Goal: Task Accomplishment & Management: Use online tool/utility

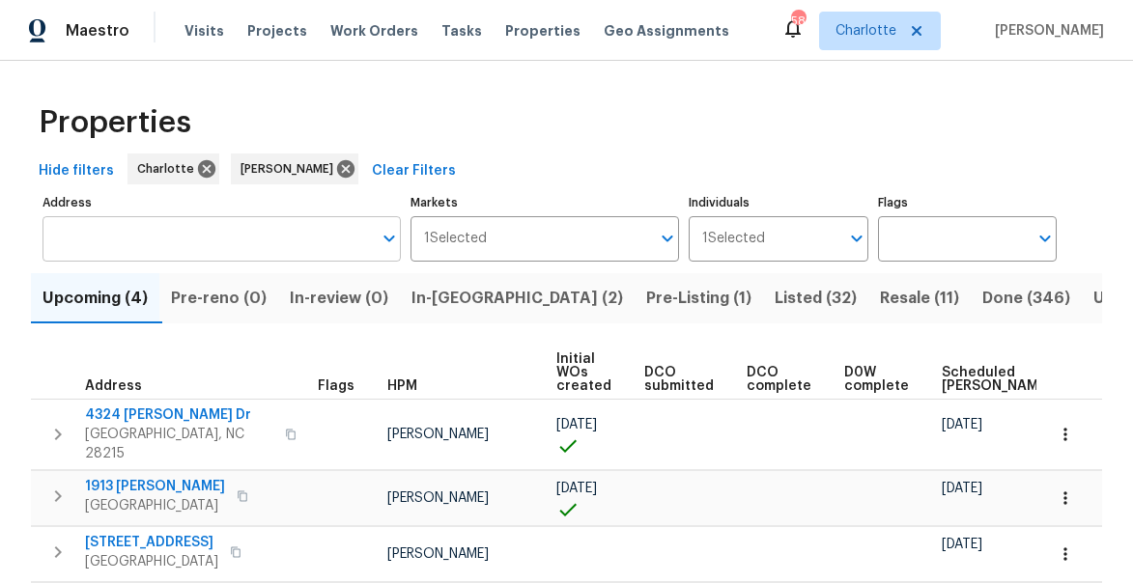
scroll to position [0, 180]
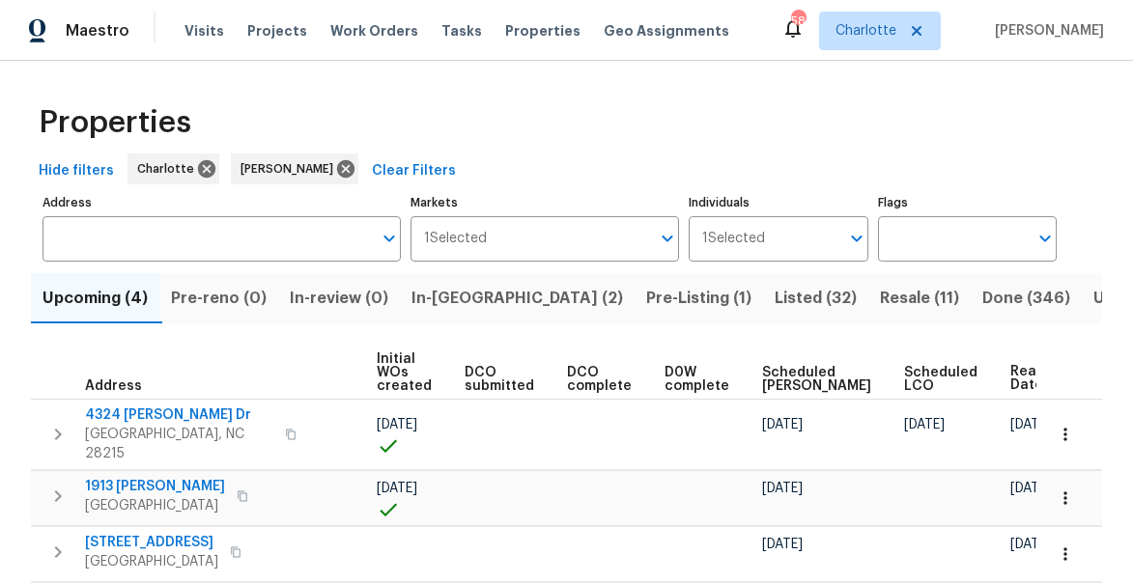
click at [473, 299] on span "In-reno (2)" at bounding box center [516, 298] width 211 height 27
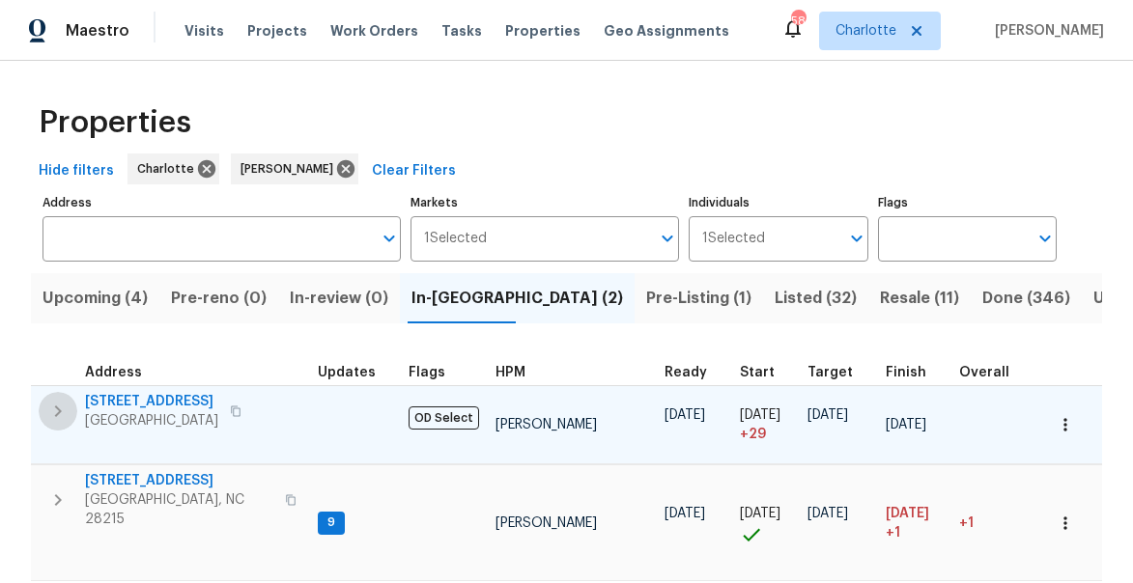
click at [57, 411] on icon "button" at bounding box center [57, 411] width 23 height 23
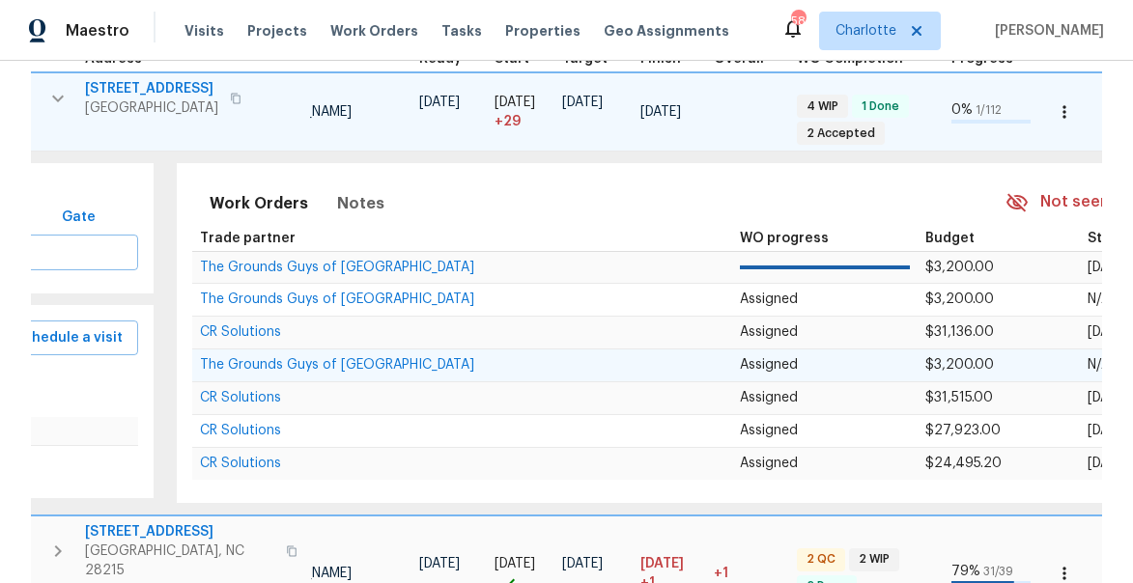
scroll to position [0, 592]
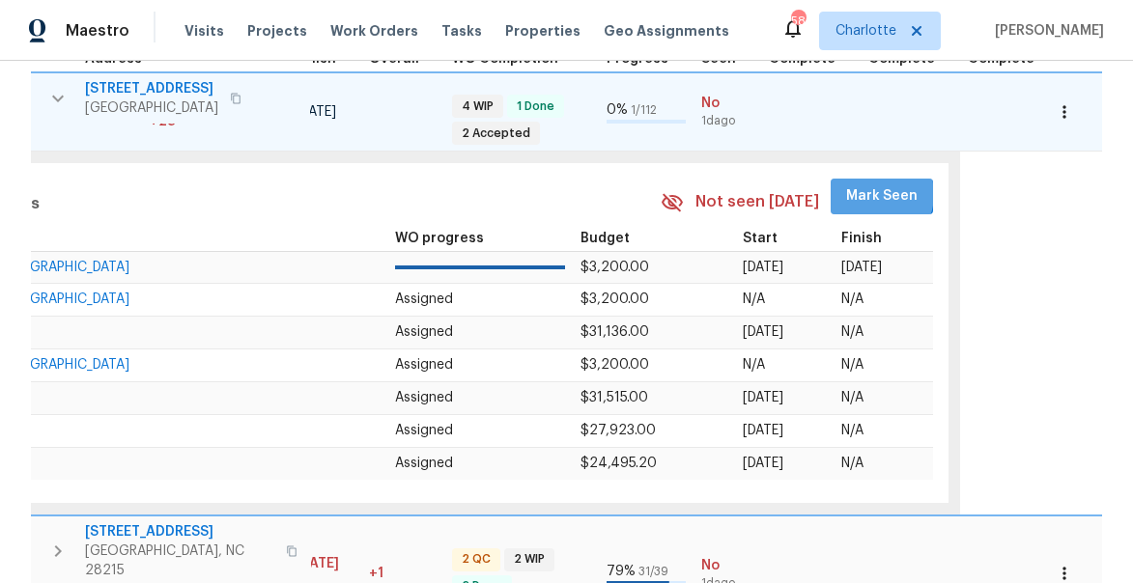
click at [857, 195] on span "Mark Seen" at bounding box center [881, 196] width 71 height 24
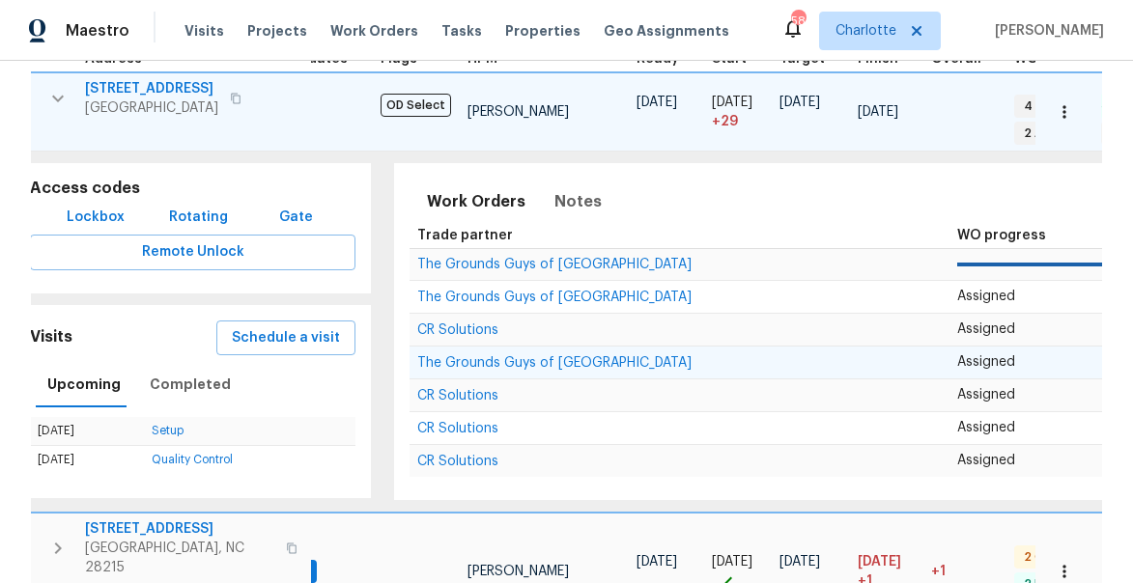
scroll to position [0, 0]
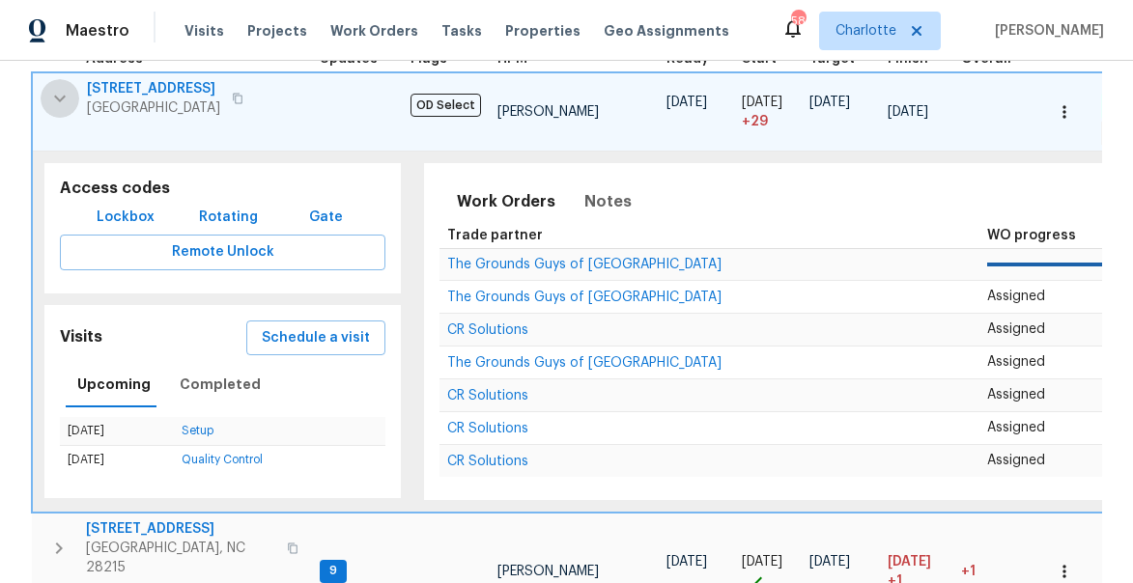
click at [71, 91] on button "button" at bounding box center [60, 98] width 39 height 39
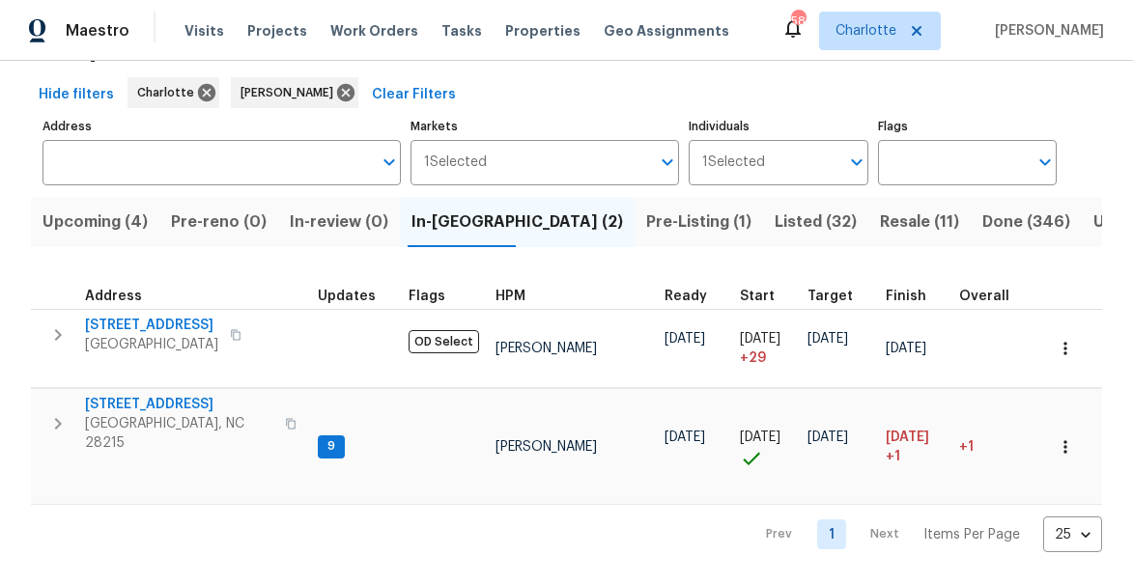
scroll to position [68, 0]
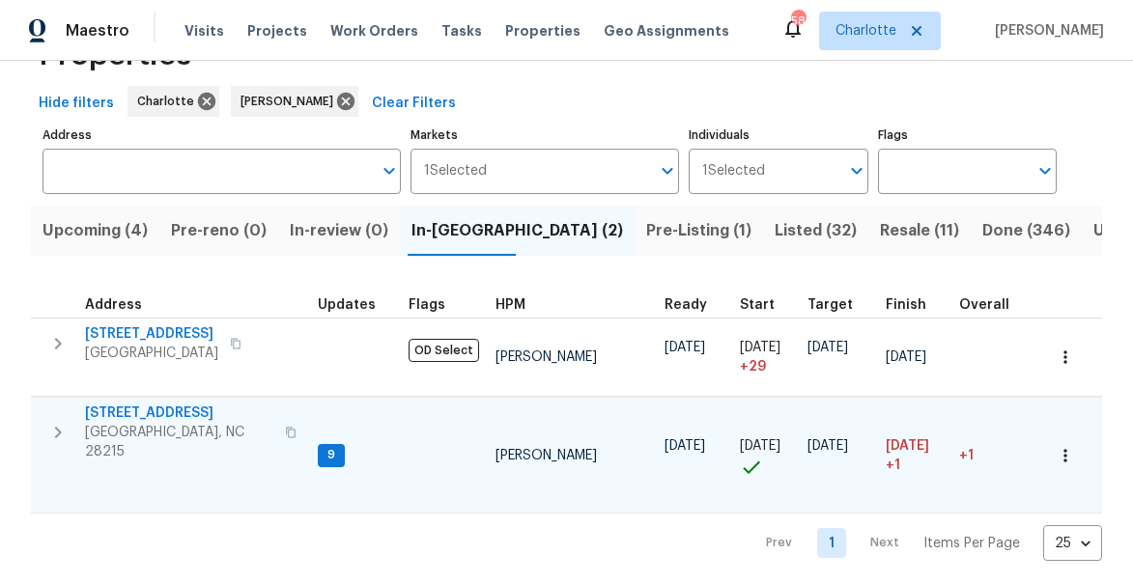
click at [60, 427] on icon "button" at bounding box center [57, 432] width 23 height 23
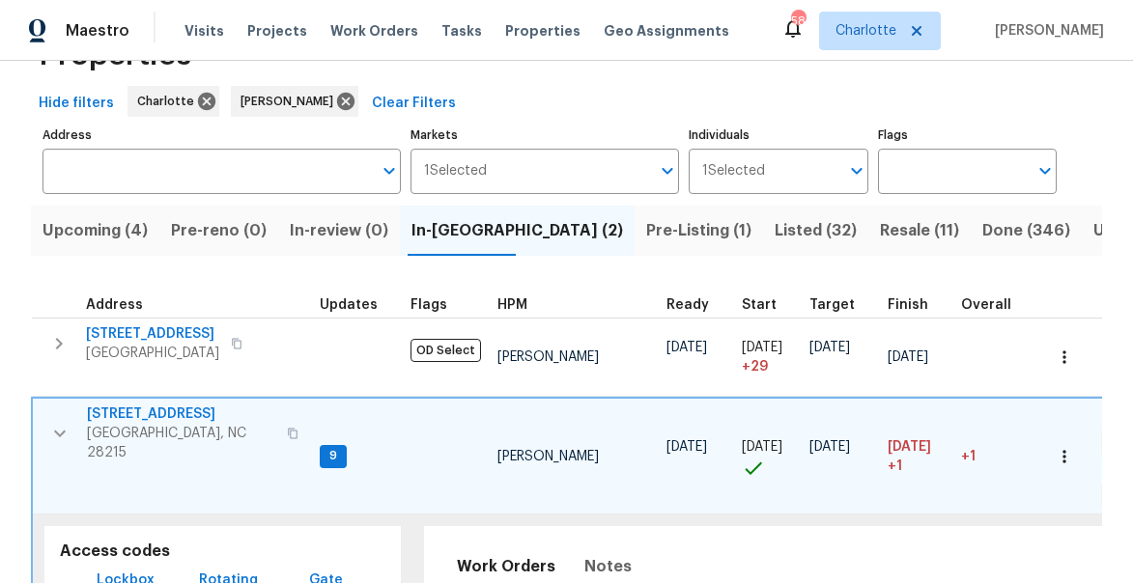
scroll to position [0, 592]
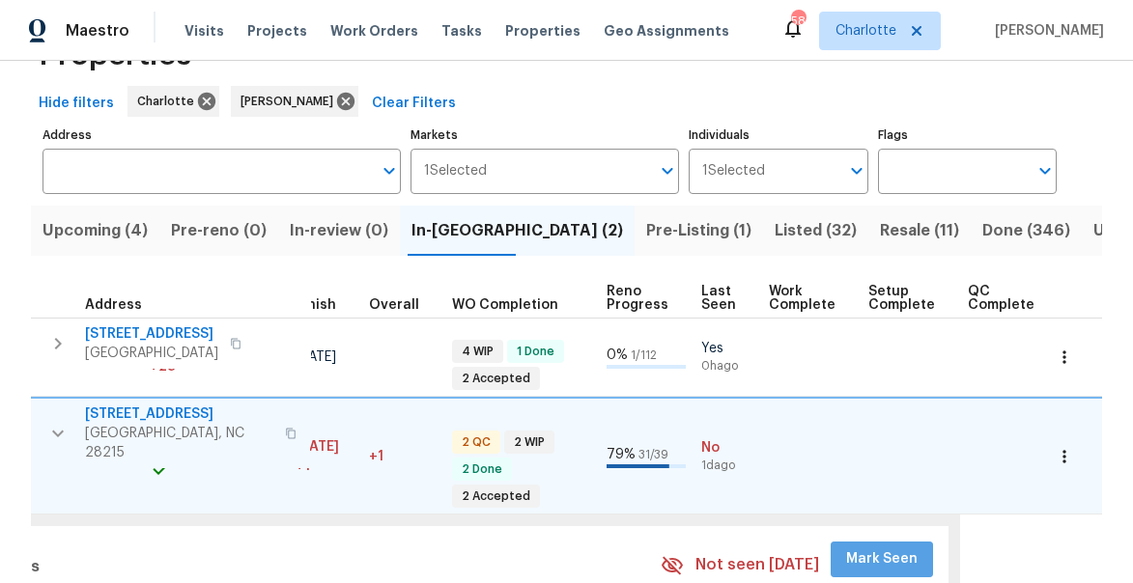
click at [881, 548] on span "Mark Seen" at bounding box center [881, 559] width 71 height 24
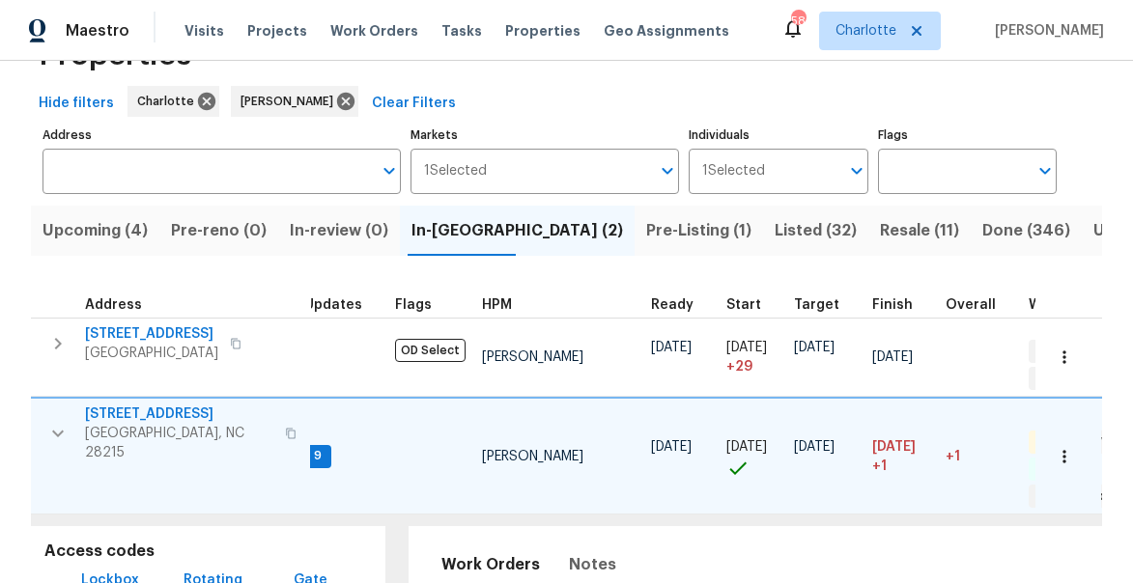
scroll to position [0, 0]
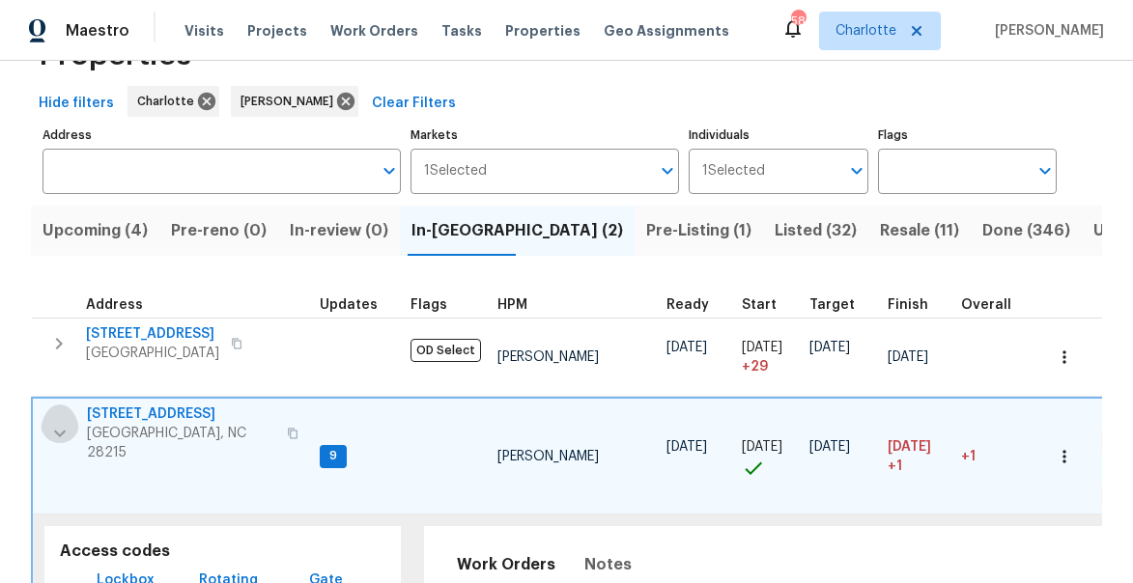
click at [75, 425] on button "button" at bounding box center [60, 434] width 39 height 58
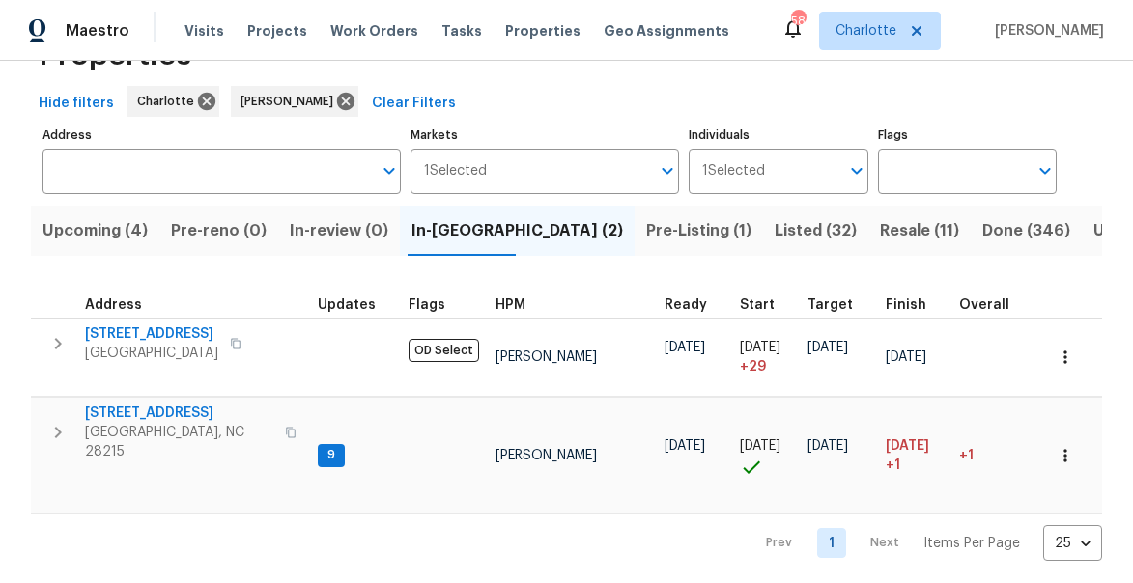
click at [646, 236] on span "Pre-Listing (1)" at bounding box center [698, 230] width 105 height 27
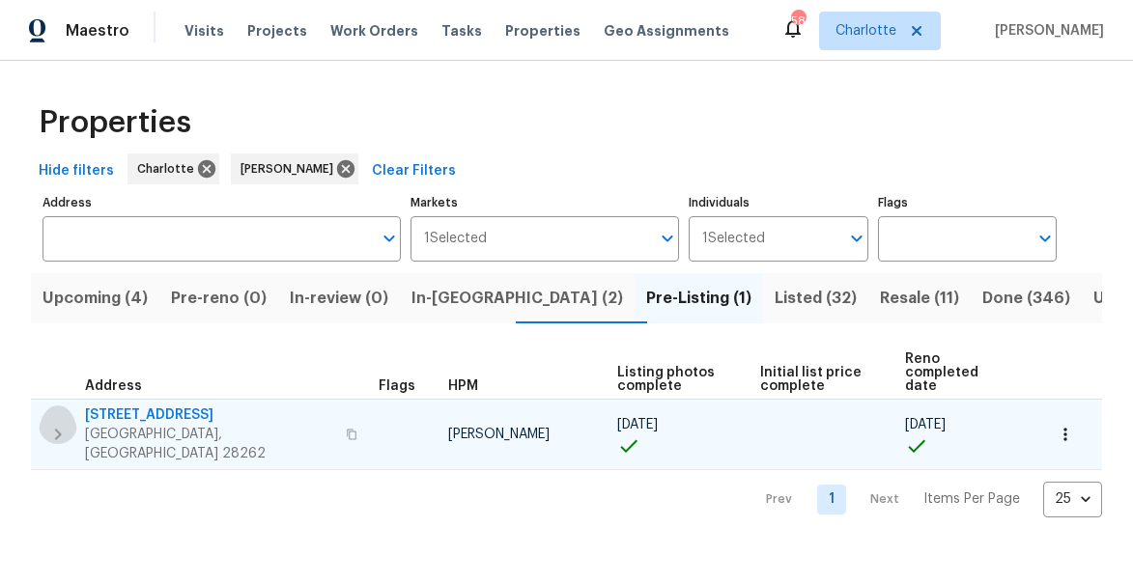
click at [57, 423] on icon "button" at bounding box center [57, 434] width 23 height 23
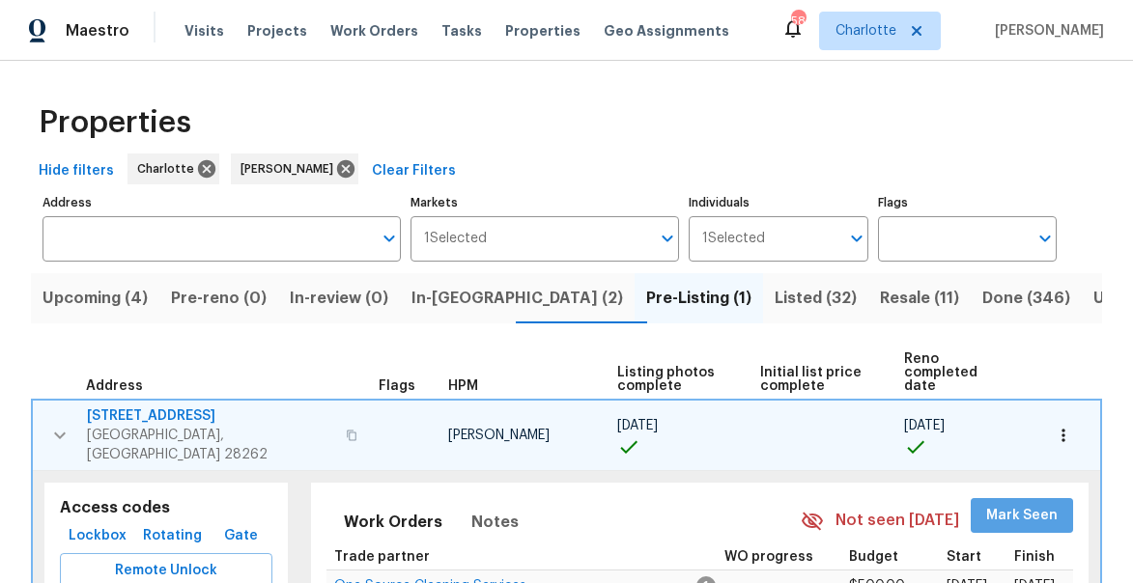
click at [1033, 504] on span "Mark Seen" at bounding box center [1021, 516] width 71 height 24
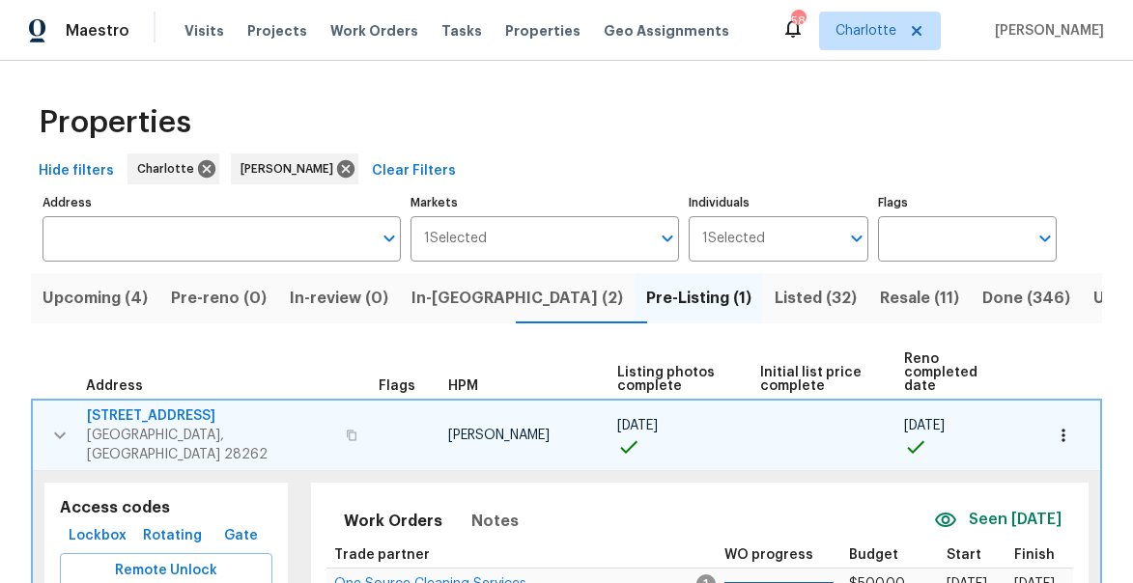
click at [98, 296] on span "Upcoming (4)" at bounding box center [94, 298] width 105 height 27
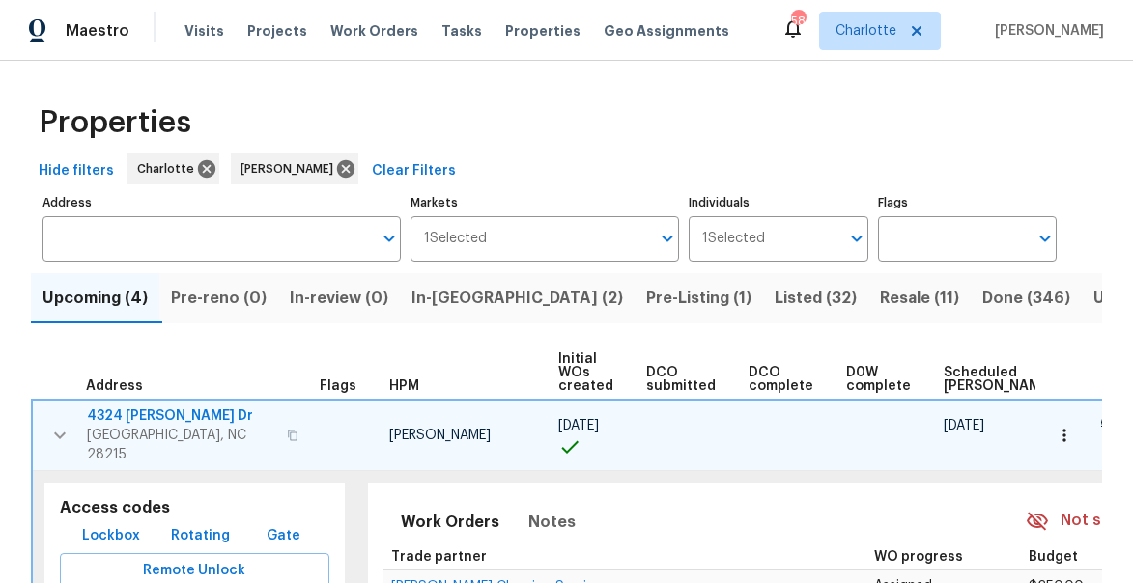
click at [65, 431] on icon "button" at bounding box center [59, 435] width 23 height 23
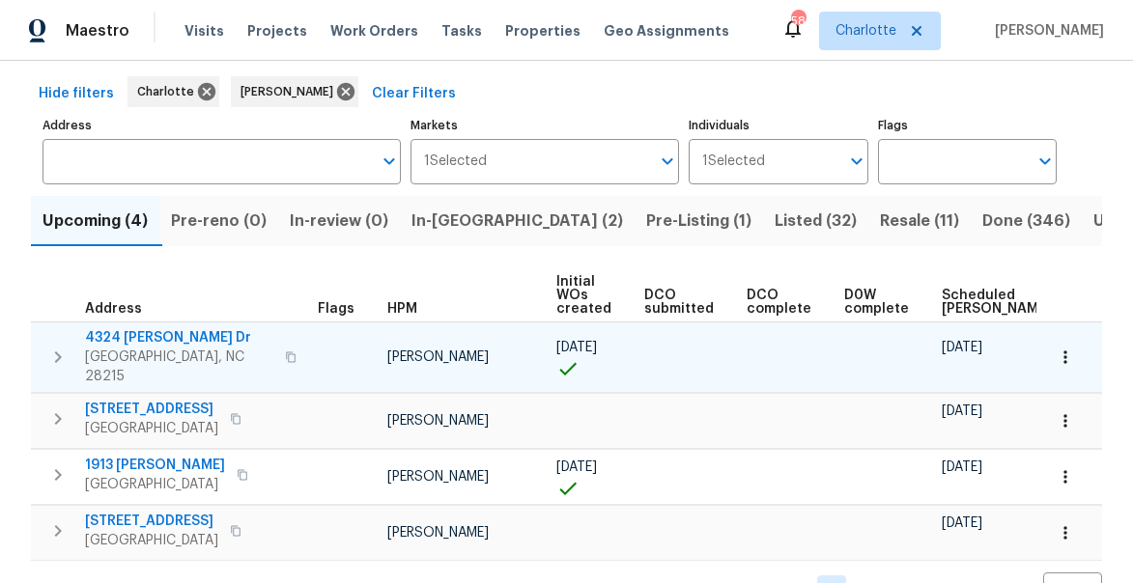
scroll to position [118, 0]
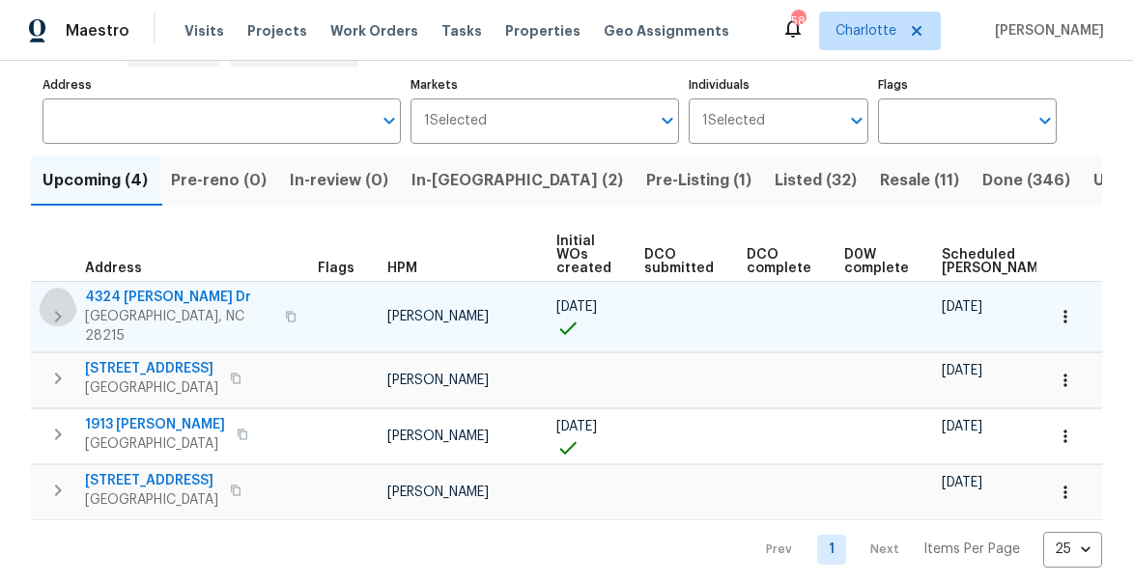
click at [58, 318] on icon "button" at bounding box center [57, 316] width 23 height 23
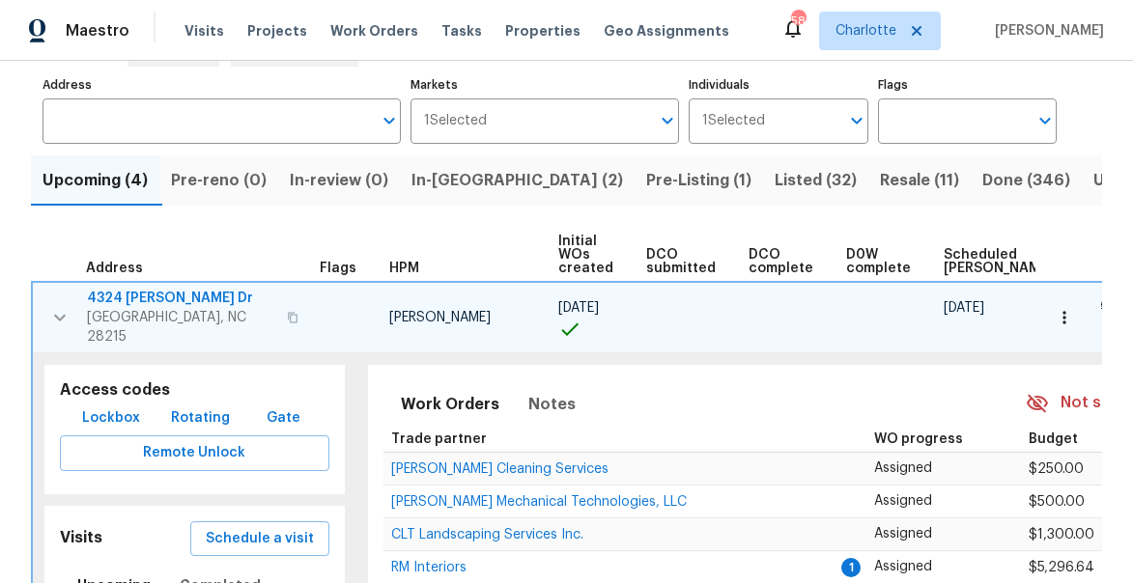
scroll to position [0, 161]
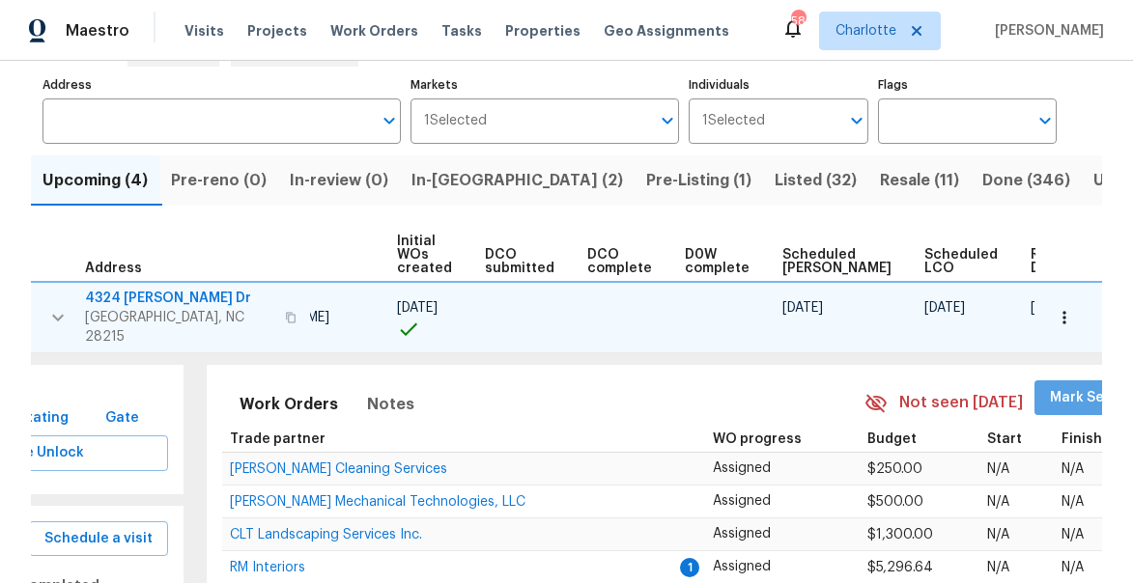
click at [1050, 387] on span "Mark Seen" at bounding box center [1085, 398] width 71 height 24
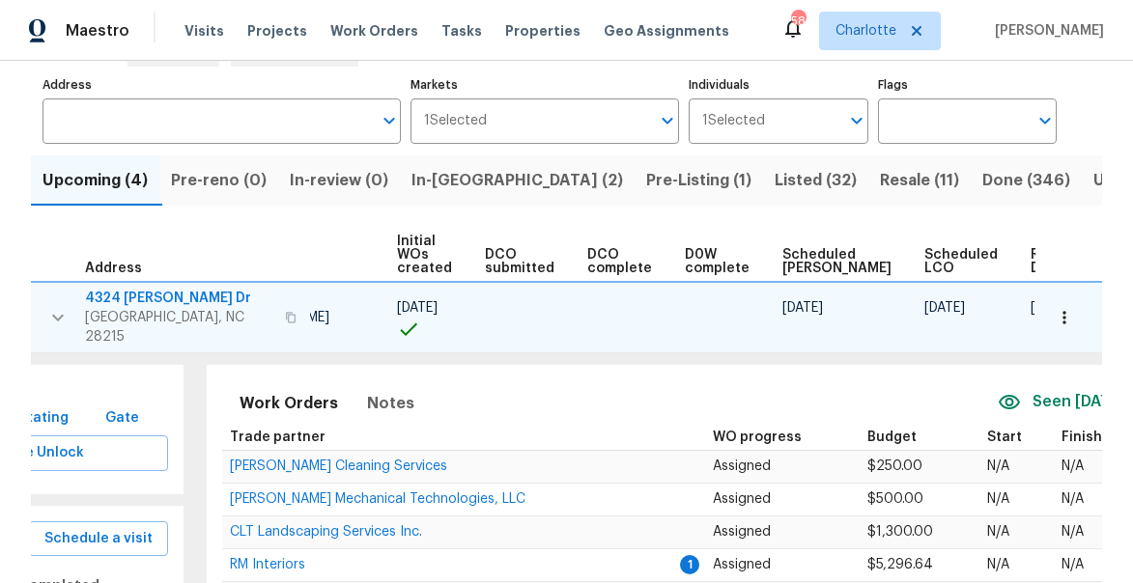
scroll to position [0, 0]
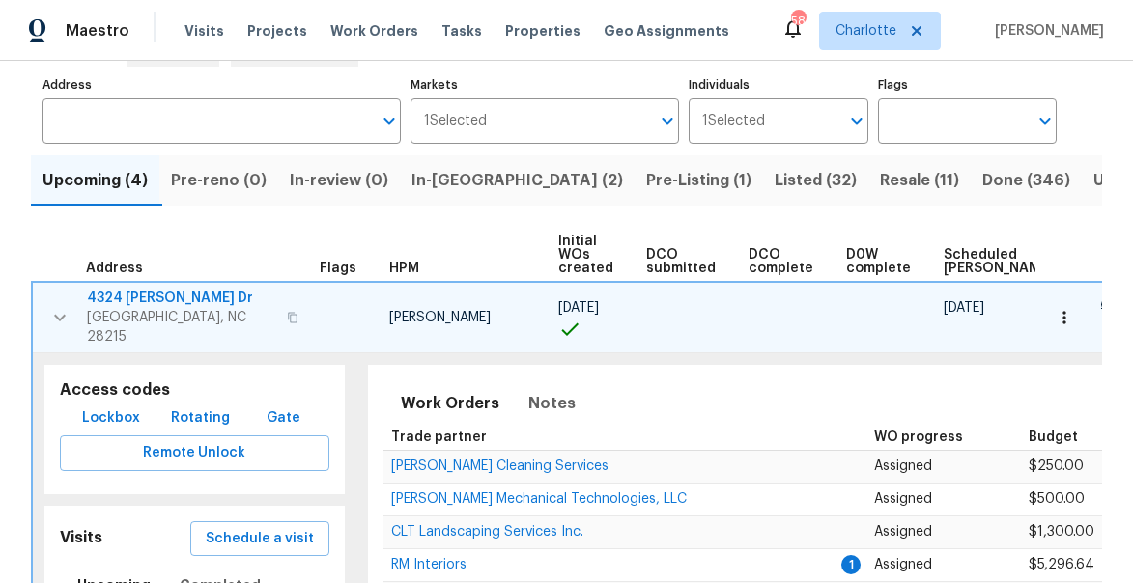
click at [74, 303] on button "button" at bounding box center [60, 318] width 39 height 58
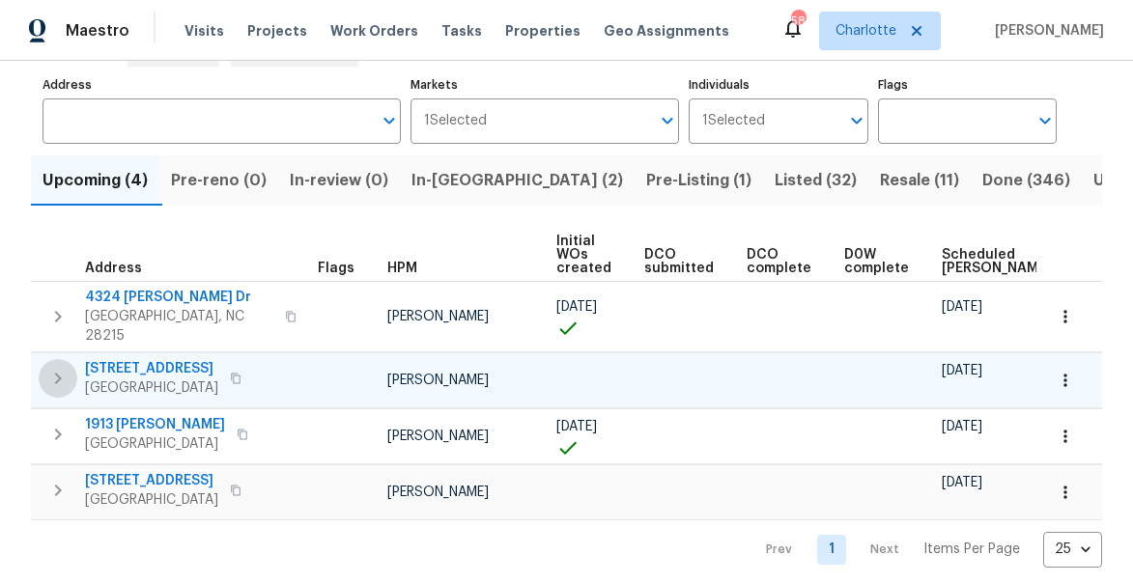
click at [55, 377] on button "button" at bounding box center [58, 378] width 39 height 39
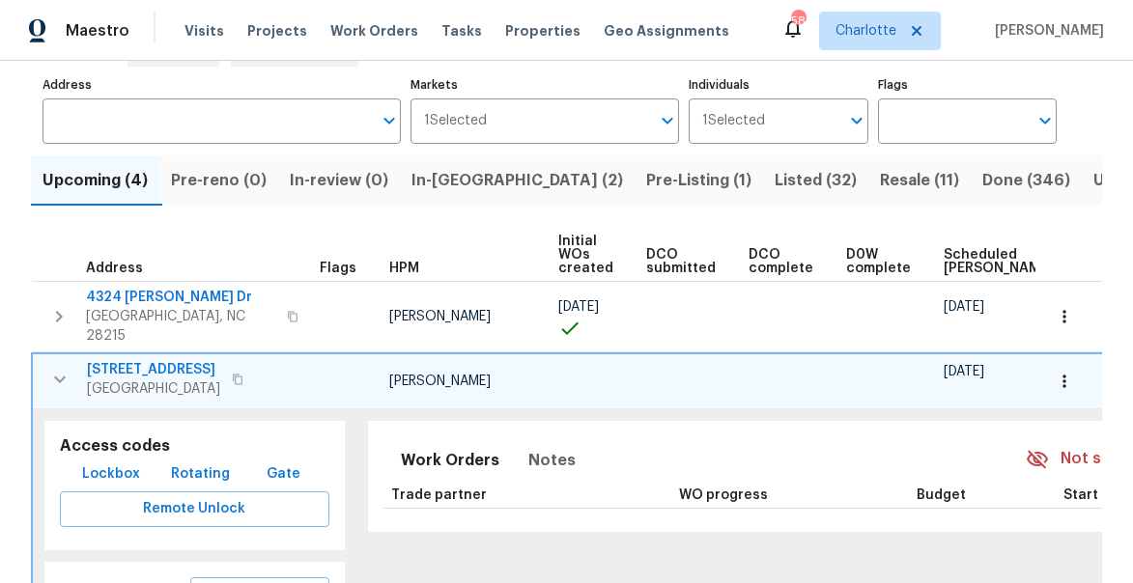
scroll to position [0, 161]
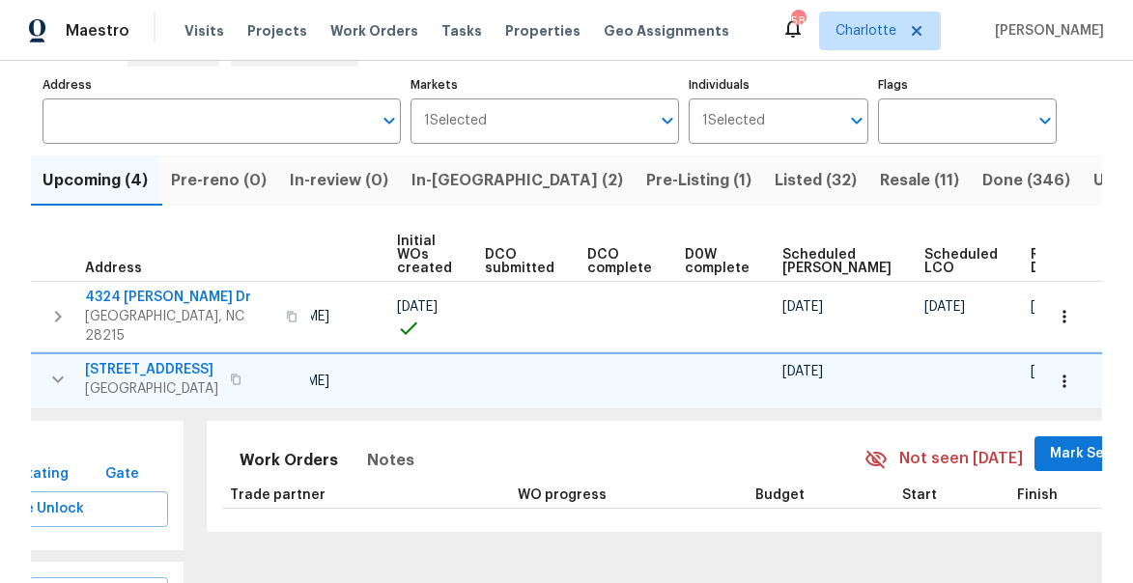
click at [1050, 442] on span "Mark Seen" at bounding box center [1085, 454] width 71 height 24
click at [1030, 262] on span "Ready Date" at bounding box center [1051, 261] width 42 height 27
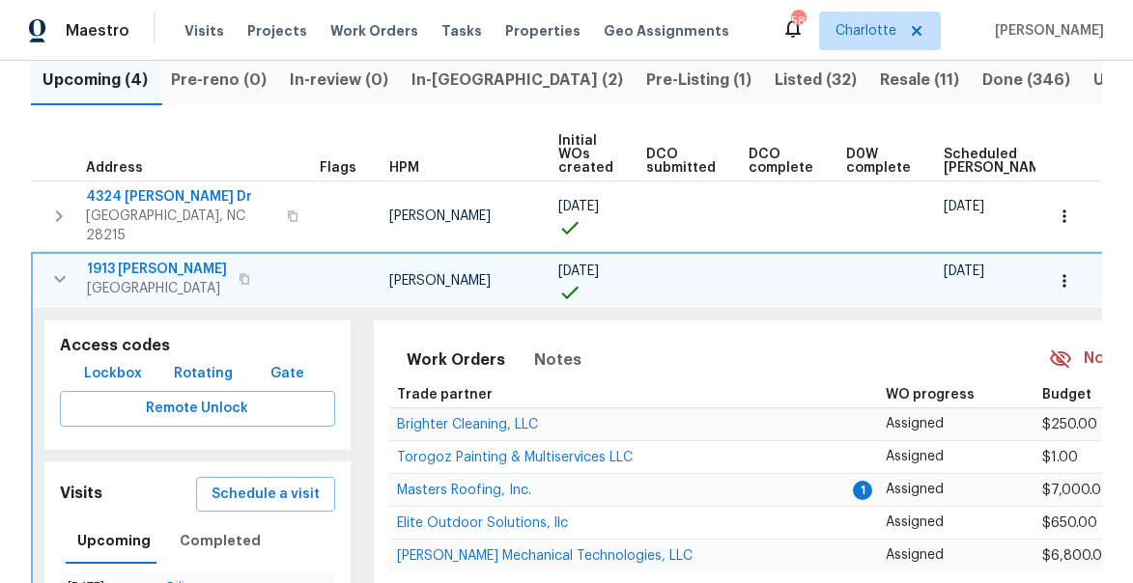
scroll to position [0, 183]
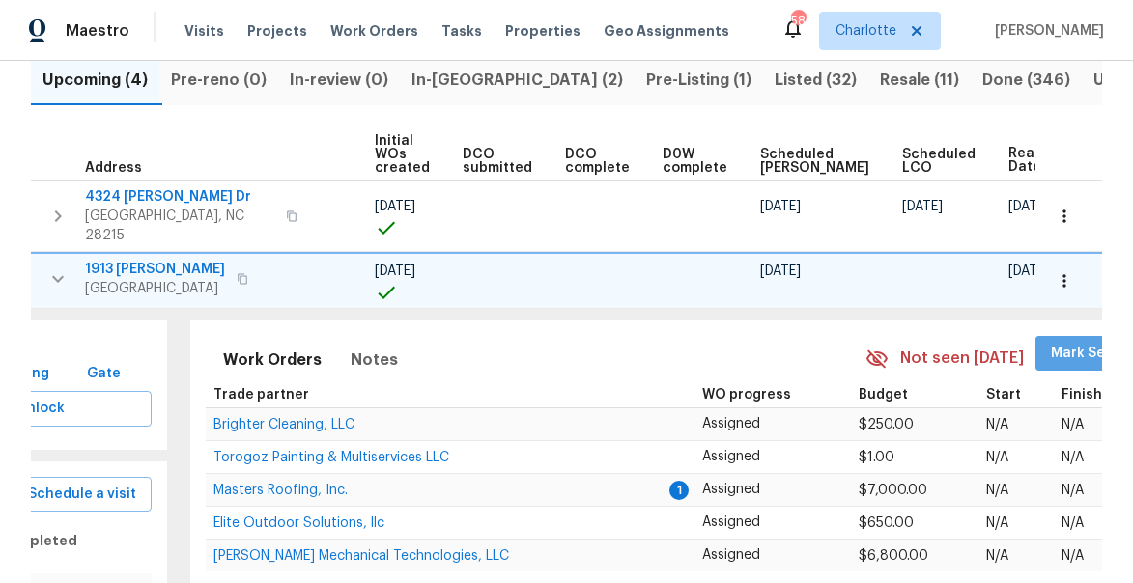
click at [1051, 342] on span "Mark Seen" at bounding box center [1086, 354] width 71 height 24
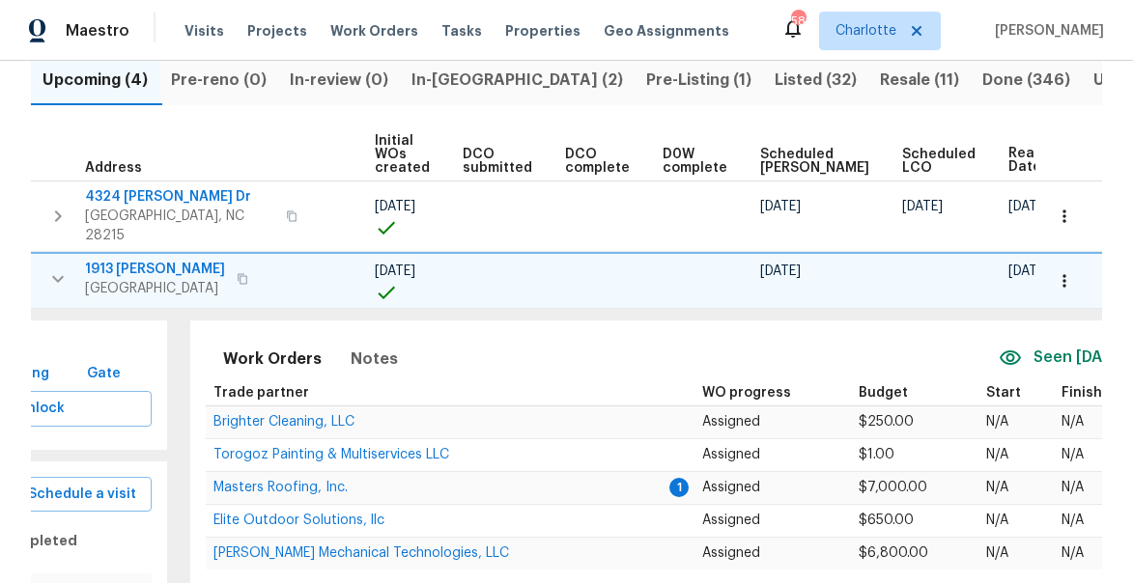
scroll to position [0, 0]
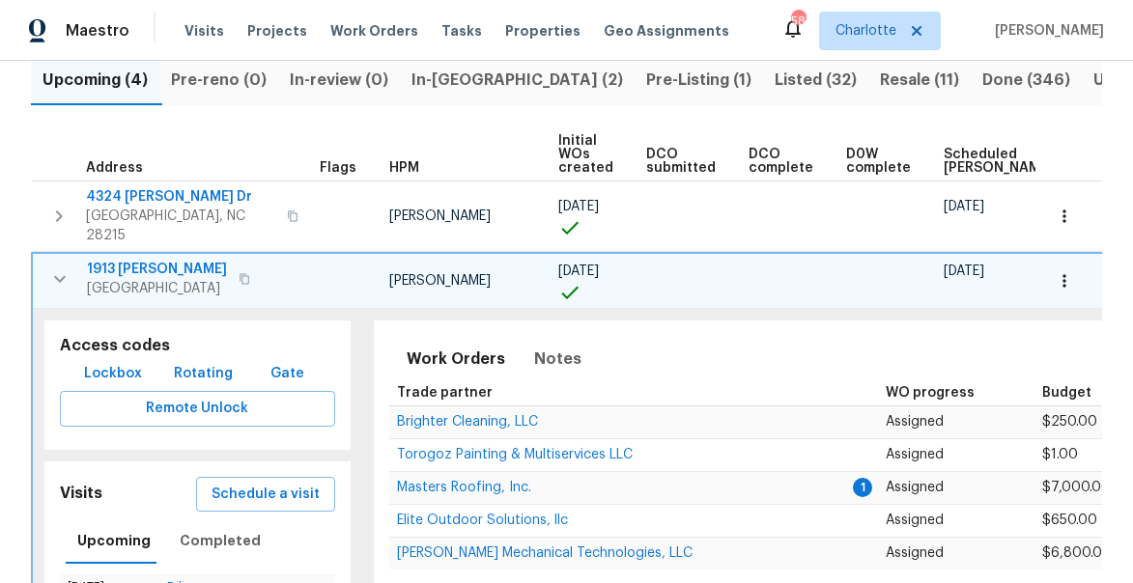
click at [58, 267] on icon "button" at bounding box center [59, 278] width 23 height 23
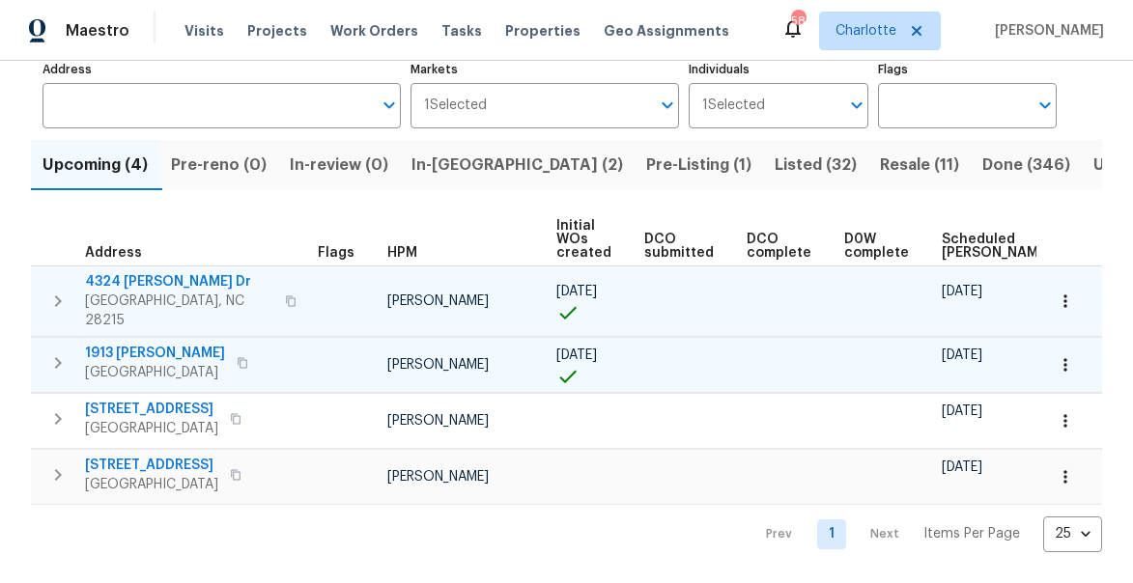
scroll to position [118, 0]
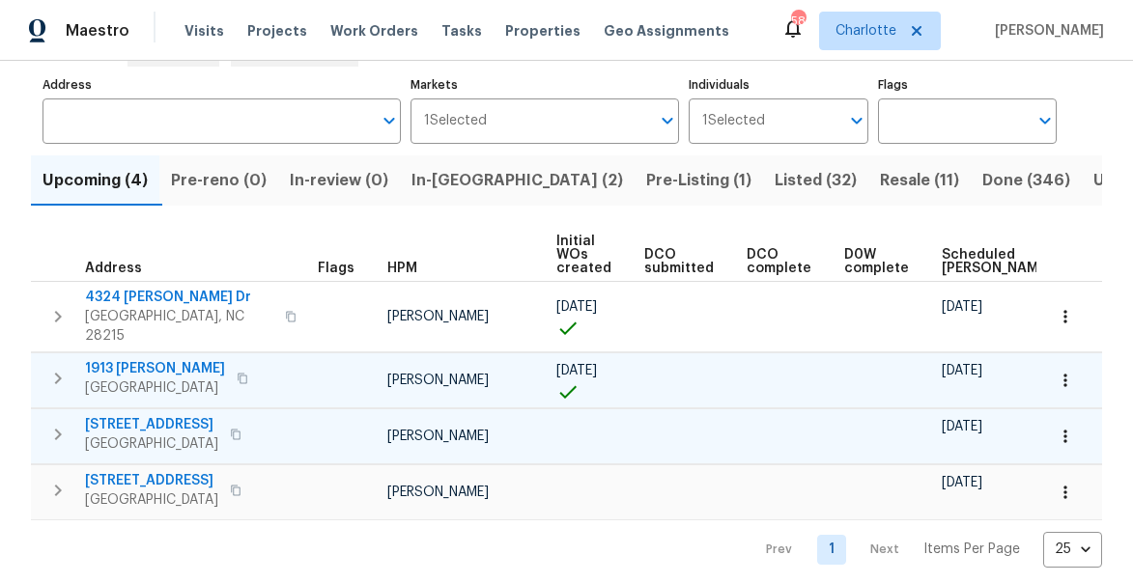
click at [55, 426] on icon "button" at bounding box center [57, 434] width 23 height 23
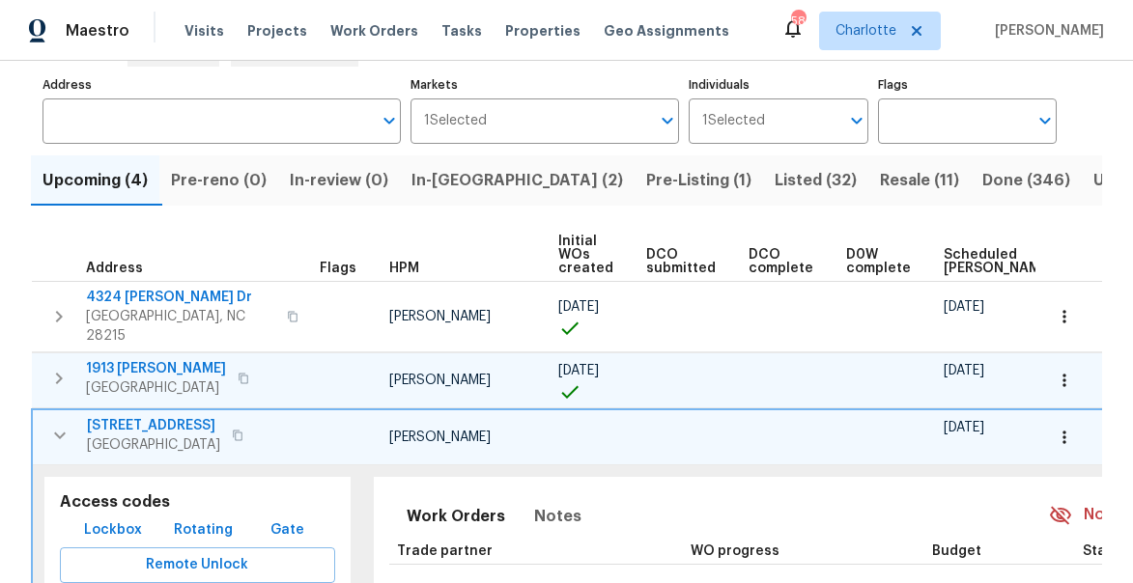
scroll to position [0, 183]
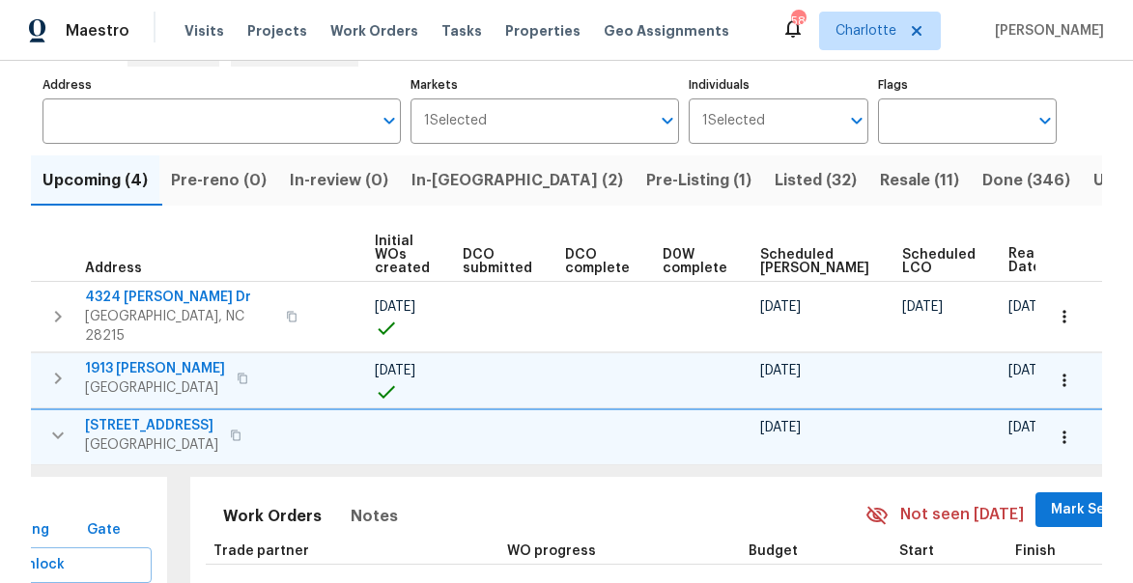
click at [1051, 505] on span "Mark Seen" at bounding box center [1086, 510] width 71 height 24
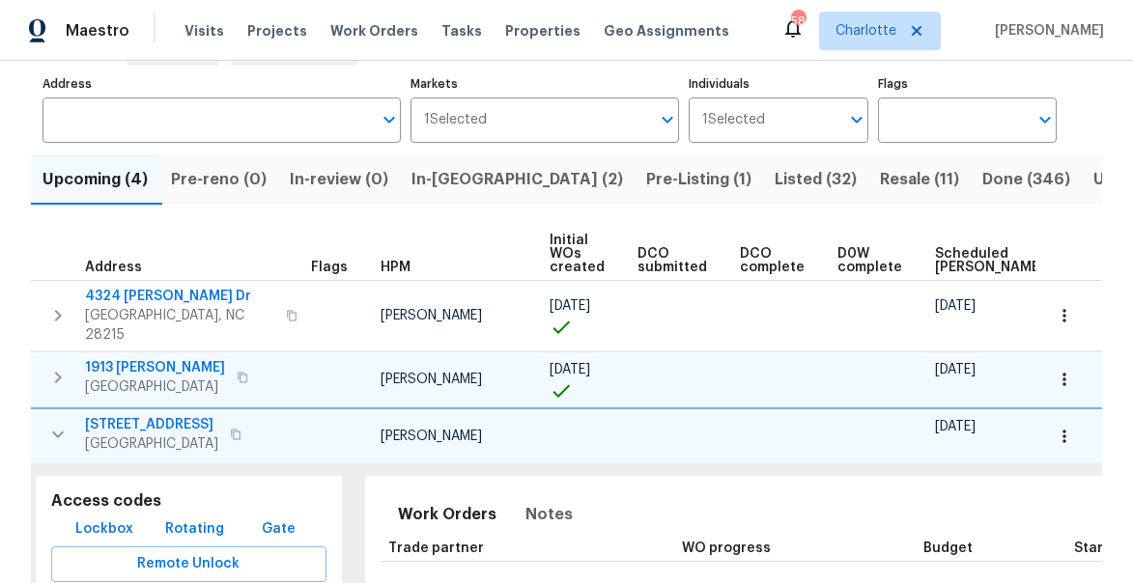
scroll to position [0, 0]
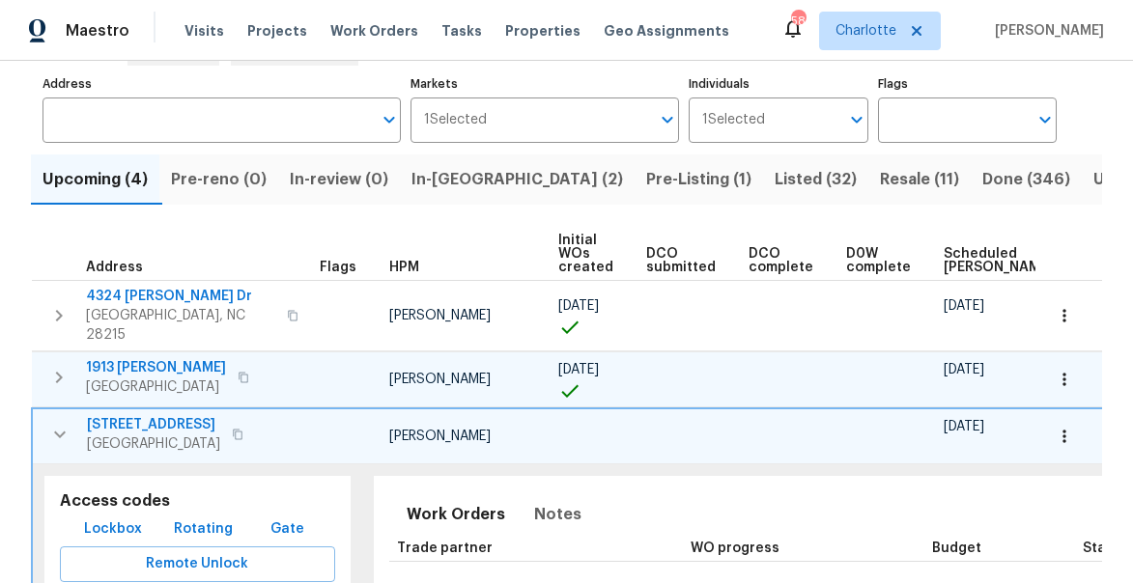
click at [64, 426] on icon "button" at bounding box center [59, 434] width 23 height 23
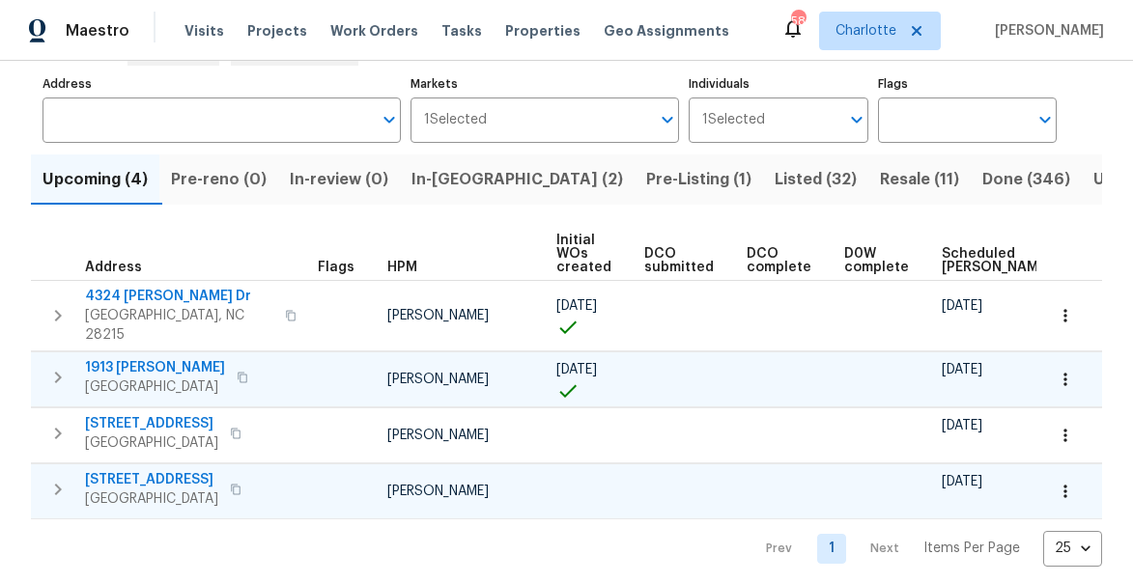
scroll to position [118, 0]
click at [440, 177] on span "In-[GEOGRAPHIC_DATA] (2)" at bounding box center [516, 180] width 211 height 27
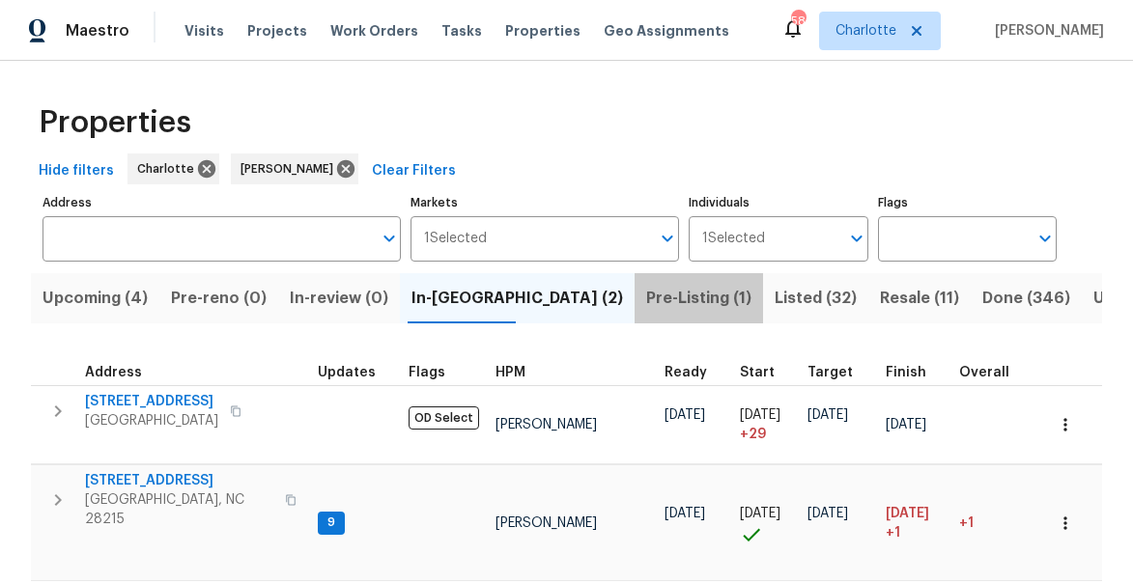
click at [646, 300] on span "Pre-Listing (1)" at bounding box center [698, 298] width 105 height 27
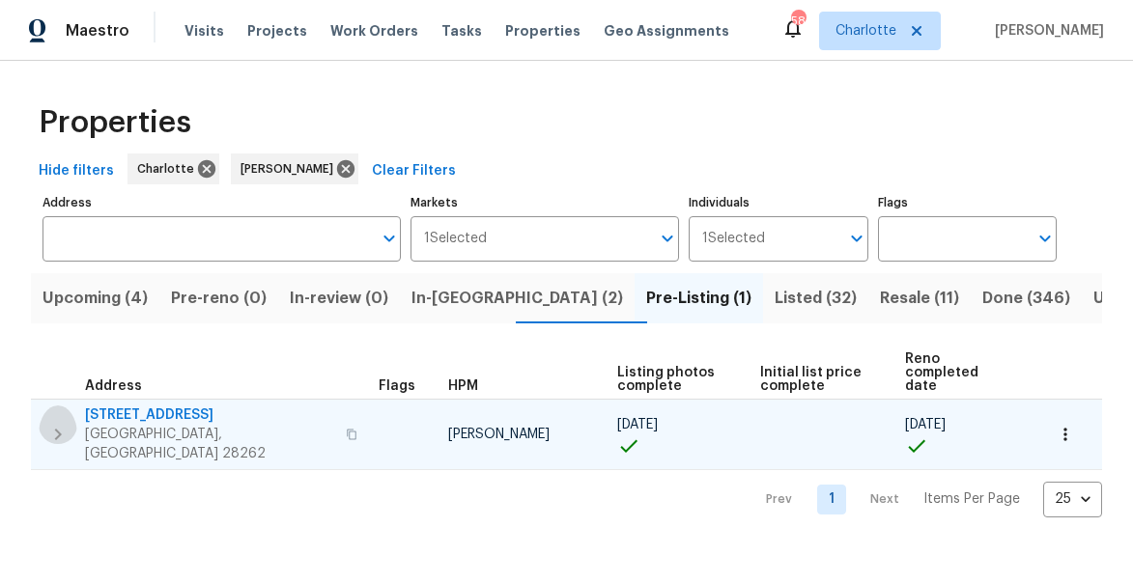
click at [47, 423] on icon "button" at bounding box center [57, 434] width 23 height 23
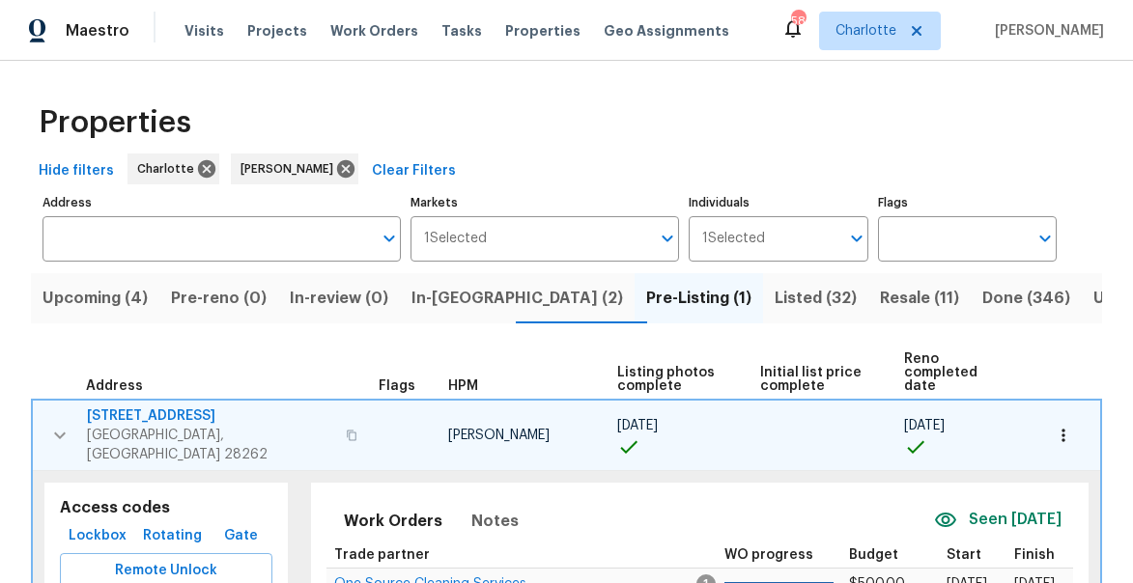
click at [50, 424] on icon "button" at bounding box center [59, 435] width 23 height 23
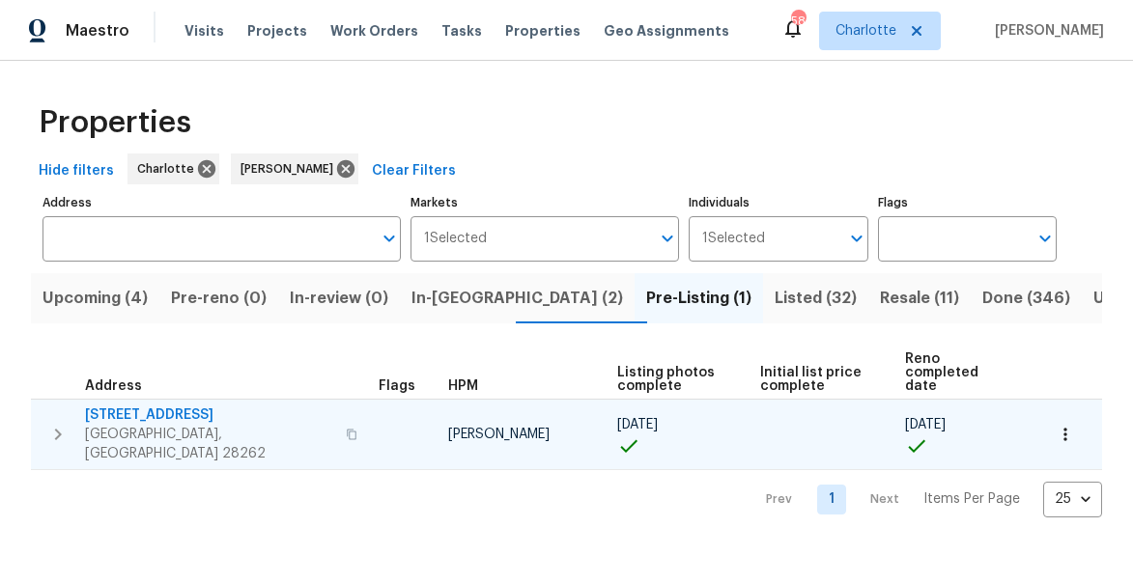
click at [774, 302] on span "Listed (32)" at bounding box center [815, 298] width 82 height 27
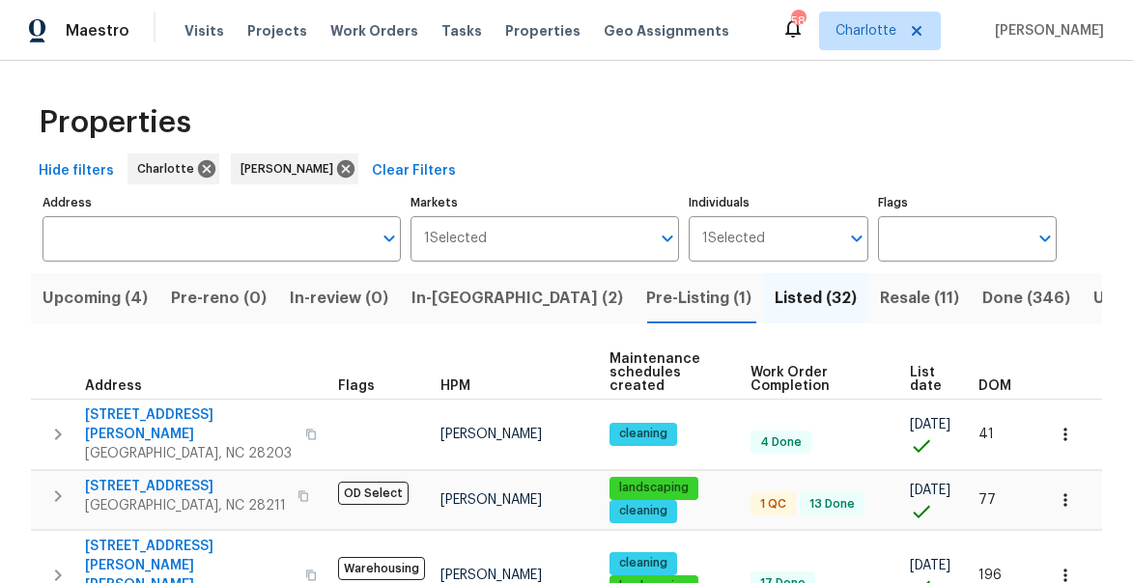
click at [913, 389] on span "List date" at bounding box center [928, 379] width 36 height 27
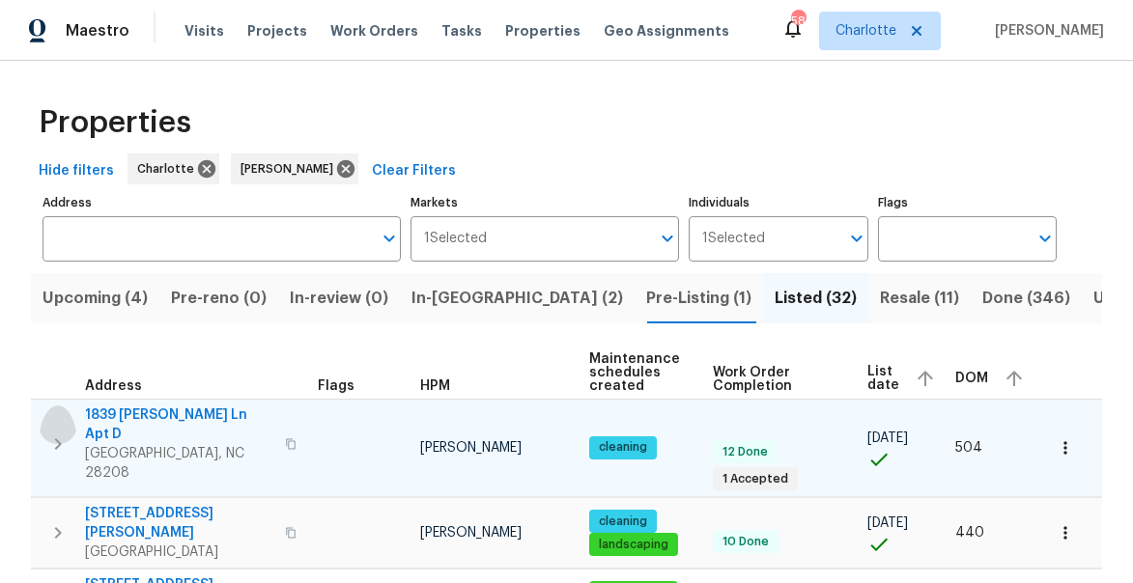
click at [56, 438] on icon "button" at bounding box center [58, 444] width 7 height 12
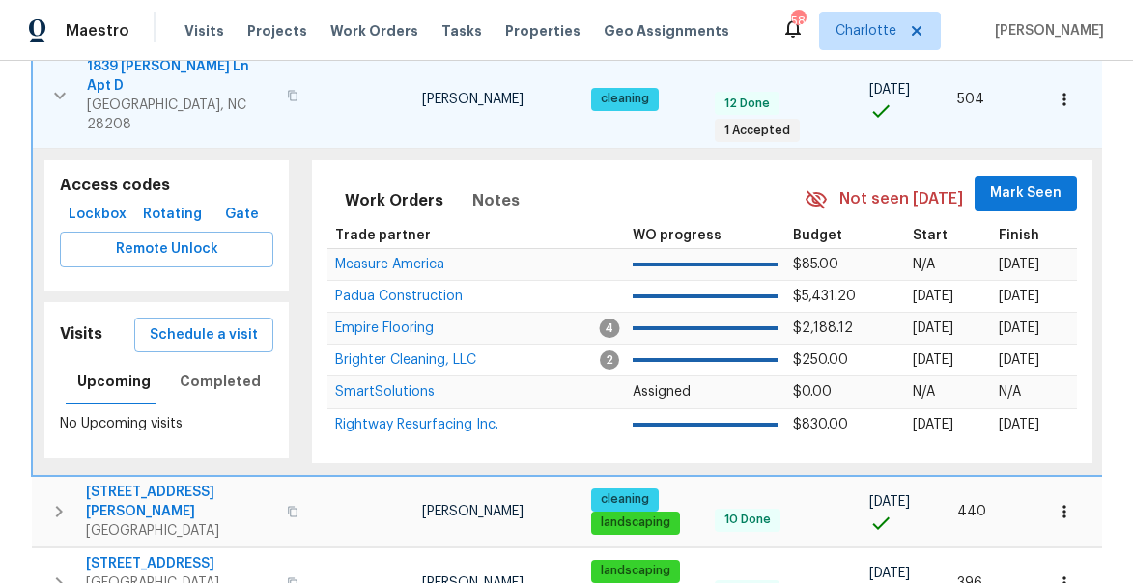
scroll to position [351, 0]
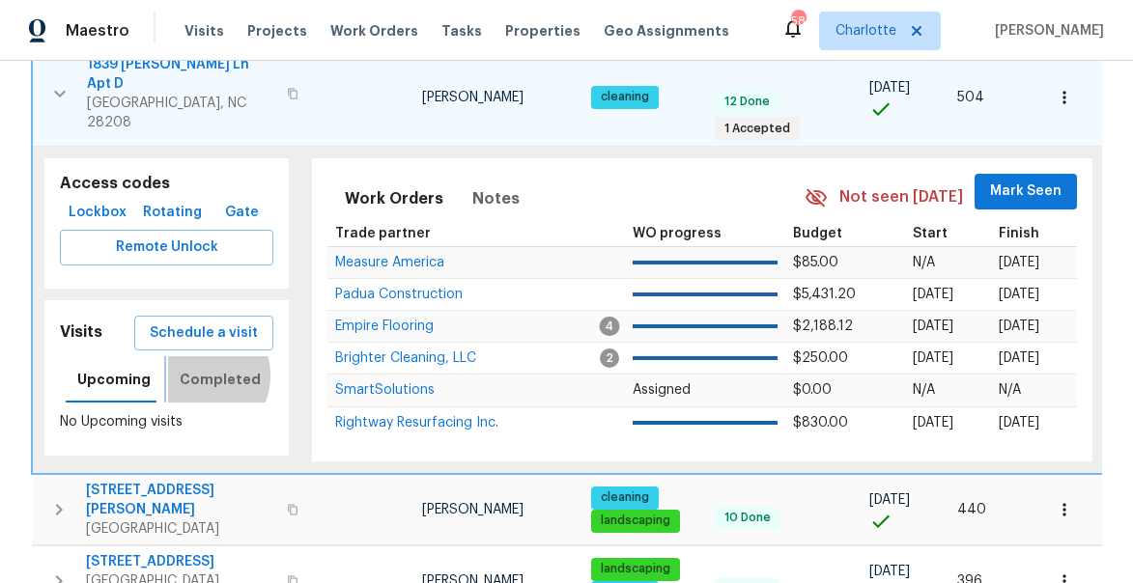
click at [191, 368] on span "Completed" at bounding box center [220, 380] width 81 height 24
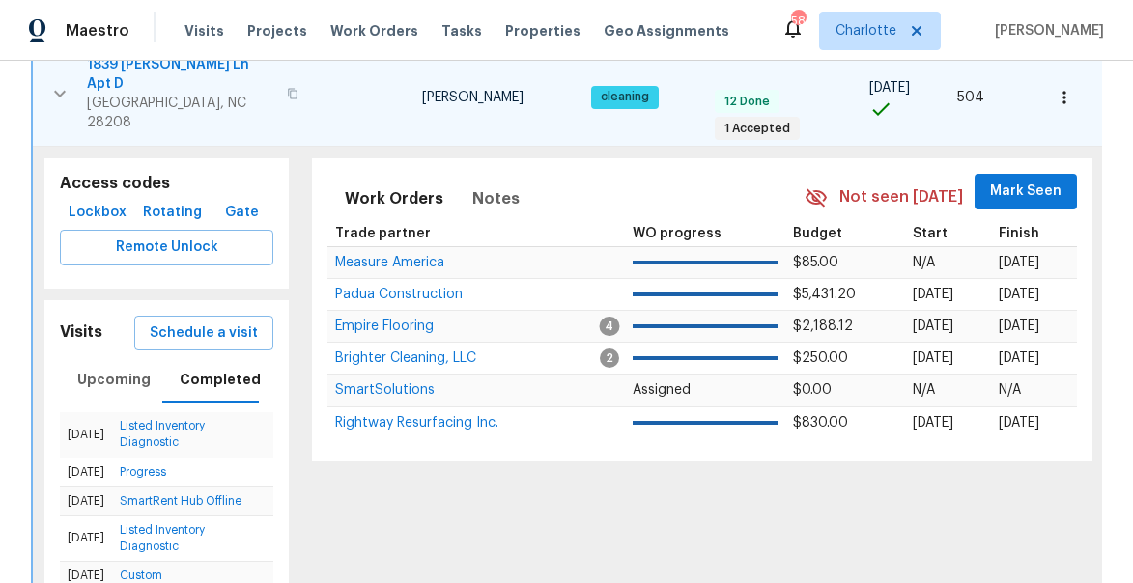
click at [996, 180] on span "Mark Seen" at bounding box center [1025, 192] width 71 height 24
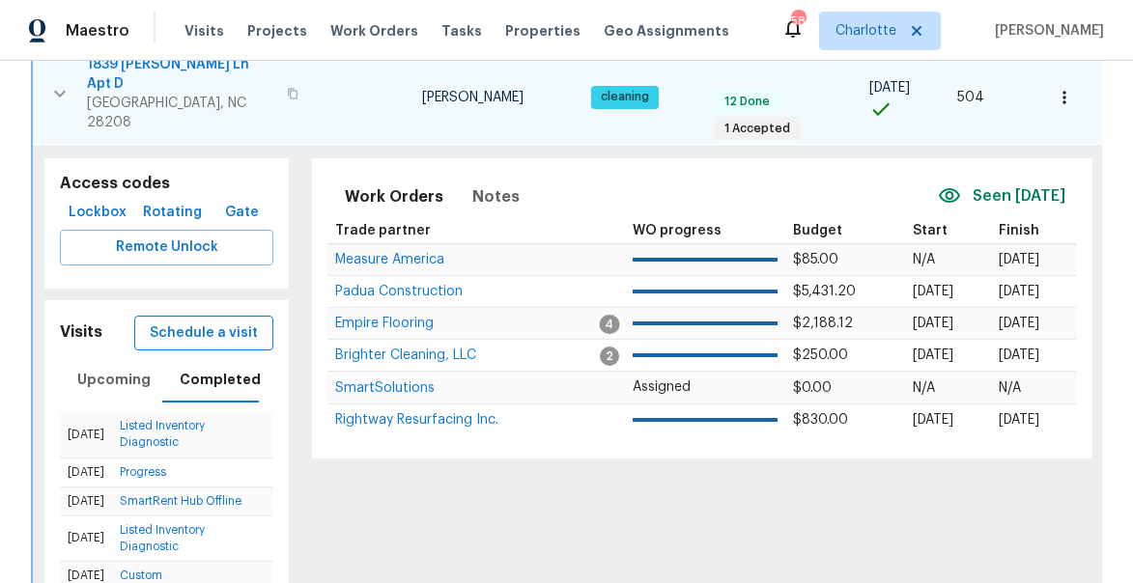
click at [191, 322] on span "Schedule a visit" at bounding box center [204, 334] width 108 height 24
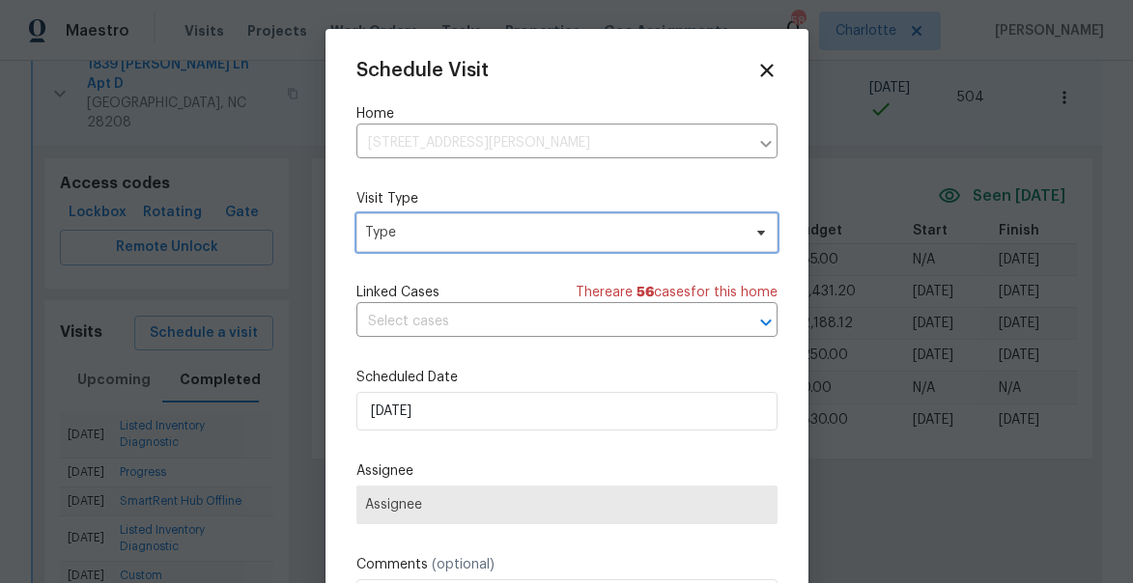
click at [435, 234] on span "Type" at bounding box center [553, 232] width 376 height 19
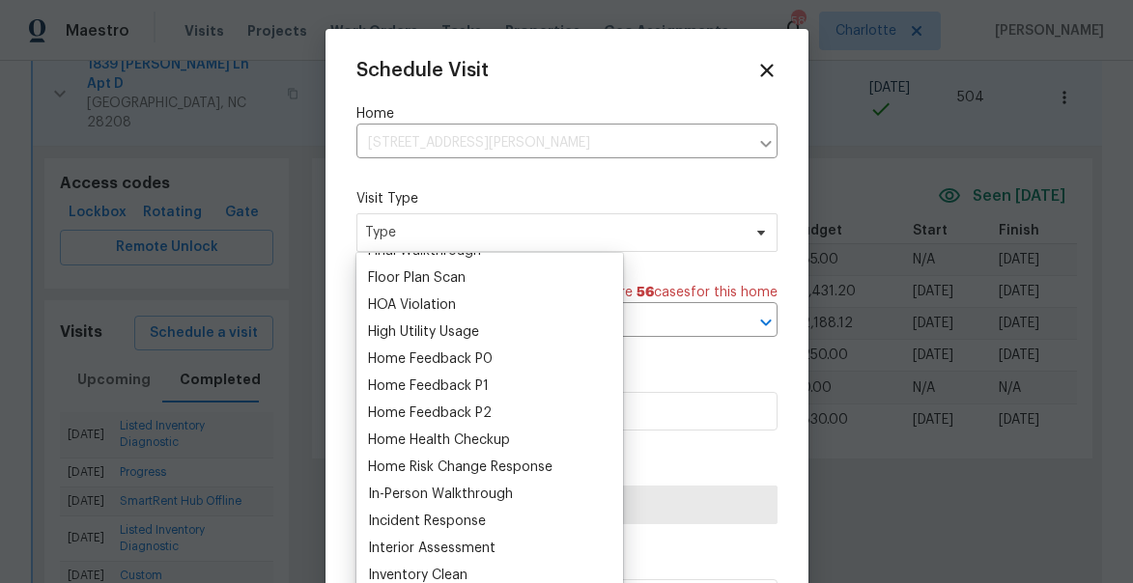
scroll to position [509, 0]
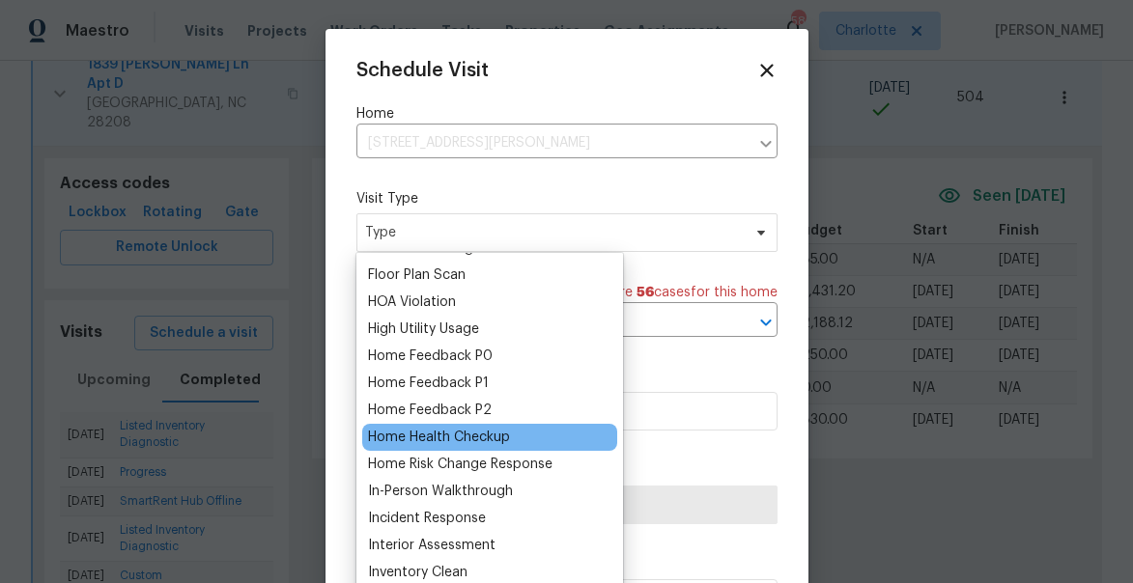
click at [424, 436] on div "Home Health Checkup" at bounding box center [439, 437] width 142 height 19
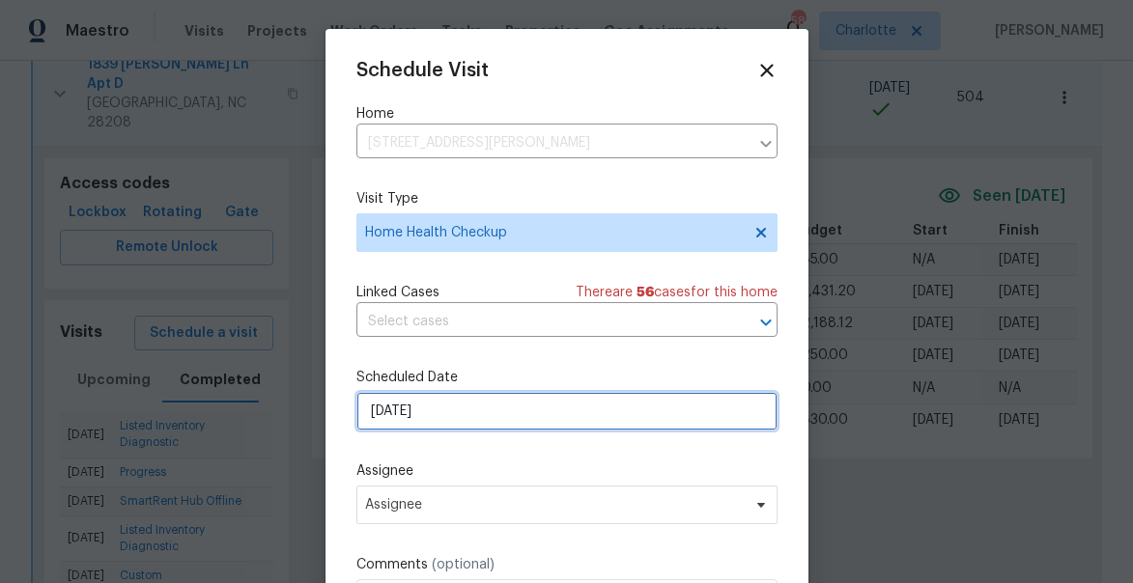
click at [460, 415] on input "8/26/2025" at bounding box center [566, 411] width 421 height 39
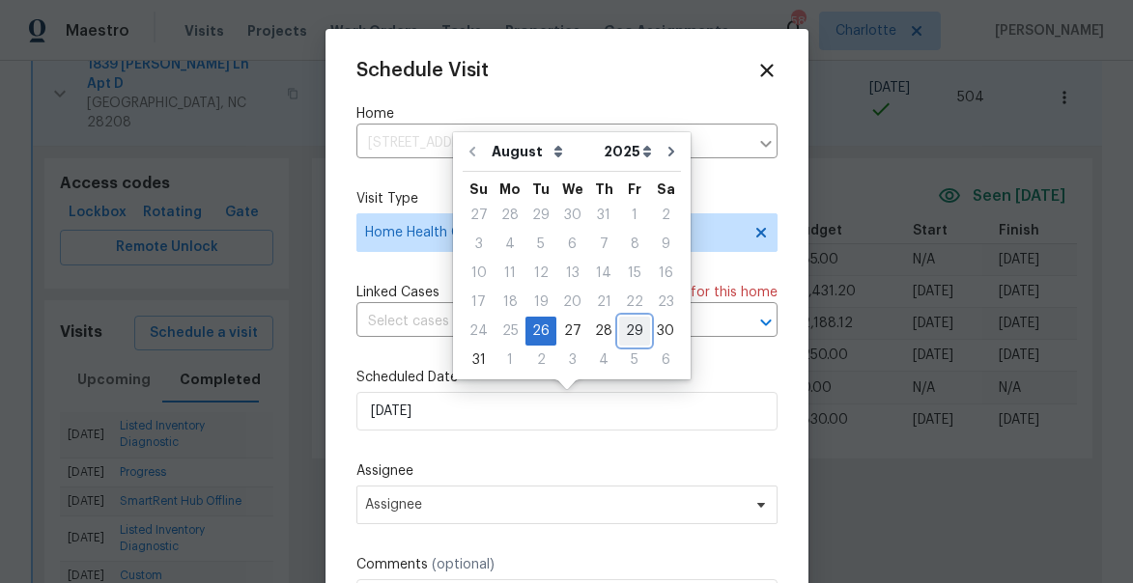
click at [630, 329] on div "29" at bounding box center [634, 331] width 31 height 27
type input "8/29/2025"
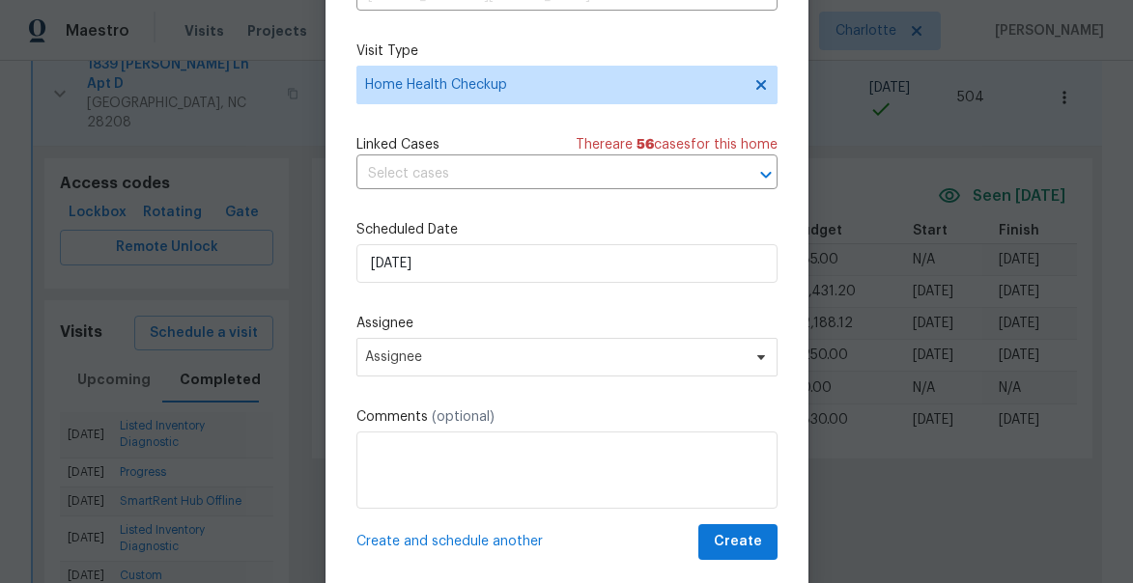
scroll to position [151, 0]
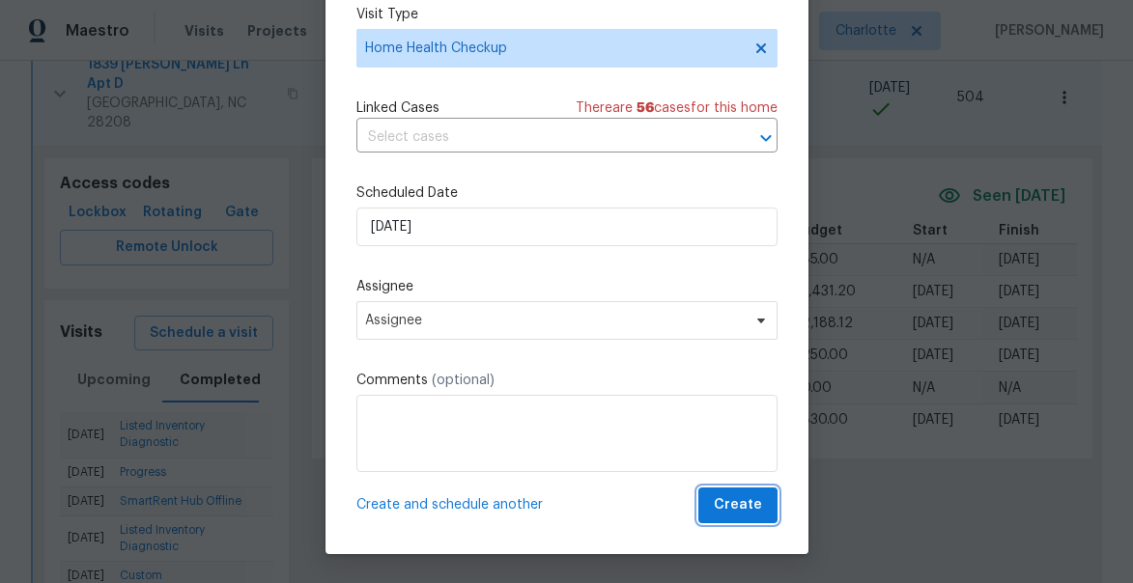
click at [742, 500] on span "Create" at bounding box center [738, 505] width 48 height 24
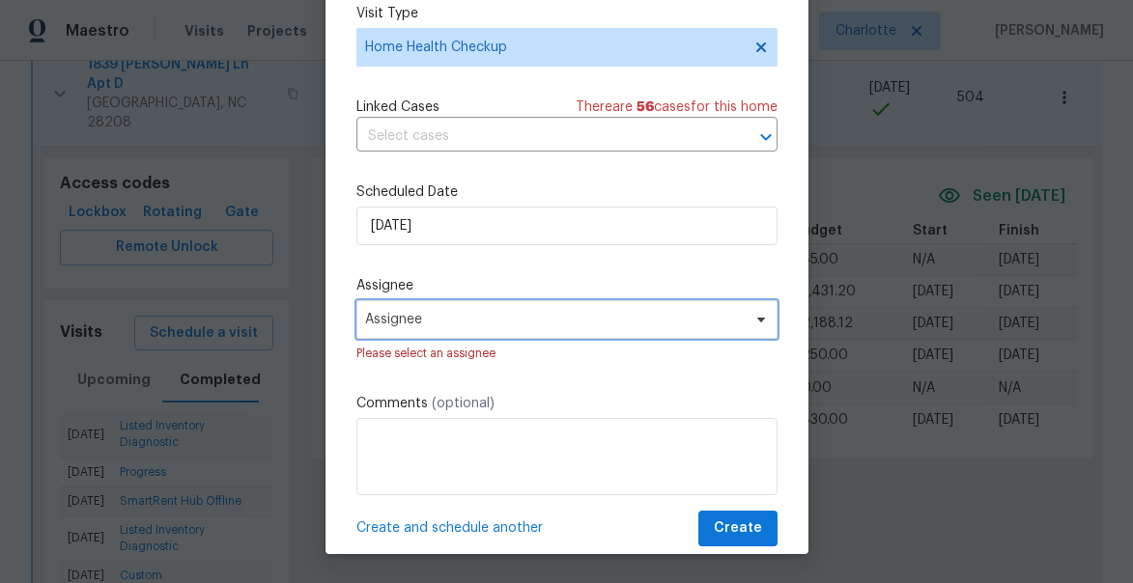
click at [491, 322] on span "Assignee" at bounding box center [554, 319] width 379 height 15
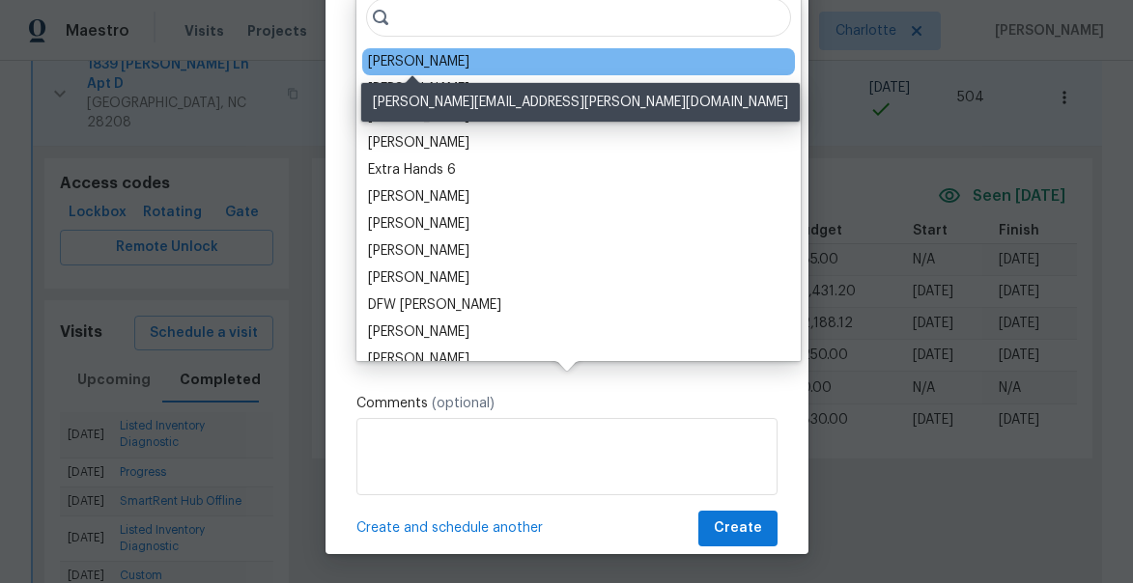
click at [415, 66] on div "[PERSON_NAME]" at bounding box center [418, 61] width 101 height 19
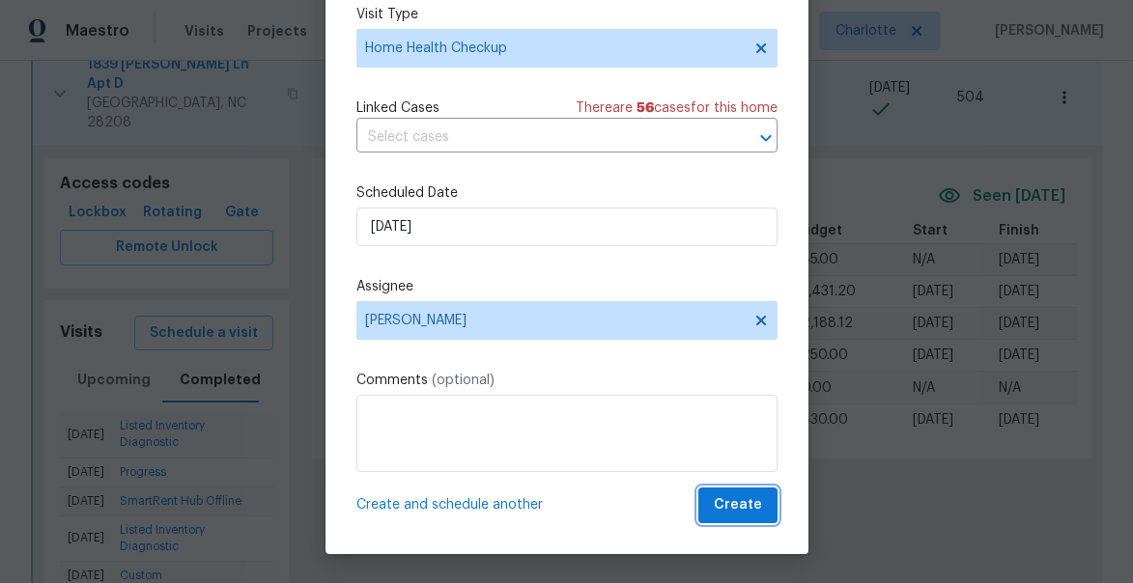
click at [754, 509] on span "Create" at bounding box center [738, 505] width 48 height 24
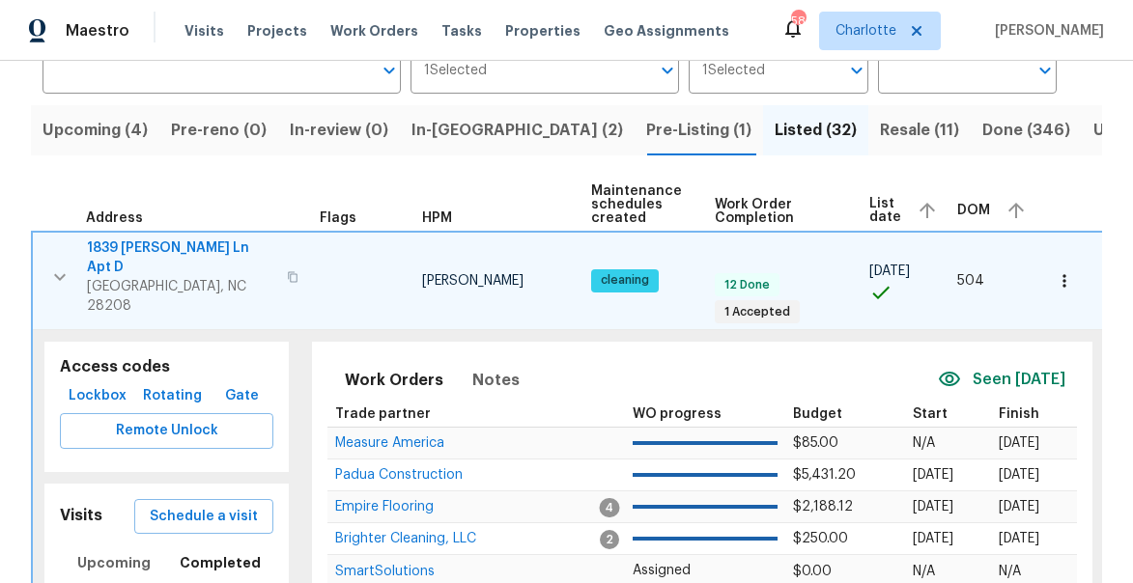
scroll to position [98, 0]
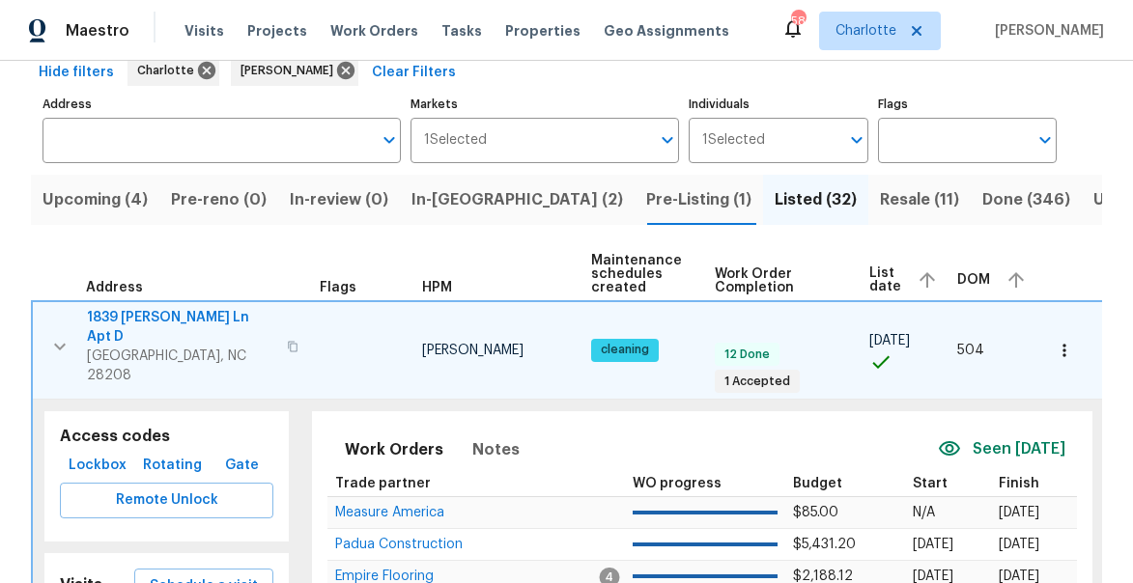
click at [49, 335] on icon "button" at bounding box center [59, 346] width 23 height 23
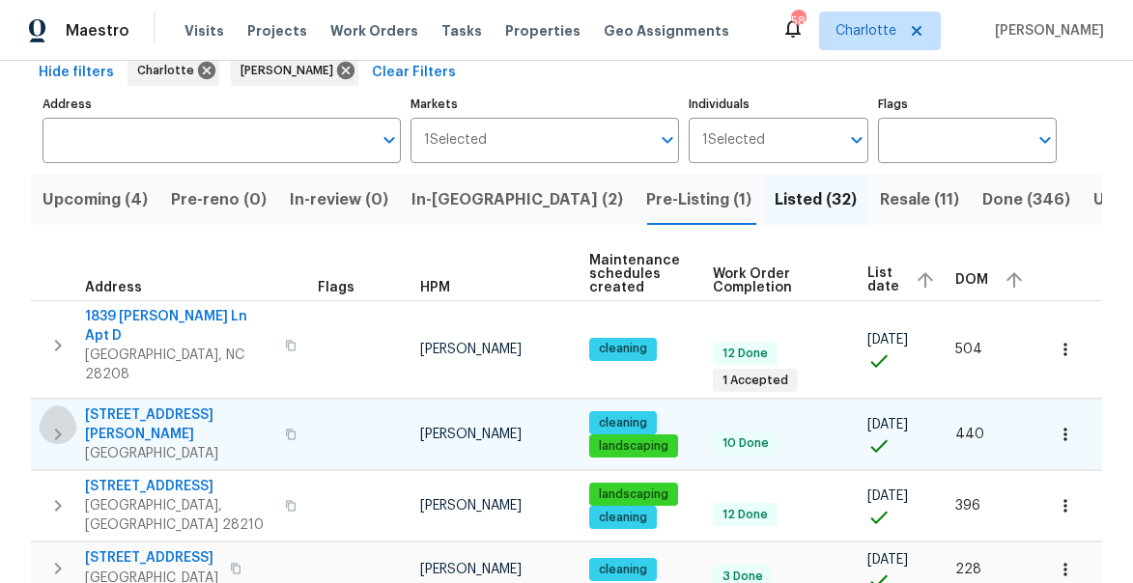
click at [60, 423] on icon "button" at bounding box center [57, 434] width 23 height 23
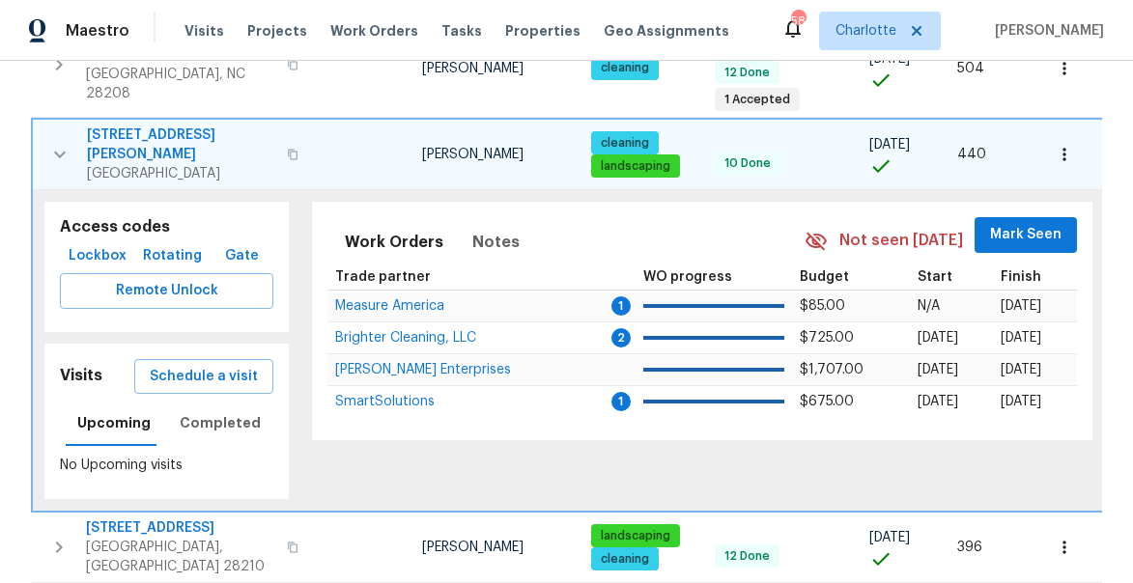
scroll to position [380, 0]
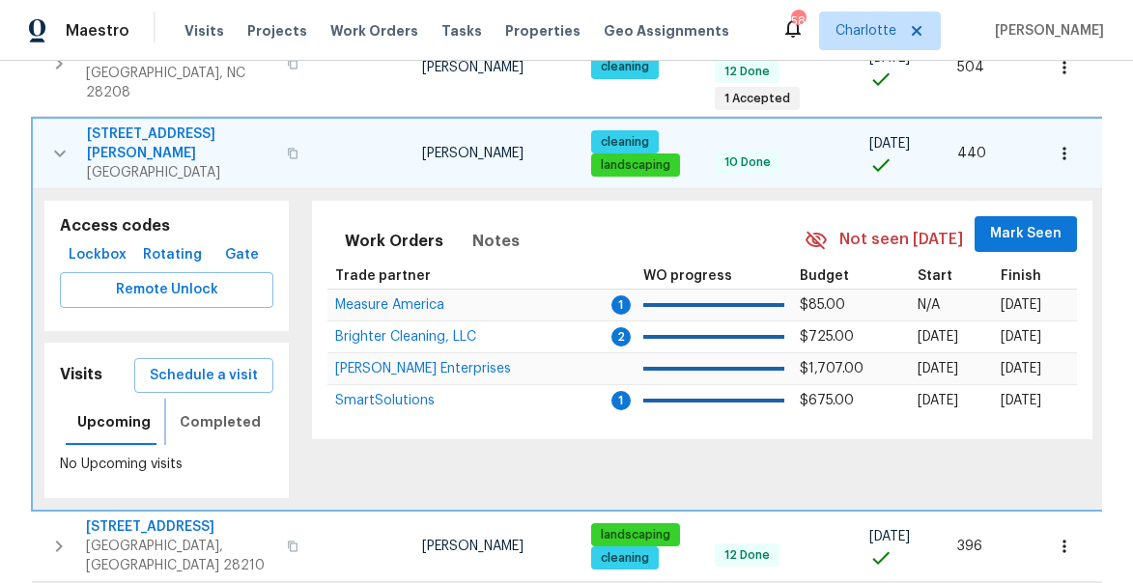
click at [205, 410] on span "Completed" at bounding box center [220, 422] width 81 height 24
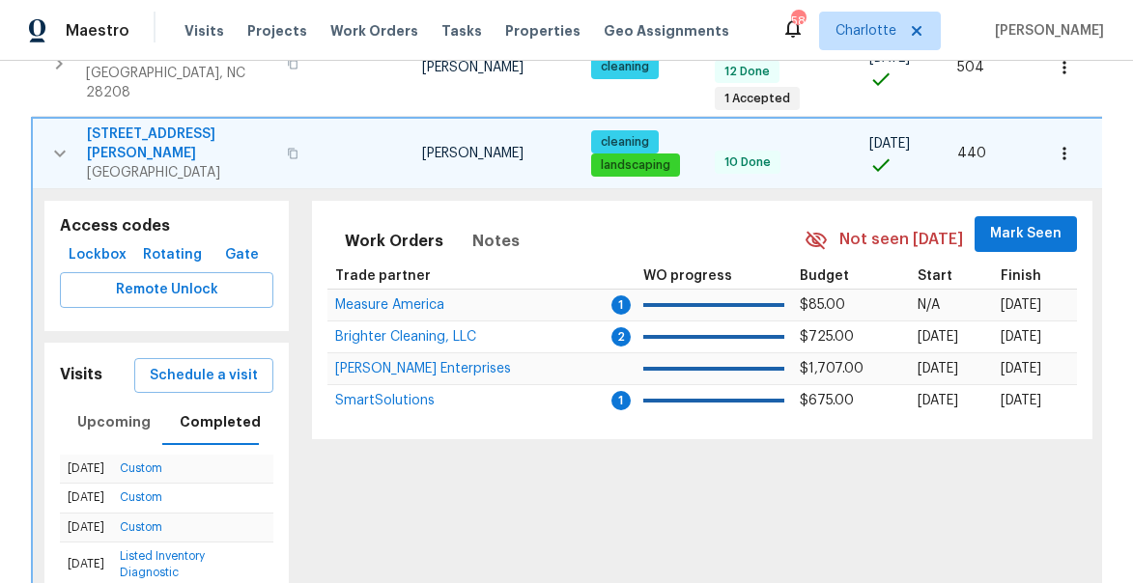
click at [64, 142] on icon "button" at bounding box center [59, 153] width 23 height 23
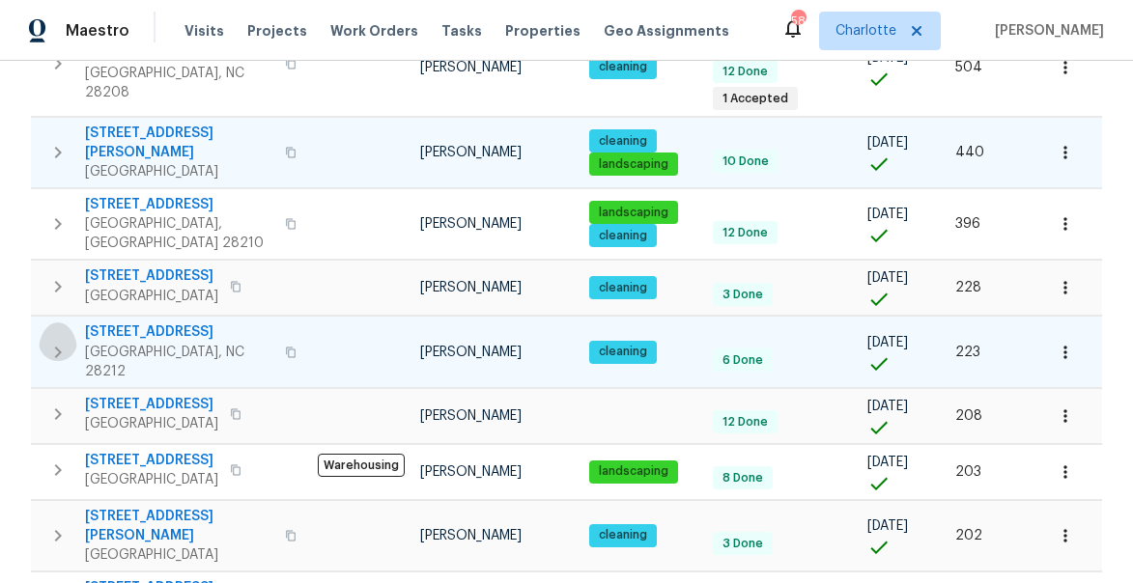
click at [60, 341] on icon "button" at bounding box center [57, 352] width 23 height 23
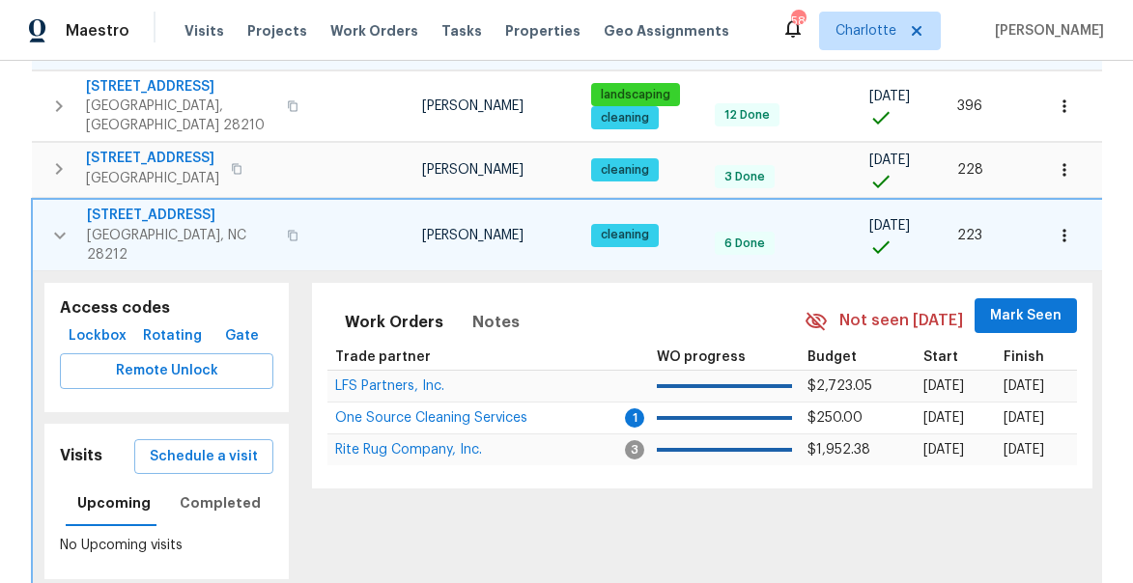
scroll to position [520, 0]
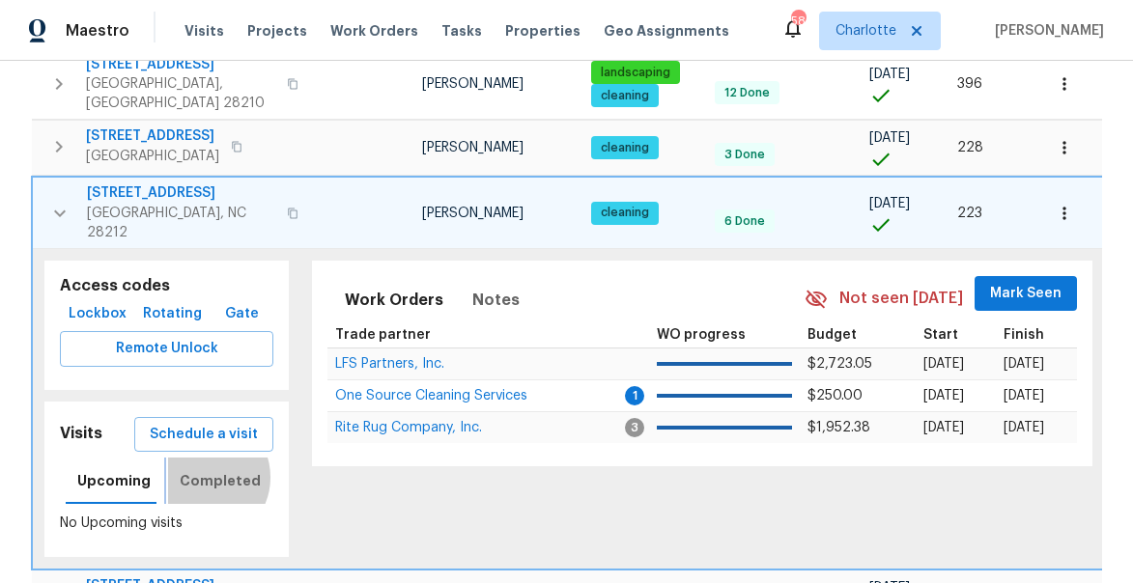
click at [198, 469] on span "Completed" at bounding box center [220, 481] width 81 height 24
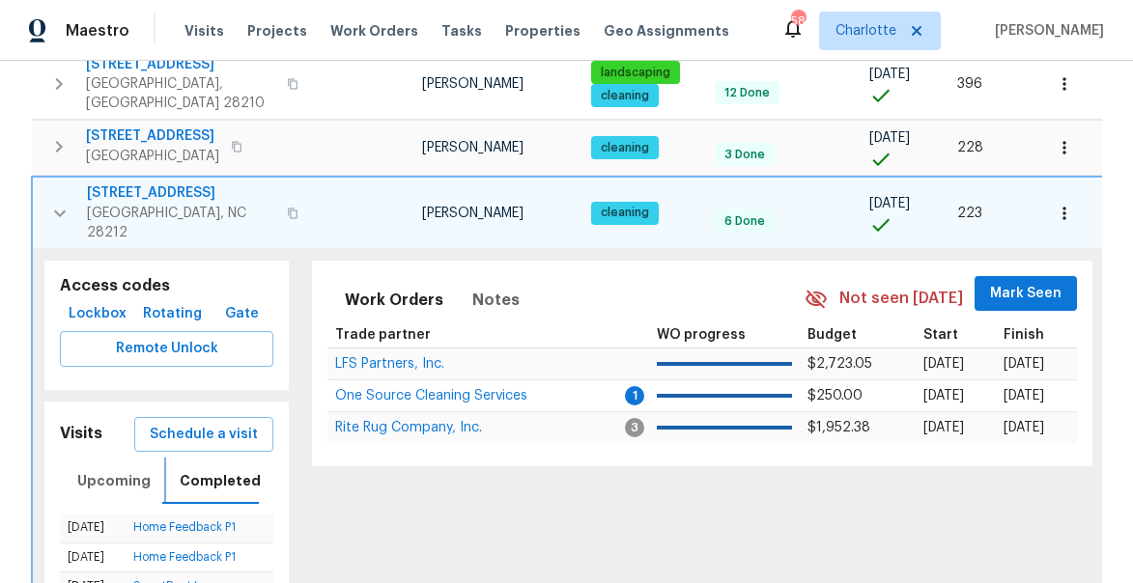
scroll to position [581, 0]
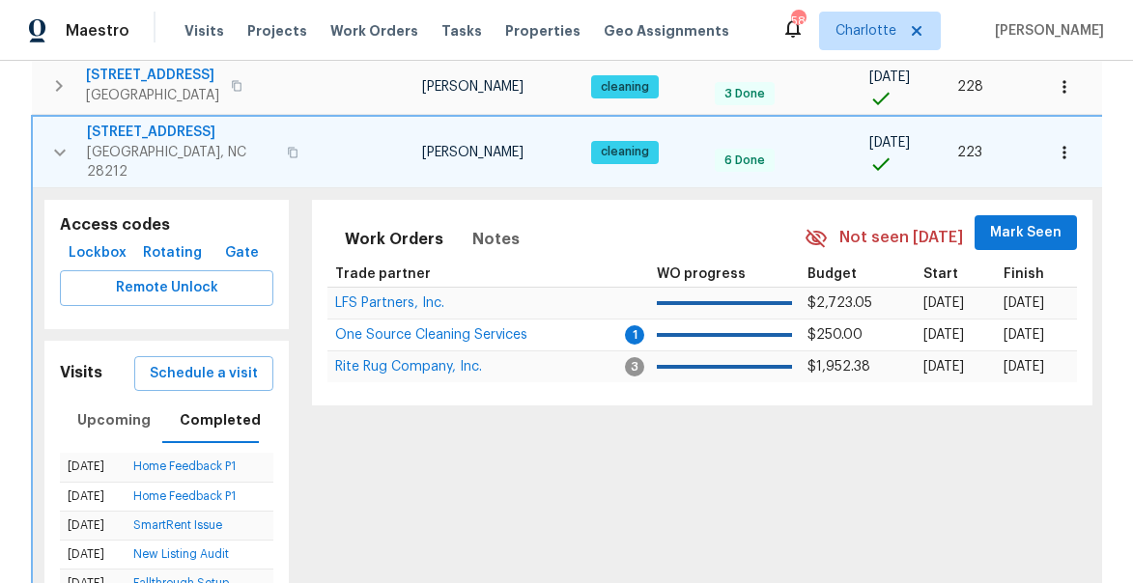
click at [1029, 221] on span "Mark Seen" at bounding box center [1025, 233] width 71 height 24
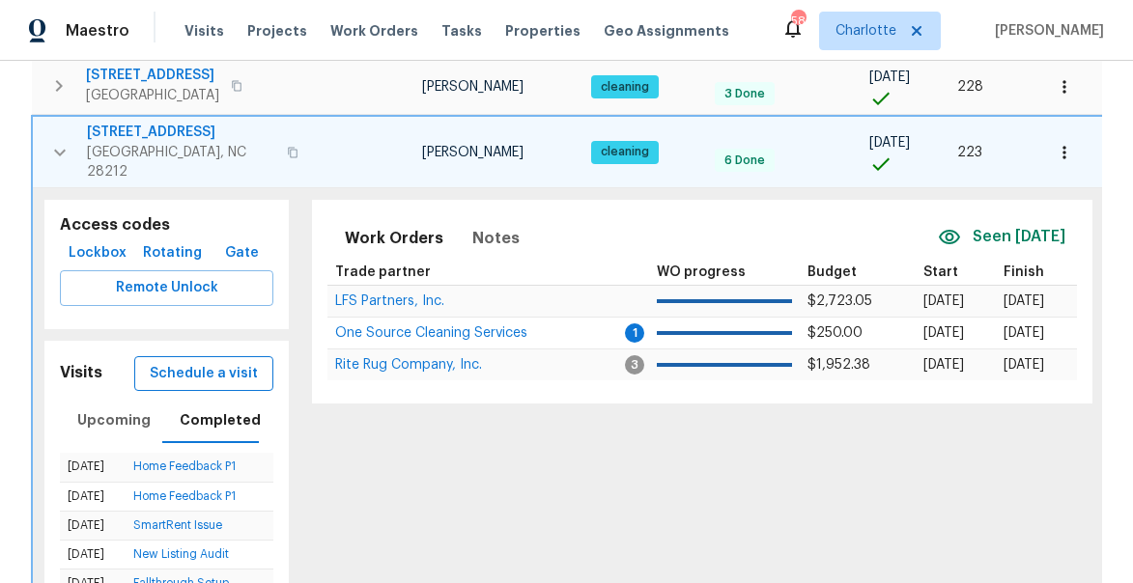
click at [164, 362] on span "Schedule a visit" at bounding box center [204, 374] width 108 height 24
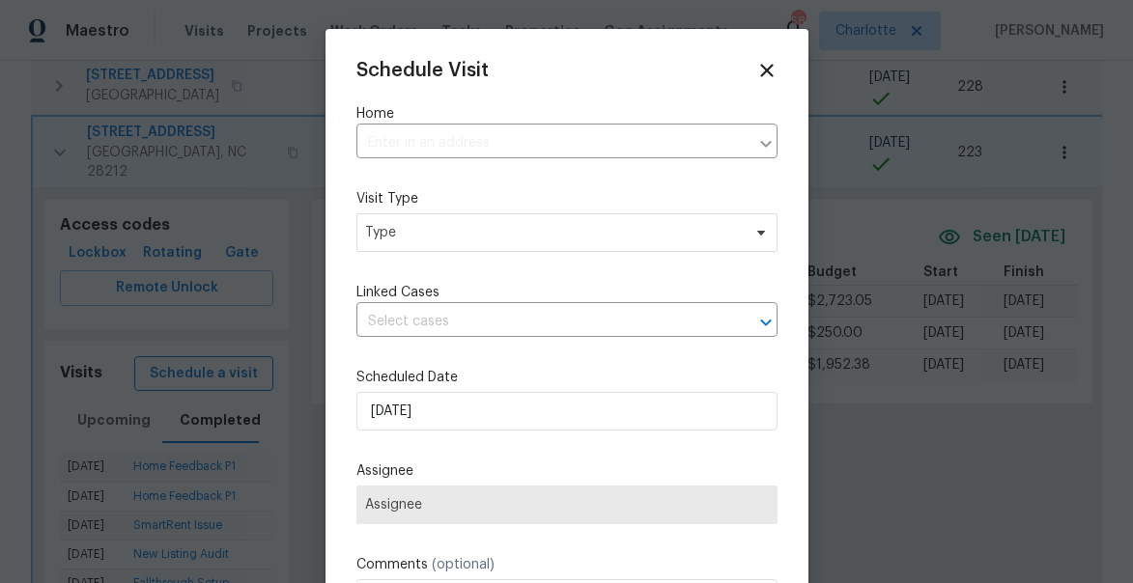
type input "6041 Pinebark Ct, Charlotte, NC 28212"
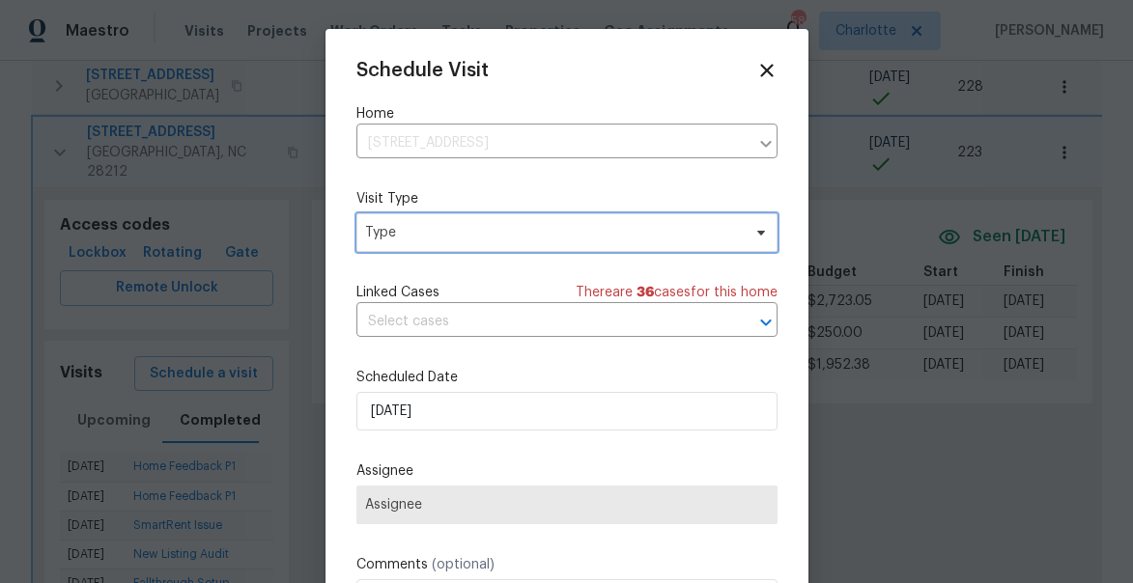
click at [432, 223] on span "Type" at bounding box center [553, 232] width 376 height 19
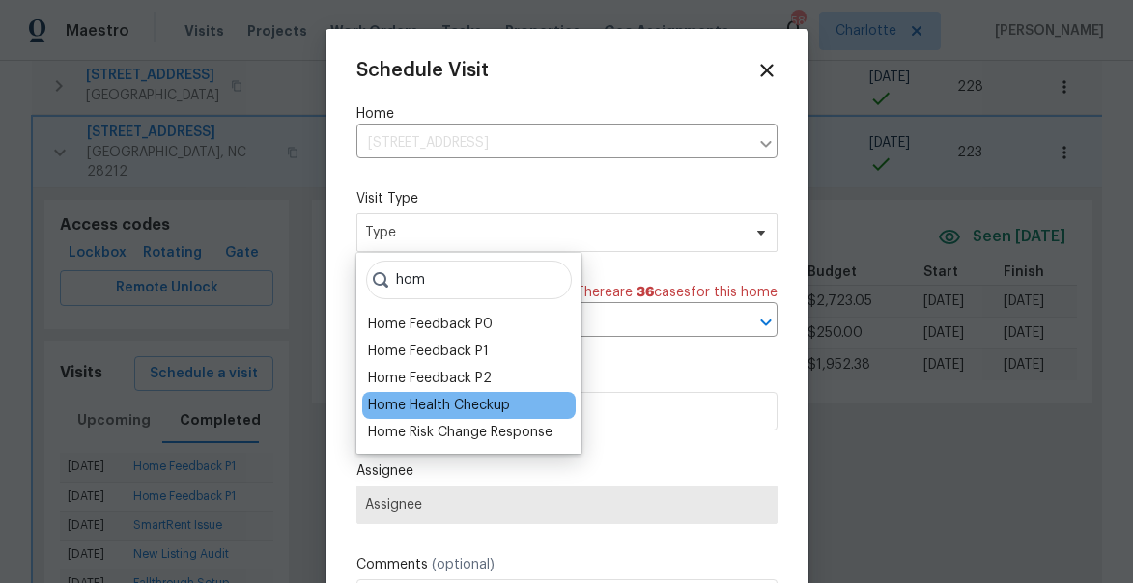
type input "hom"
click at [434, 401] on div "Home Health Checkup" at bounding box center [439, 405] width 142 height 19
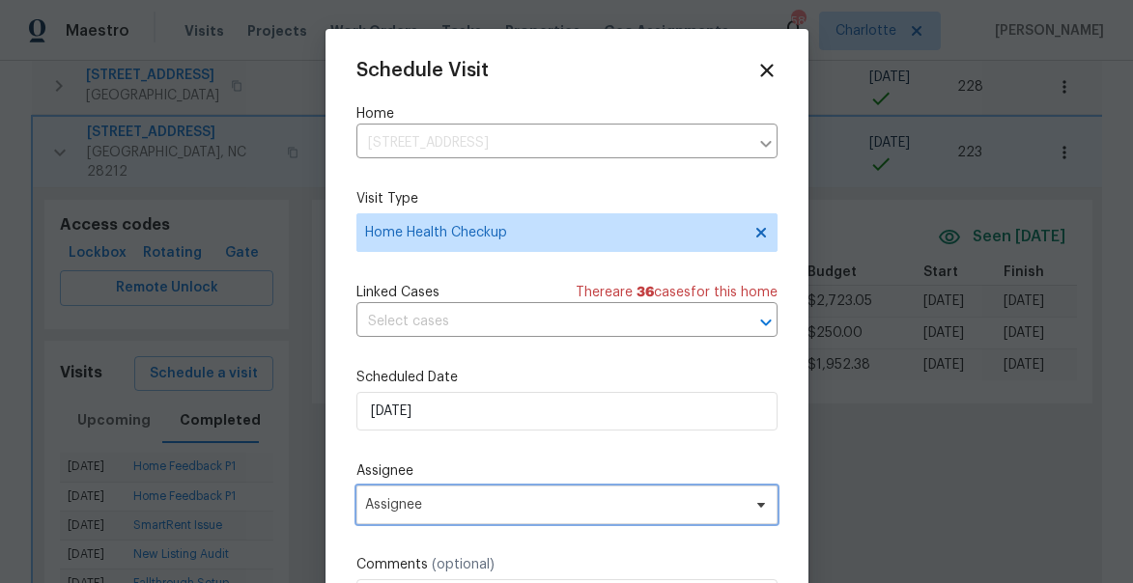
click at [434, 518] on span "Assignee" at bounding box center [566, 505] width 421 height 39
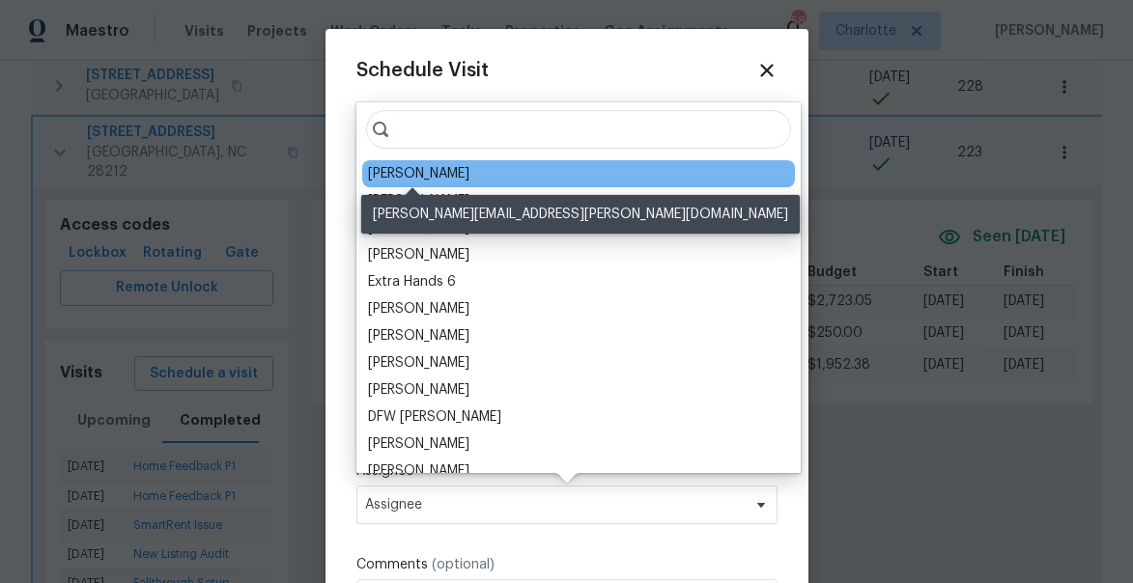
click at [397, 173] on div "[PERSON_NAME]" at bounding box center [418, 173] width 101 height 19
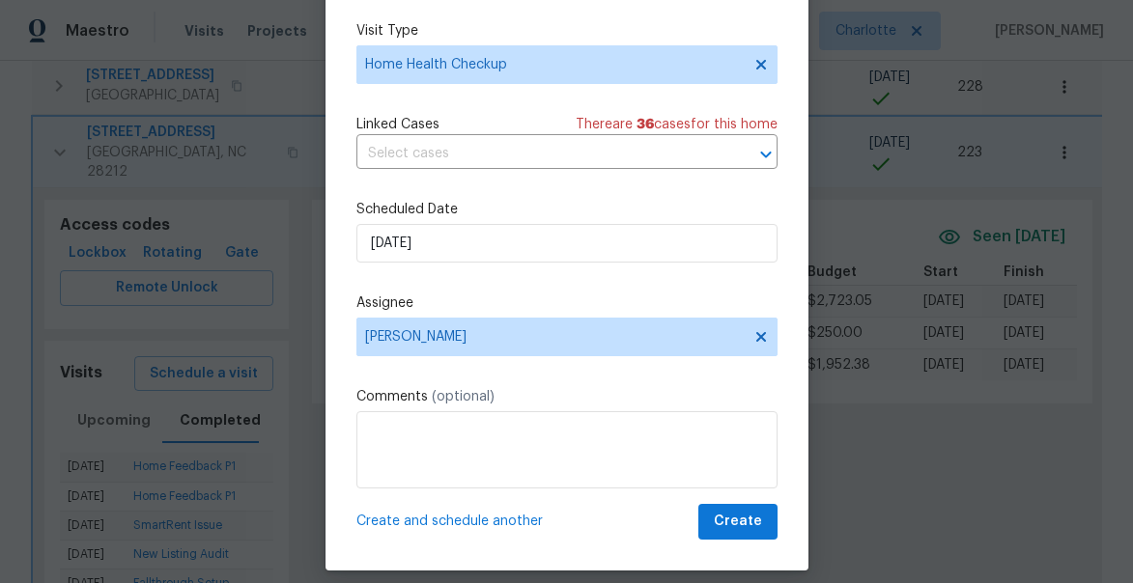
scroll to position [151, 0]
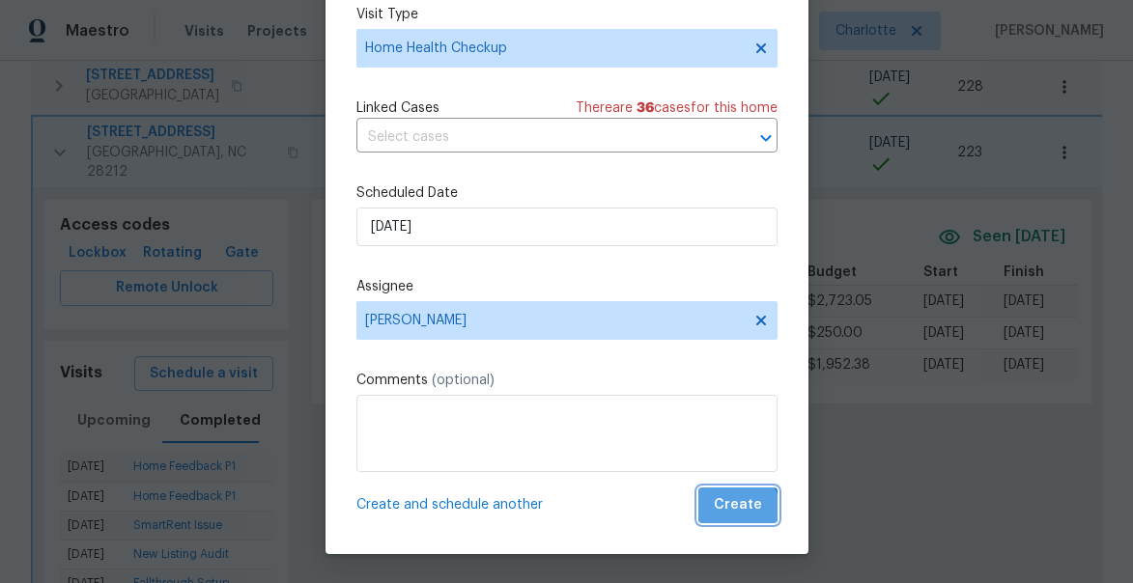
click at [734, 514] on span "Create" at bounding box center [738, 505] width 48 height 24
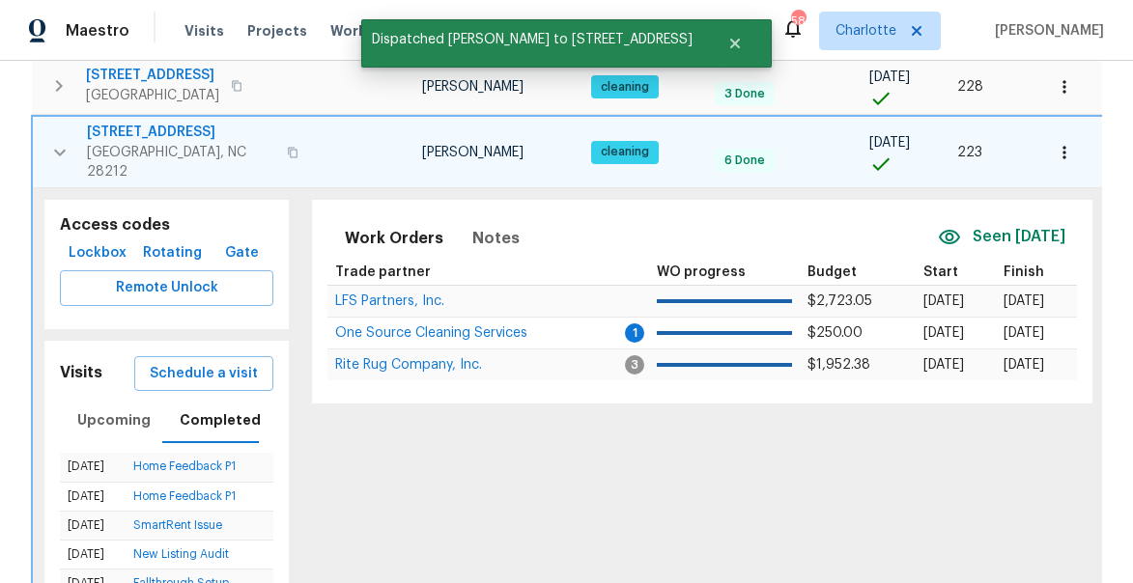
scroll to position [0, 0]
click at [64, 141] on icon "button" at bounding box center [59, 152] width 23 height 23
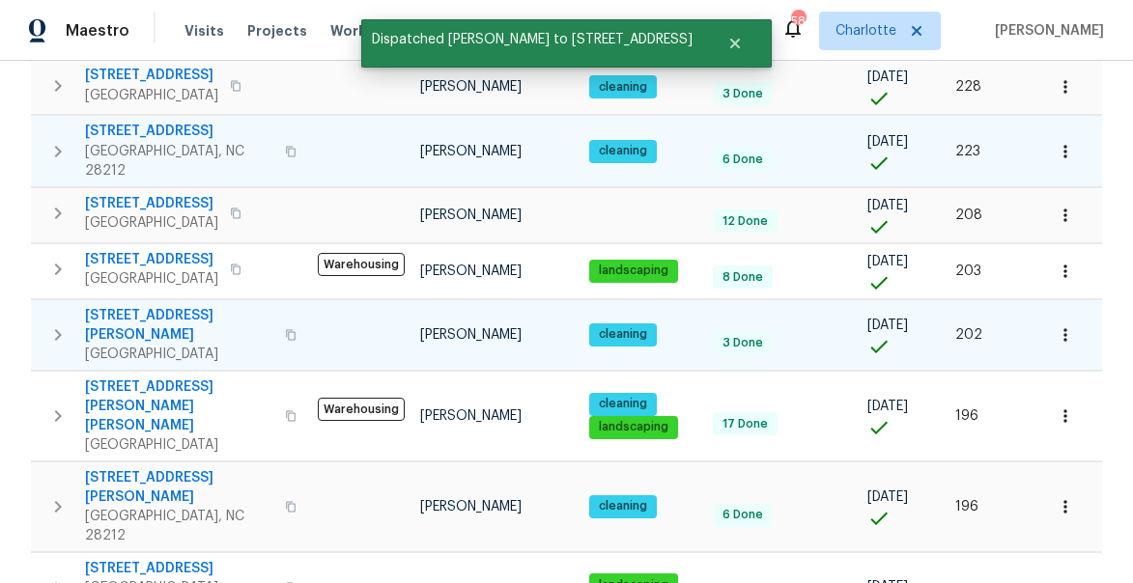
click at [60, 323] on icon "button" at bounding box center [57, 334] width 23 height 23
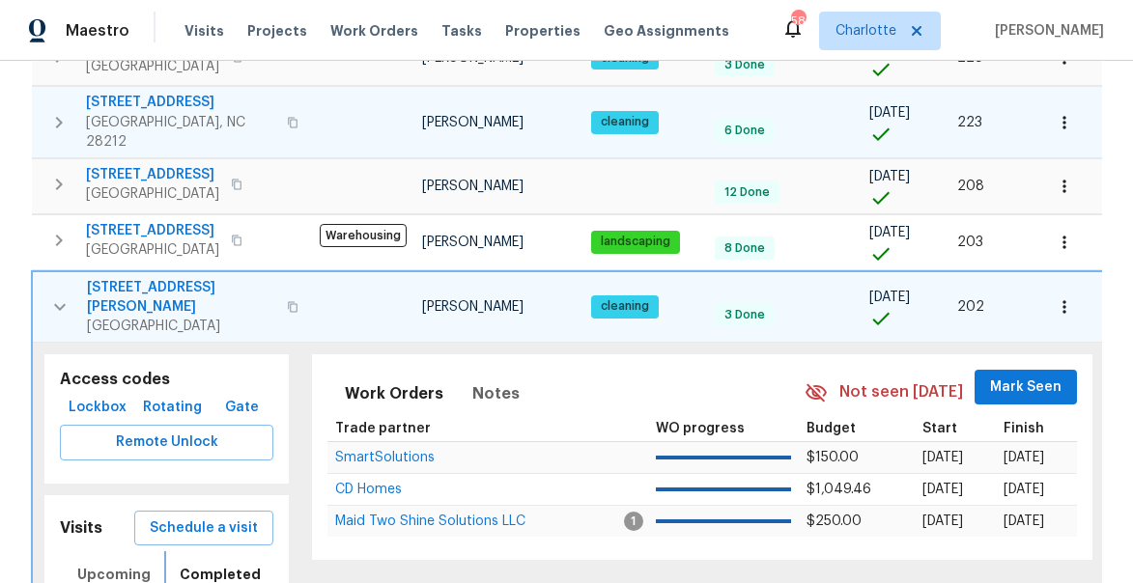
scroll to position [535, 0]
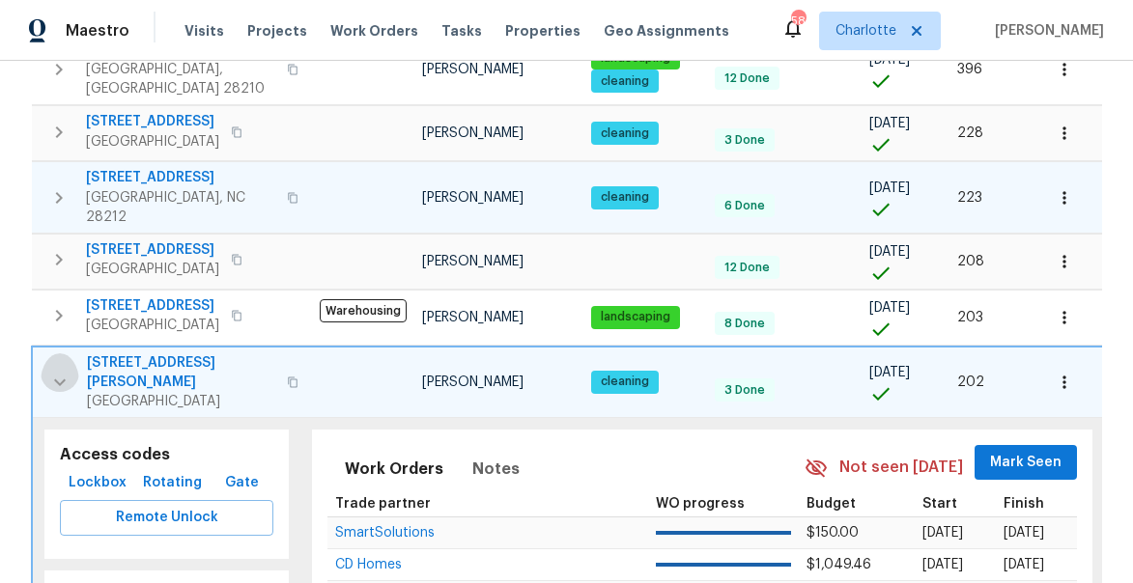
click at [56, 371] on icon "button" at bounding box center [59, 382] width 23 height 23
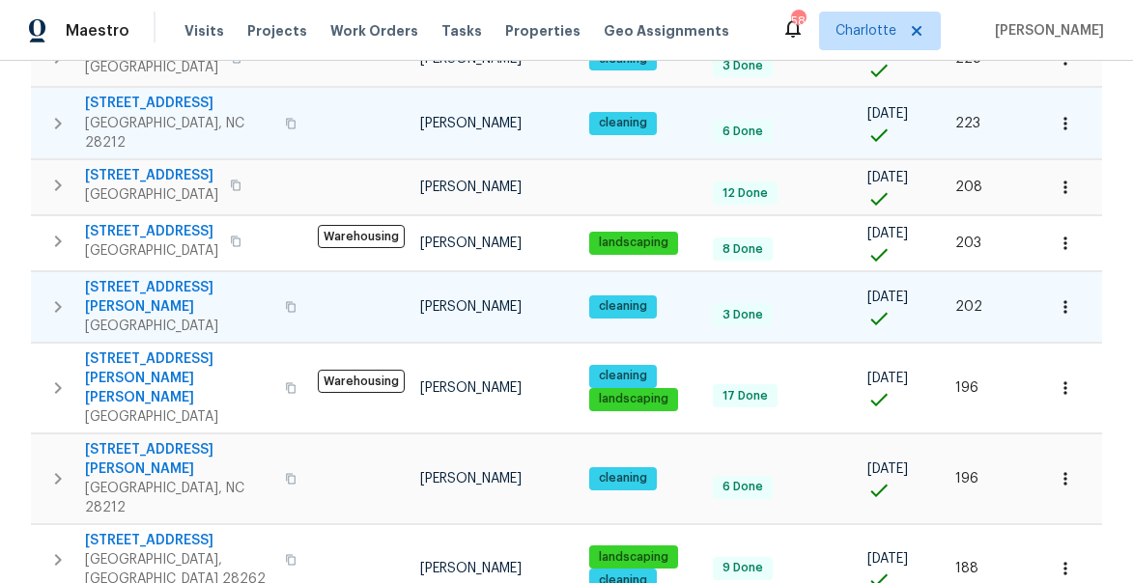
scroll to position [623, 0]
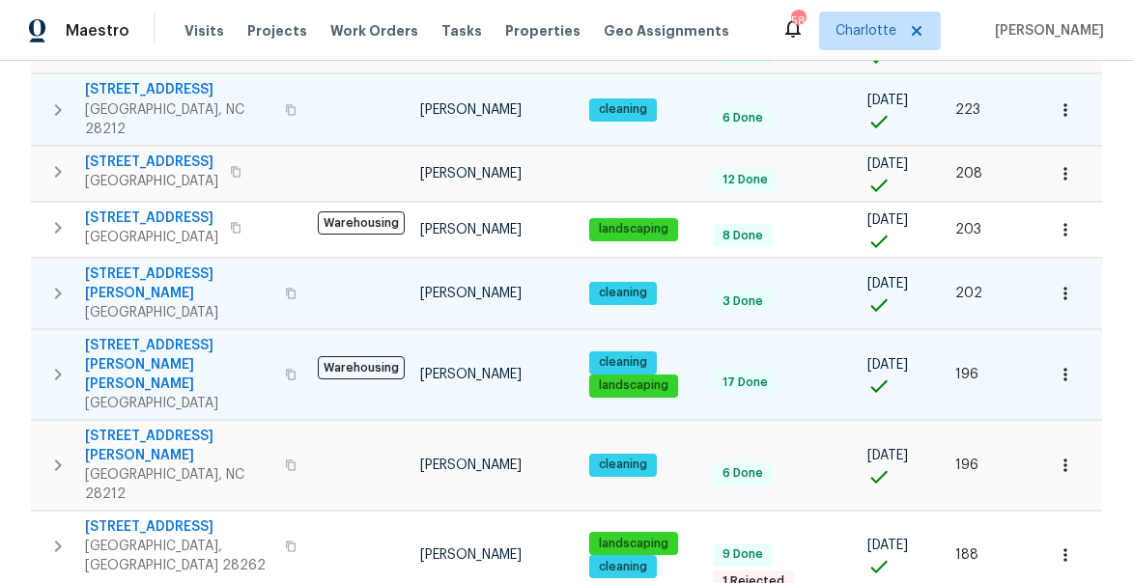
click at [53, 363] on icon "button" at bounding box center [57, 374] width 23 height 23
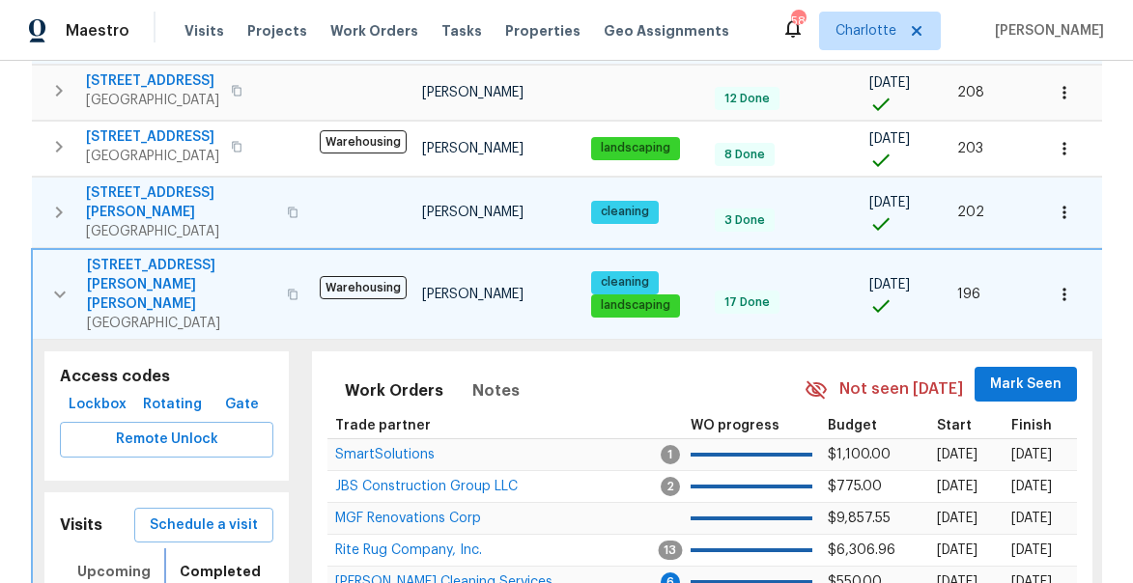
scroll to position [699, 0]
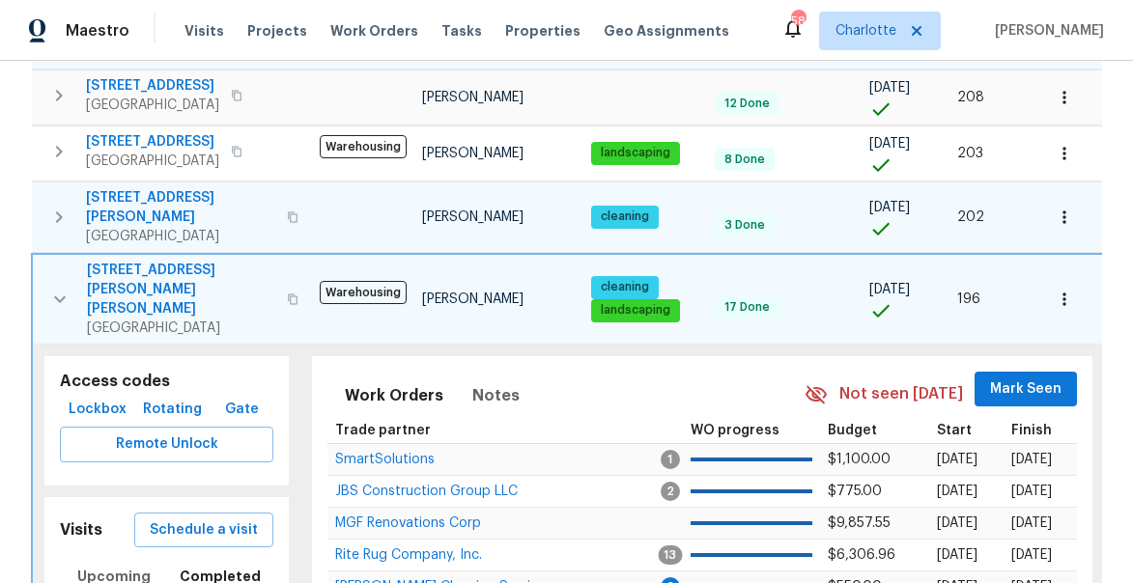
click at [59, 288] on icon "button" at bounding box center [59, 299] width 23 height 23
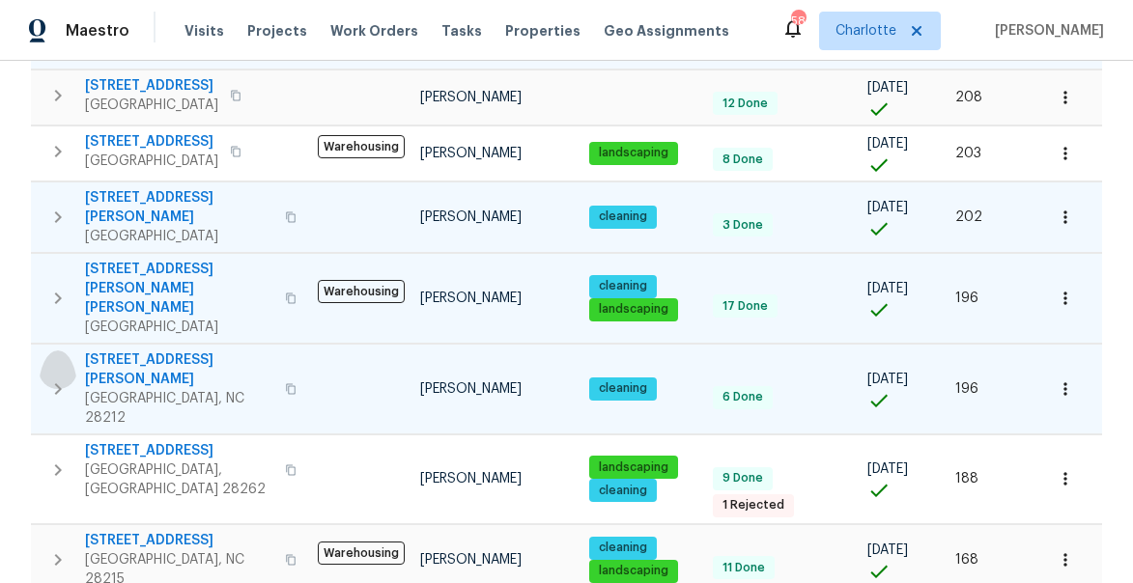
click at [54, 378] on icon "button" at bounding box center [57, 389] width 23 height 23
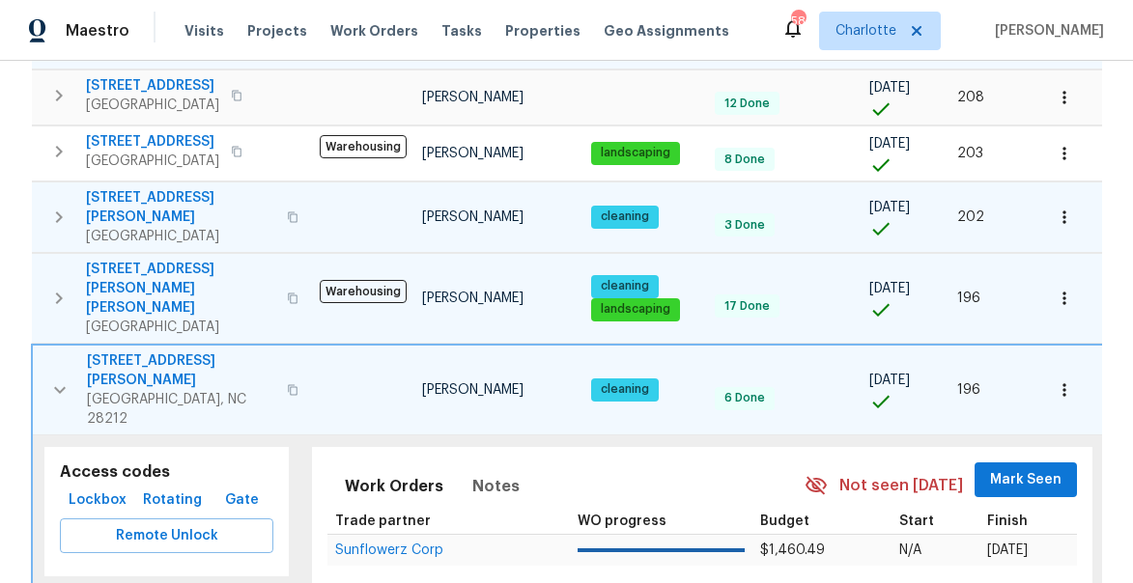
click at [52, 379] on icon "button" at bounding box center [59, 390] width 23 height 23
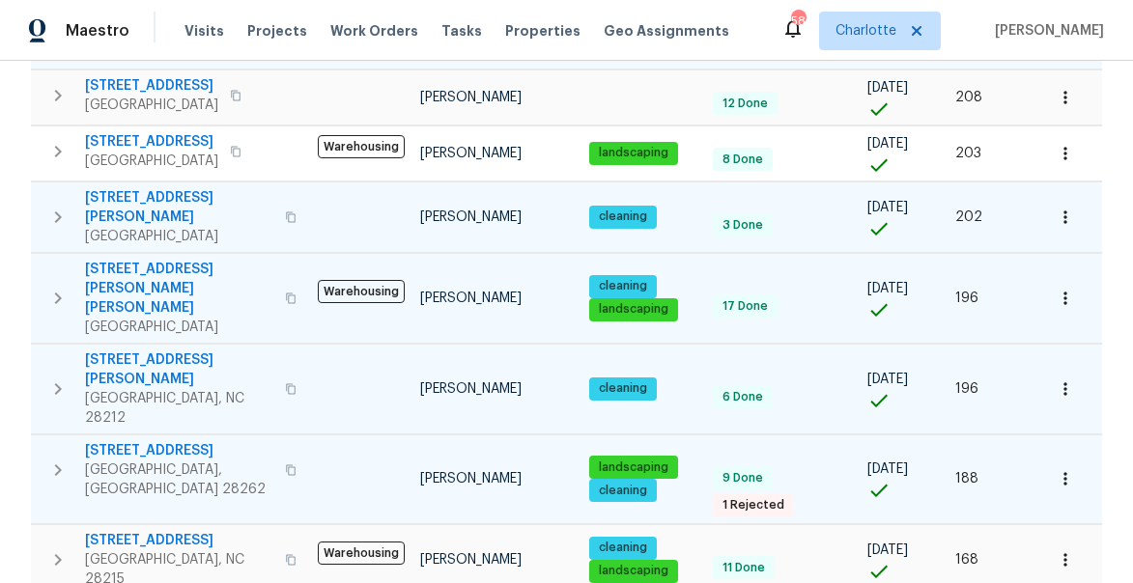
click at [59, 459] on icon "button" at bounding box center [57, 470] width 23 height 23
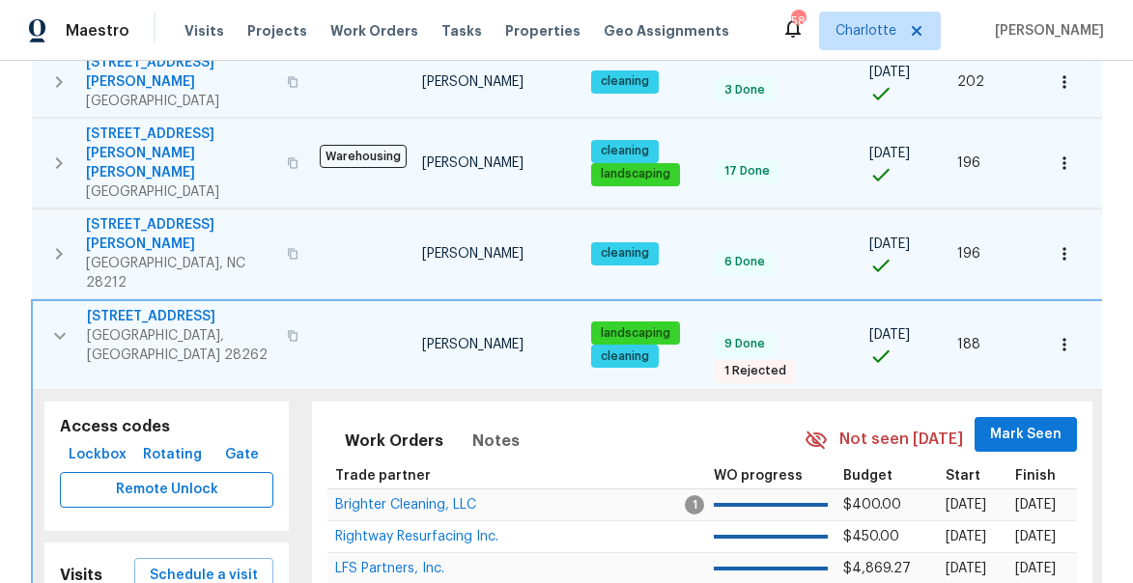
scroll to position [857, 0]
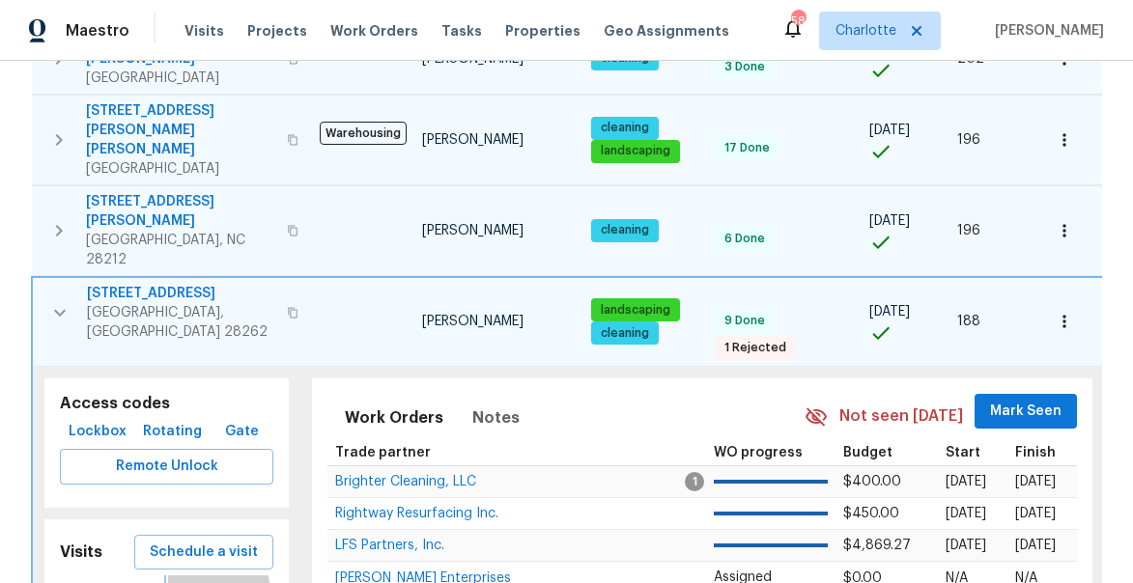
click at [55, 301] on icon "button" at bounding box center [59, 312] width 23 height 23
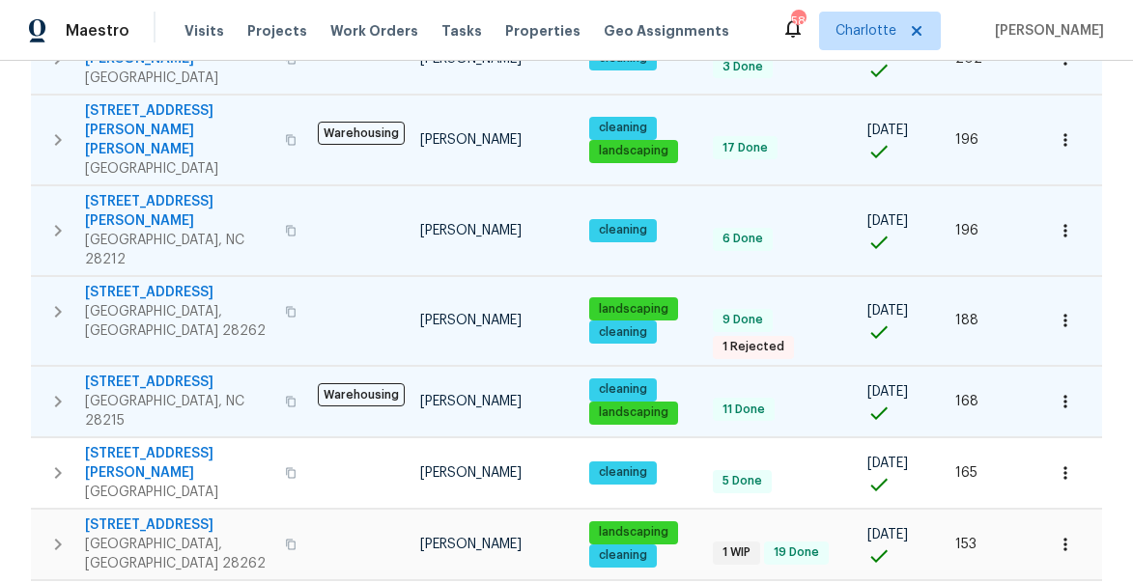
click at [56, 390] on icon "button" at bounding box center [57, 401] width 23 height 23
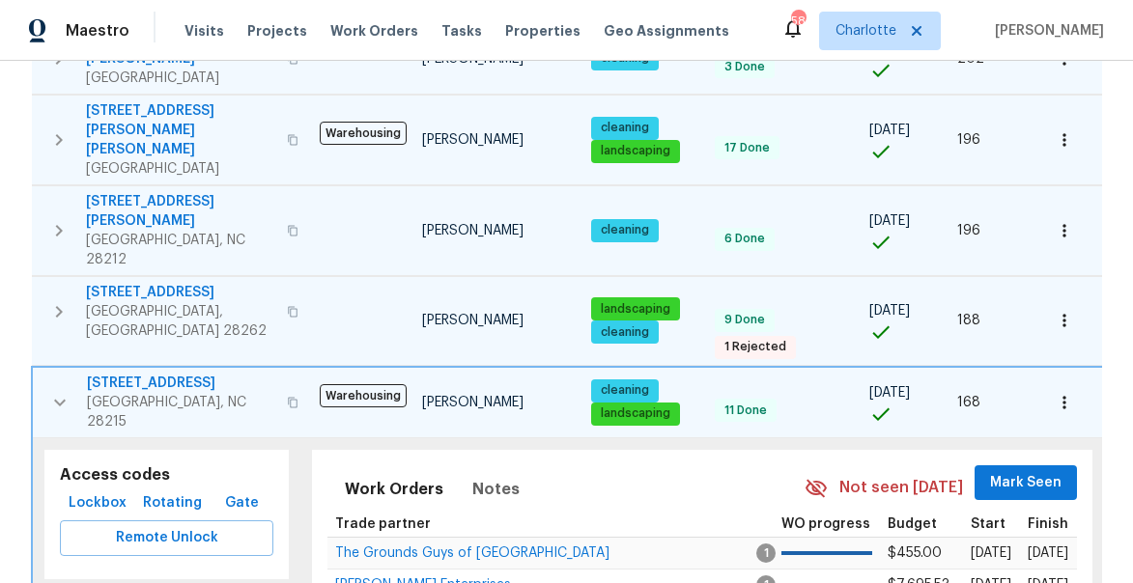
click at [56, 391] on icon "button" at bounding box center [59, 402] width 23 height 23
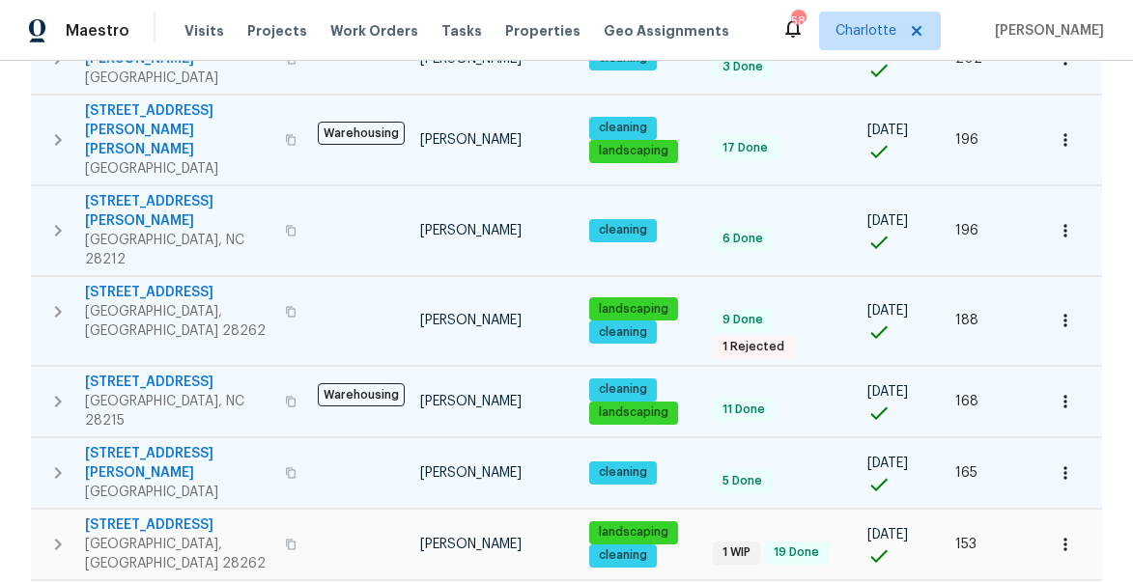
click at [52, 462] on icon "button" at bounding box center [57, 473] width 23 height 23
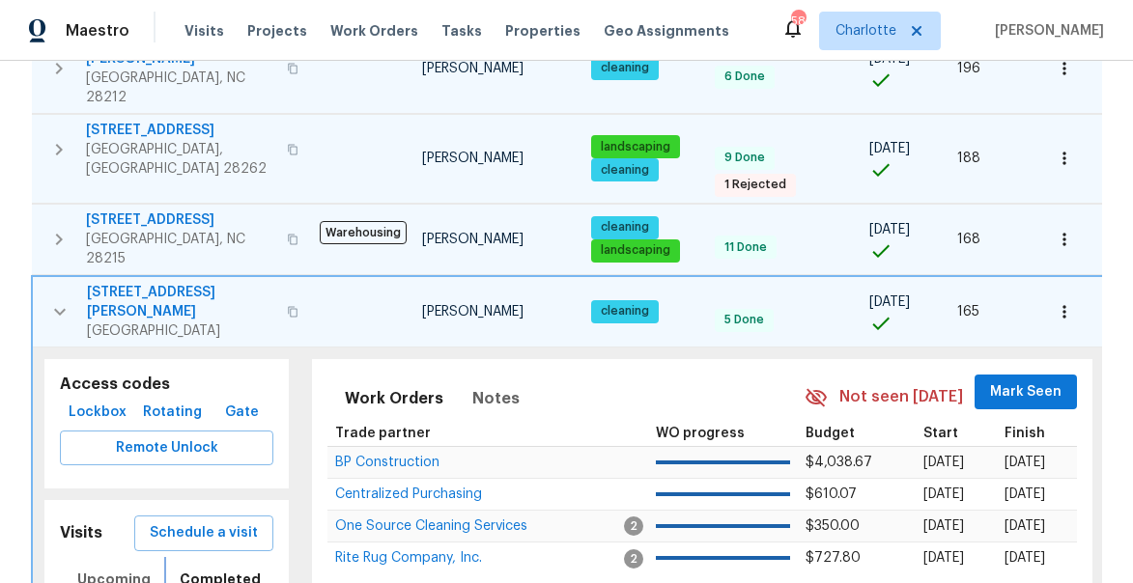
scroll to position [12, 0]
click at [53, 300] on icon "button" at bounding box center [59, 311] width 23 height 23
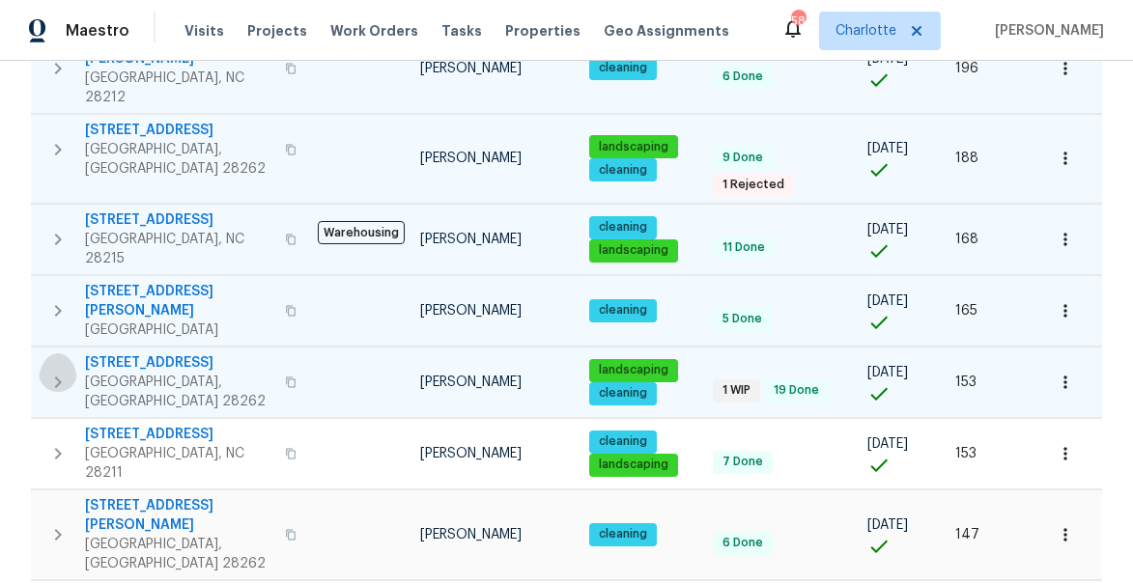
click at [58, 371] on icon "button" at bounding box center [57, 382] width 23 height 23
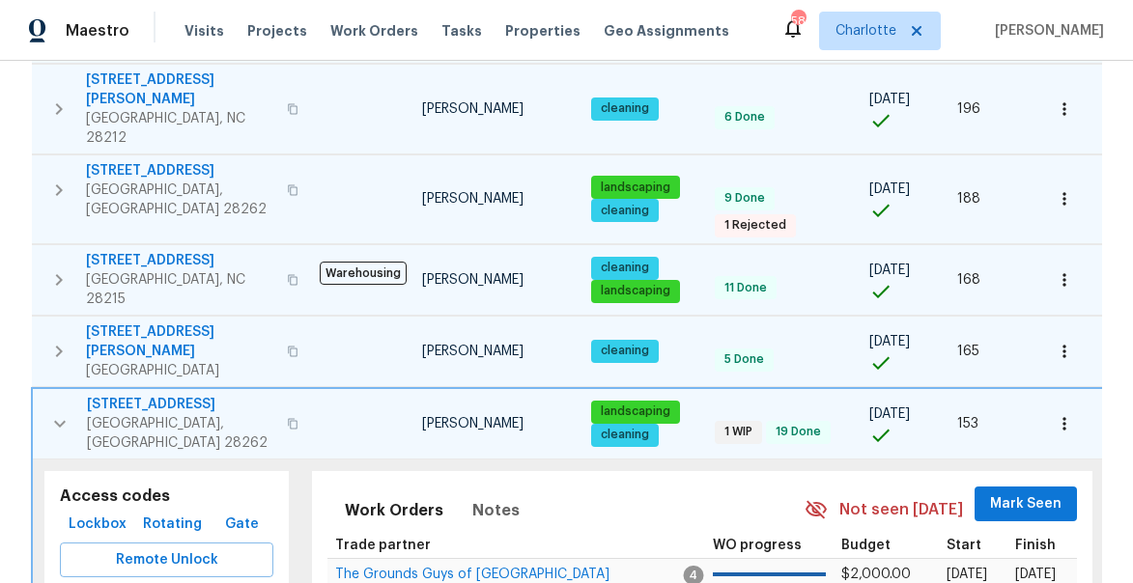
scroll to position [973, 0]
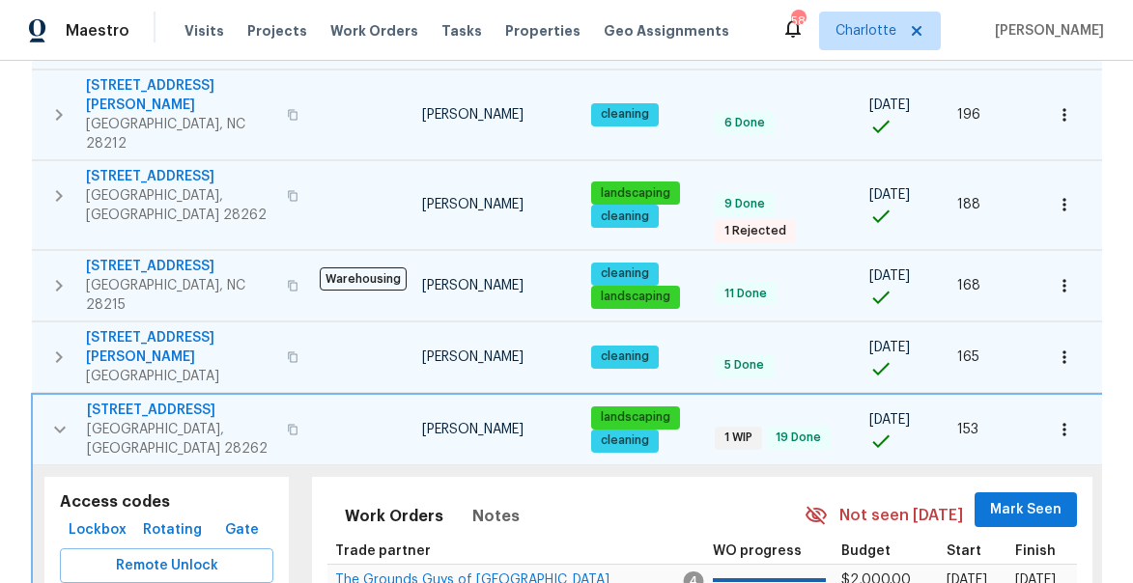
click at [58, 418] on icon "button" at bounding box center [59, 429] width 23 height 23
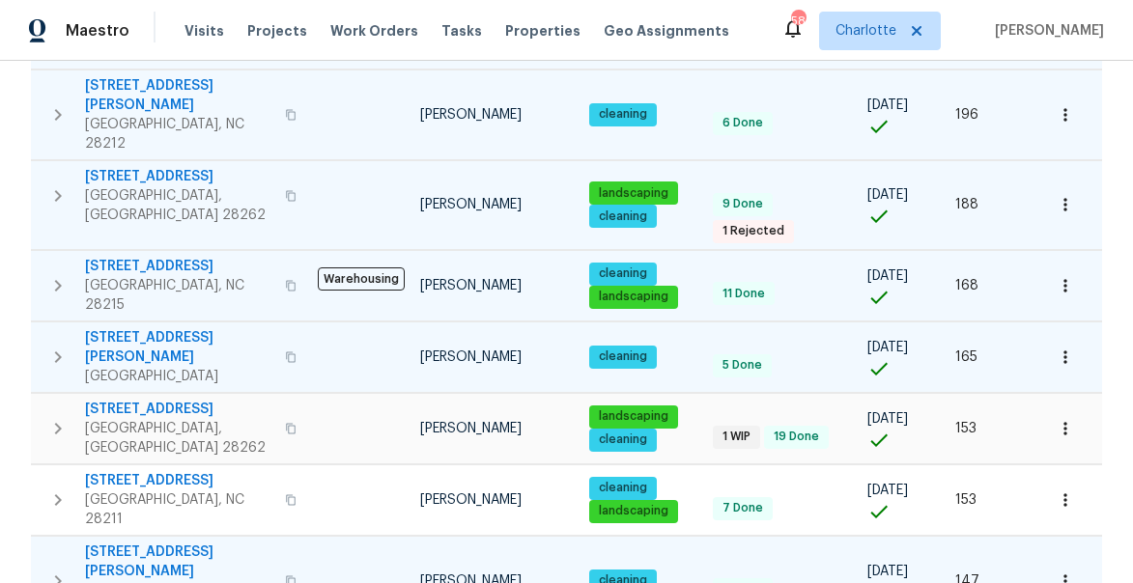
click at [53, 570] on icon "button" at bounding box center [57, 581] width 23 height 23
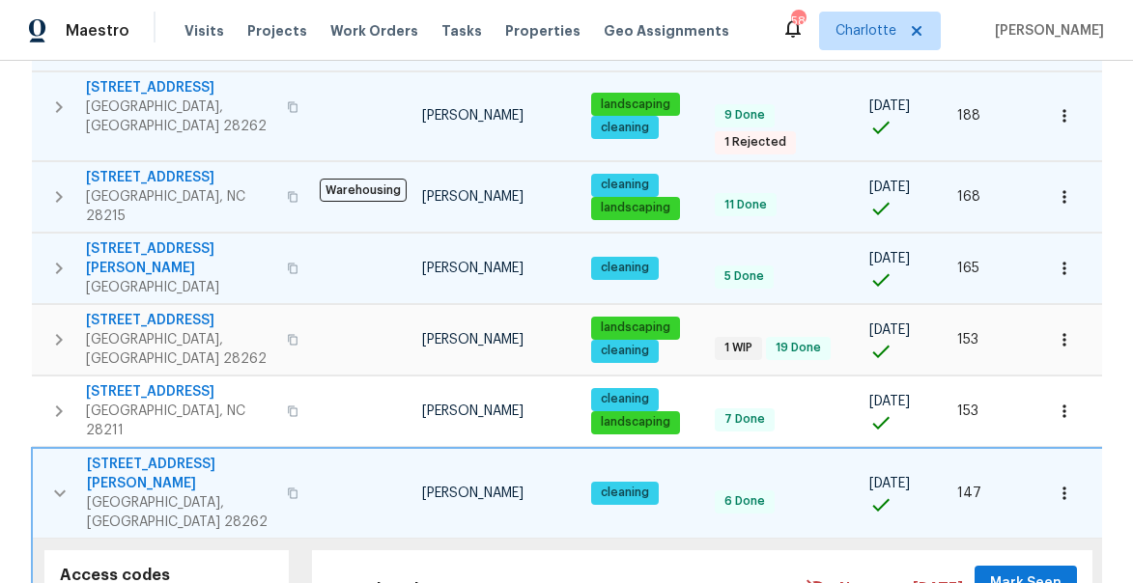
scroll to position [1073, 0]
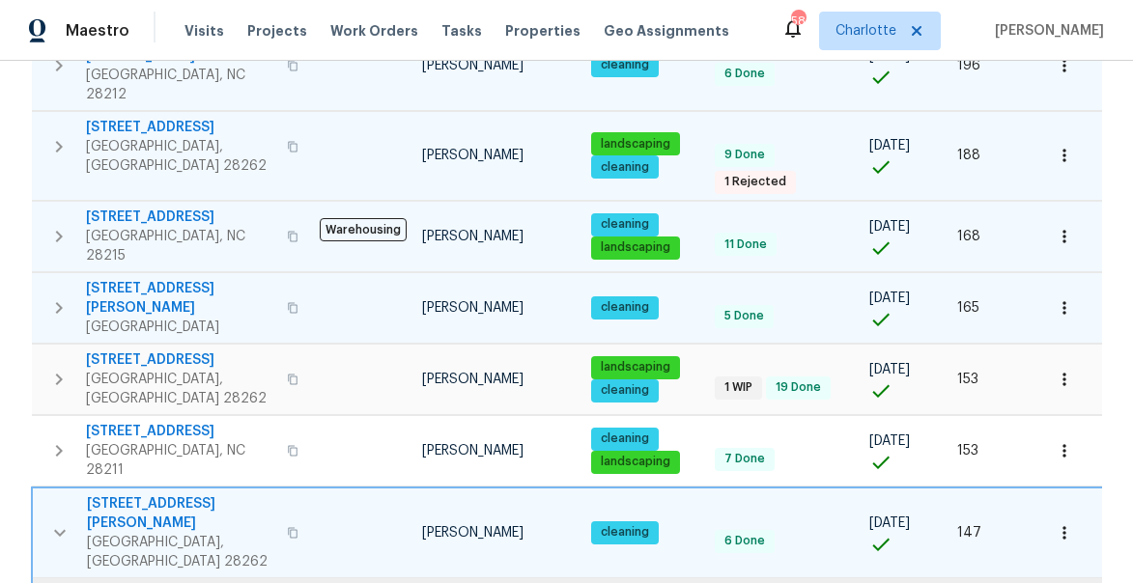
scroll to position [1011, 0]
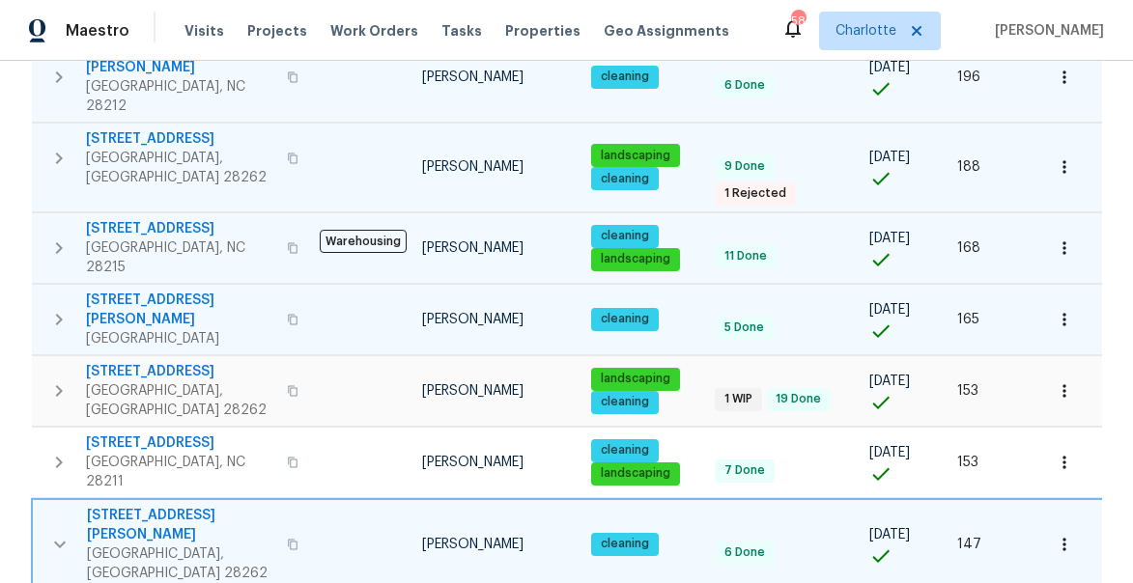
click at [53, 533] on icon "button" at bounding box center [59, 544] width 23 height 23
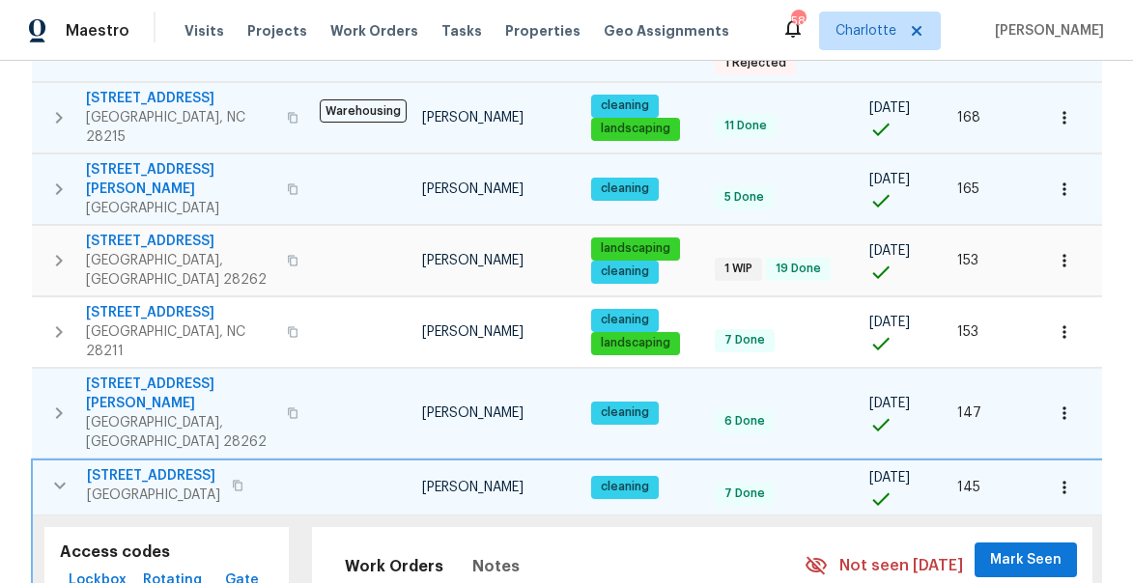
scroll to position [1192, 0]
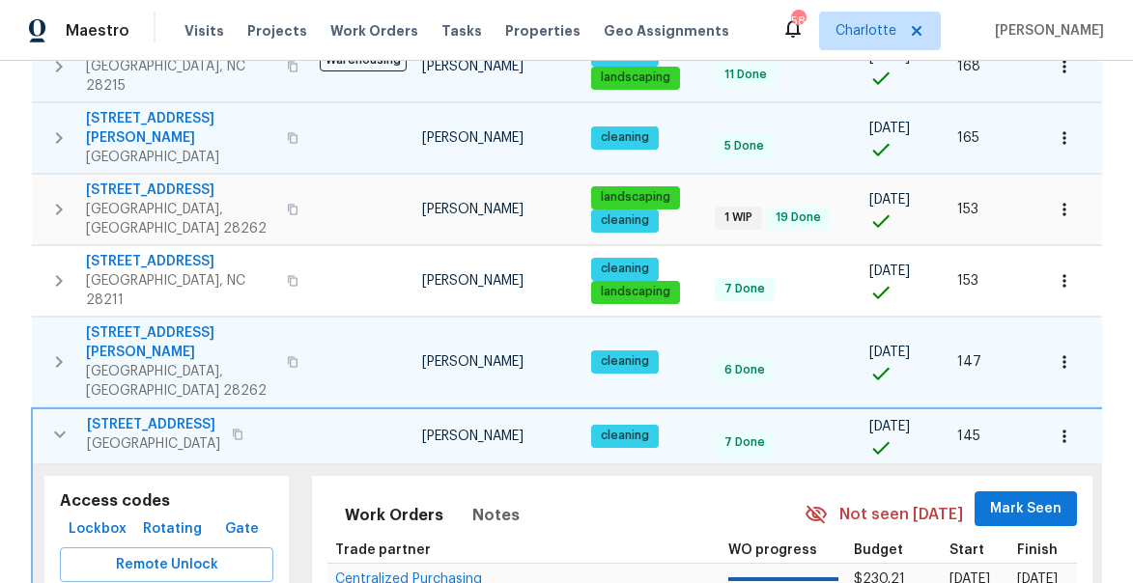
click at [56, 423] on icon "button" at bounding box center [59, 434] width 23 height 23
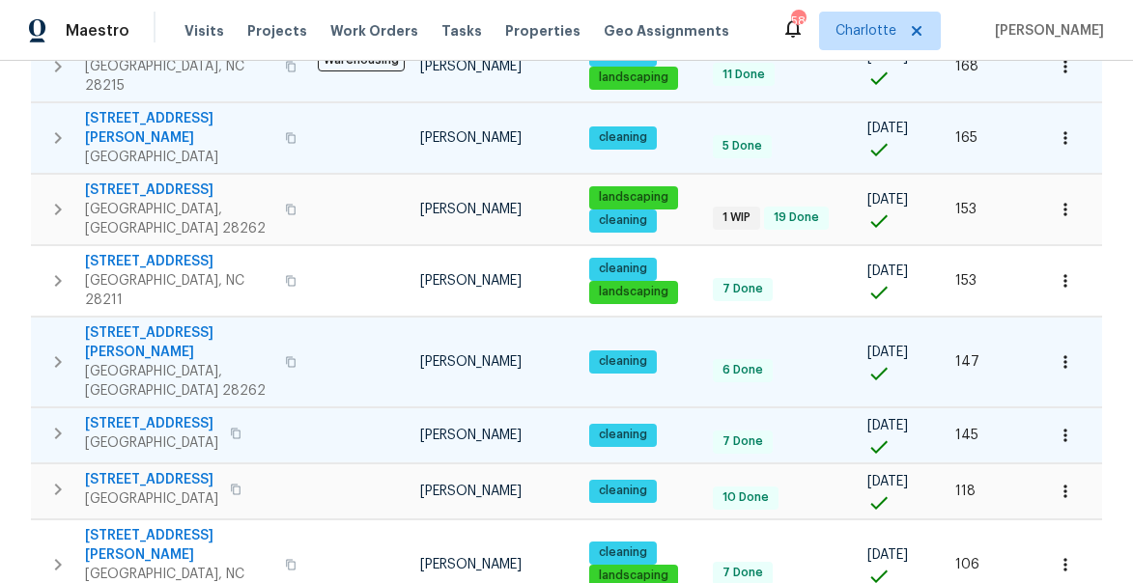
click at [56, 422] on icon "button" at bounding box center [57, 433] width 23 height 23
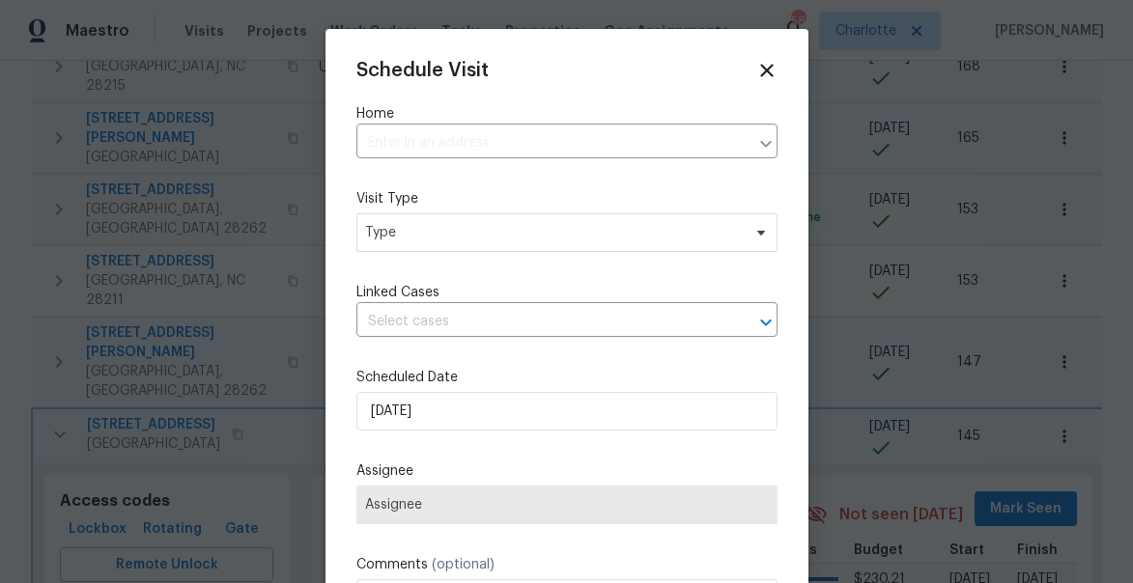
type input "8929 Meadow Vista Rd, Charlotte, NC 28213"
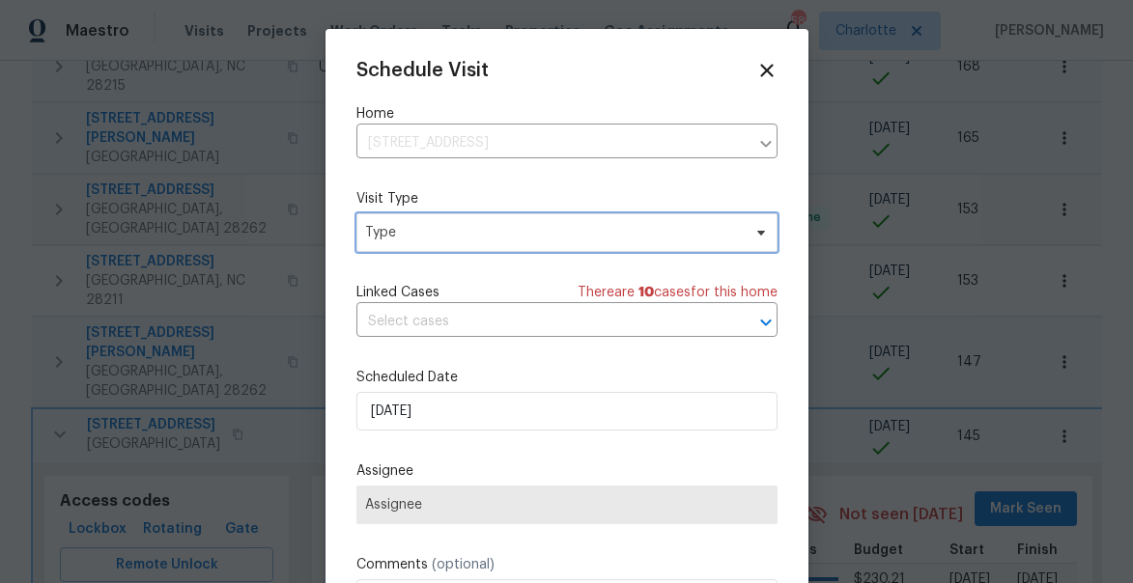
click at [395, 226] on span "Type" at bounding box center [553, 232] width 376 height 19
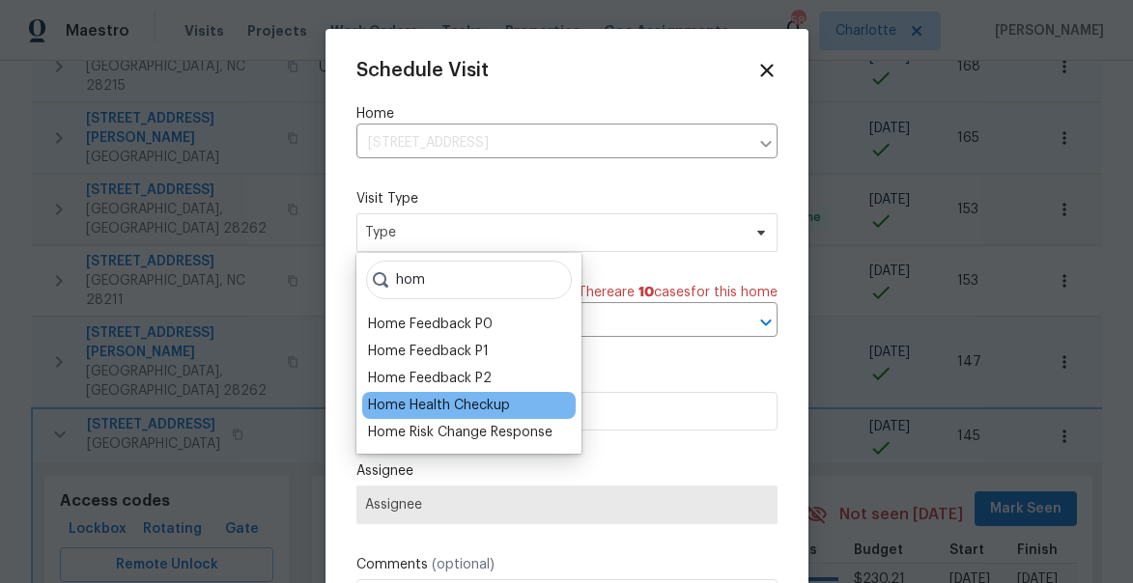
type input "hom"
click at [409, 403] on div "Home Health Checkup" at bounding box center [439, 405] width 142 height 19
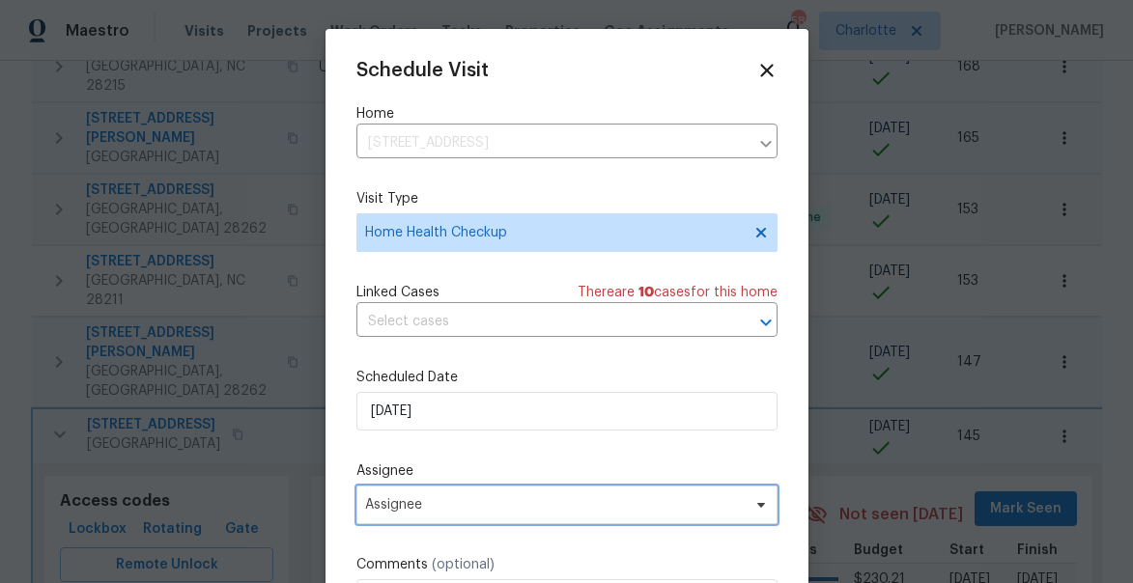
click at [440, 518] on span "Assignee" at bounding box center [566, 505] width 421 height 39
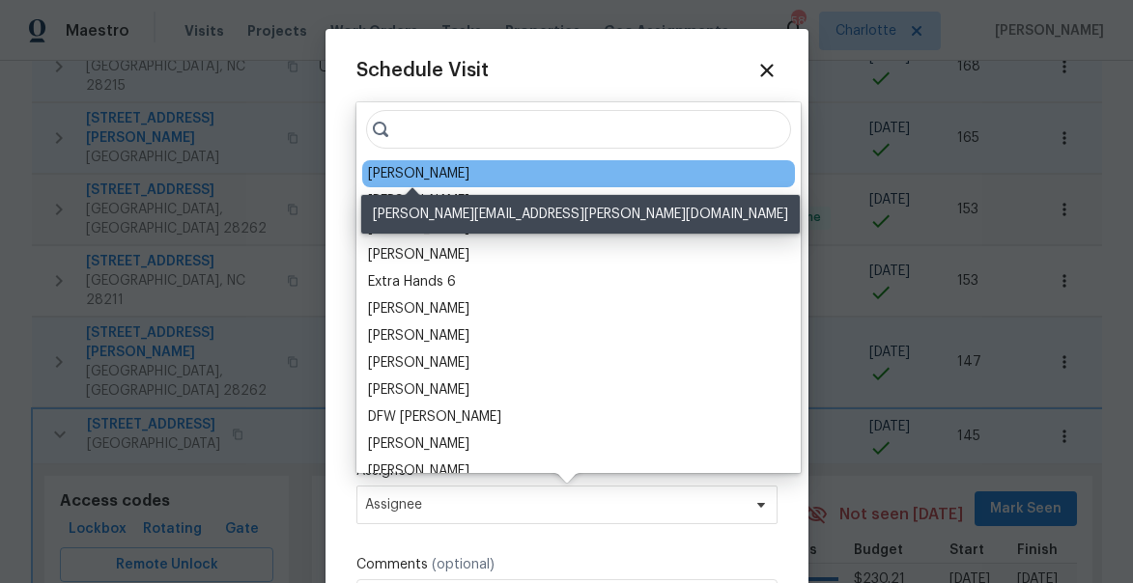
click at [397, 166] on div "[PERSON_NAME]" at bounding box center [418, 173] width 101 height 19
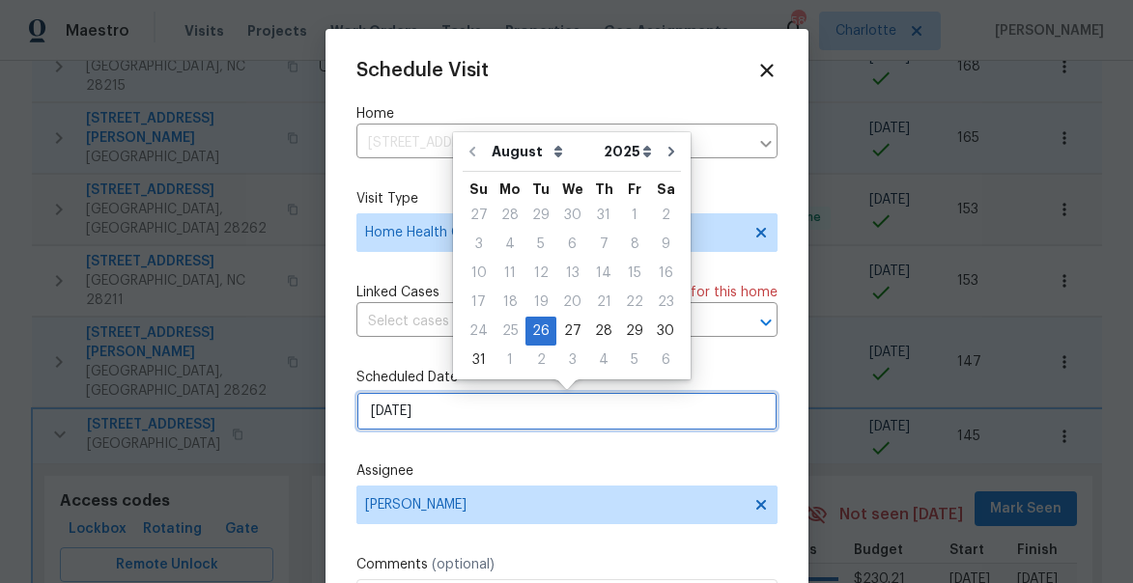
click at [513, 414] on input "8/26/2025" at bounding box center [566, 411] width 421 height 39
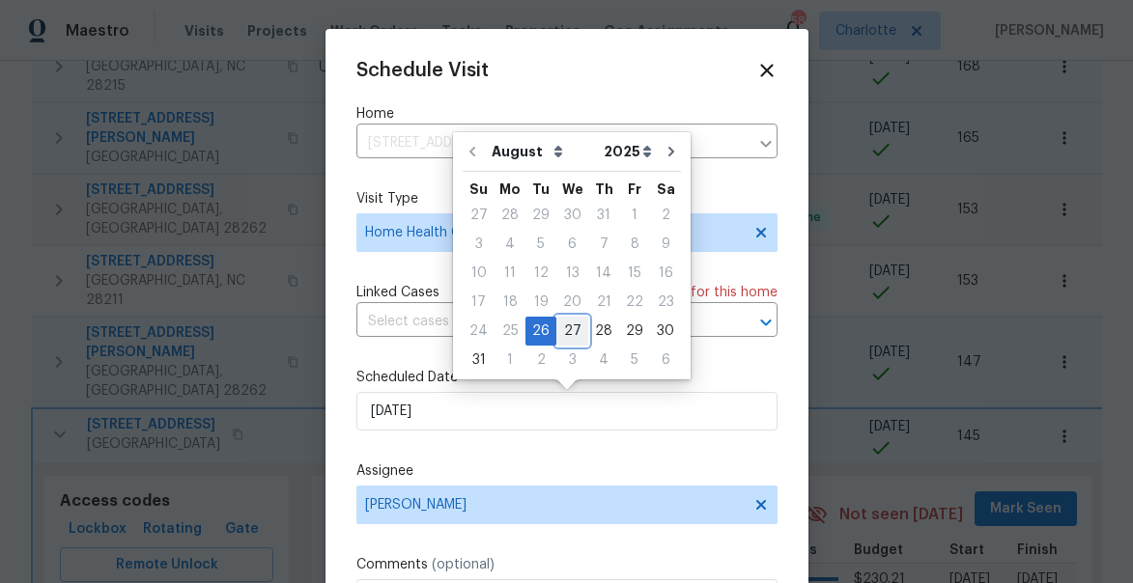
click at [561, 332] on div "27" at bounding box center [572, 331] width 32 height 27
type input "8/27/2025"
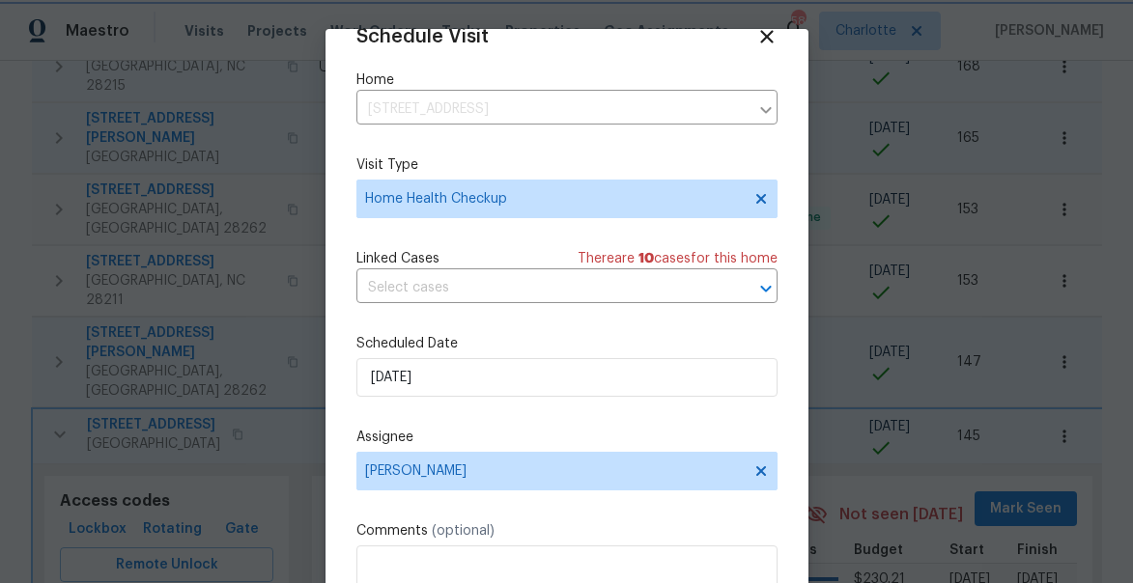
scroll to position [151, 0]
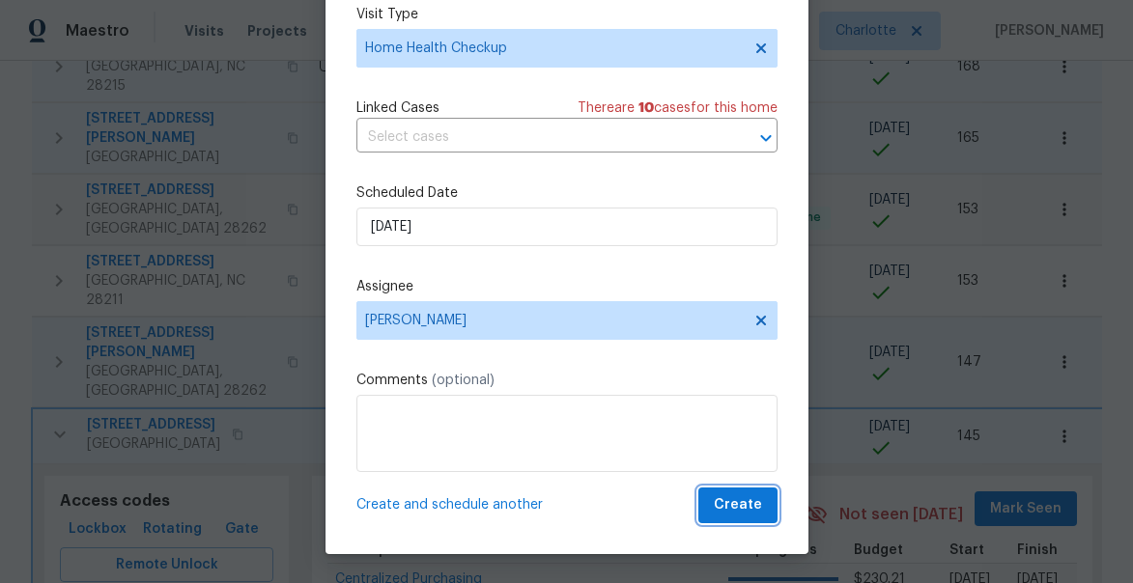
click at [733, 510] on span "Create" at bounding box center [738, 505] width 48 height 24
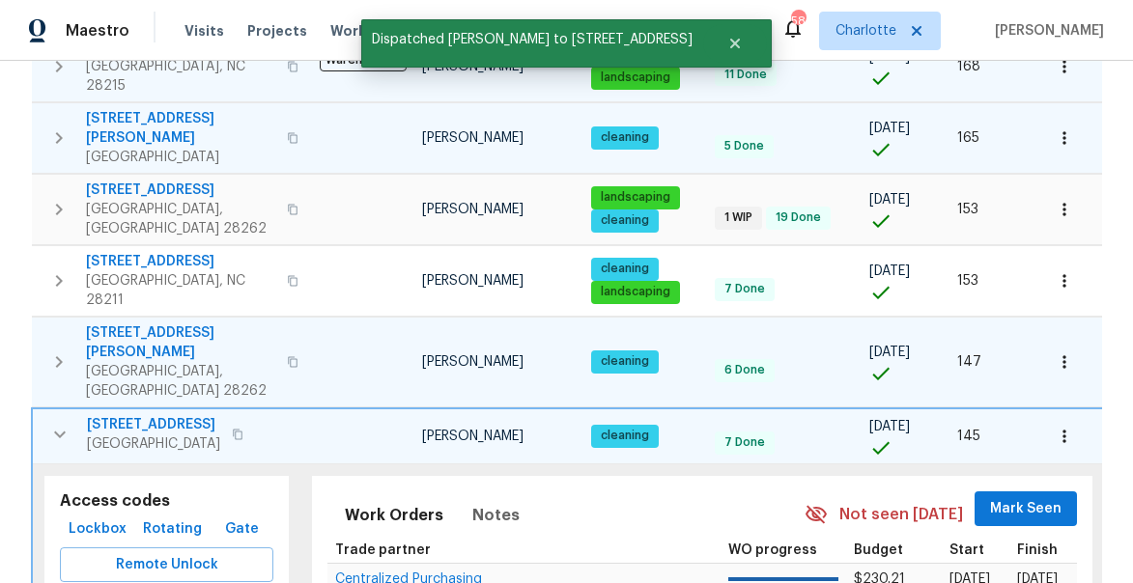
scroll to position [0, 0]
click at [58, 423] on icon "button" at bounding box center [59, 434] width 23 height 23
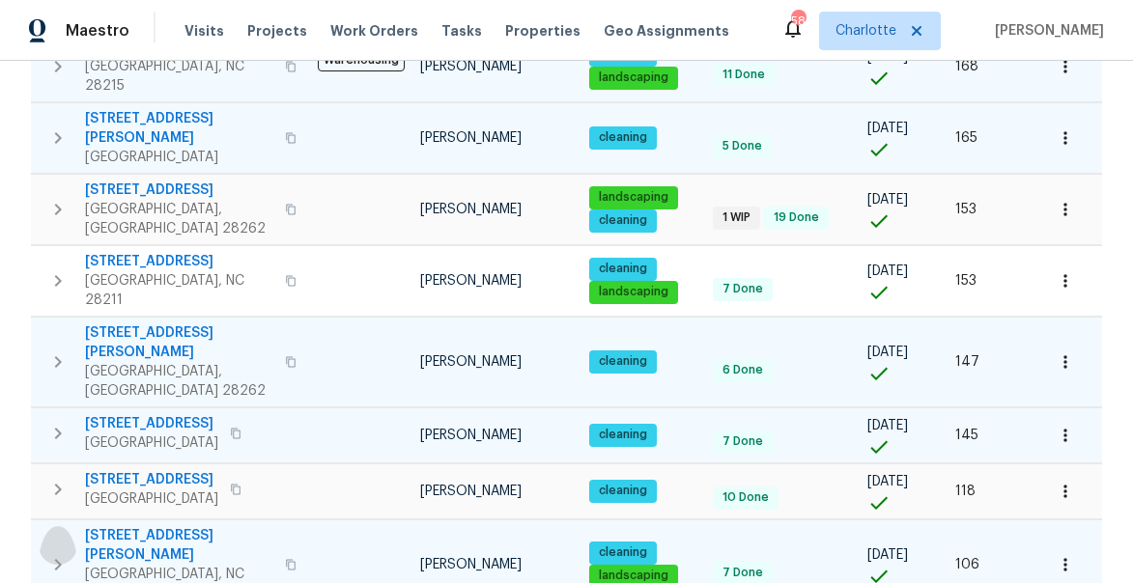
click at [57, 559] on icon "button" at bounding box center [58, 565] width 7 height 12
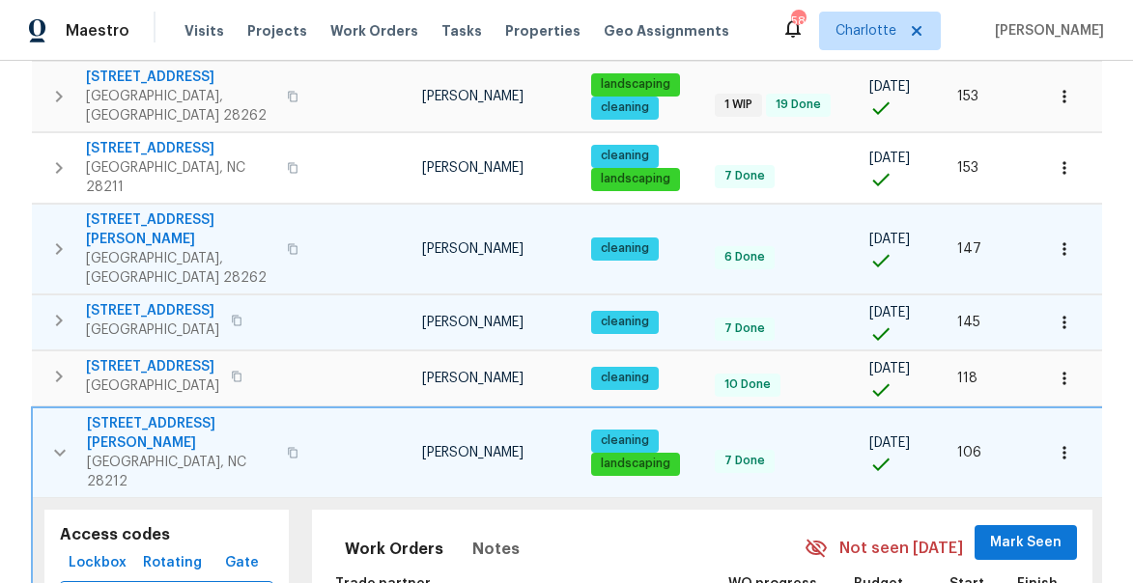
scroll to position [1307, 0]
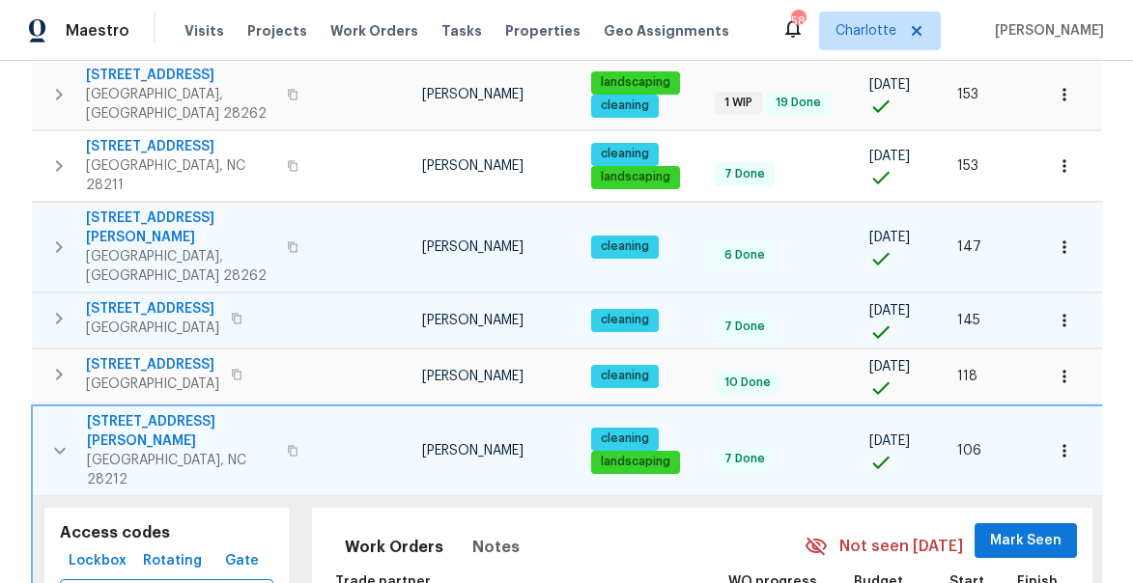
click at [54, 439] on icon "button" at bounding box center [59, 450] width 23 height 23
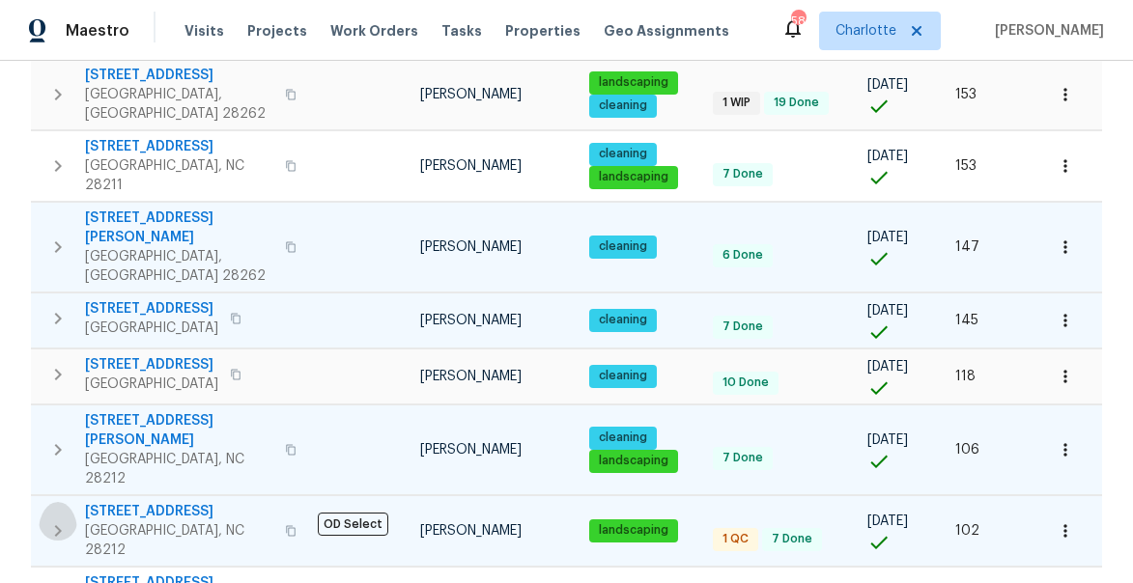
click at [55, 519] on icon "button" at bounding box center [57, 530] width 23 height 23
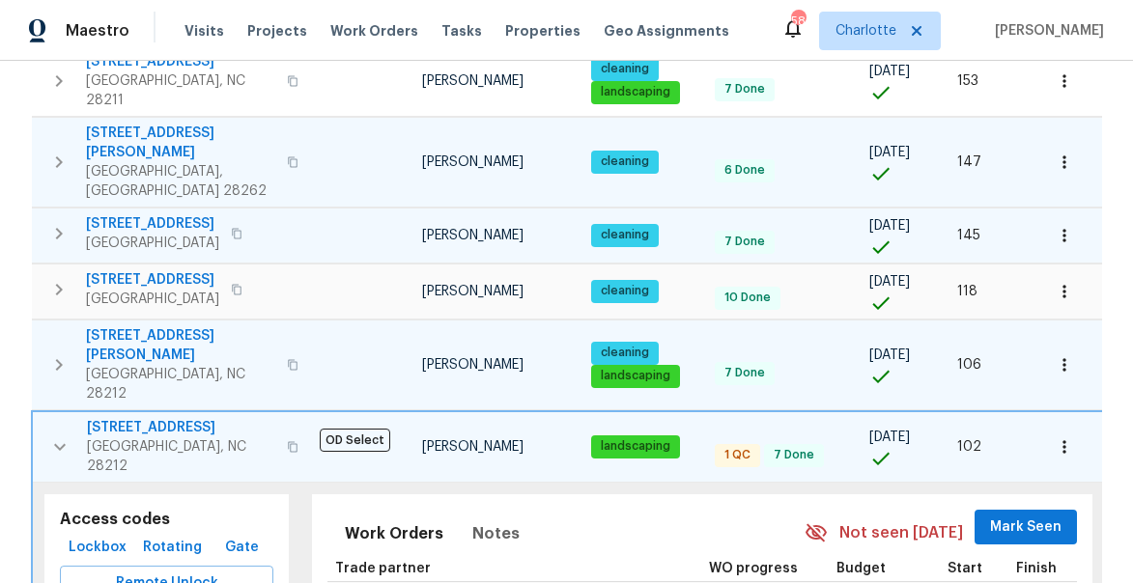
scroll to position [1352, 0]
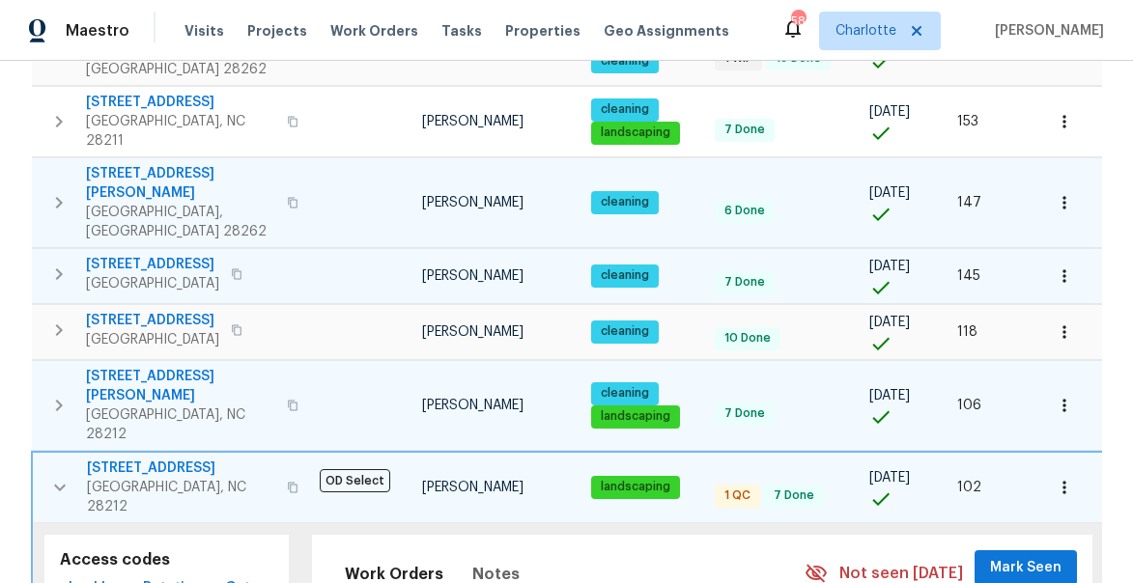
click at [60, 476] on icon "button" at bounding box center [59, 487] width 23 height 23
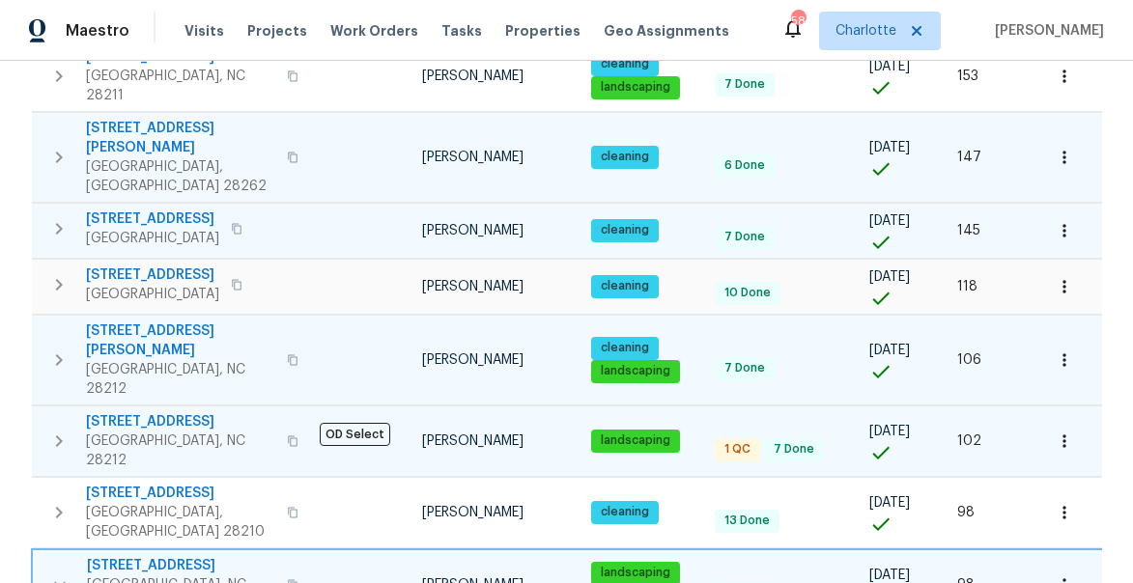
scroll to position [1404, 0]
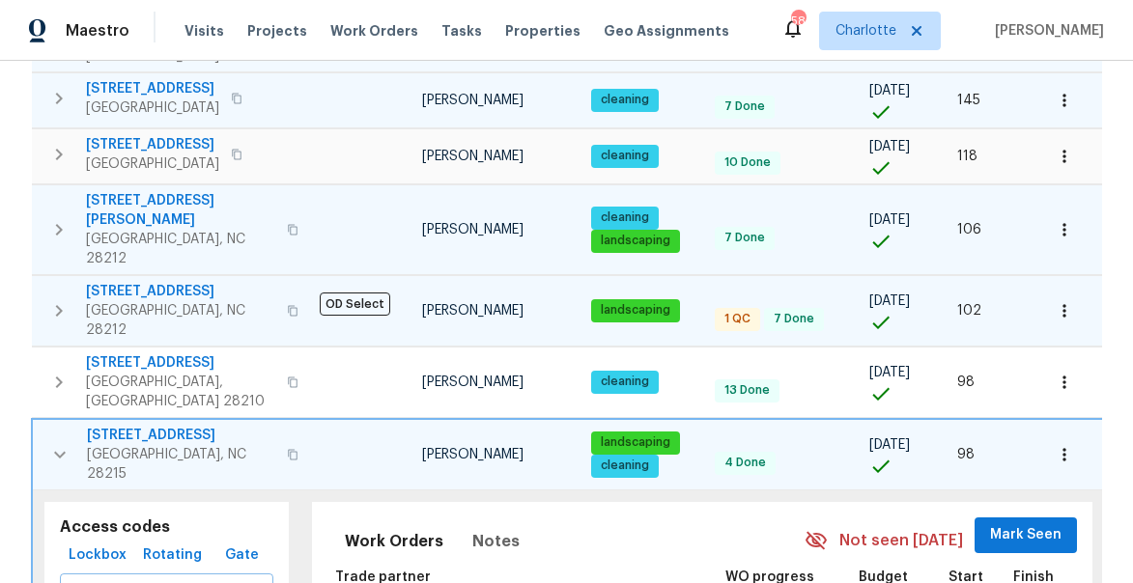
scroll to position [1529, 0]
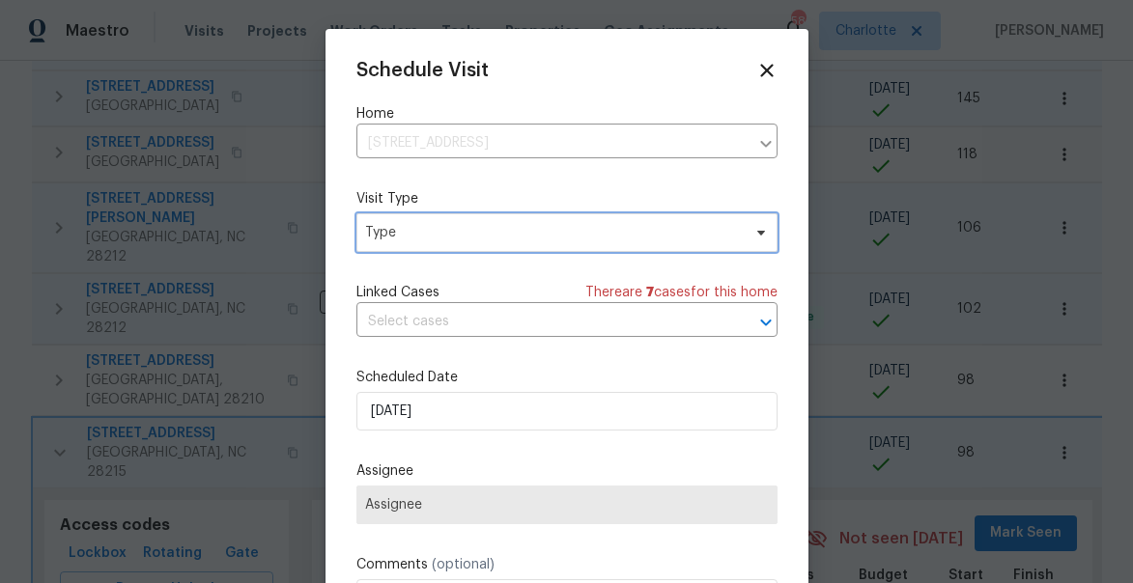
click at [396, 236] on span "Type" at bounding box center [553, 232] width 376 height 19
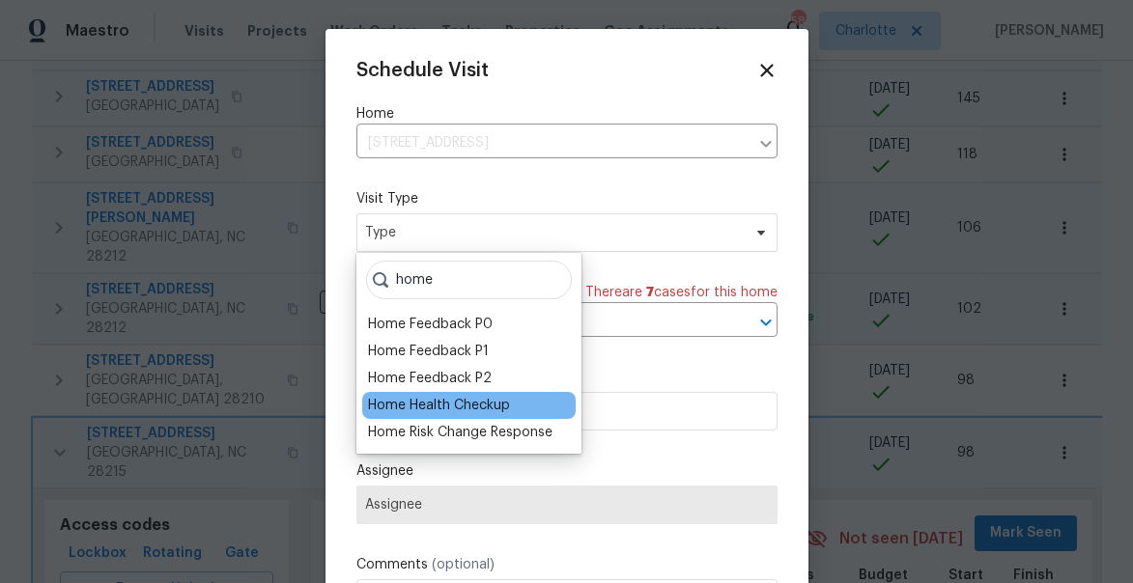
type input "home"
click at [410, 408] on div "Home Health Checkup" at bounding box center [439, 405] width 142 height 19
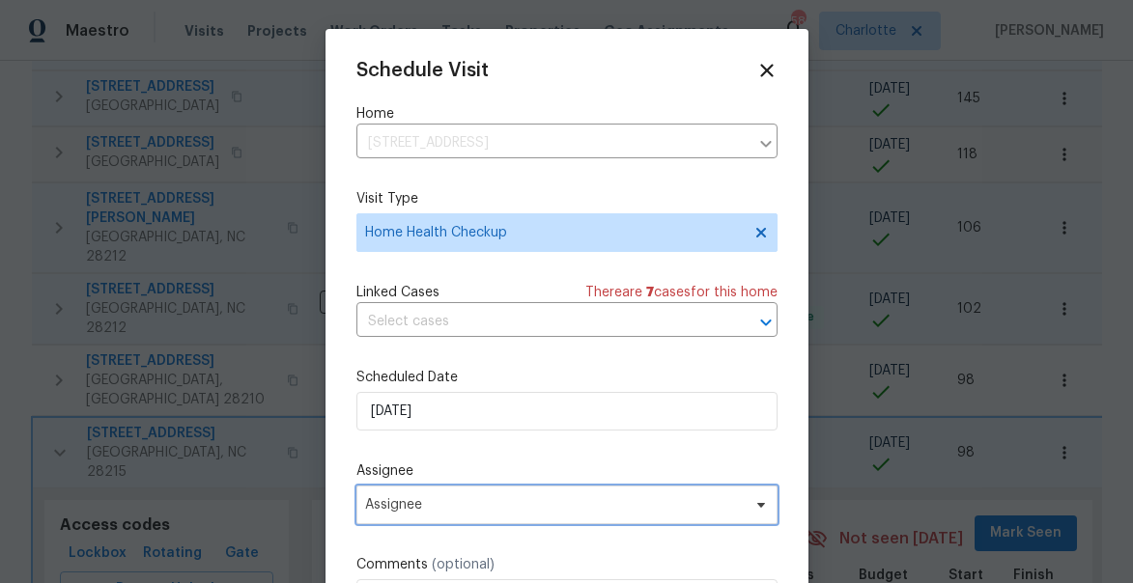
click at [400, 509] on span "Assignee" at bounding box center [554, 504] width 379 height 15
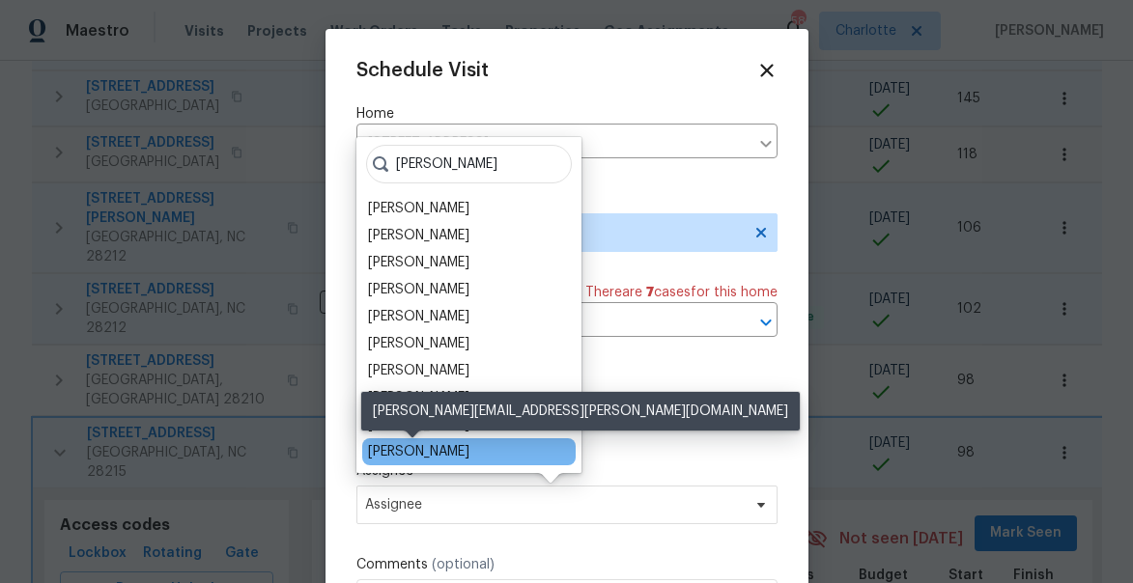
type input "jason"
click at [427, 450] on div "[PERSON_NAME]" at bounding box center [418, 451] width 101 height 19
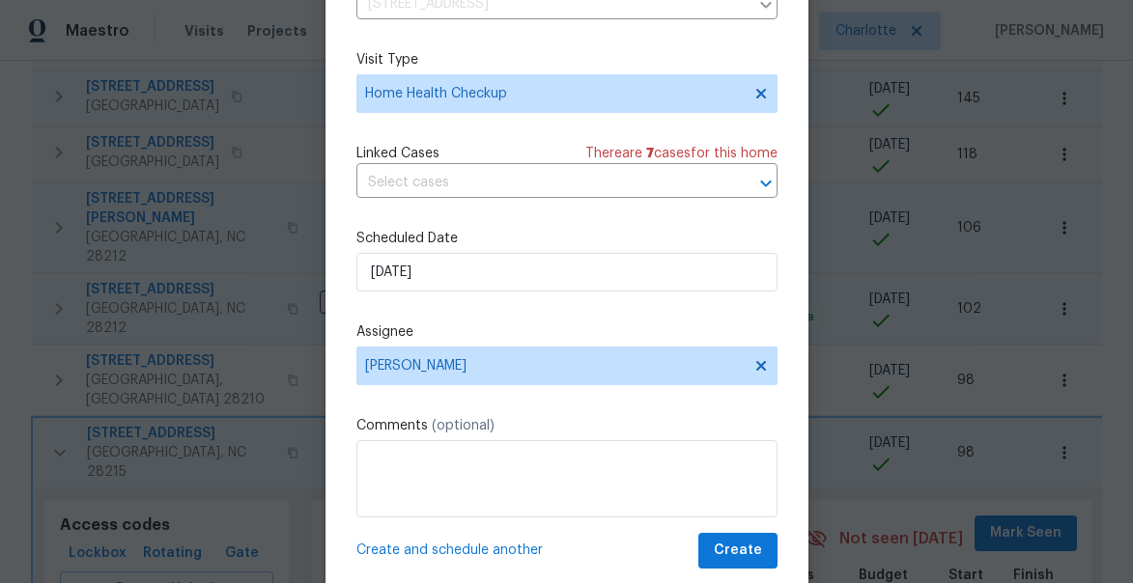
scroll to position [151, 0]
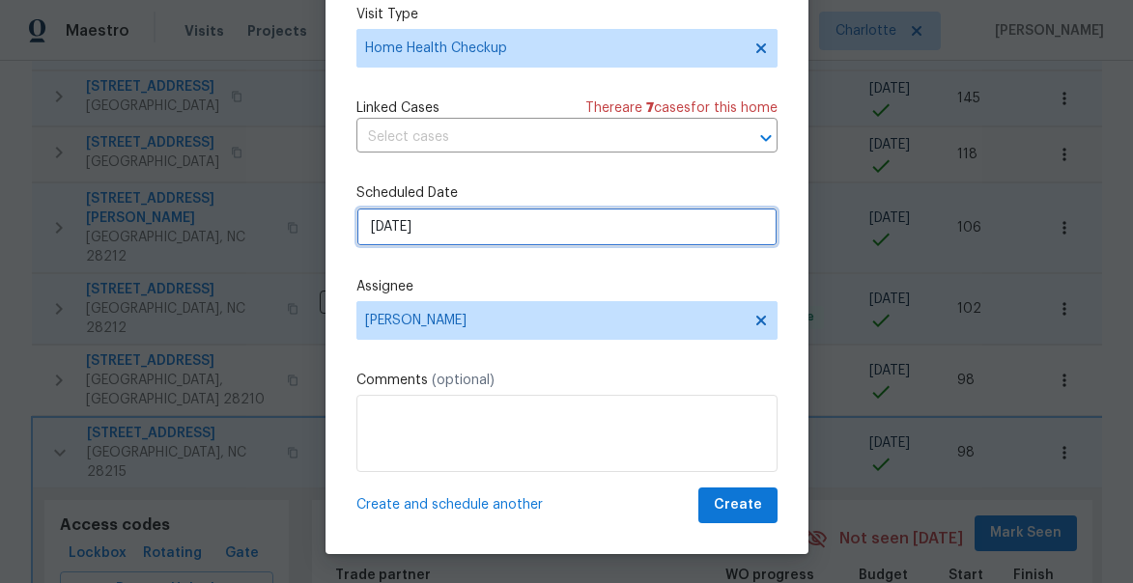
click at [440, 229] on input "8/26/2025" at bounding box center [566, 227] width 421 height 39
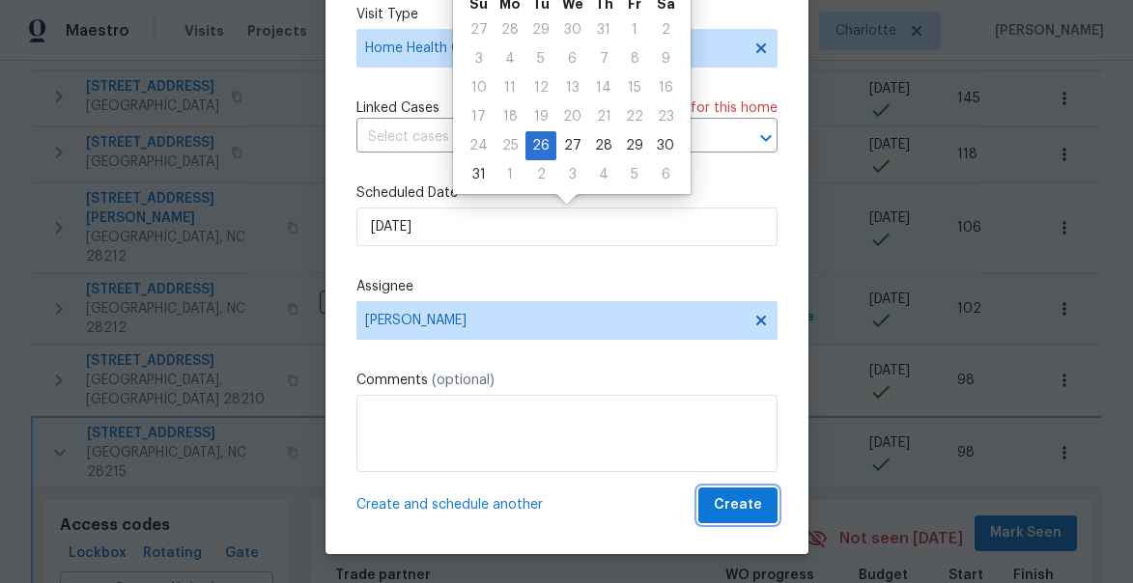
click at [742, 506] on span "Create" at bounding box center [738, 505] width 48 height 24
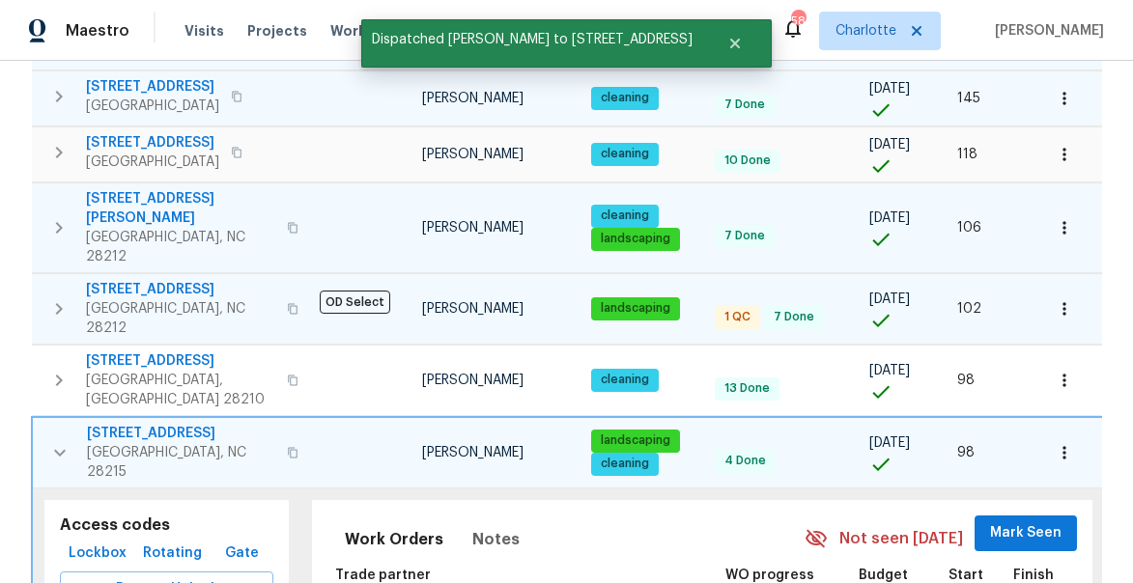
scroll to position [0, 0]
click at [60, 441] on icon "button" at bounding box center [59, 452] width 23 height 23
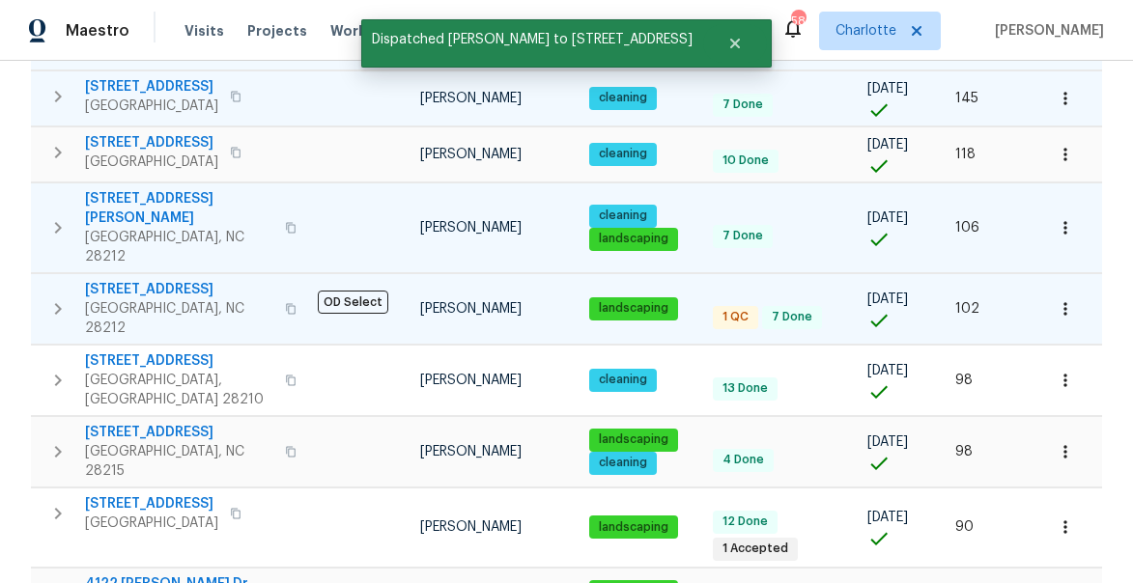
scroll to position [1385, 0]
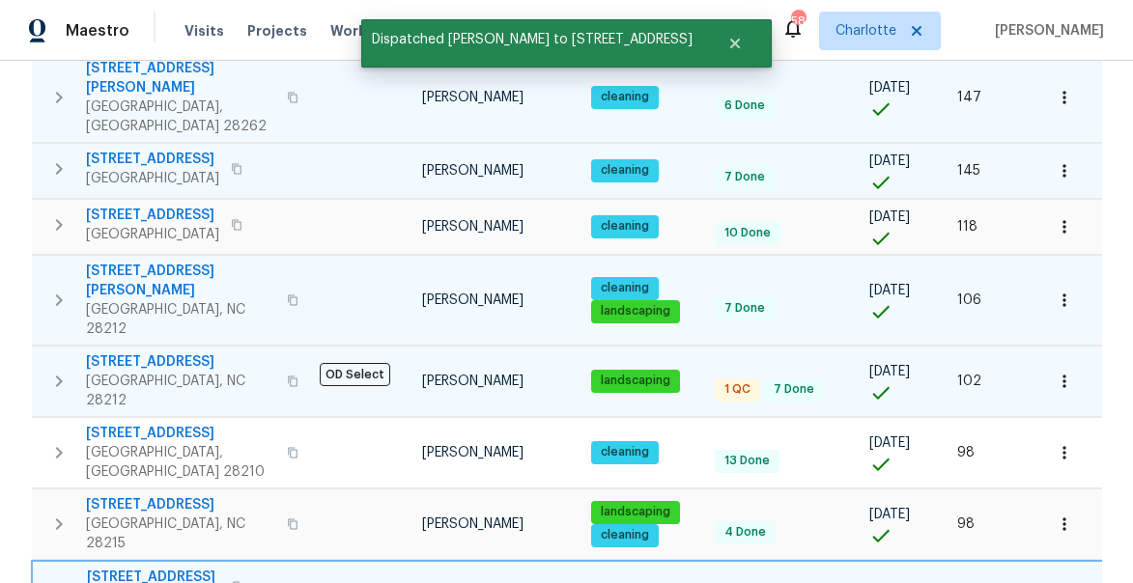
scroll to position [1458, 0]
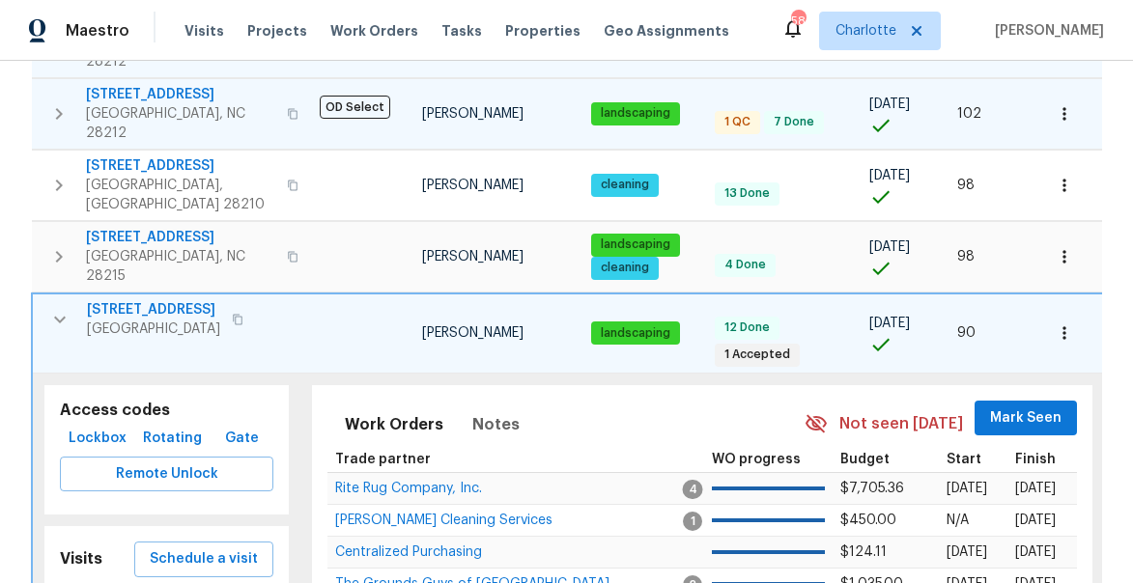
scroll to position [1596, 0]
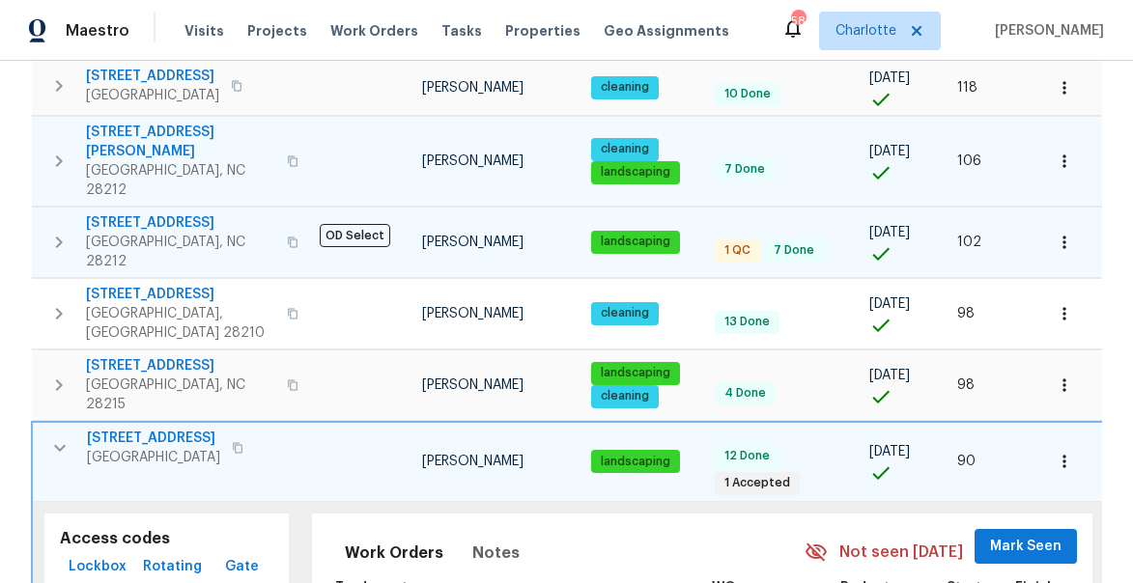
click at [69, 436] on icon "button" at bounding box center [59, 447] width 23 height 23
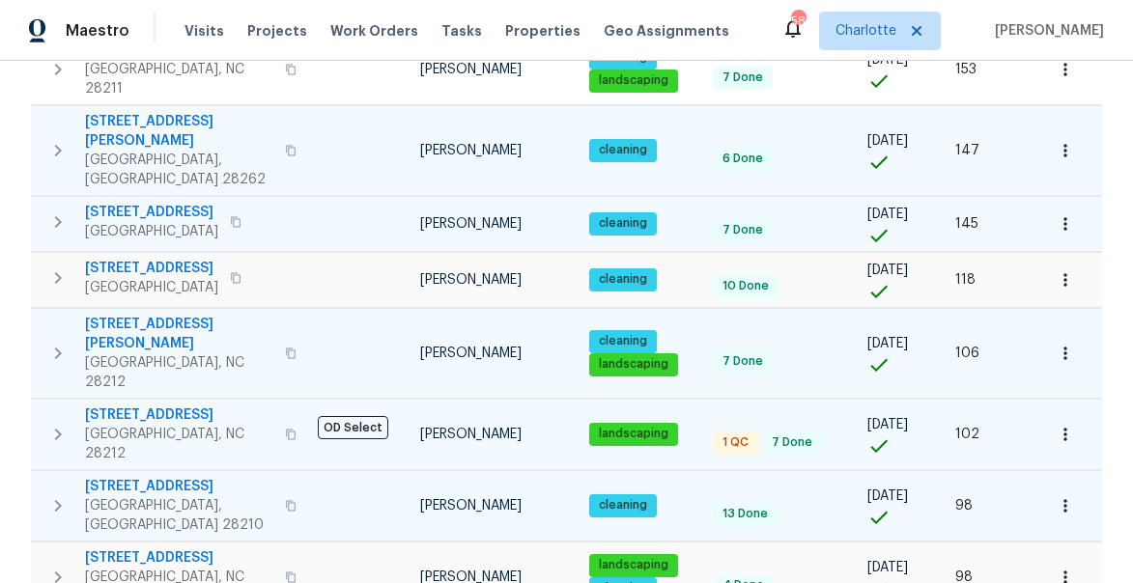
scroll to position [1385, 0]
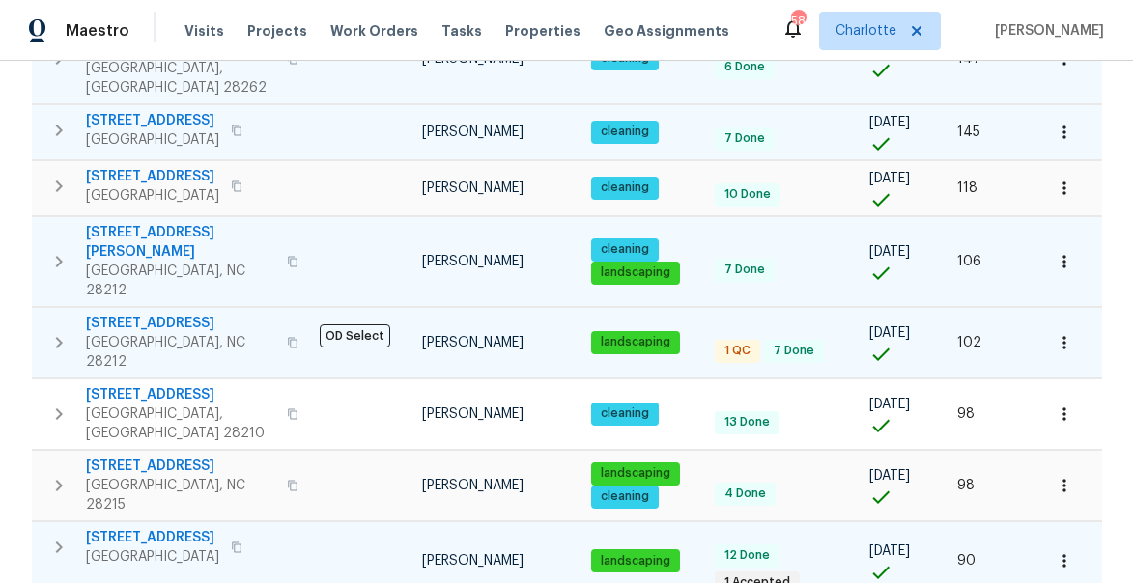
scroll to position [1553, 0]
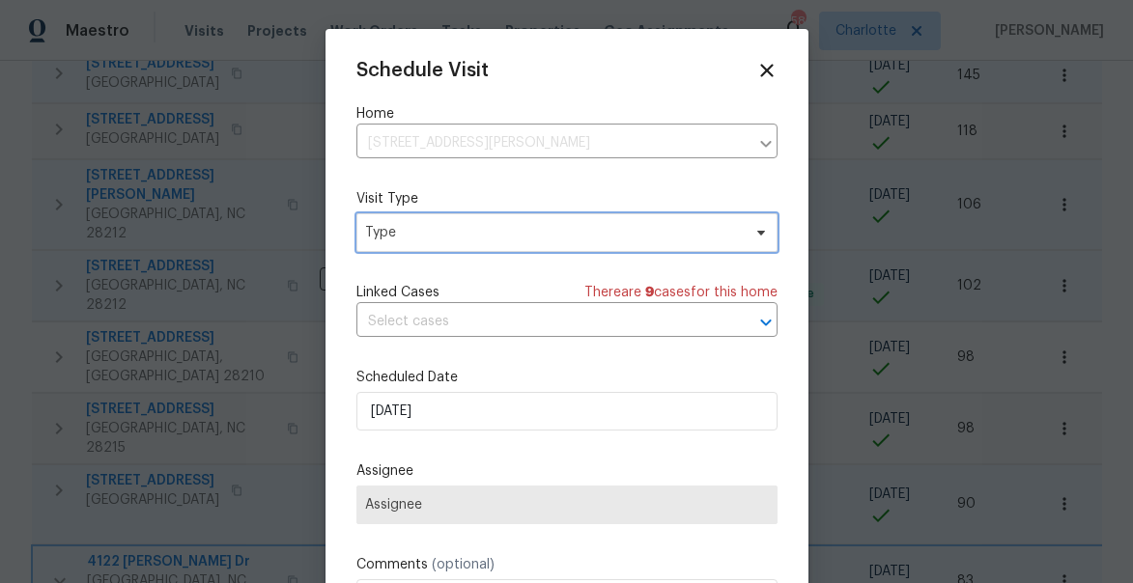
click at [408, 232] on span "Type" at bounding box center [553, 232] width 376 height 19
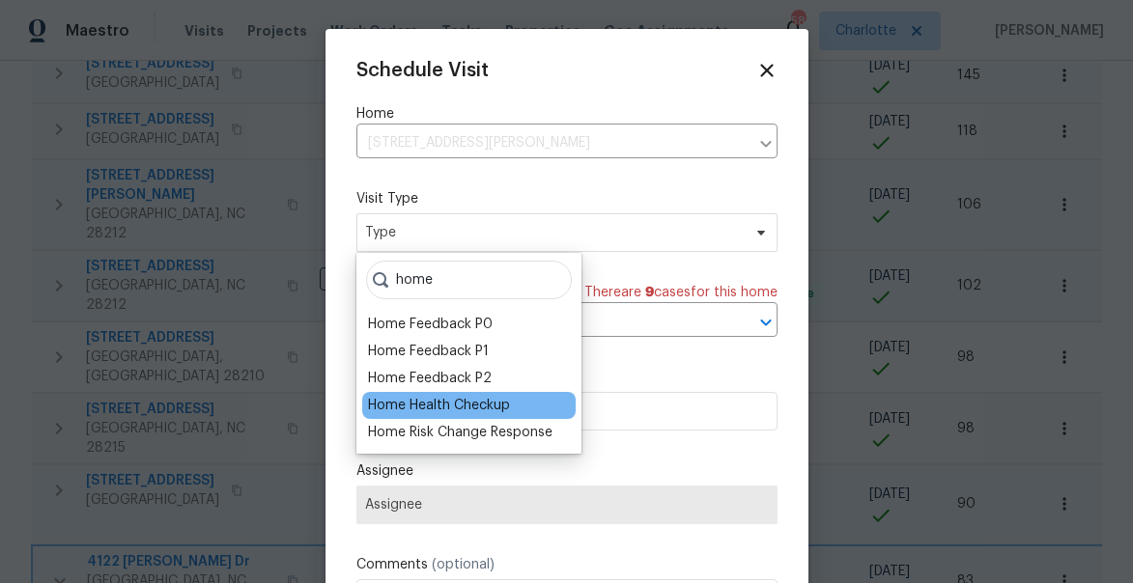
type input "home"
click at [434, 408] on div "Home Health Checkup" at bounding box center [439, 405] width 142 height 19
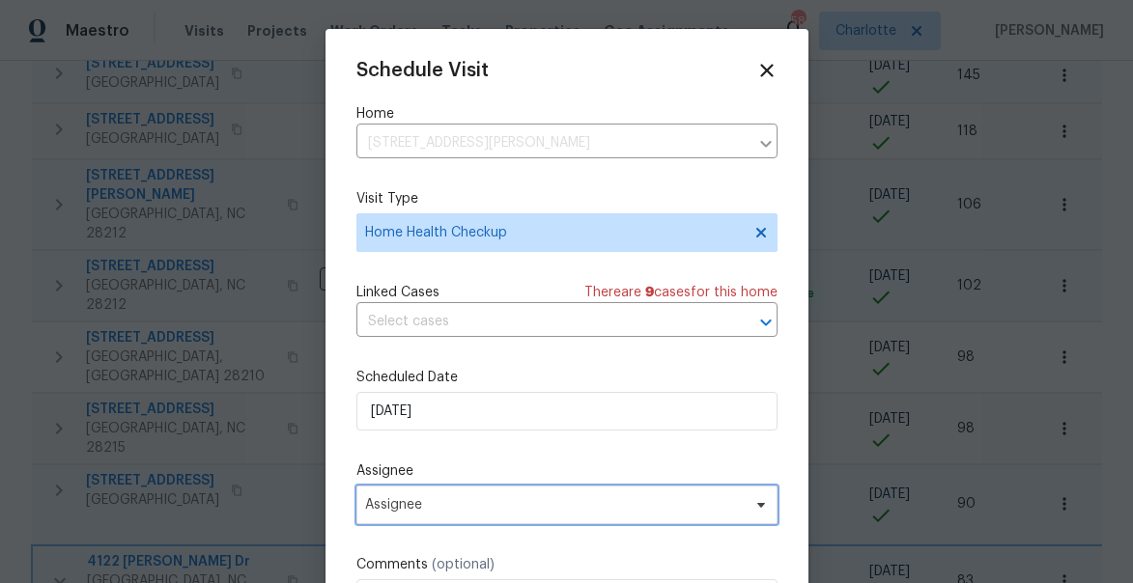
click at [411, 503] on span "Assignee" at bounding box center [554, 504] width 379 height 15
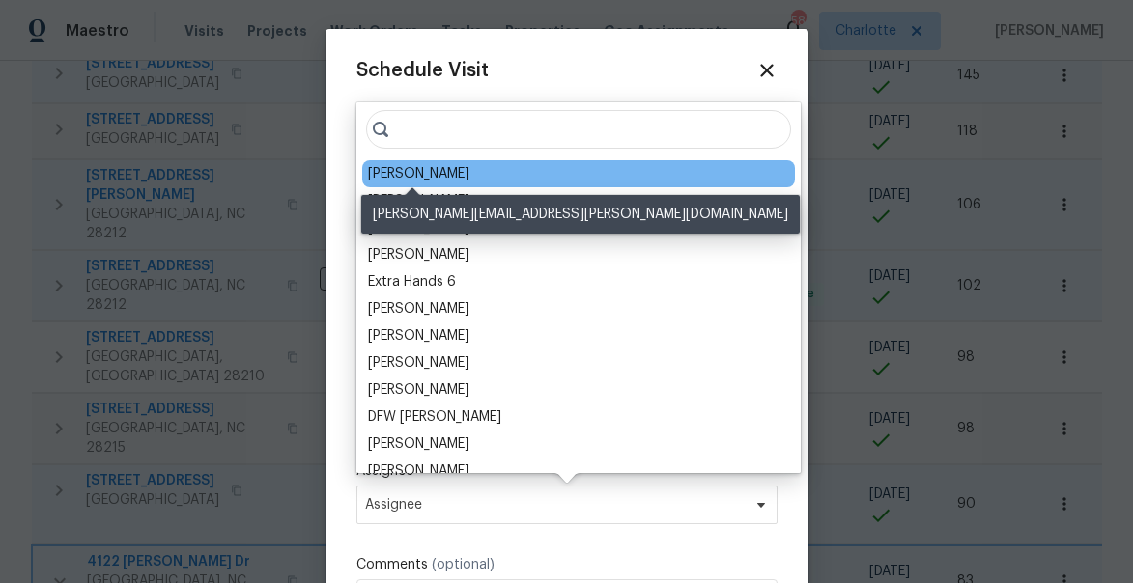
click at [403, 179] on div "[PERSON_NAME]" at bounding box center [418, 173] width 101 height 19
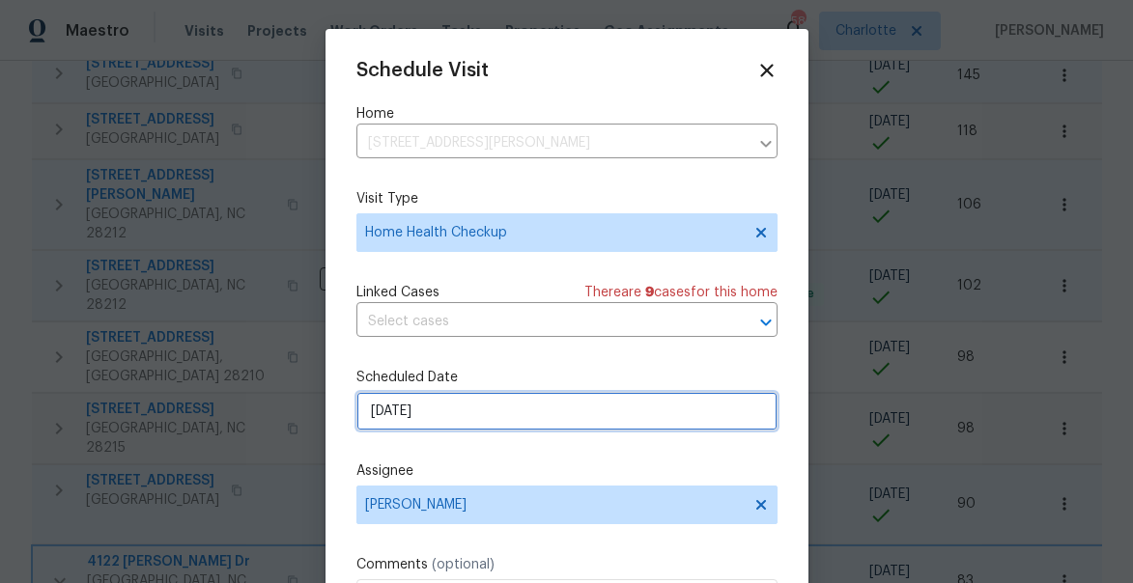
click at [457, 397] on input "8/26/2025" at bounding box center [566, 411] width 421 height 39
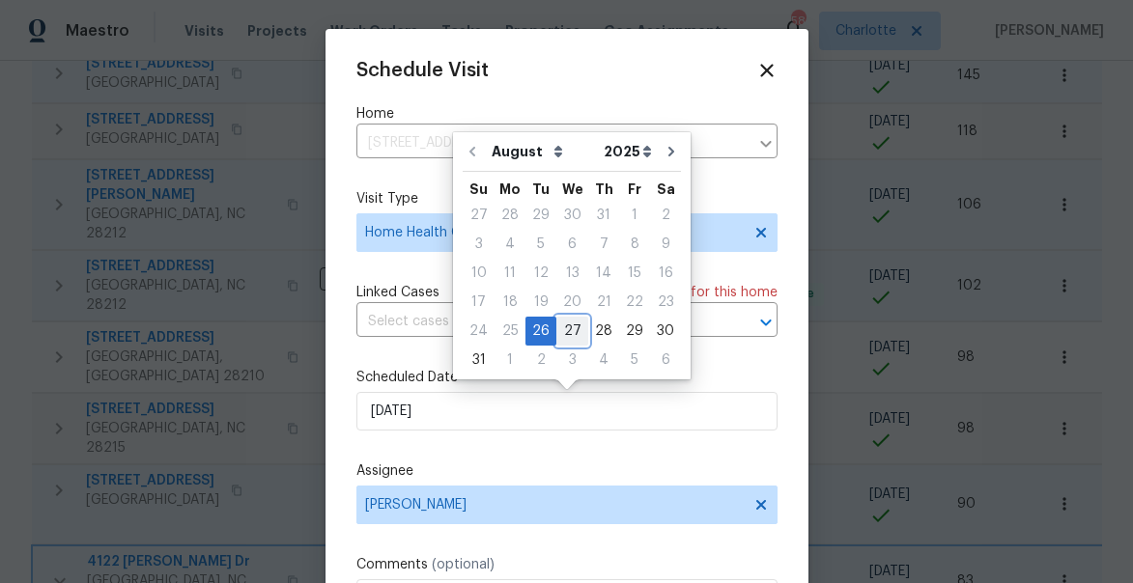
click at [567, 326] on div "27" at bounding box center [572, 331] width 32 height 27
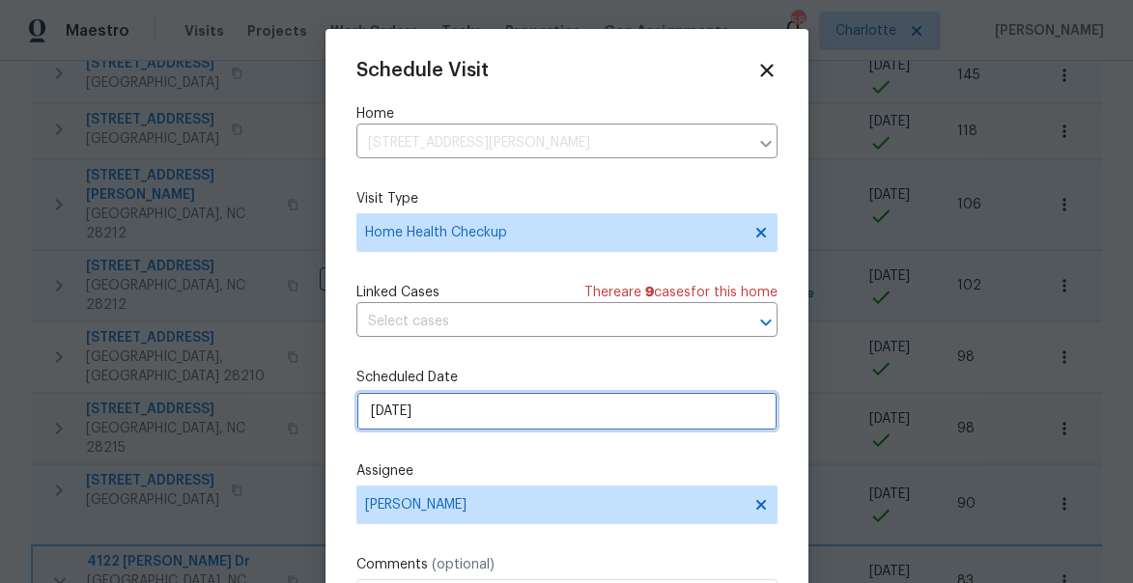
click at [512, 424] on input "8/27/2025" at bounding box center [566, 411] width 421 height 39
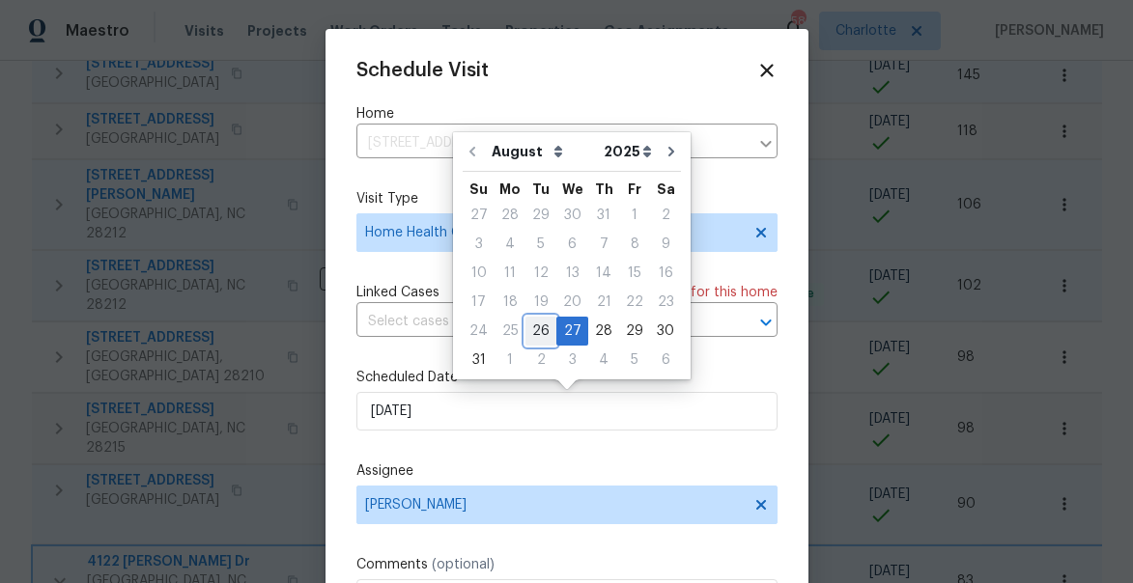
click at [536, 324] on div "26" at bounding box center [540, 331] width 31 height 27
type input "8/26/2025"
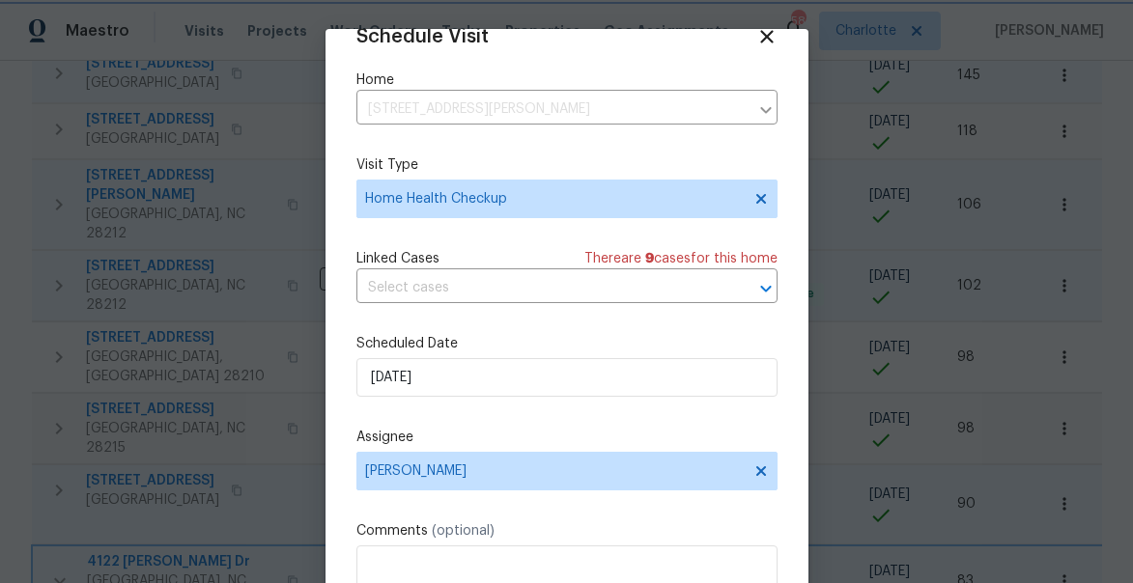
scroll to position [151, 0]
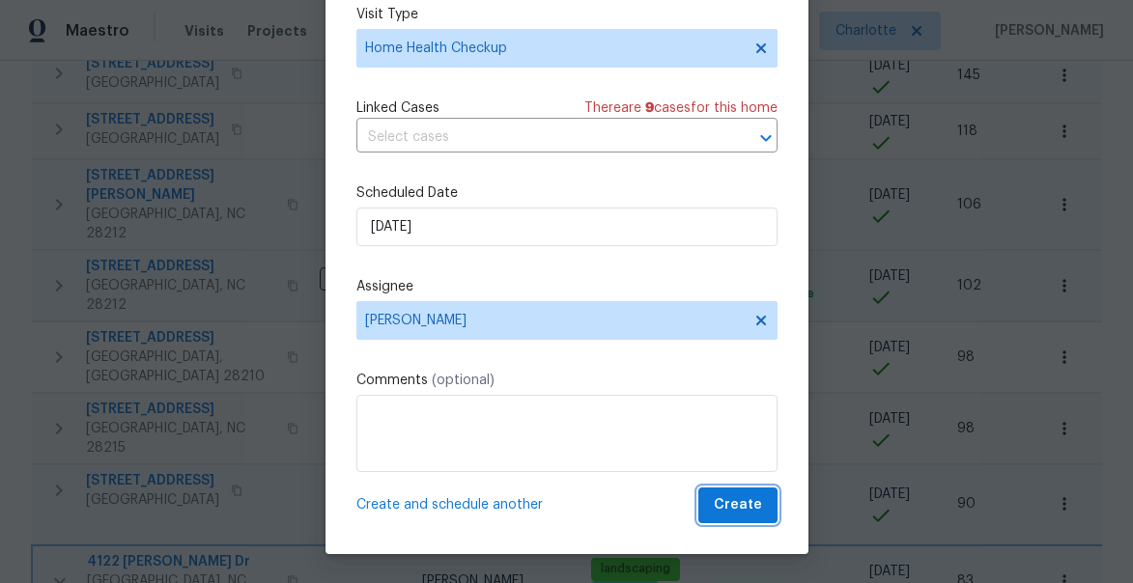
click at [751, 507] on span "Create" at bounding box center [738, 505] width 48 height 24
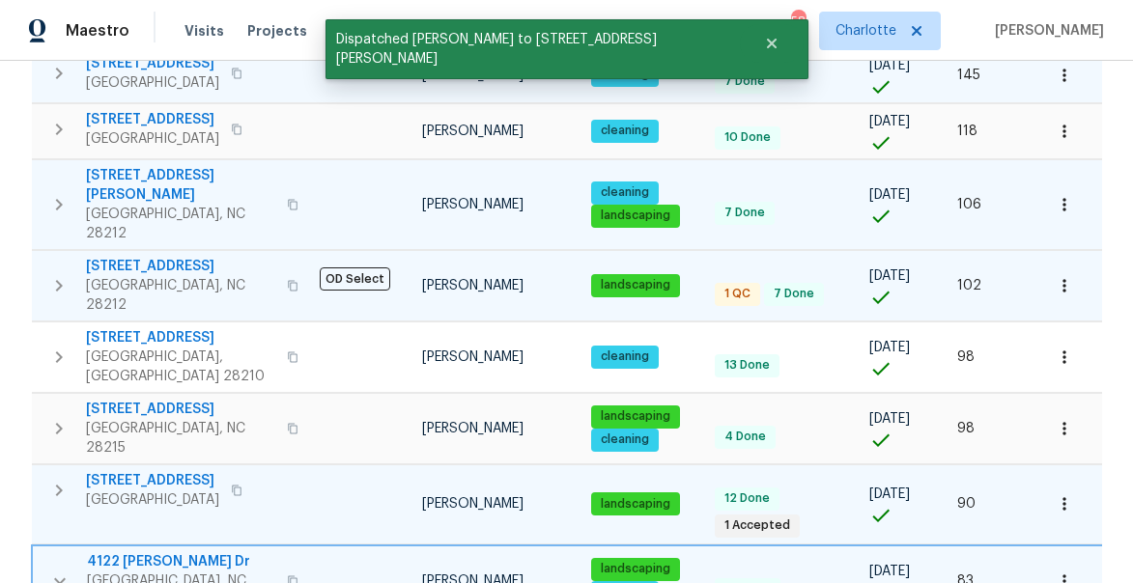
scroll to position [0, 0]
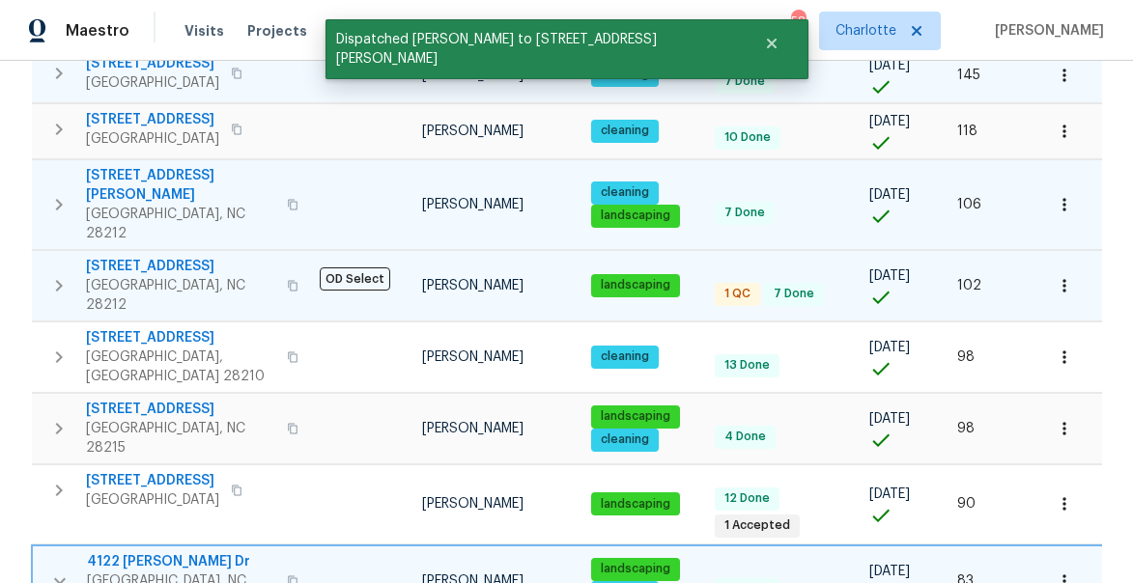
click at [64, 570] on icon "button" at bounding box center [59, 581] width 23 height 23
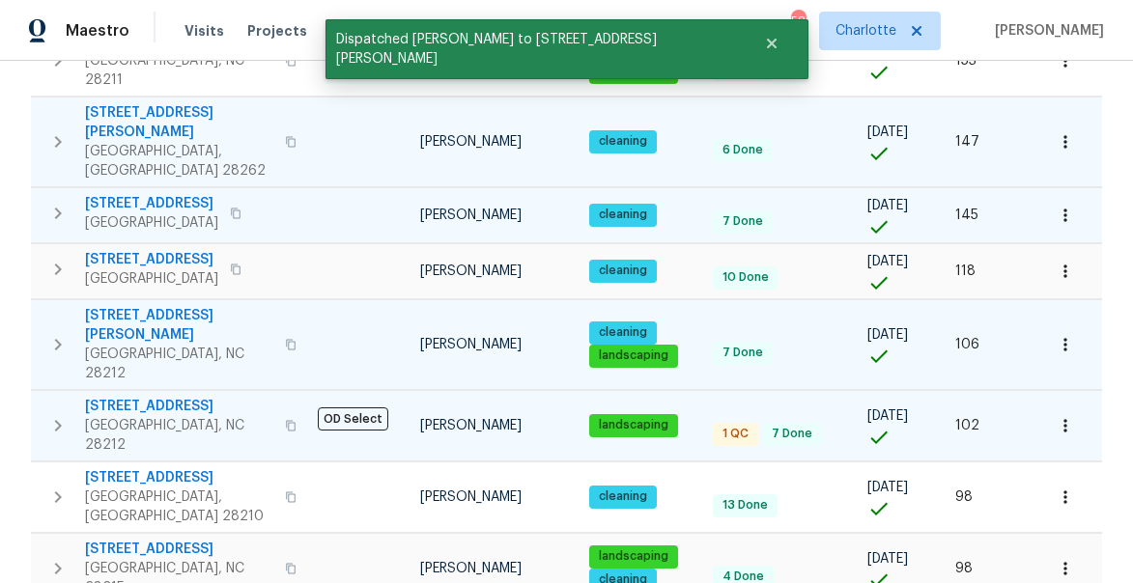
scroll to position [1385, 0]
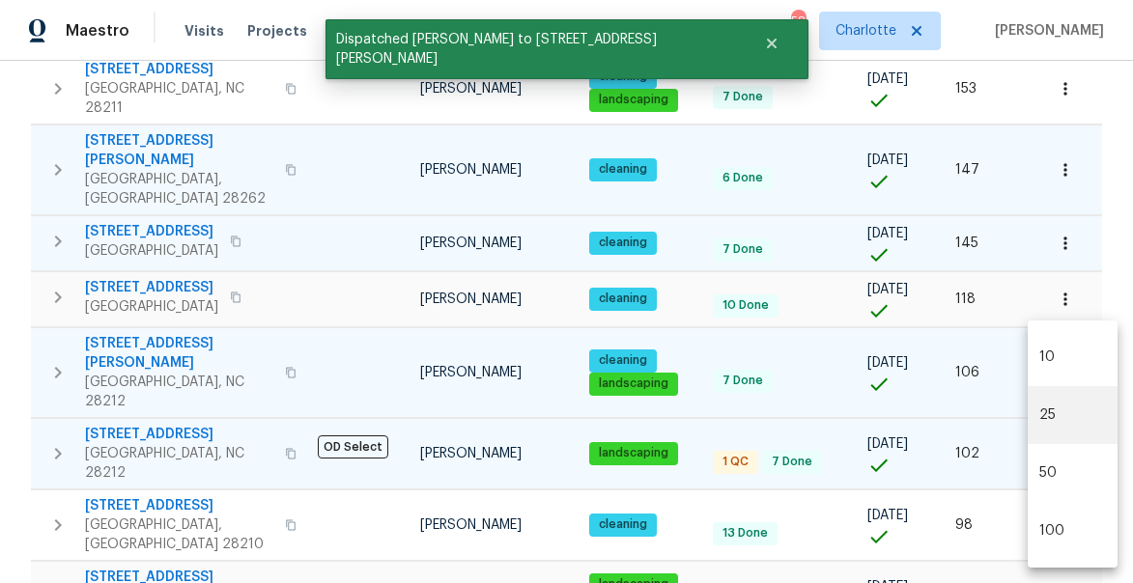
click at [1092, 545] on body "Maestro Visits Projects Work Orders Tasks Properties Geo Assignments 58 Charlot…" at bounding box center [566, 291] width 1133 height 583
click at [1063, 471] on li "50" at bounding box center [1072, 473] width 90 height 58
type input "50"
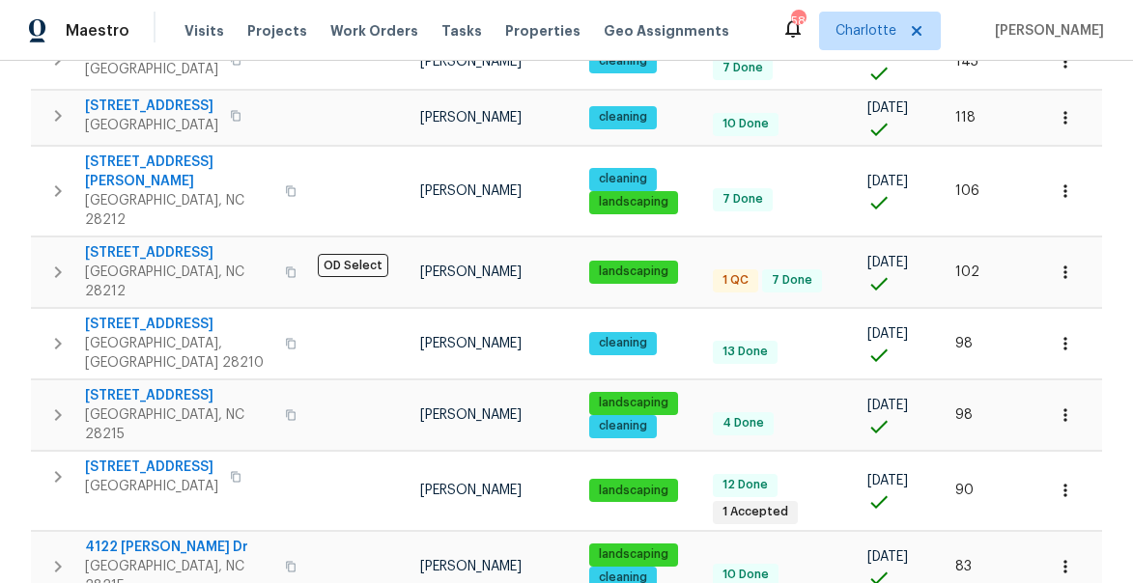
scroll to position [1555, 0]
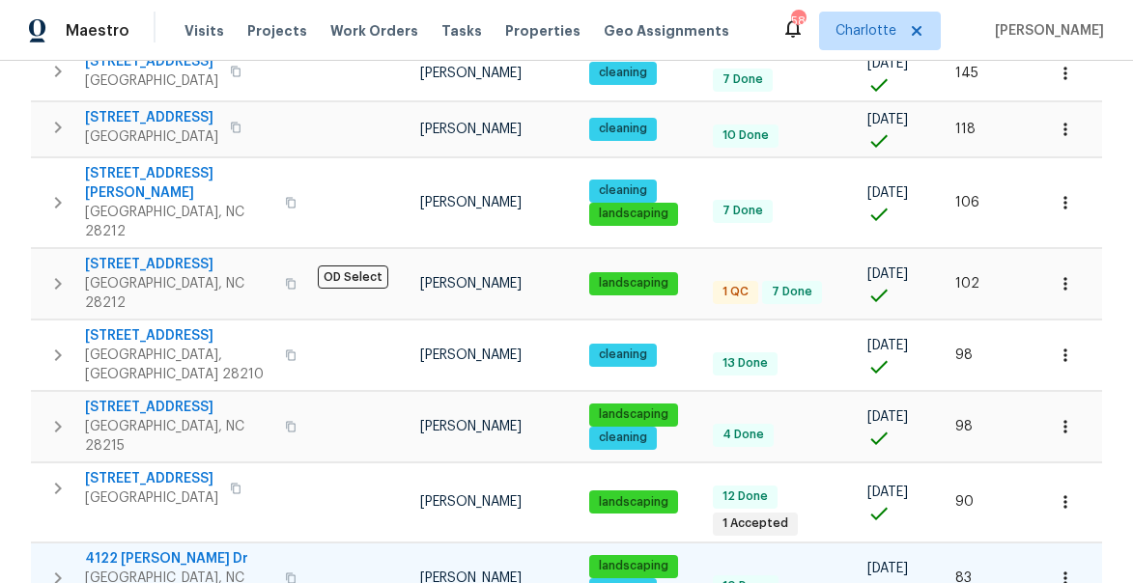
click at [59, 573] on icon "button" at bounding box center [58, 579] width 7 height 12
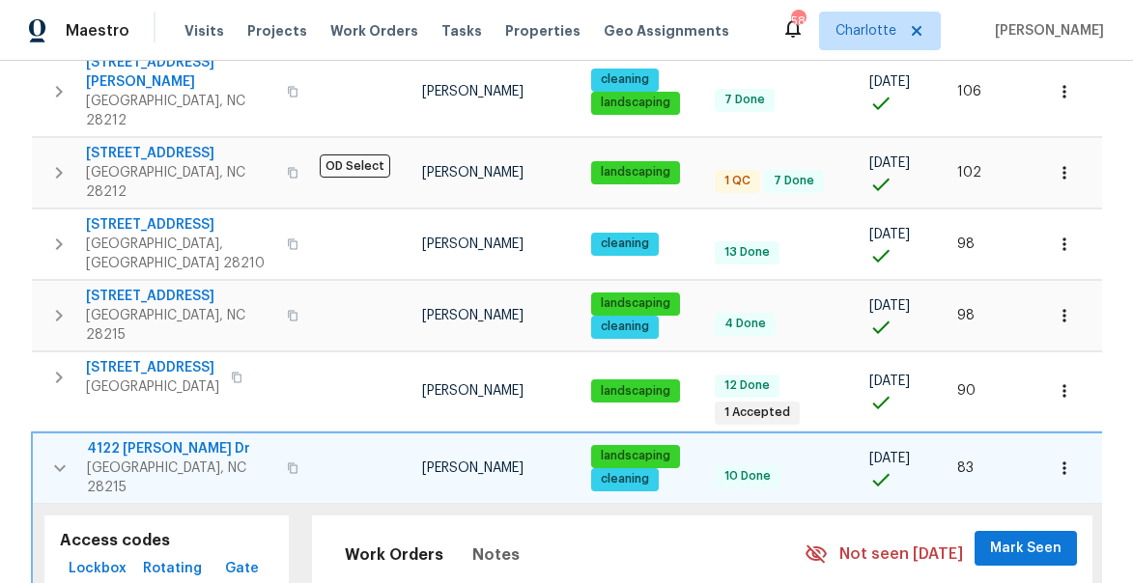
scroll to position [1642, 0]
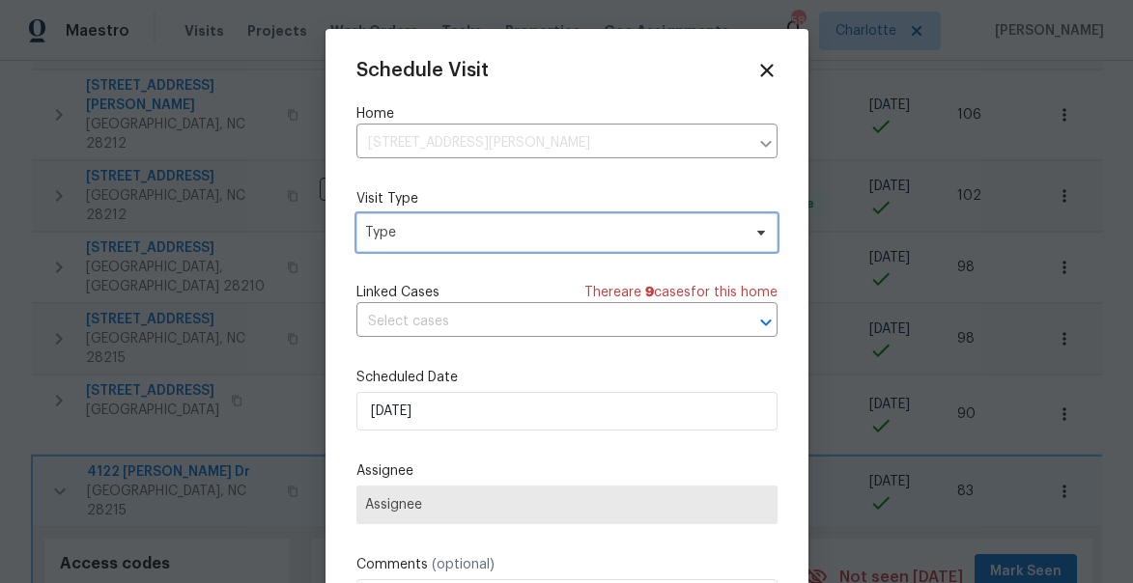
click at [406, 240] on span "Type" at bounding box center [553, 232] width 376 height 19
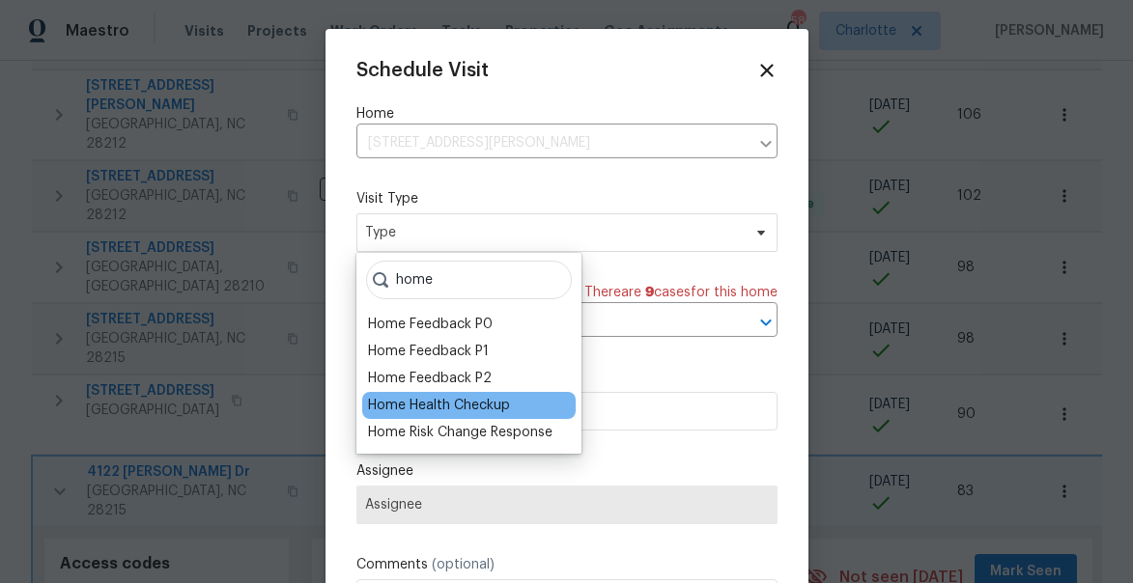
type input "home"
click at [402, 417] on div "Home Health Checkup" at bounding box center [468, 405] width 213 height 27
click at [420, 404] on div "Home Health Checkup" at bounding box center [439, 405] width 142 height 19
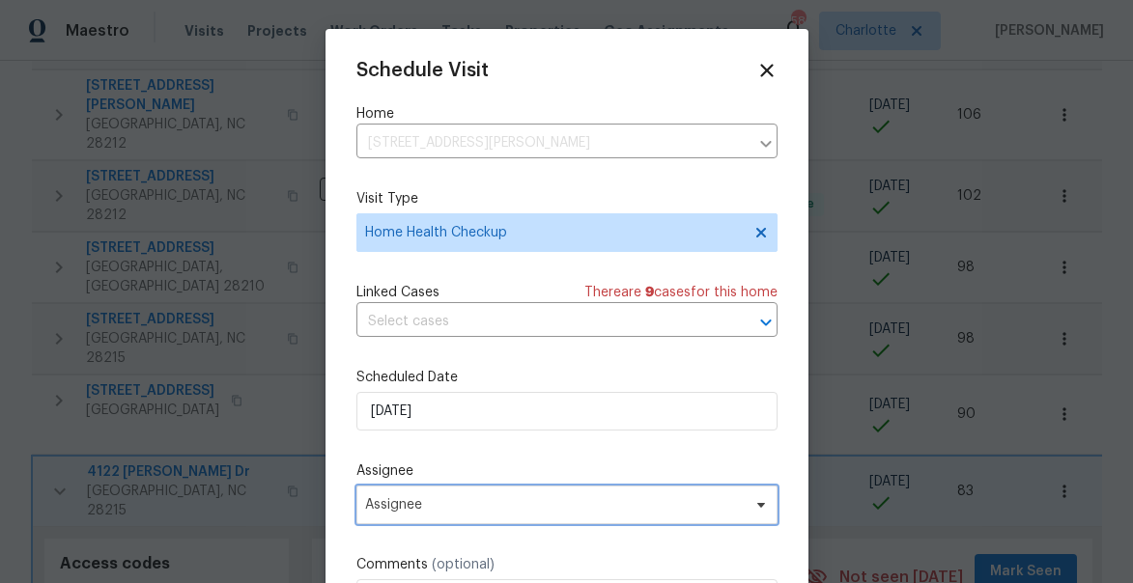
click at [435, 510] on span "Assignee" at bounding box center [554, 504] width 379 height 15
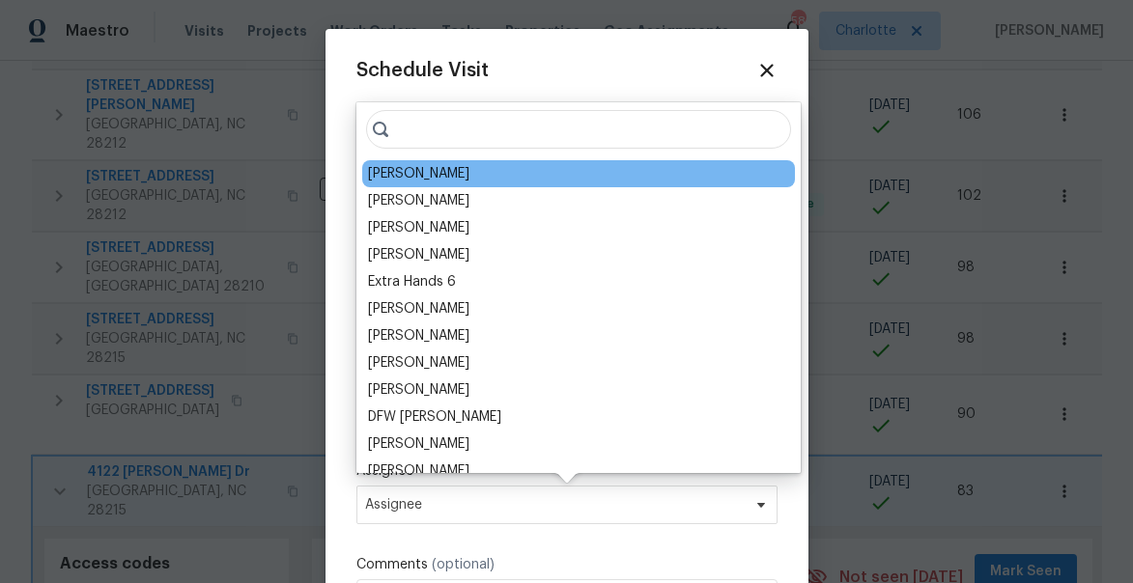
click at [407, 172] on div "[PERSON_NAME]" at bounding box center [418, 173] width 101 height 19
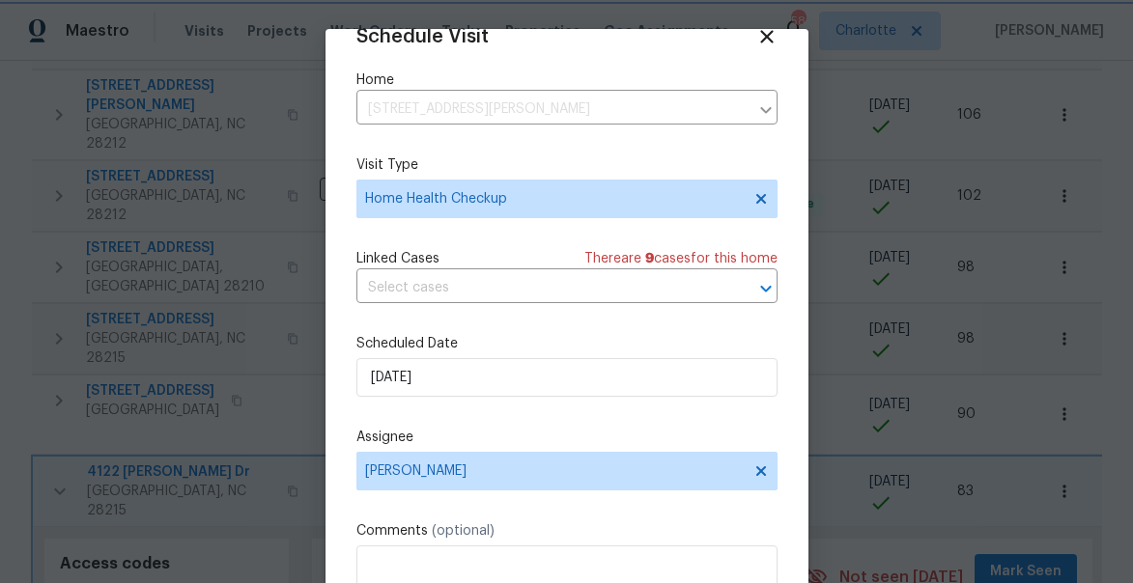
scroll to position [151, 0]
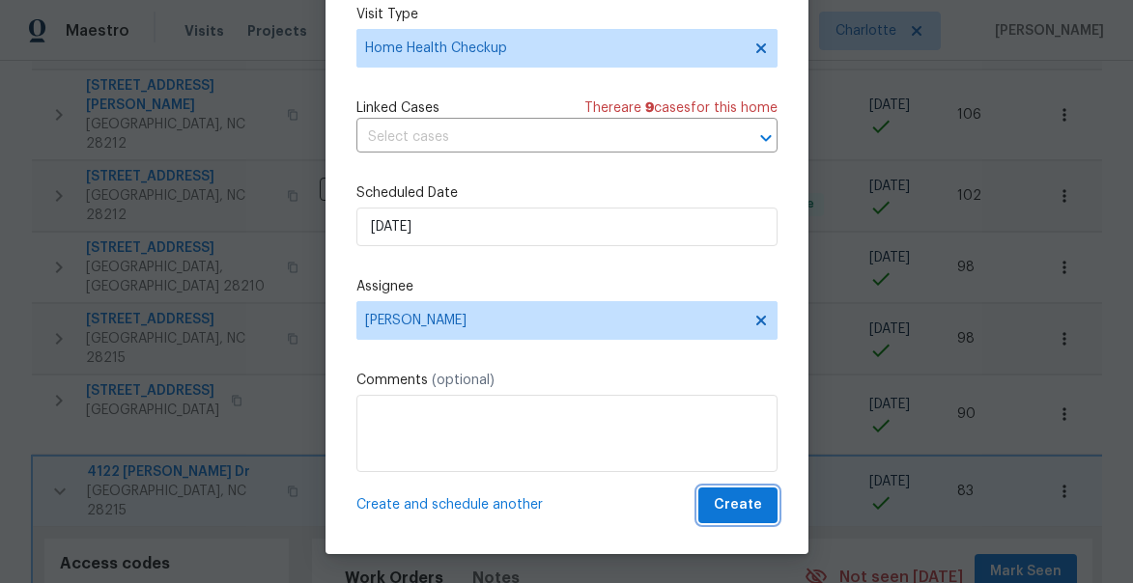
click at [740, 512] on span "Create" at bounding box center [738, 505] width 48 height 24
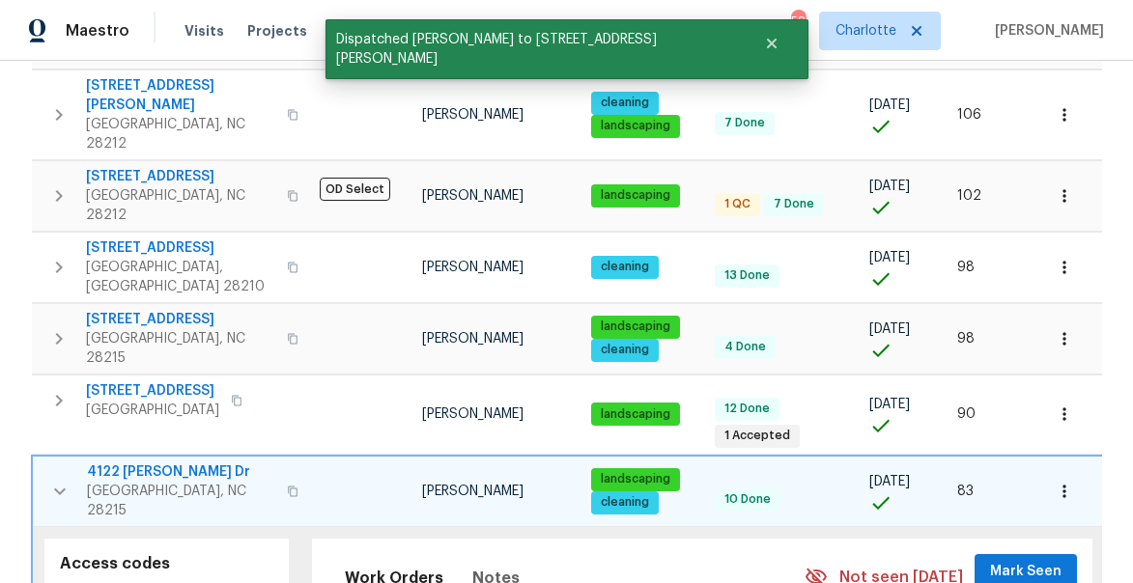
scroll to position [0, 0]
click at [70, 480] on icon "button" at bounding box center [59, 491] width 23 height 23
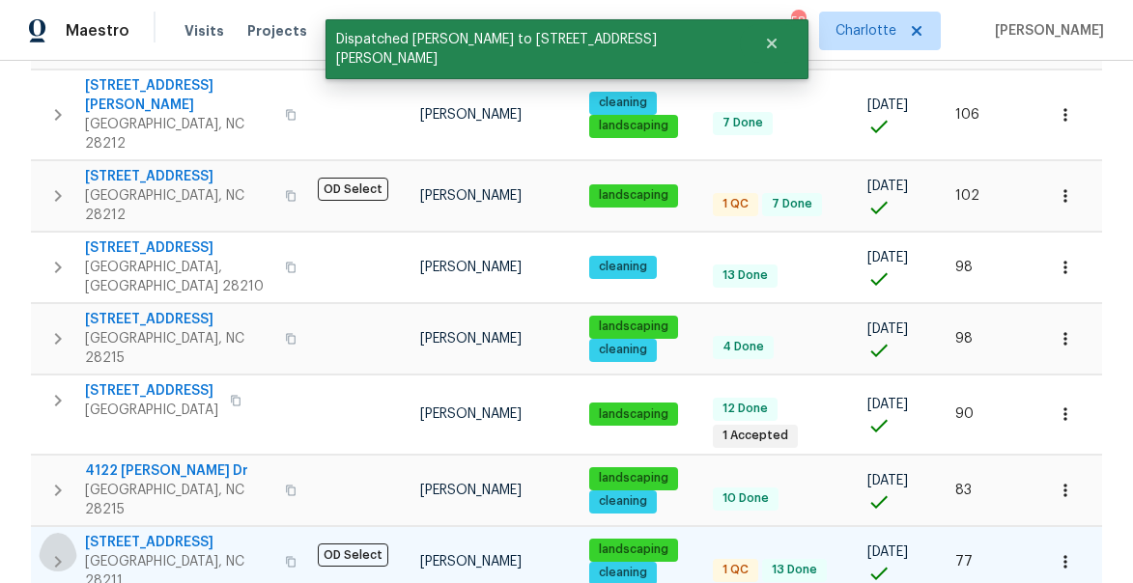
click at [60, 556] on icon "button" at bounding box center [58, 562] width 7 height 12
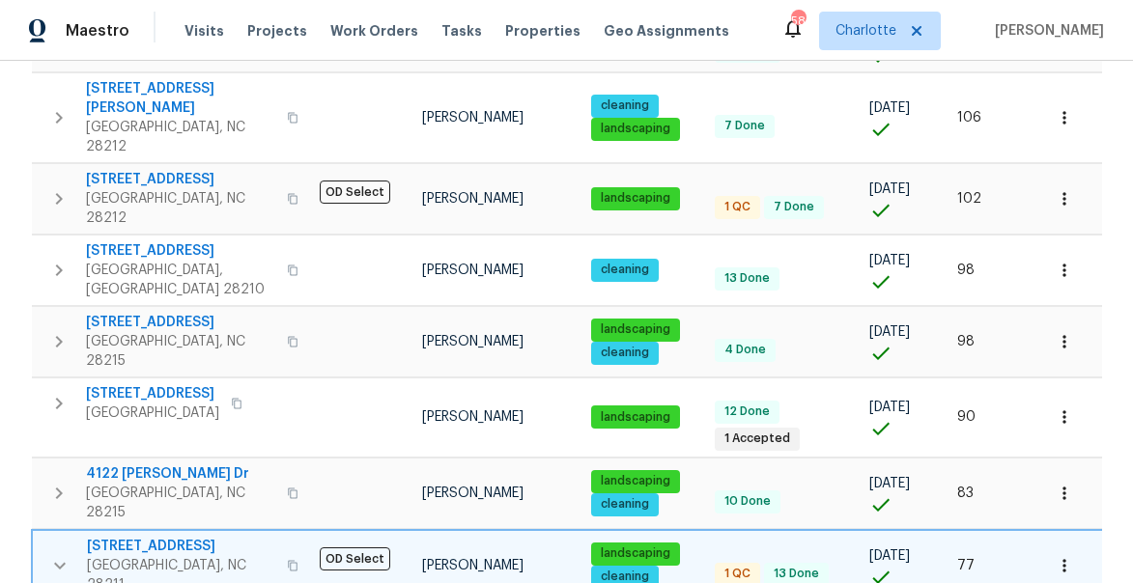
scroll to position [1619, 0]
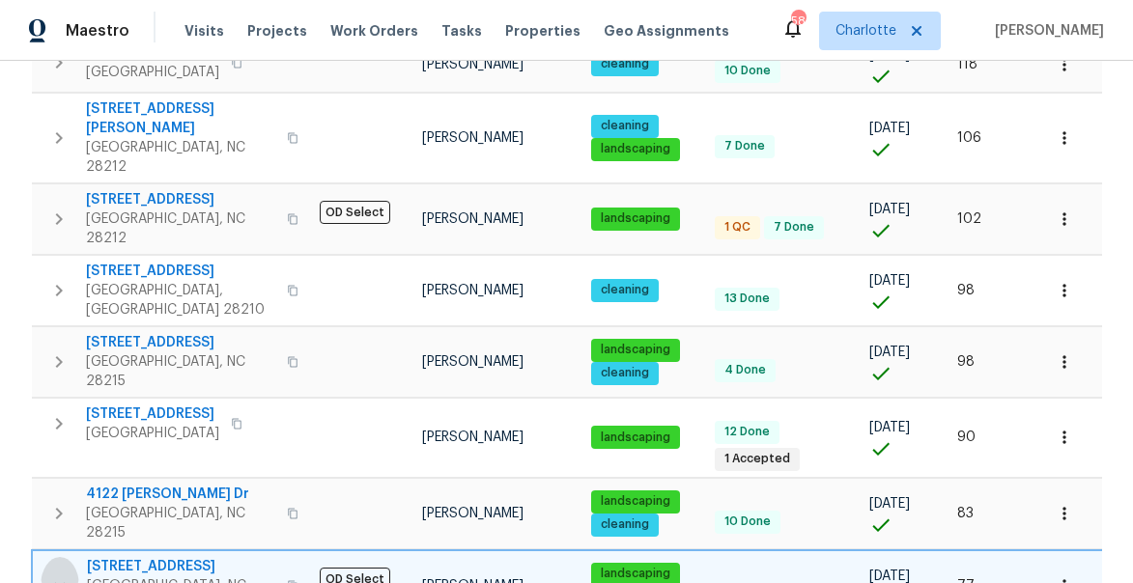
click at [56, 575] on icon "button" at bounding box center [59, 586] width 23 height 23
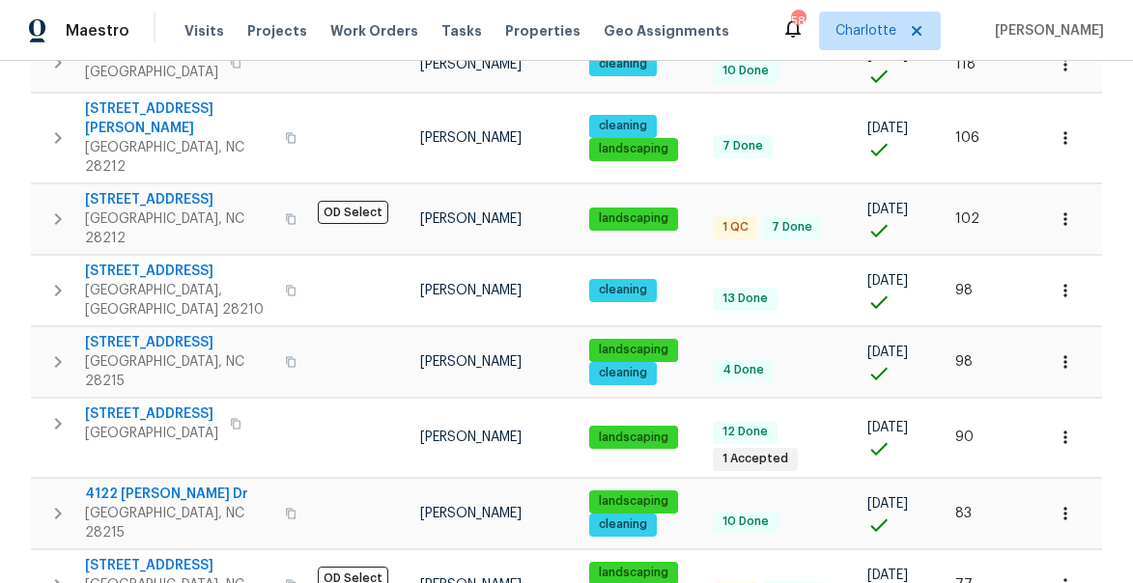
click at [56, 574] on icon "button" at bounding box center [57, 585] width 23 height 23
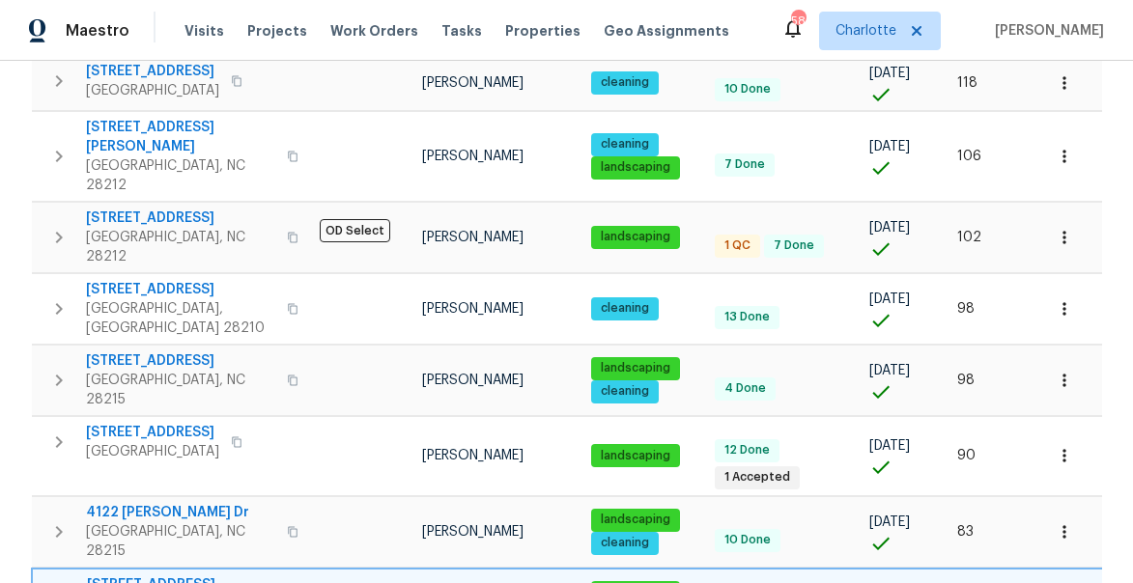
scroll to position [1577, 0]
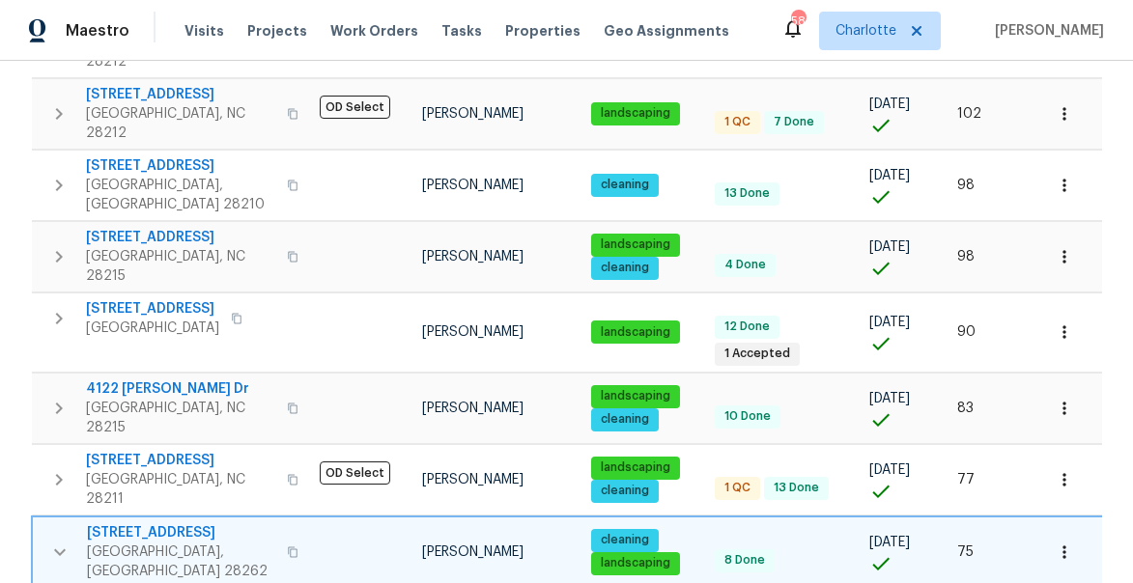
scroll to position [1732, 0]
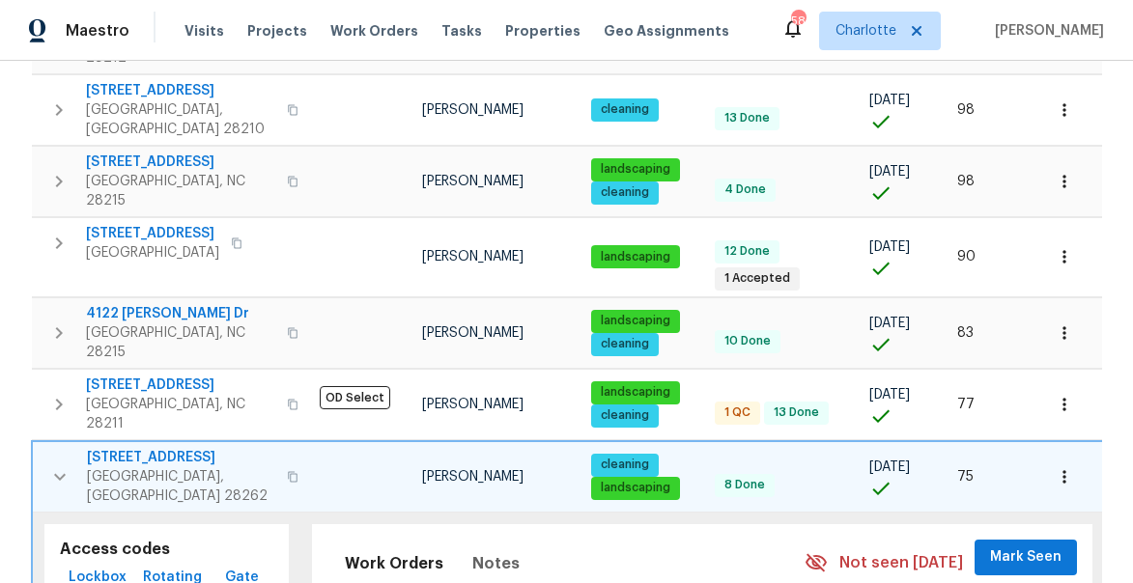
scroll to position [1801, 0]
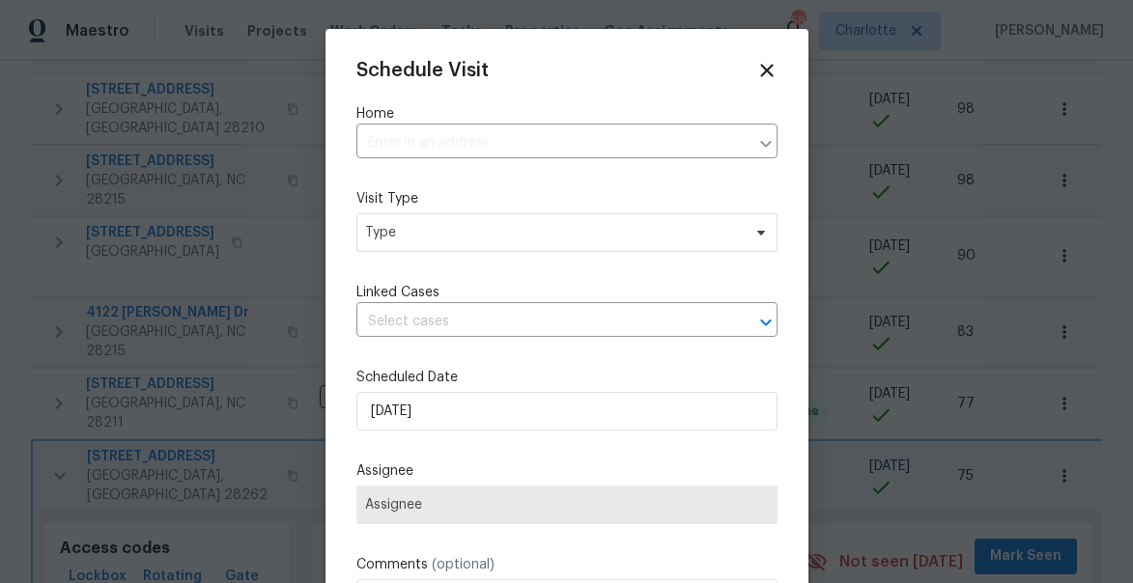
type input "10328 Kempsford Dr, Charlotte, NC 28262"
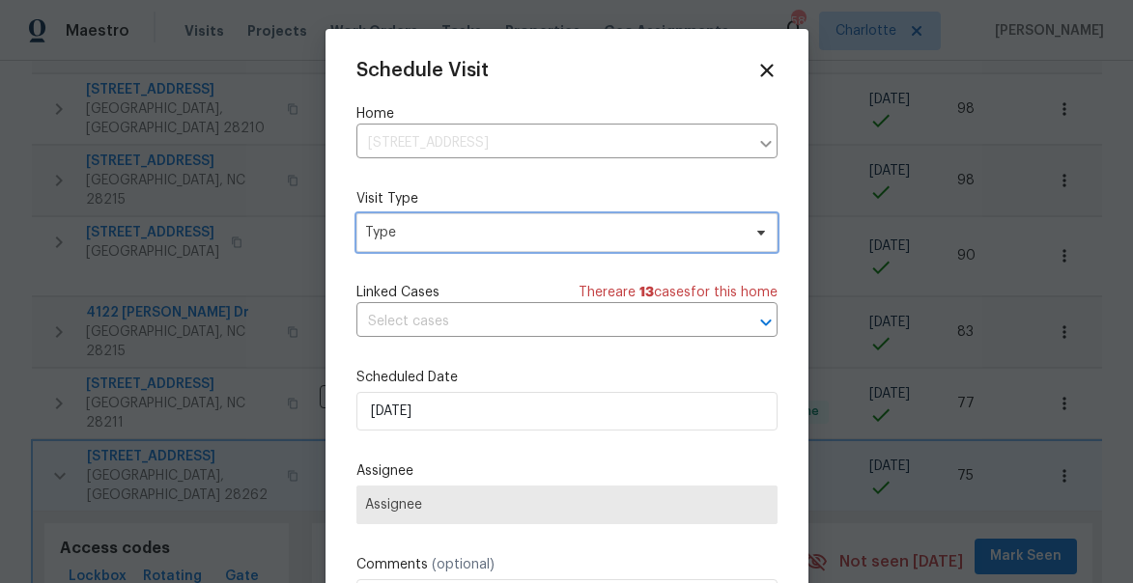
click at [393, 233] on span "Type" at bounding box center [553, 232] width 376 height 19
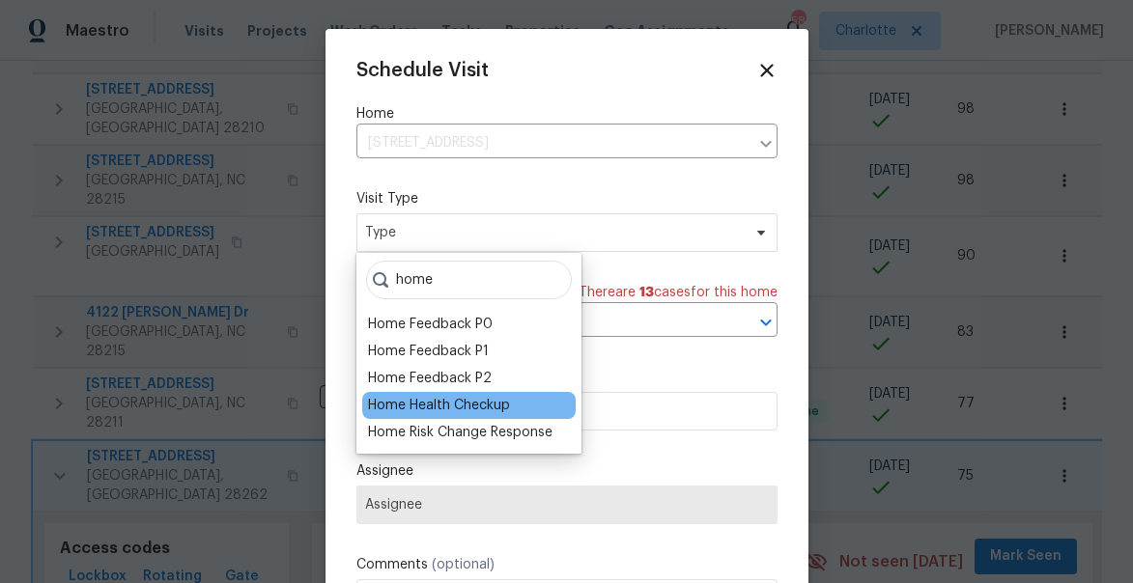
type input "home"
click at [394, 397] on div "Home Health Checkup" at bounding box center [439, 405] width 142 height 19
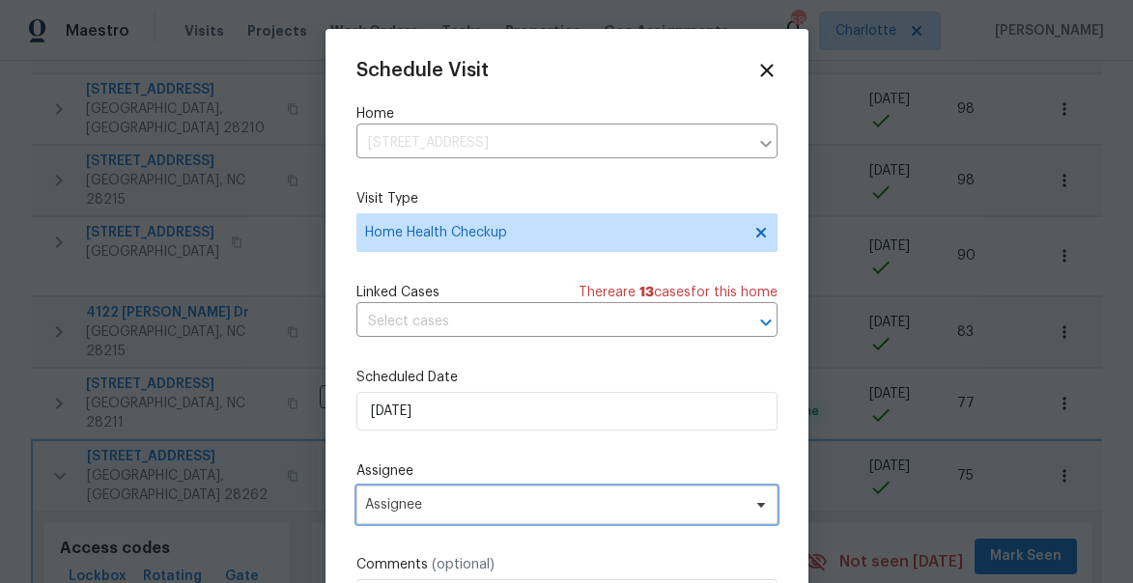
click at [447, 507] on span "Assignee" at bounding box center [554, 504] width 379 height 15
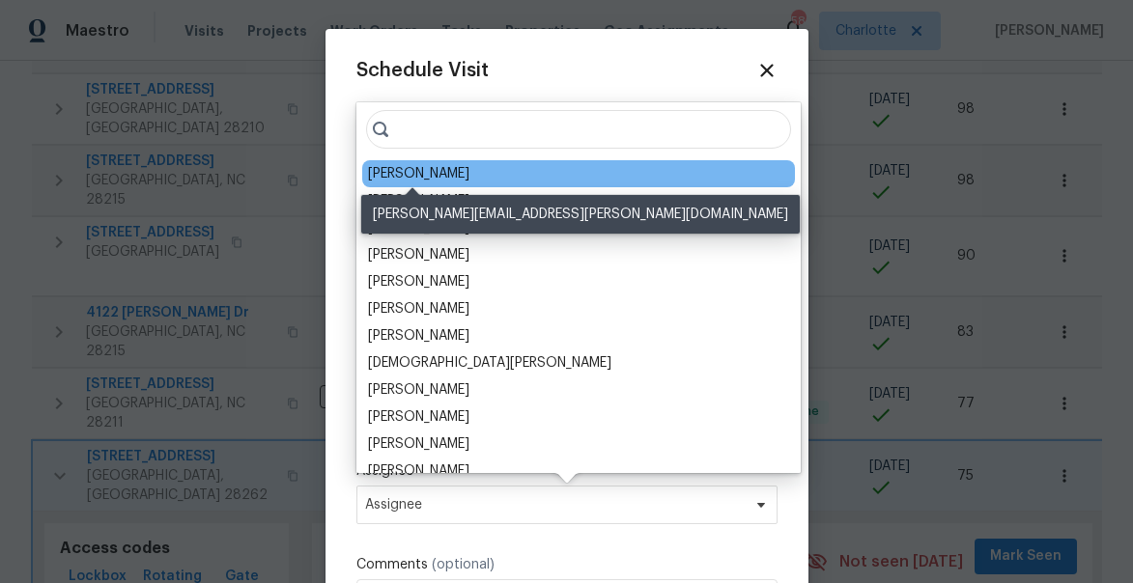
click at [412, 176] on div "[PERSON_NAME]" at bounding box center [418, 173] width 101 height 19
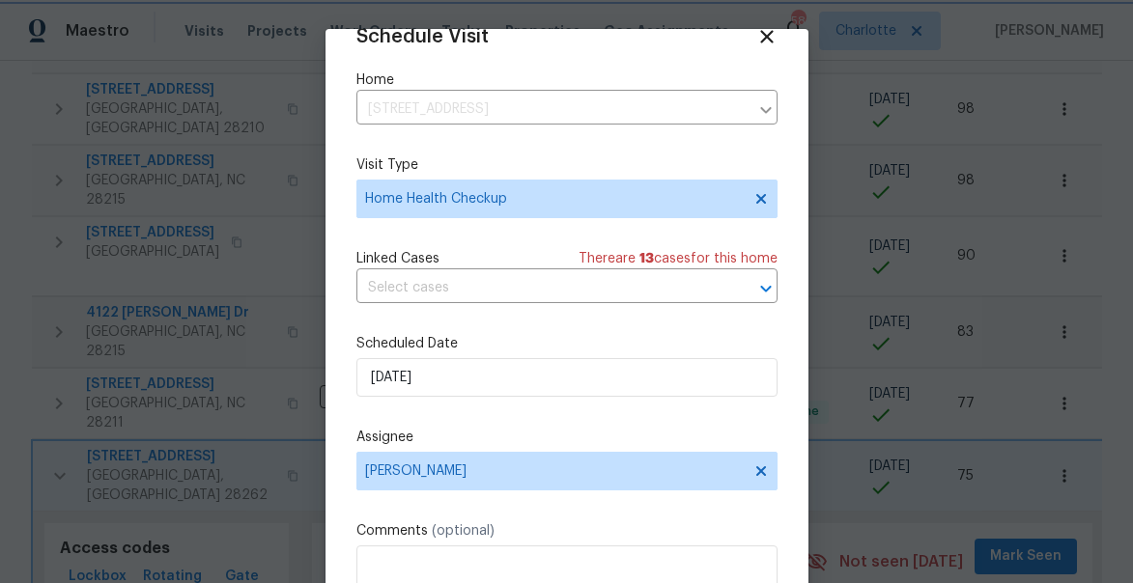
scroll to position [151, 0]
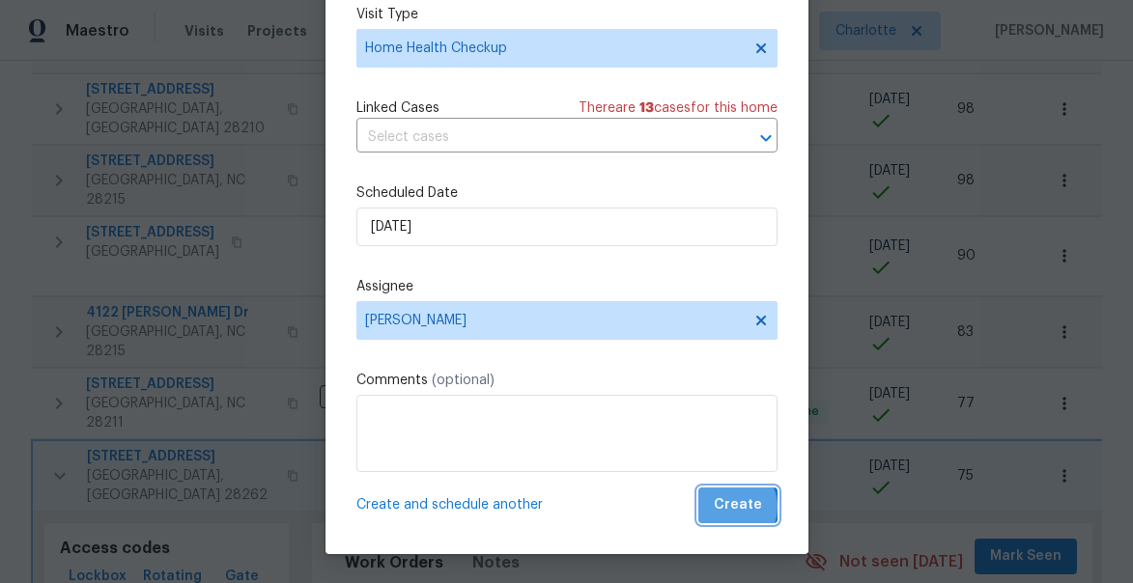
click at [732, 507] on span "Create" at bounding box center [738, 505] width 48 height 24
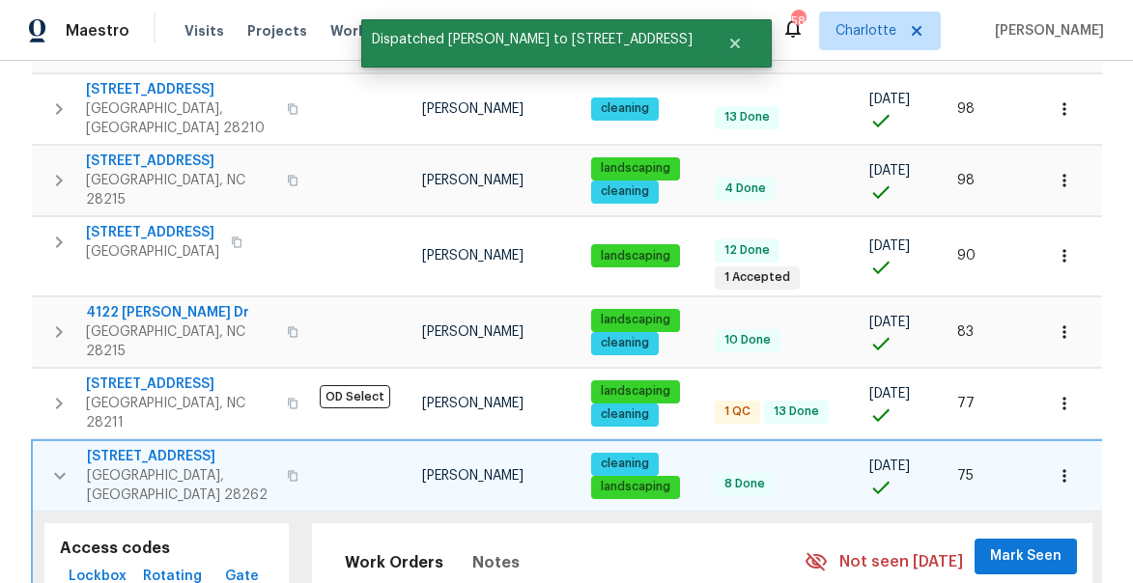
scroll to position [0, 0]
click at [60, 464] on icon "button" at bounding box center [59, 475] width 23 height 23
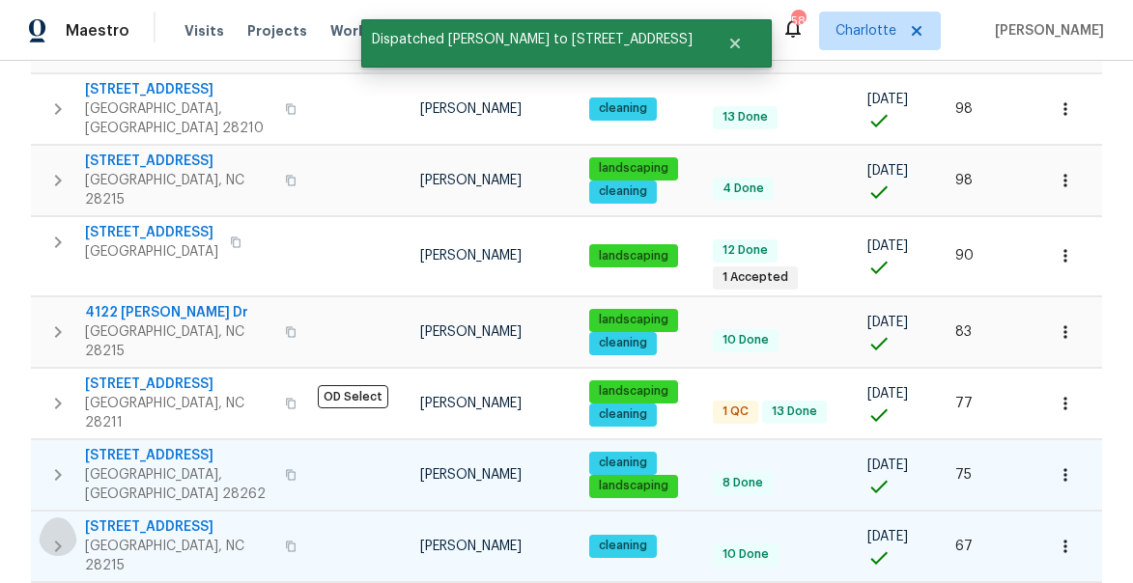
click at [61, 535] on icon "button" at bounding box center [57, 546] width 23 height 23
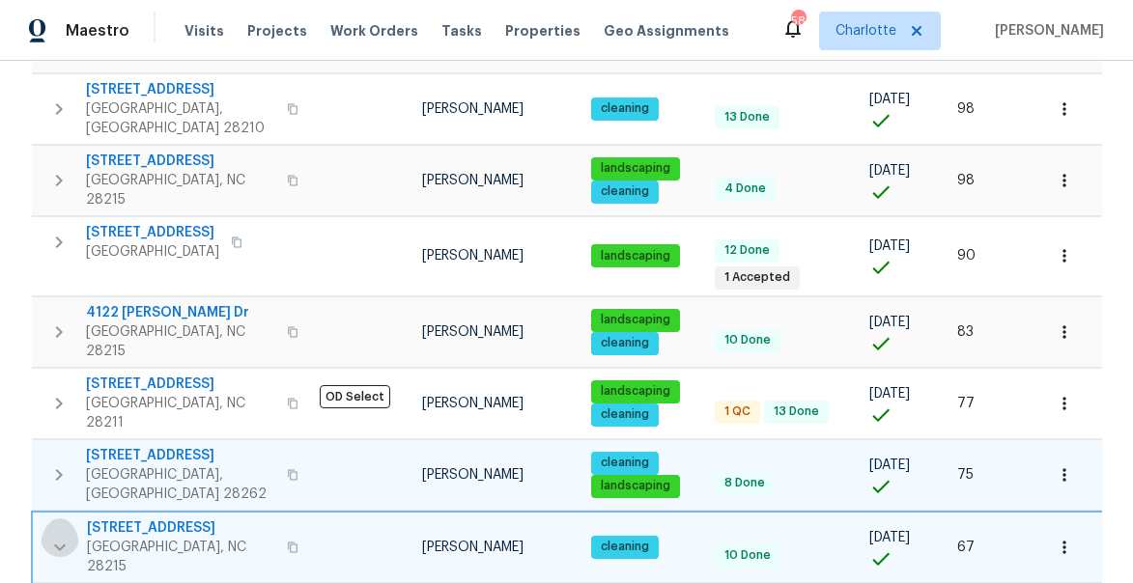
click at [56, 536] on icon "button" at bounding box center [59, 547] width 23 height 23
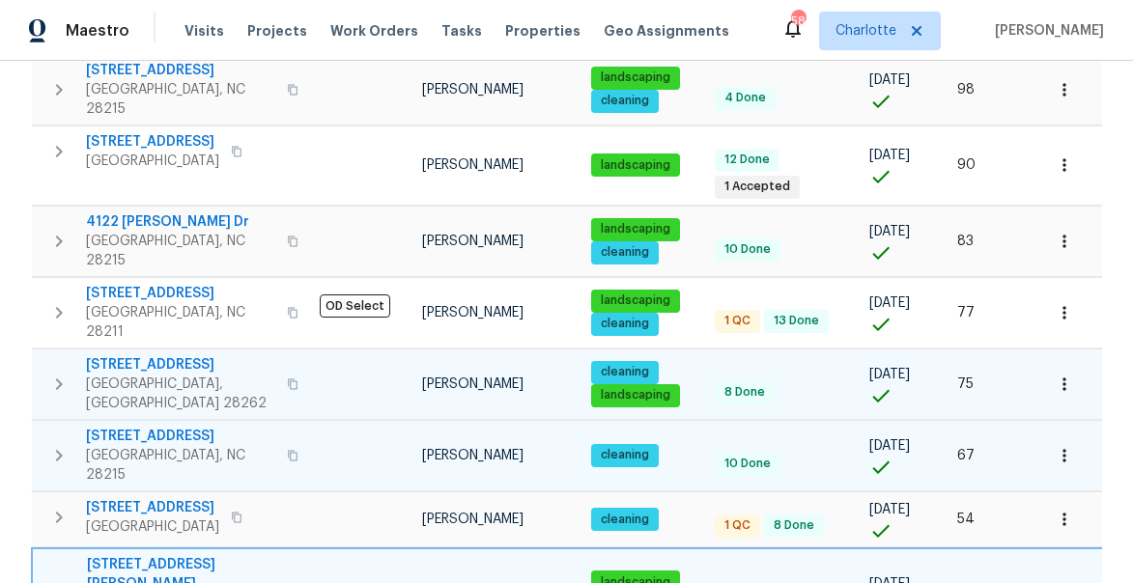
scroll to position [1889, 0]
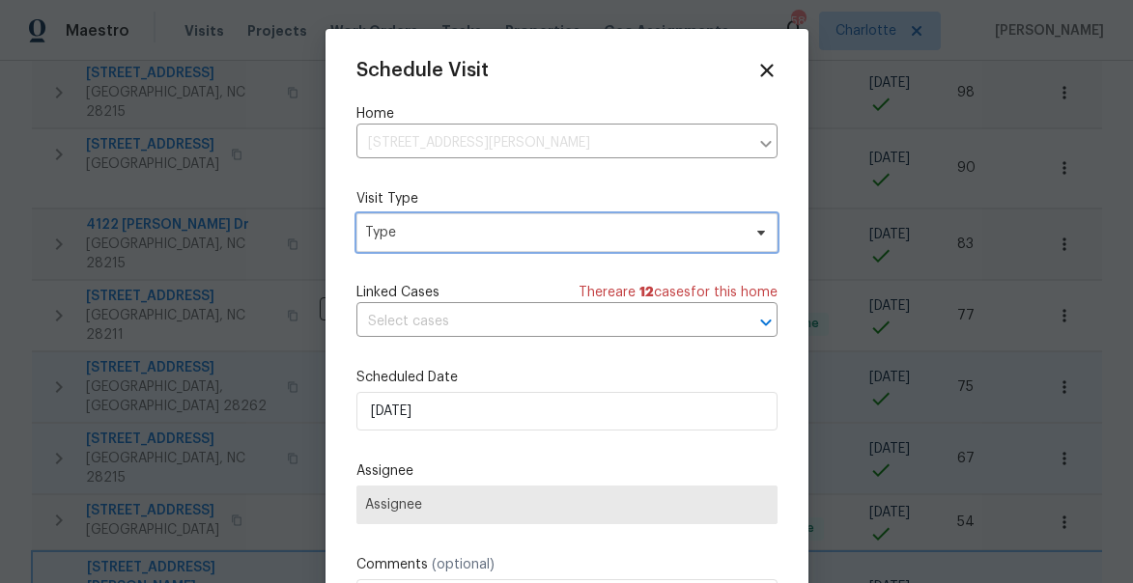
click at [393, 233] on span "Type" at bounding box center [553, 232] width 376 height 19
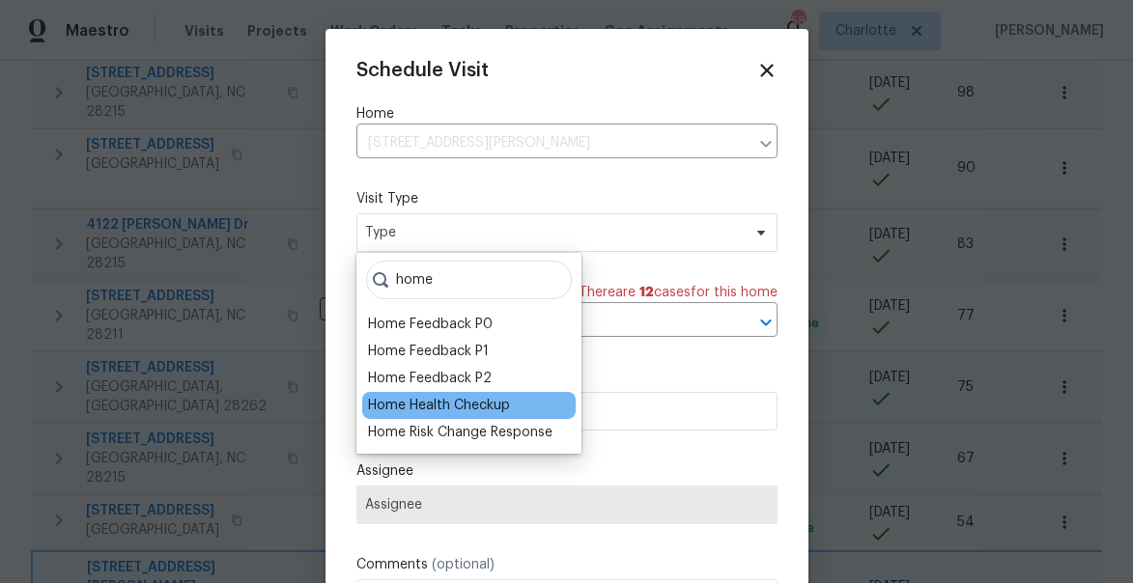
type input "home"
click at [407, 404] on div "Home Health Checkup" at bounding box center [439, 405] width 142 height 19
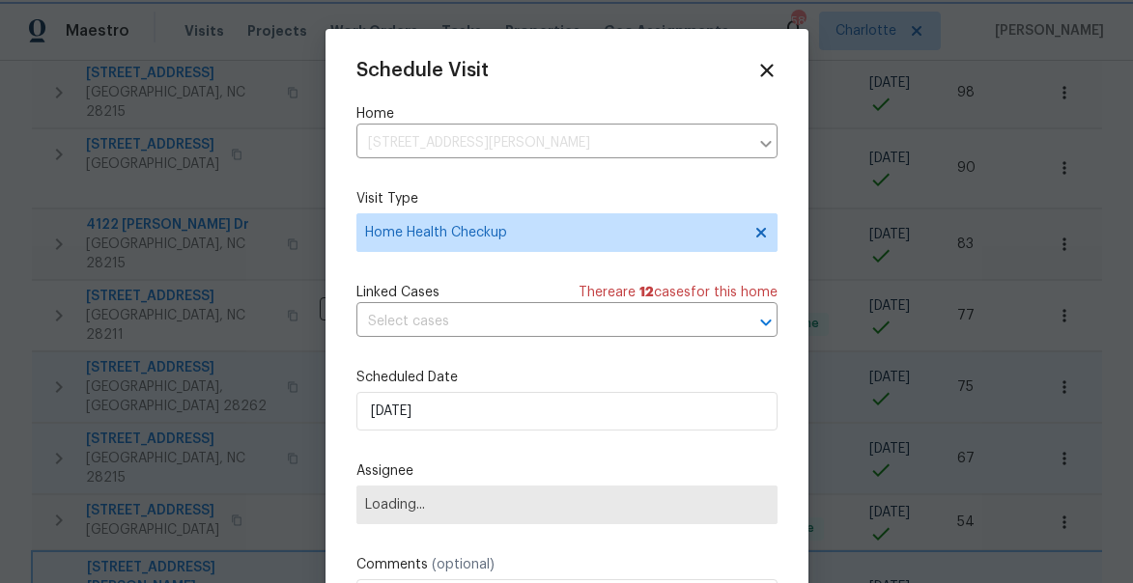
scroll to position [35, 0]
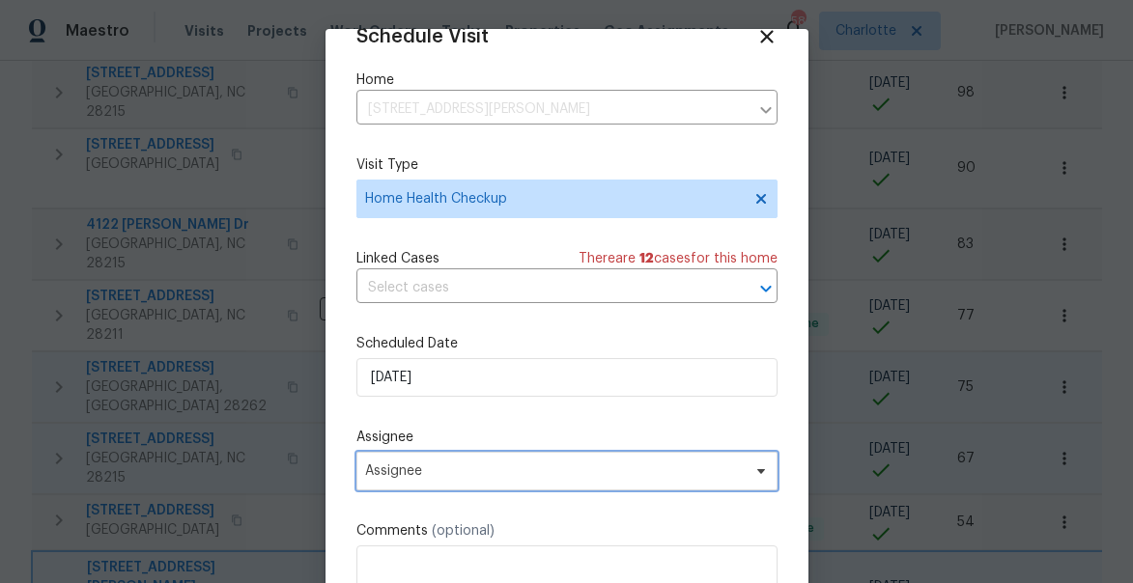
click at [432, 471] on span "Assignee" at bounding box center [554, 470] width 379 height 15
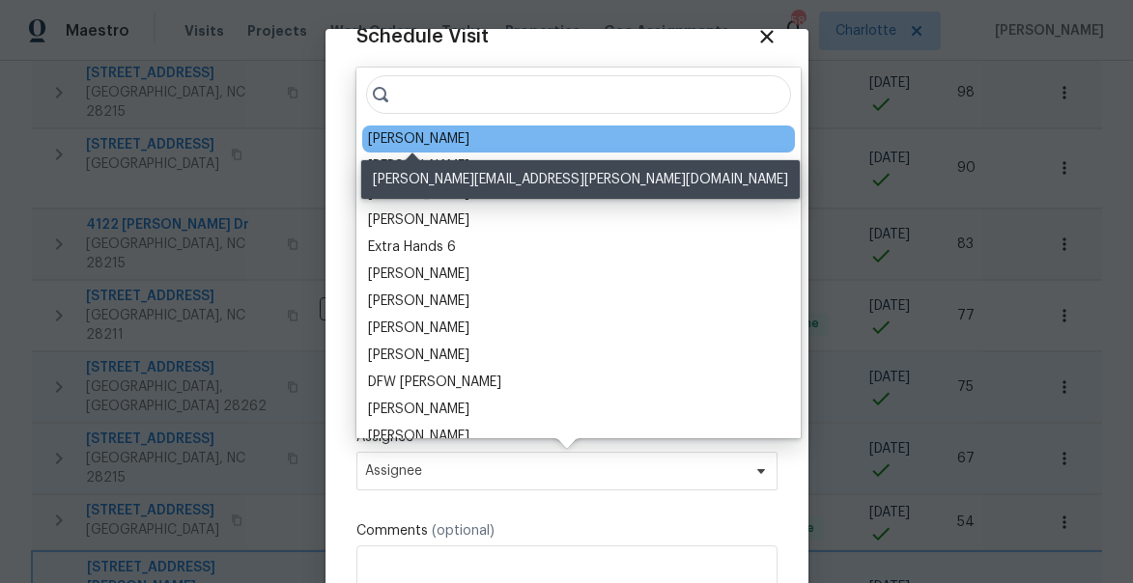
click at [416, 149] on div "[PERSON_NAME]" at bounding box center [578, 139] width 433 height 27
click at [403, 145] on div "[PERSON_NAME]" at bounding box center [418, 138] width 101 height 19
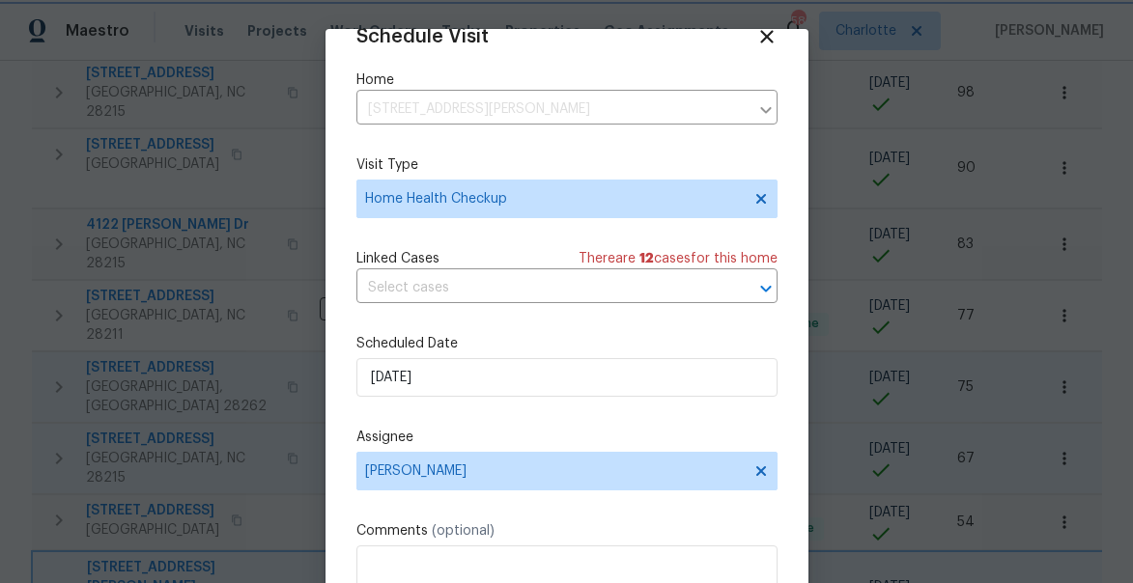
scroll to position [151, 0]
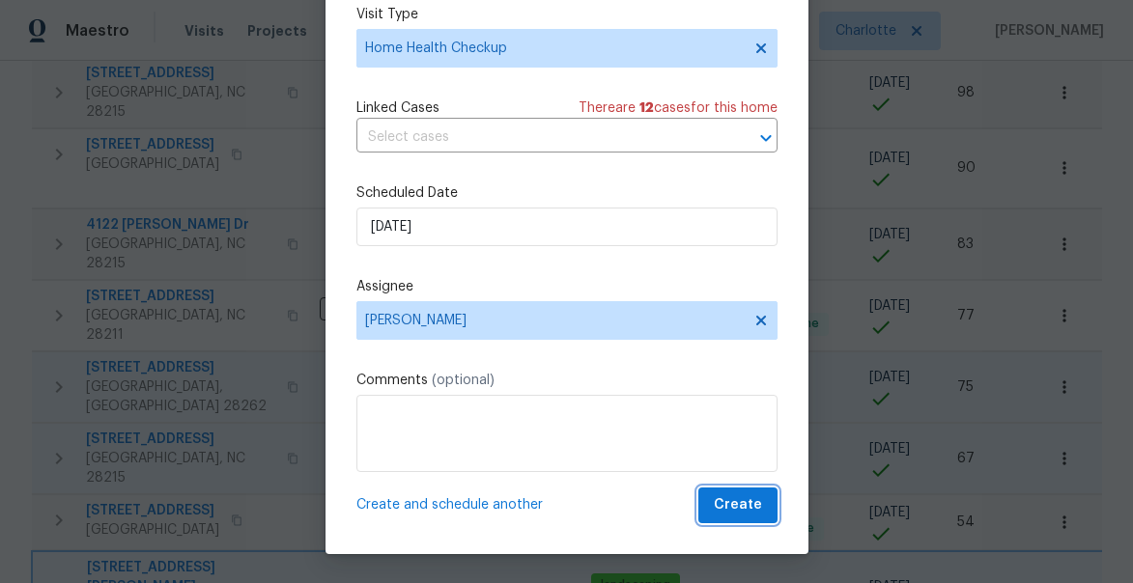
click at [747, 495] on span "Create" at bounding box center [738, 505] width 48 height 24
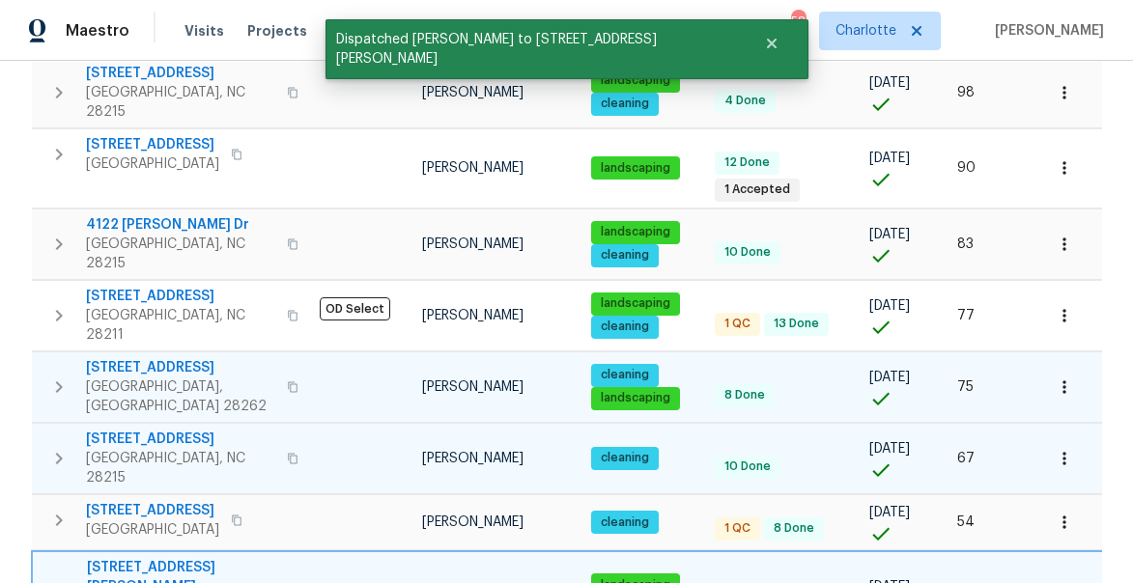
scroll to position [0, 0]
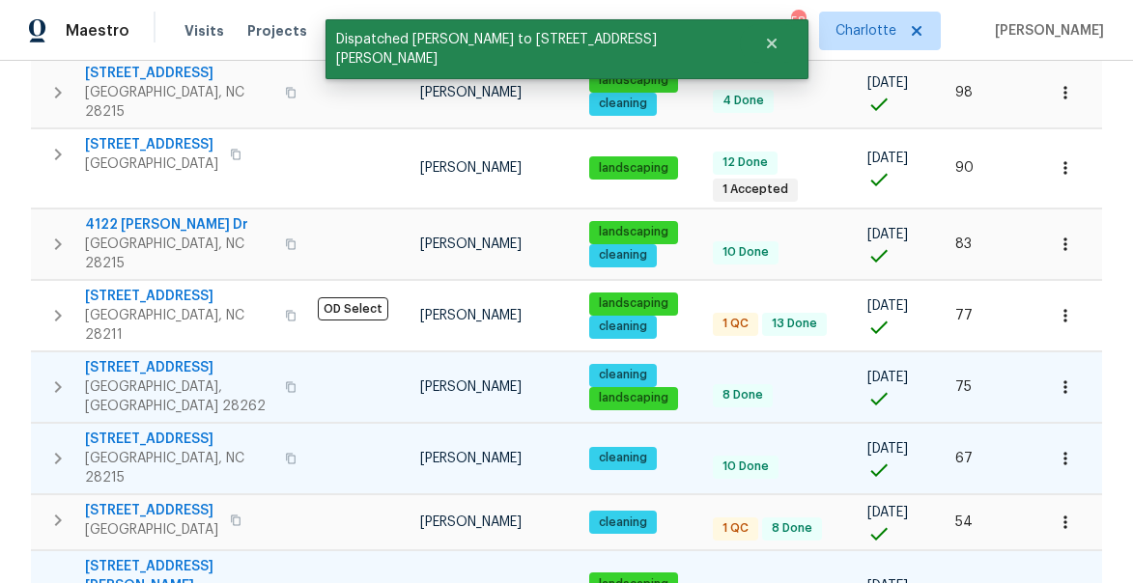
scroll to position [1804, 0]
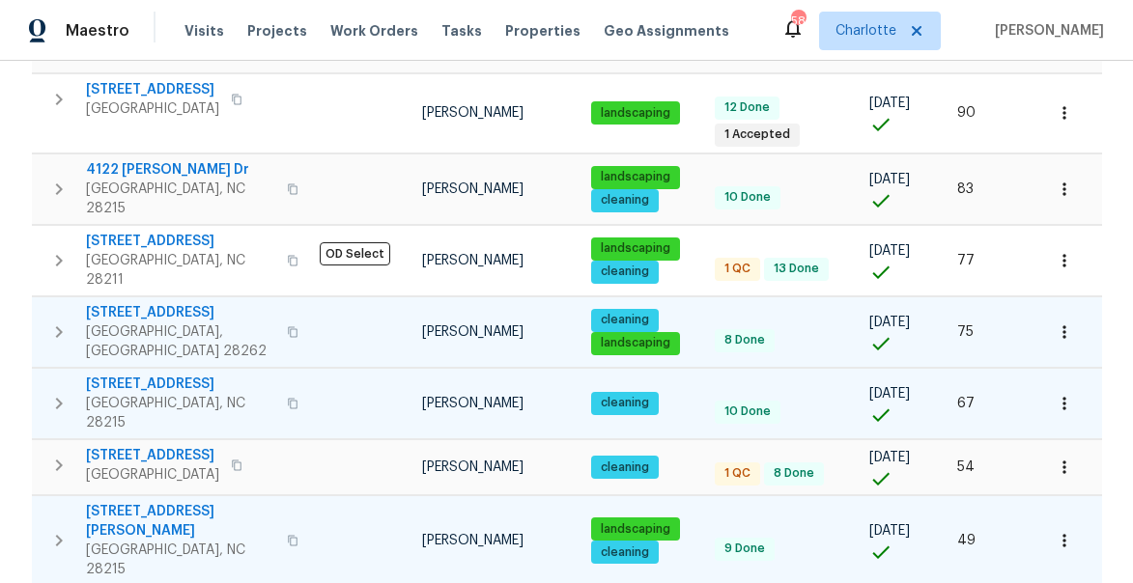
scroll to position [1945, 0]
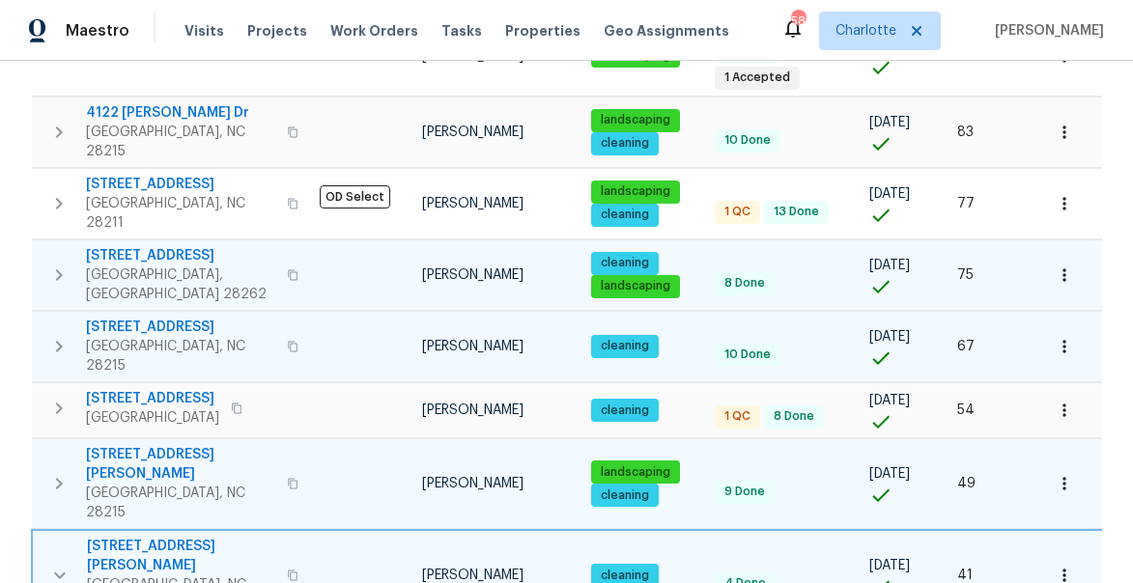
scroll to position [1963, 0]
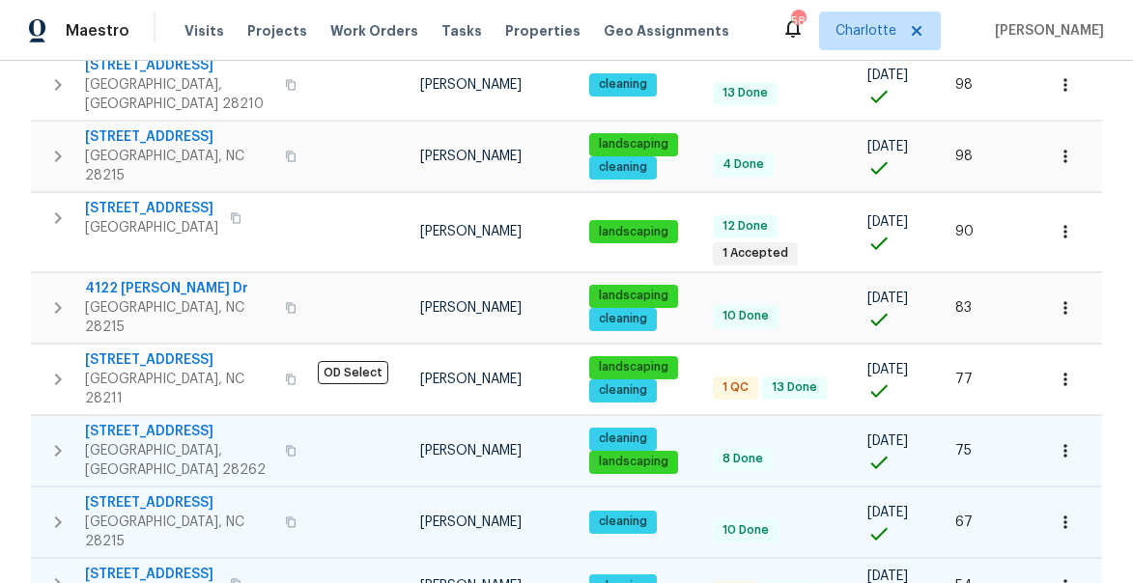
scroll to position [1804, 0]
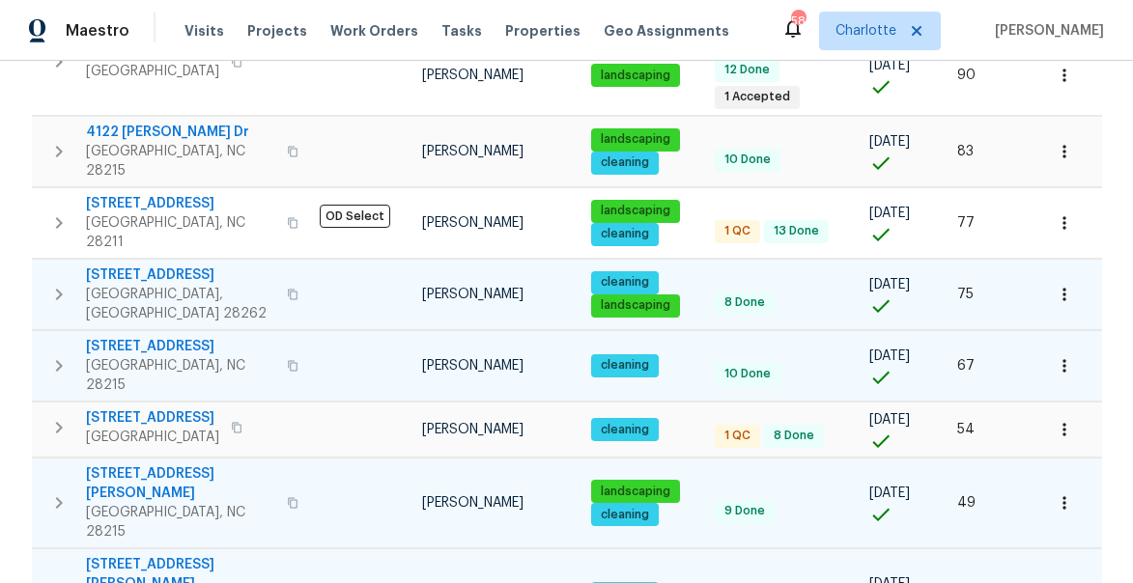
scroll to position [2007, 0]
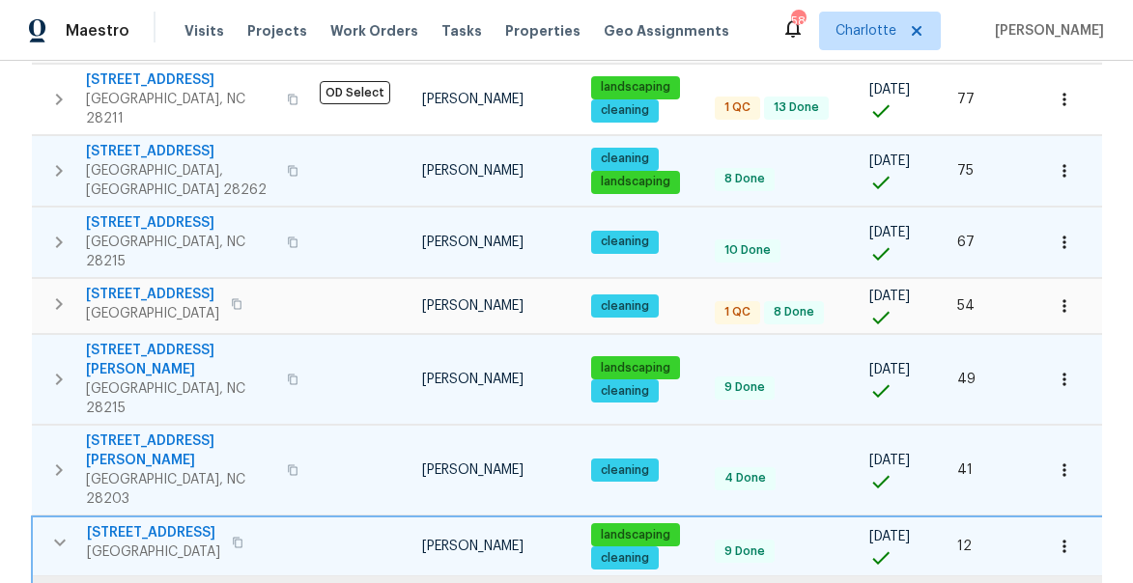
scroll to position [1934, 0]
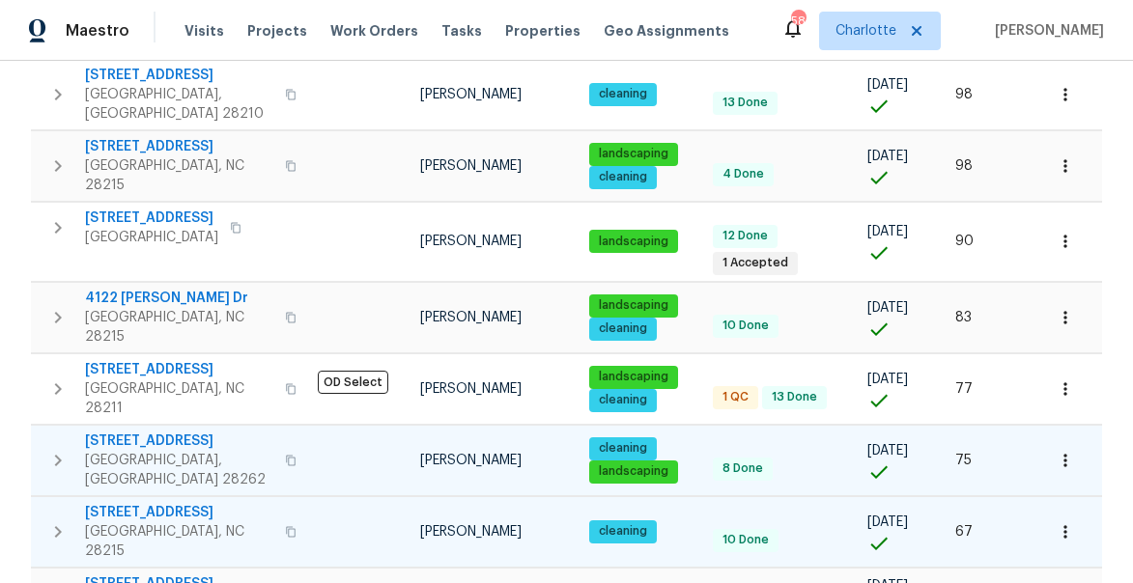
scroll to position [1804, 0]
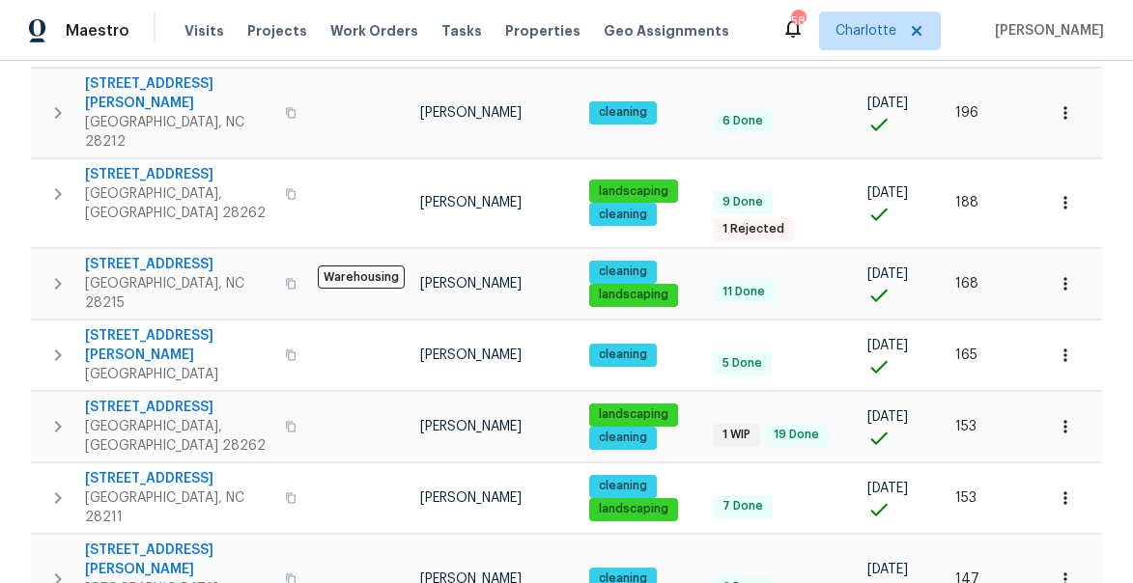
scroll to position [0, 0]
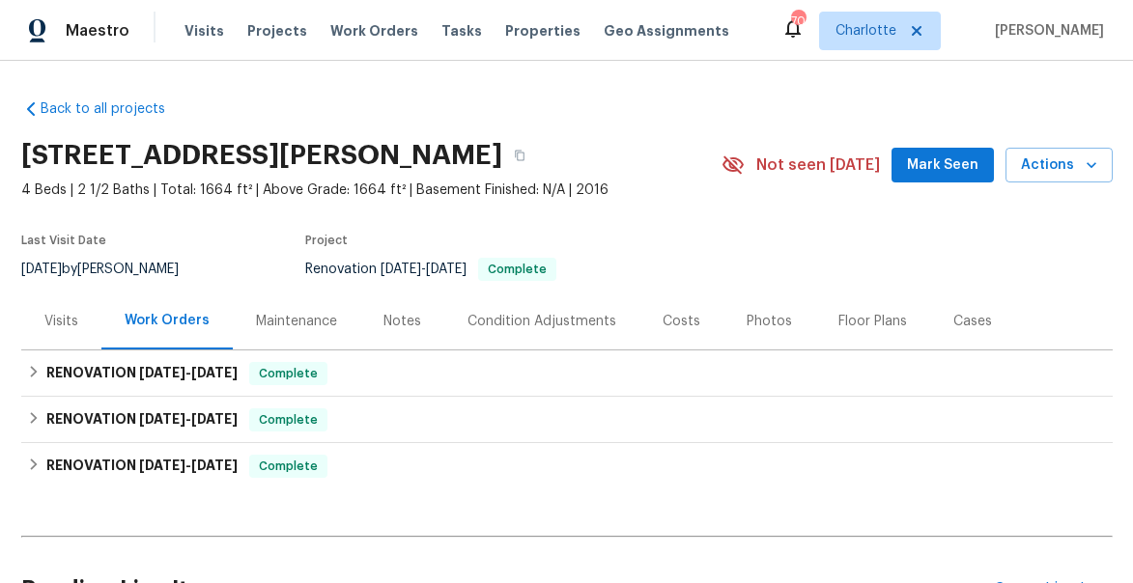
click at [766, 317] on div "Photos" at bounding box center [768, 321] width 45 height 19
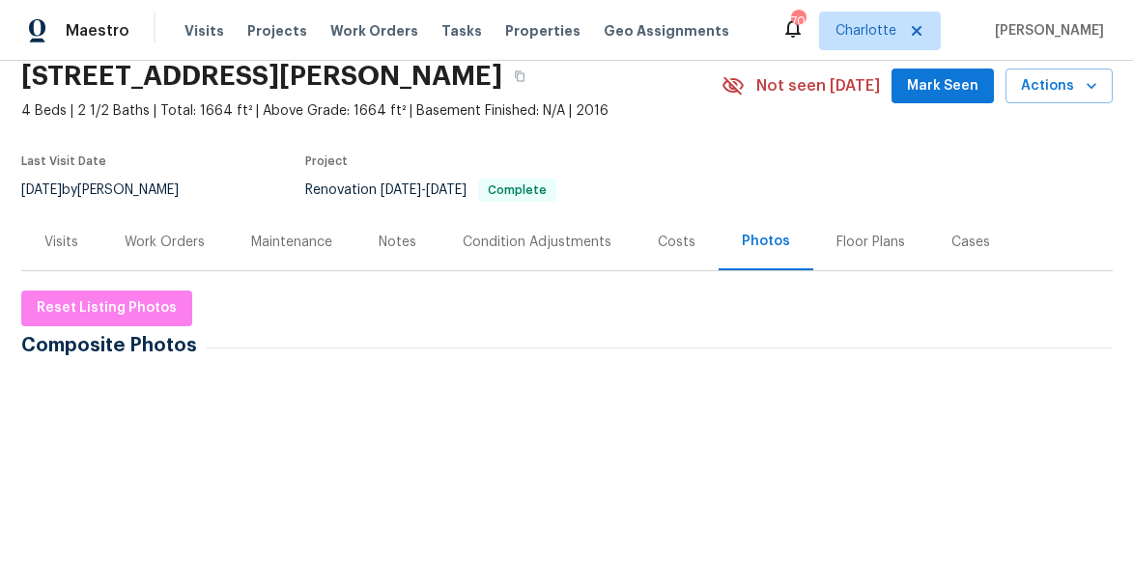
scroll to position [87, 0]
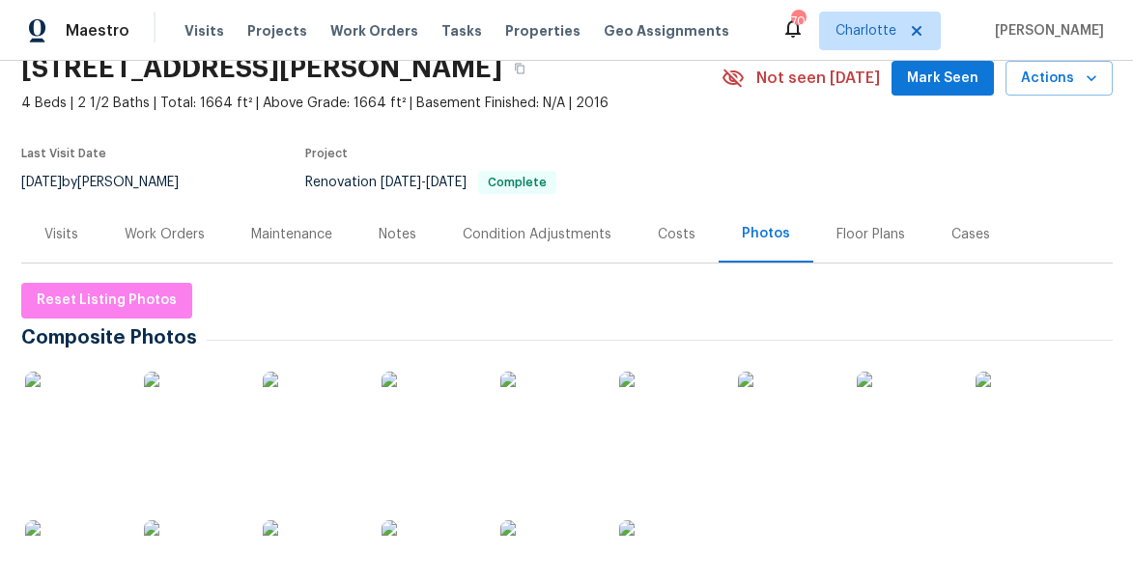
click at [335, 448] on img at bounding box center [311, 420] width 97 height 97
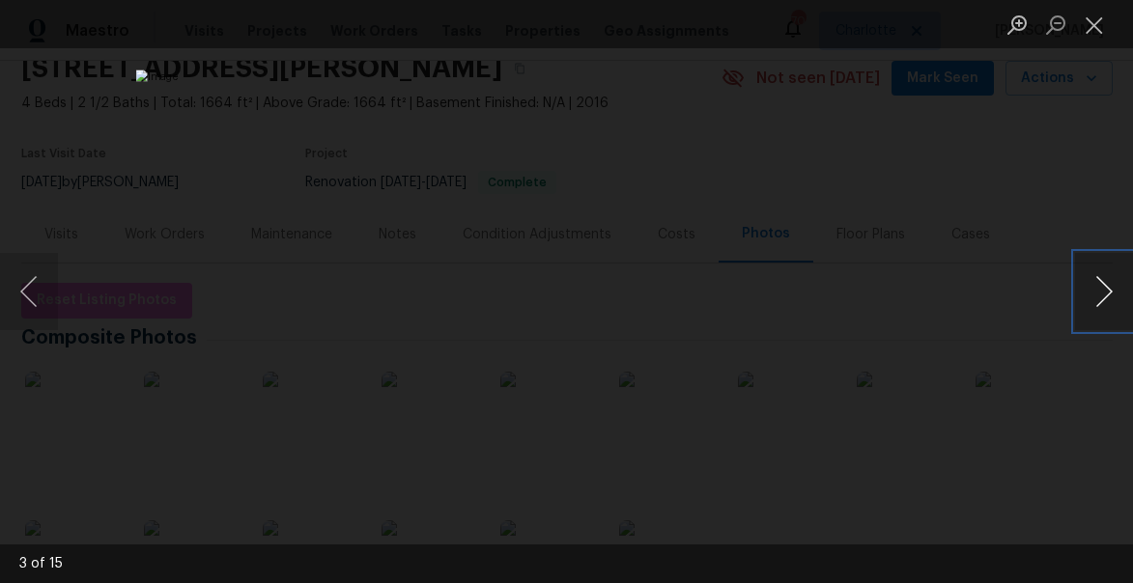
click at [1109, 284] on button "Next image" at bounding box center [1104, 291] width 58 height 77
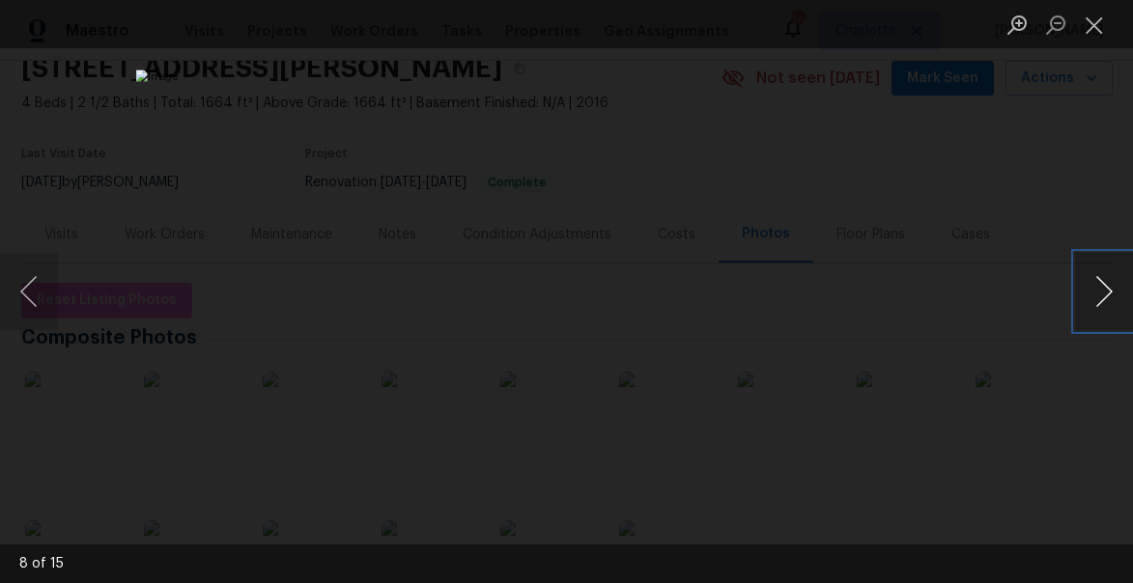
click at [1109, 284] on button "Next image" at bounding box center [1104, 291] width 58 height 77
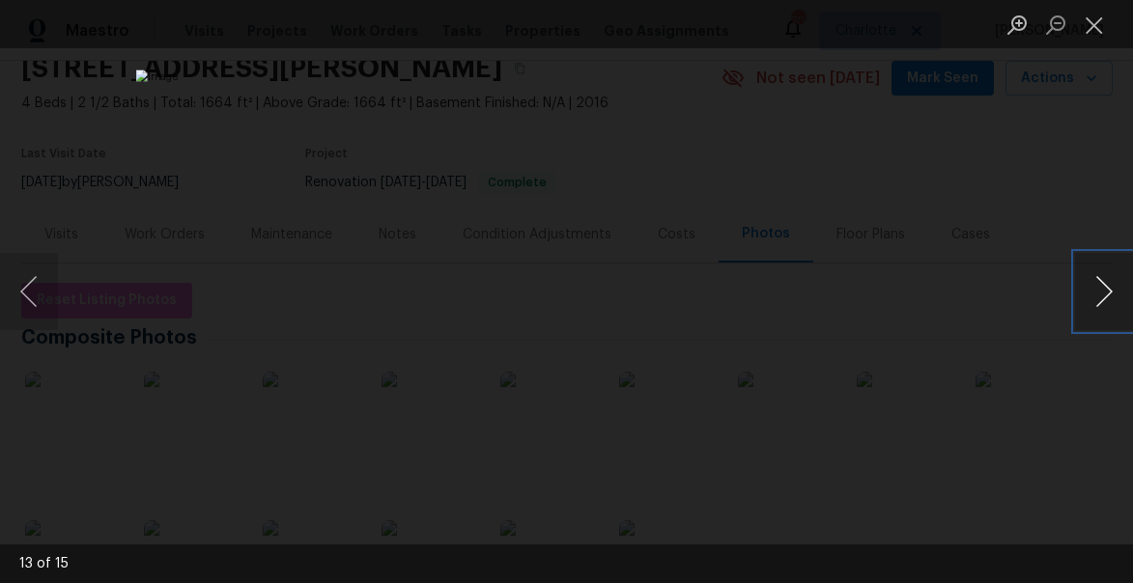
click at [1109, 284] on button "Next image" at bounding box center [1104, 291] width 58 height 77
click at [1092, 17] on button "Close lightbox" at bounding box center [1094, 25] width 39 height 34
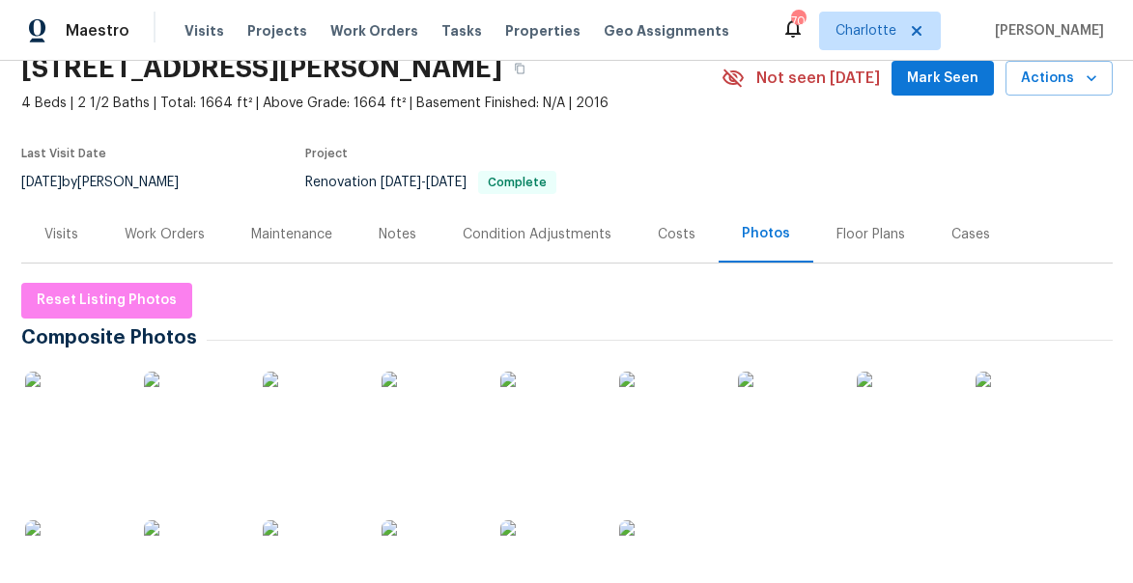
scroll to position [0, 0]
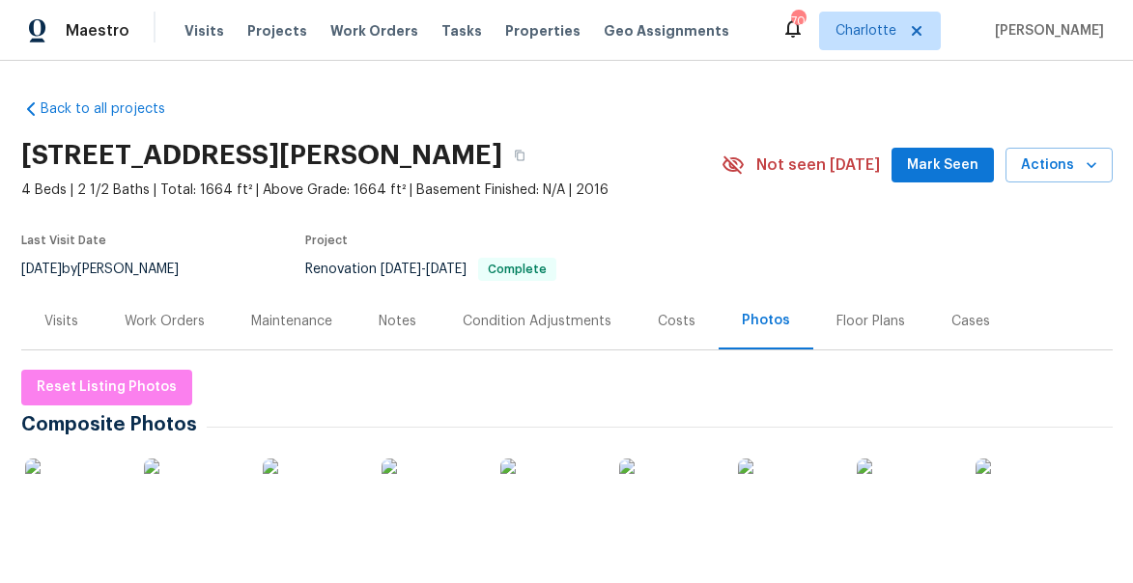
click at [399, 317] on div "Notes" at bounding box center [398, 321] width 38 height 19
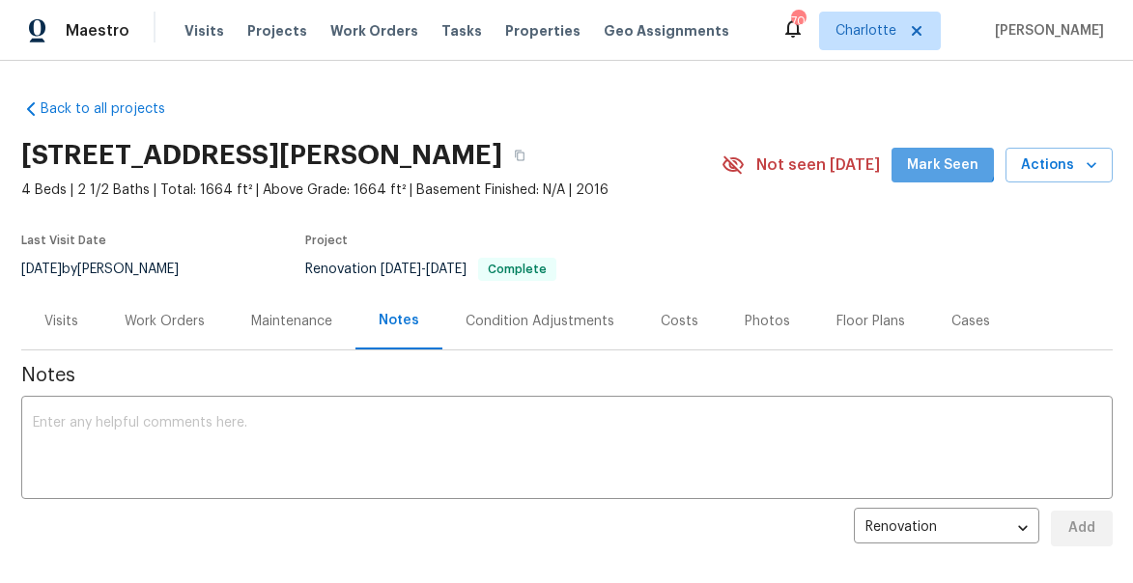
click at [931, 154] on span "Mark Seen" at bounding box center [942, 166] width 71 height 24
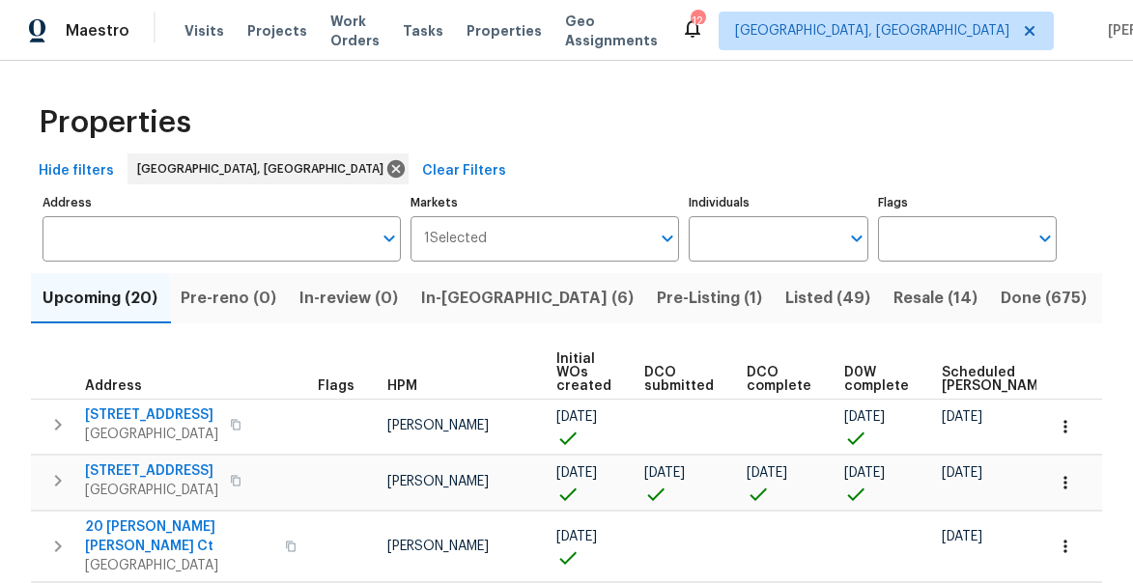
click at [941, 384] on span "Scheduled [PERSON_NAME]" at bounding box center [995, 379] width 109 height 27
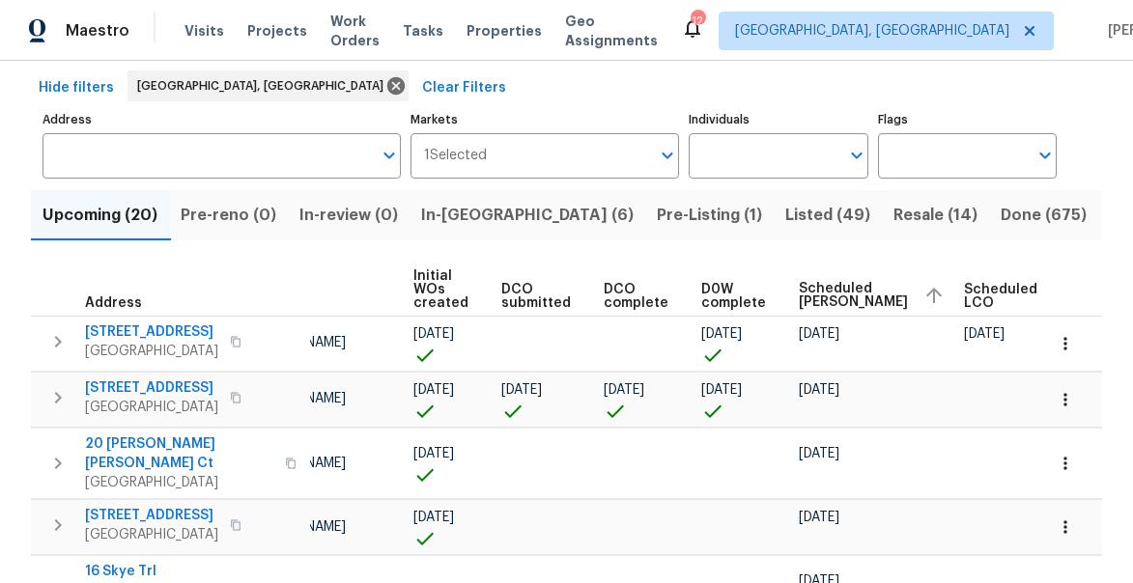
scroll to position [0, 181]
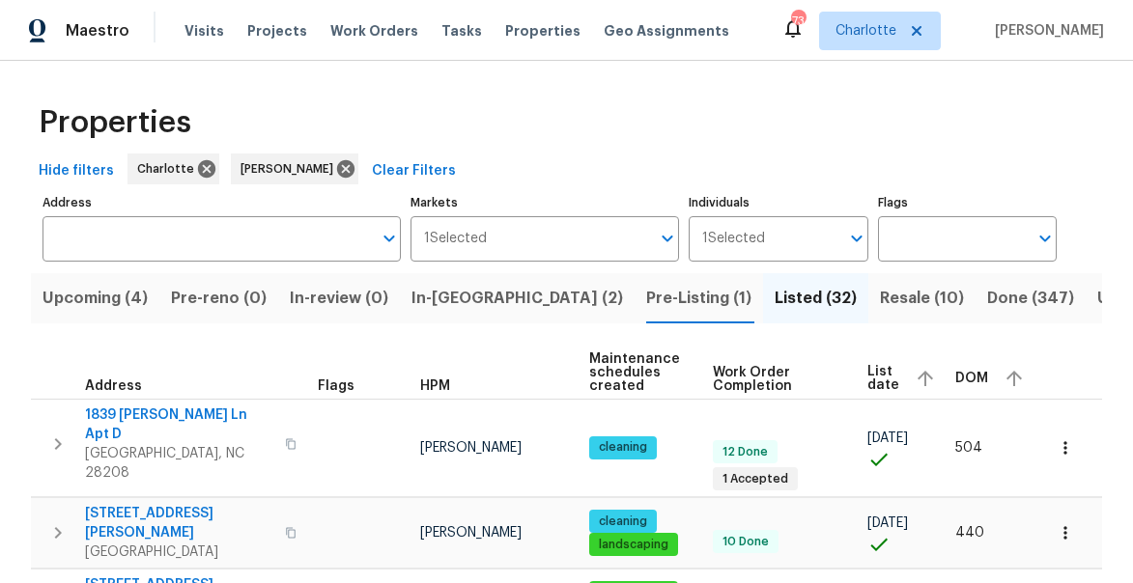
click at [880, 295] on span "Resale (10)" at bounding box center [922, 298] width 84 height 27
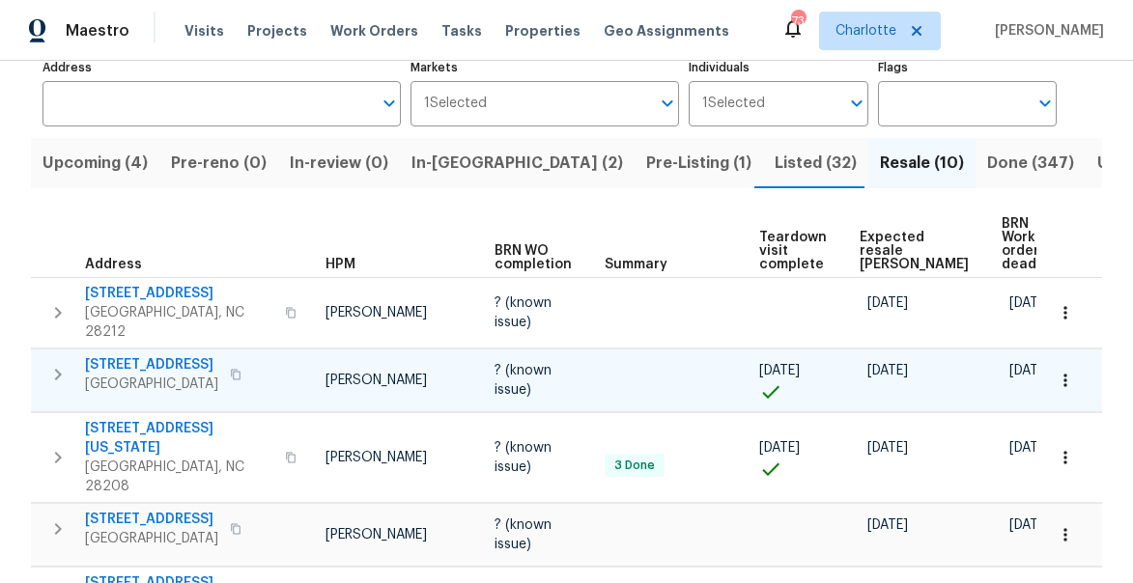
scroll to position [103, 0]
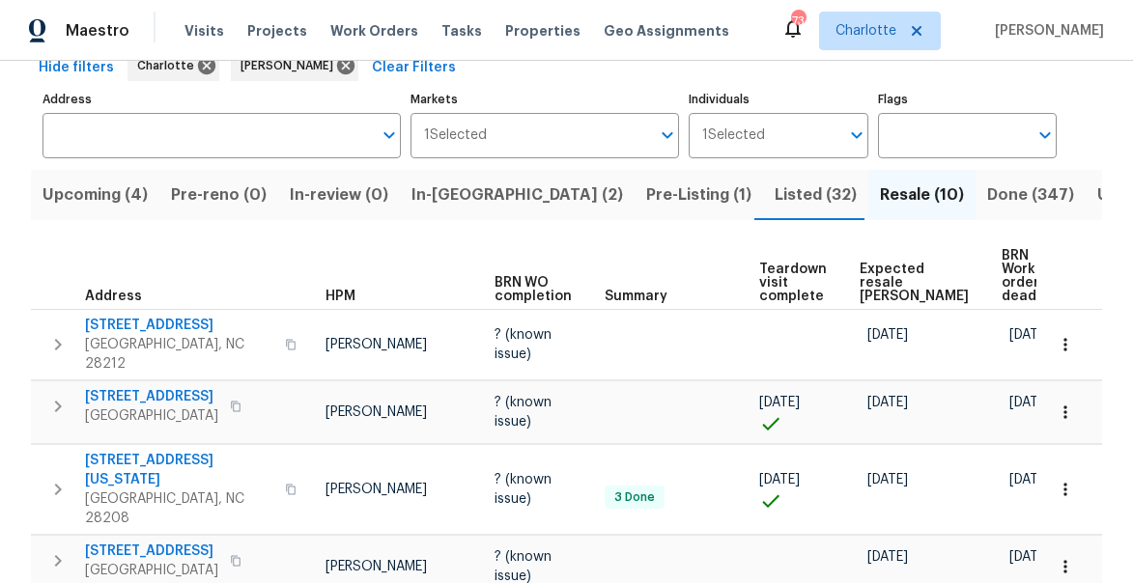
click at [873, 266] on span "Expected resale [PERSON_NAME]" at bounding box center [913, 283] width 109 height 41
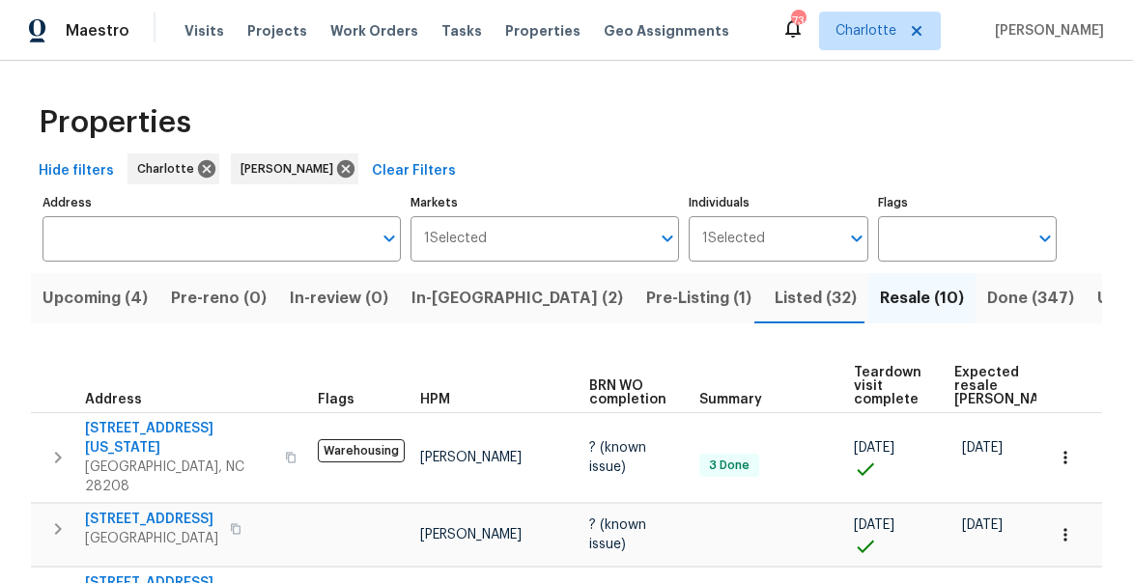
click at [971, 386] on span "Expected resale [PERSON_NAME]" at bounding box center [1008, 386] width 109 height 41
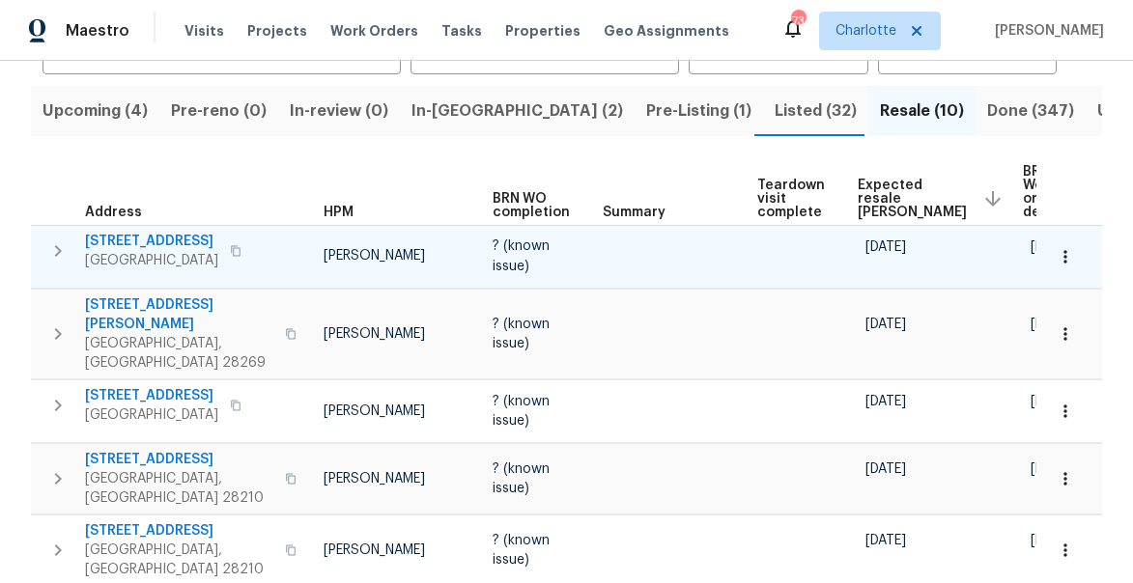
scroll to position [0, 128]
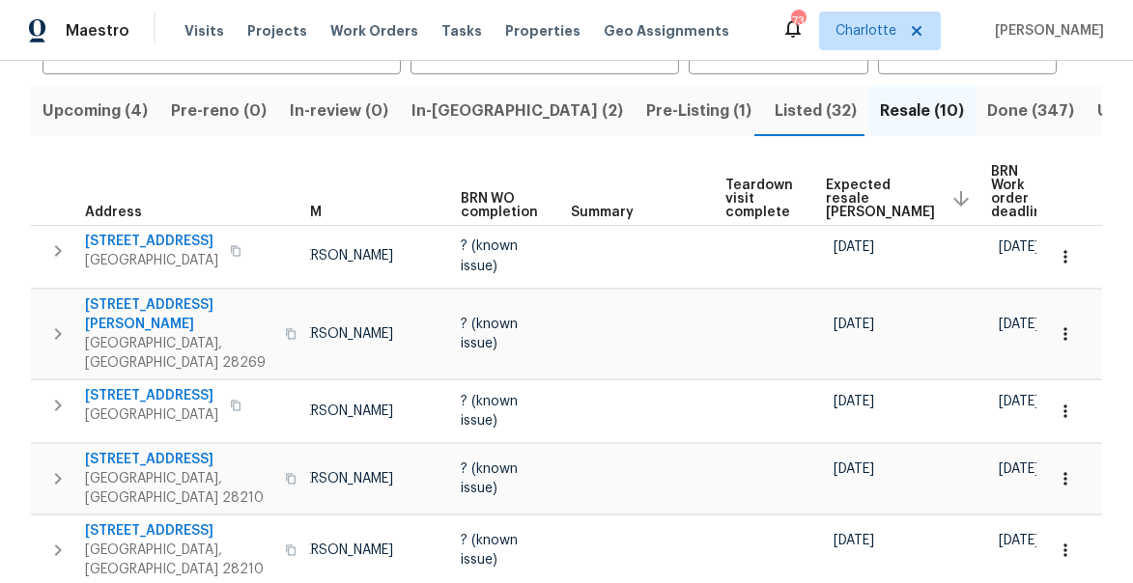
click at [826, 190] on span "Expected resale [PERSON_NAME]" at bounding box center [880, 199] width 109 height 41
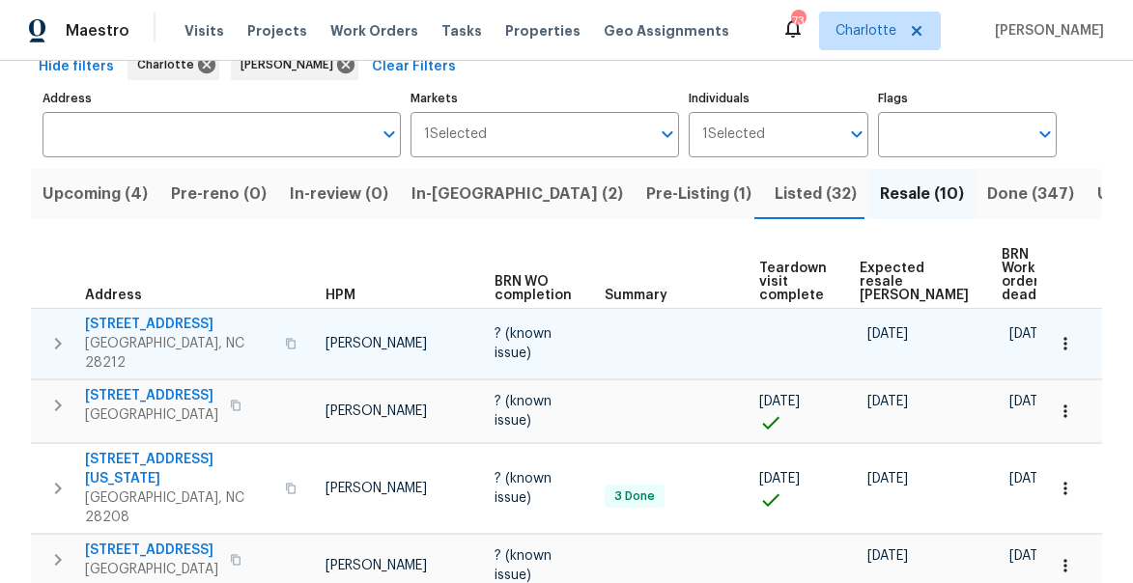
scroll to position [105, 0]
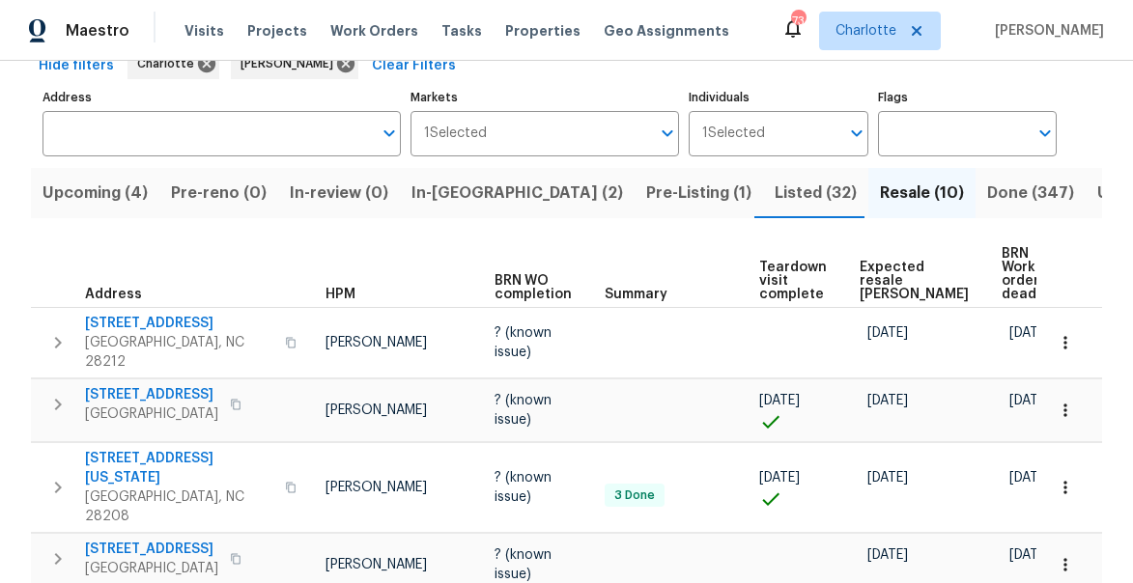
click at [868, 261] on span "Expected resale [PERSON_NAME]" at bounding box center [913, 281] width 109 height 41
